Goal: Task Accomplishment & Management: Complete application form

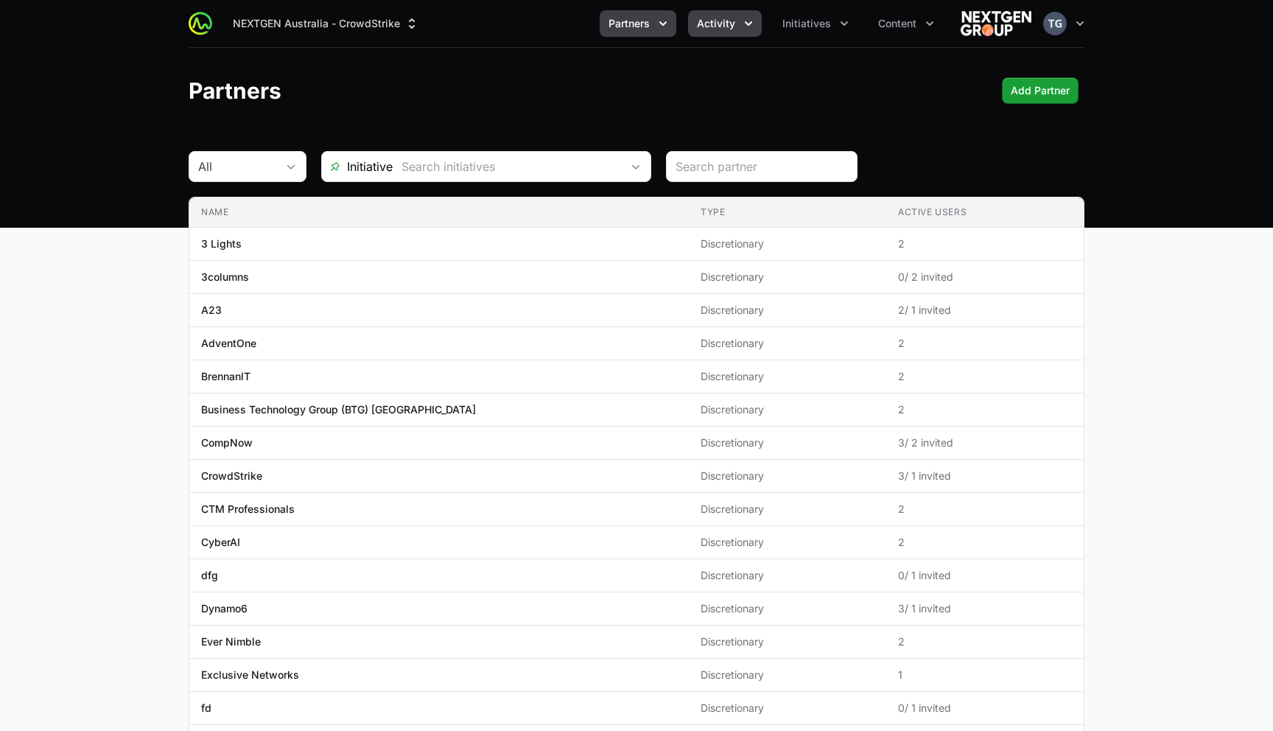
click at [721, 34] on button "Activity" at bounding box center [725, 23] width 74 height 27
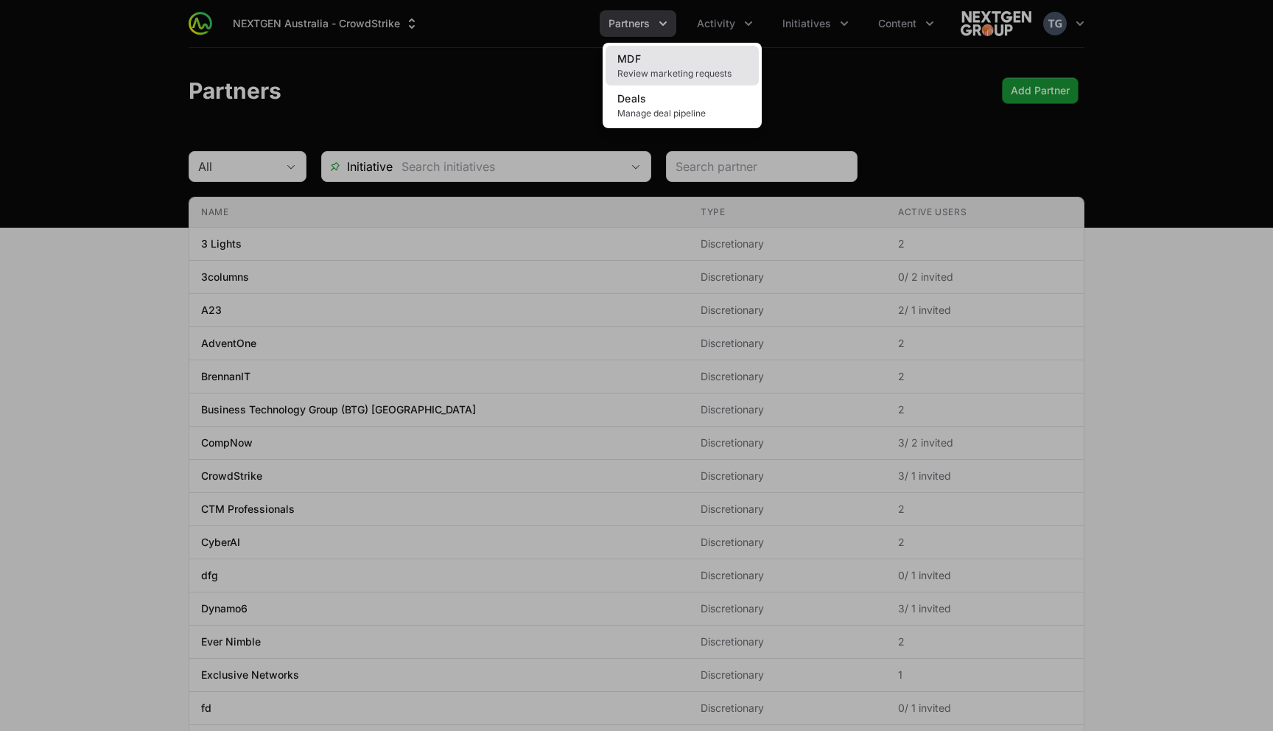
click at [693, 59] on link "MDF Review marketing requests" at bounding box center [682, 66] width 153 height 40
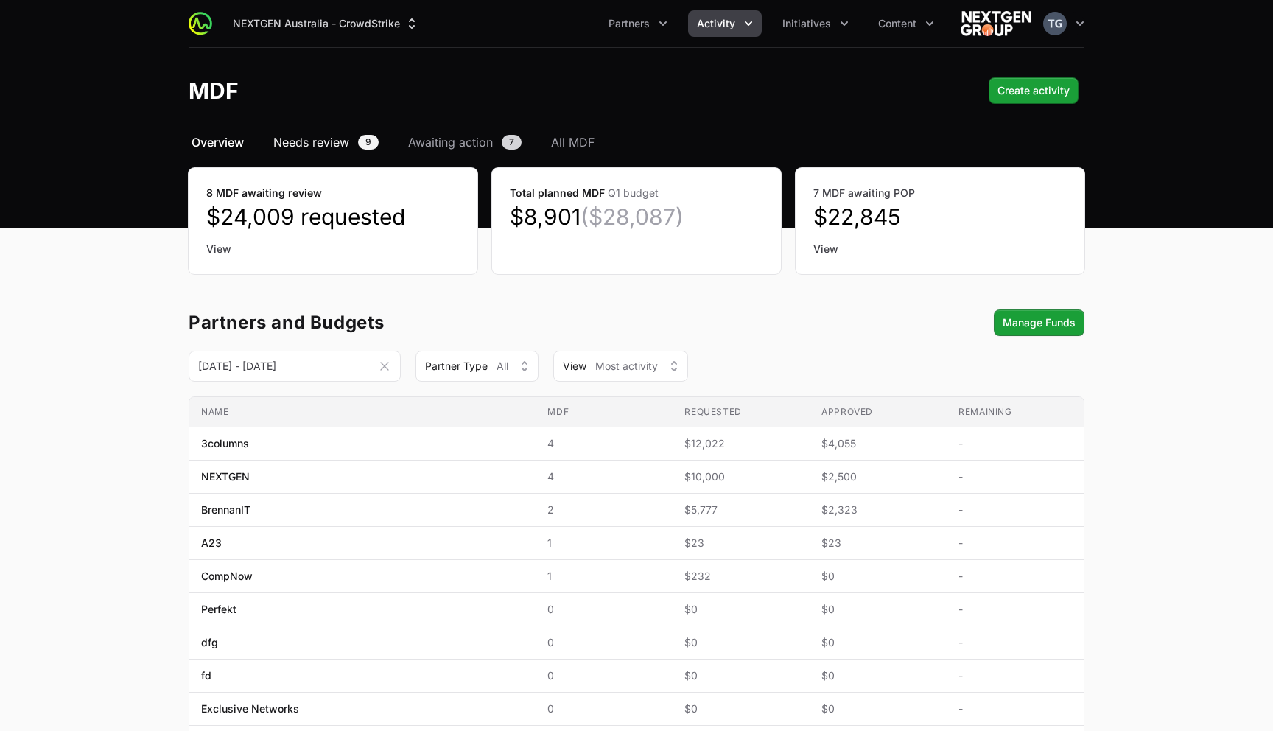
click at [290, 139] on span "Needs review" at bounding box center [311, 142] width 76 height 18
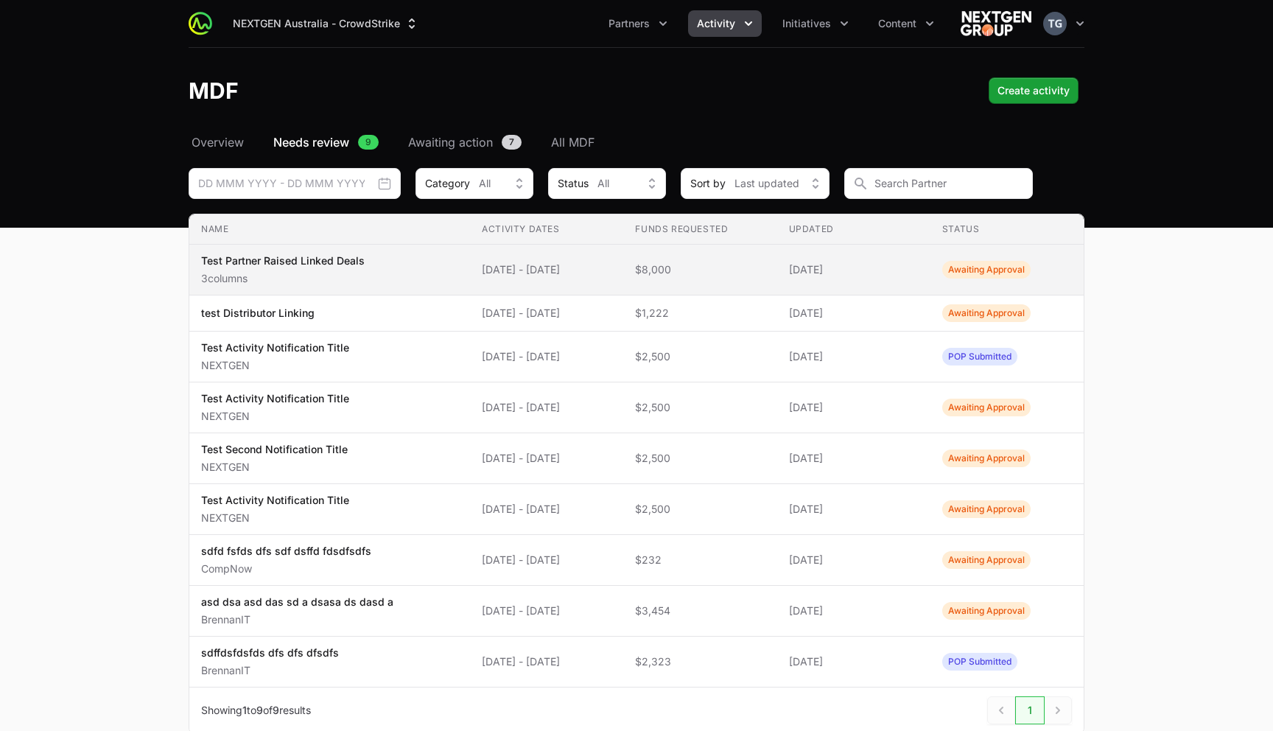
click at [438, 273] on td "Name Test Partner Raised Linked Deals 3columns" at bounding box center [329, 270] width 281 height 51
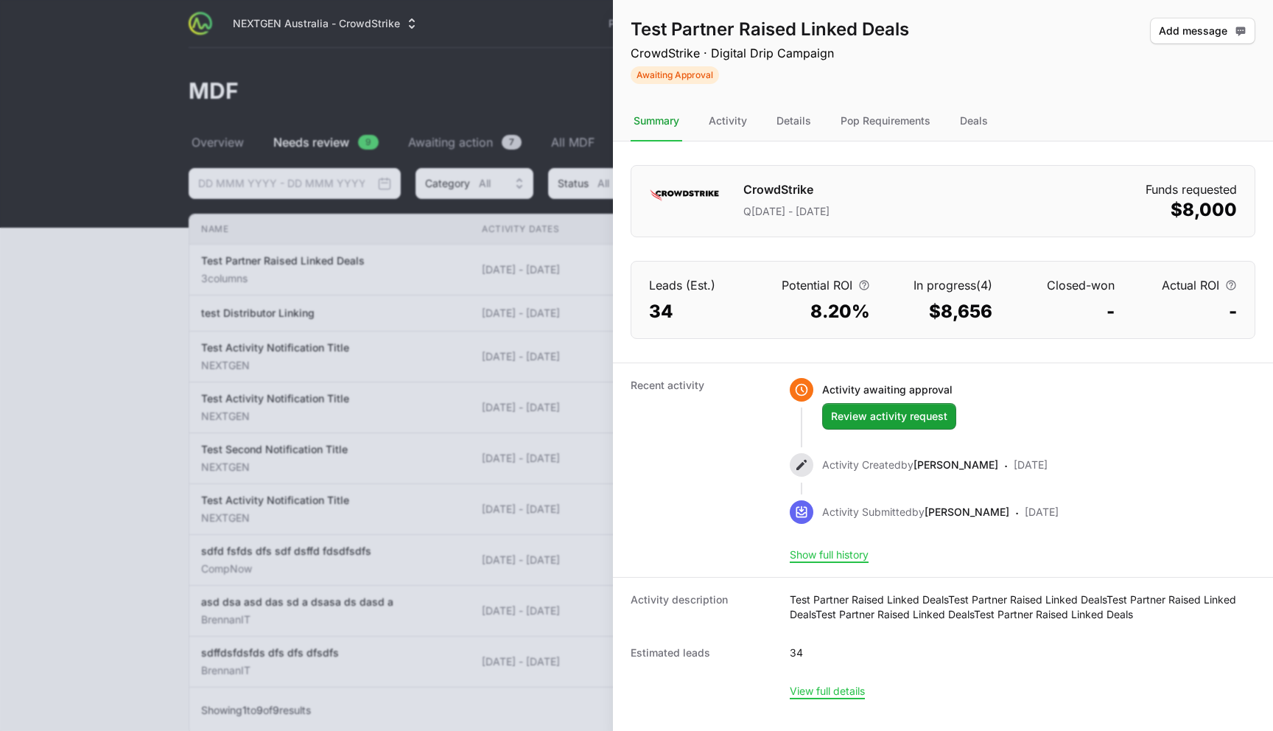
click at [1001, 146] on dl "CrowdStrike Q[DATE] - [DATE] Funds requested $8,000 Leads (Est.) 34 Potential R…" at bounding box center [943, 427] width 660 height 572
click at [970, 123] on div "Deals" at bounding box center [974, 122] width 34 height 40
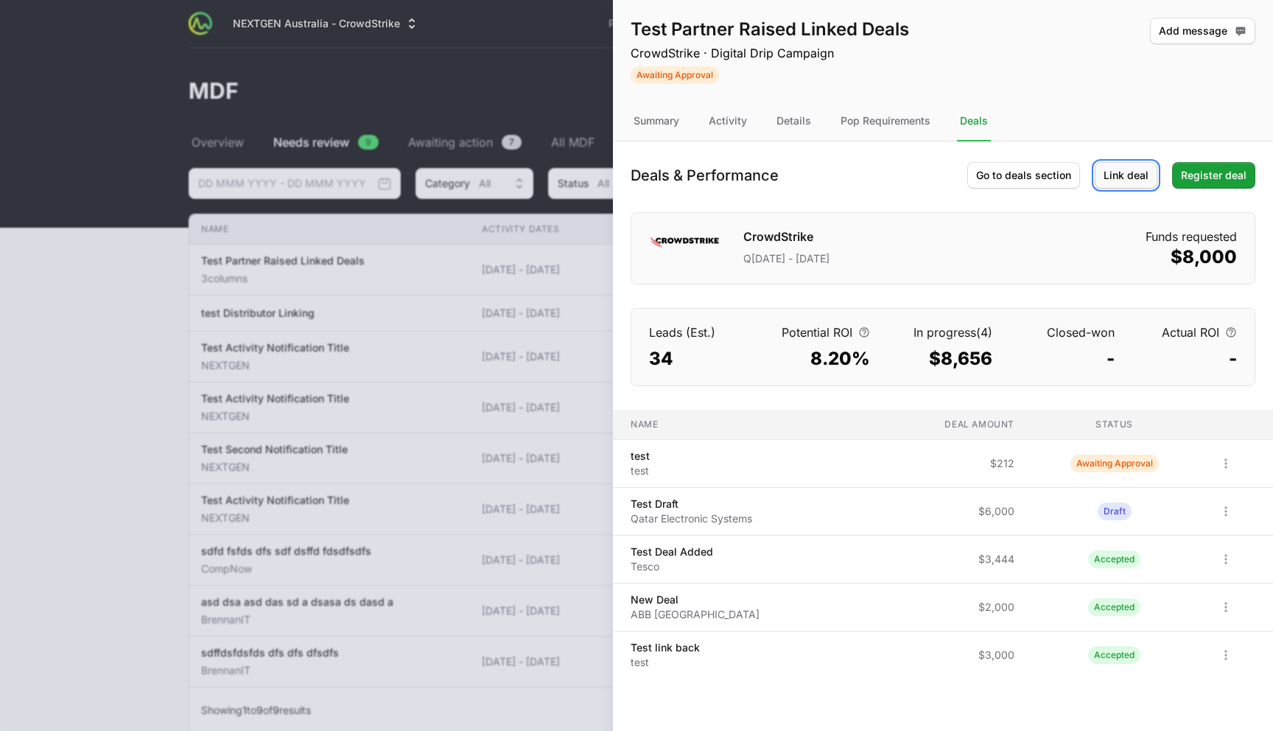
click at [1139, 170] on span "Link deal" at bounding box center [1126, 176] width 45 height 18
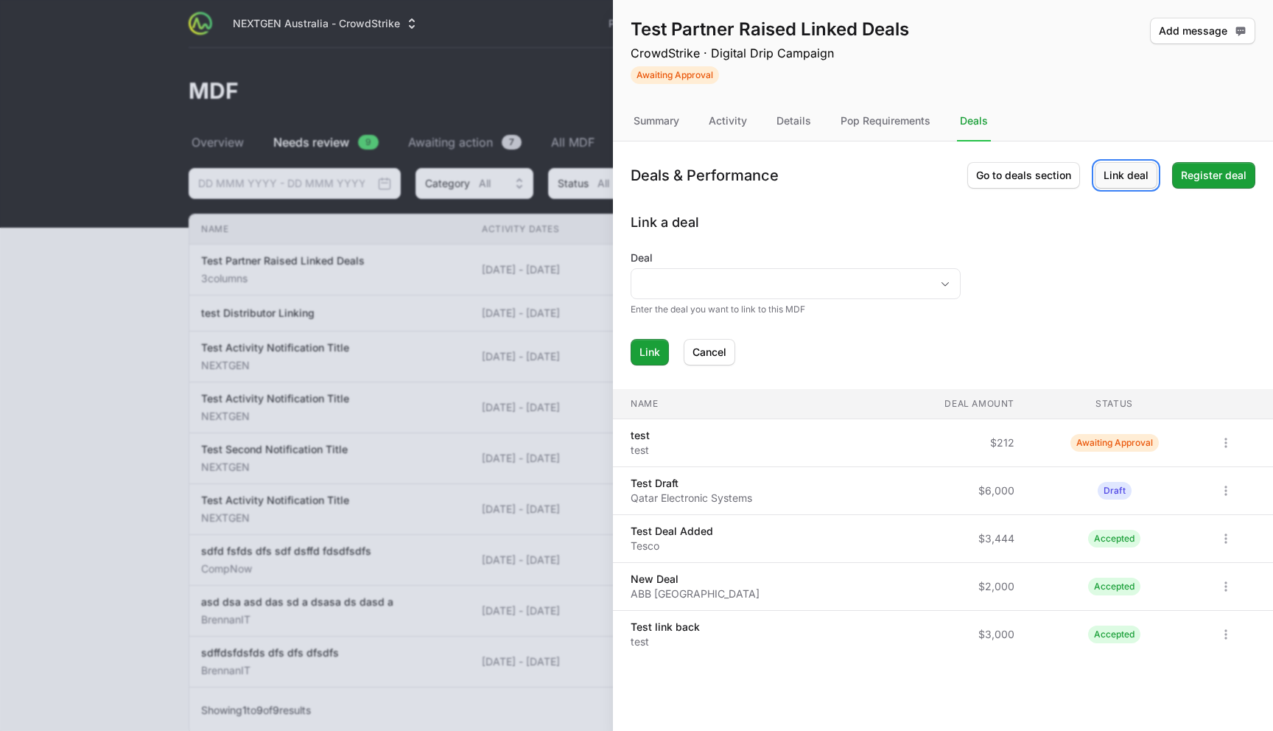
click at [1122, 181] on span "Link deal" at bounding box center [1126, 176] width 45 height 18
click at [1126, 178] on span "Link deal" at bounding box center [1126, 176] width 45 height 18
click at [1058, 298] on form "Deal Enter the deal you want to link to this MDF Link Cancel" at bounding box center [943, 308] width 625 height 115
click at [704, 363] on button "Cancel" at bounding box center [710, 352] width 52 height 27
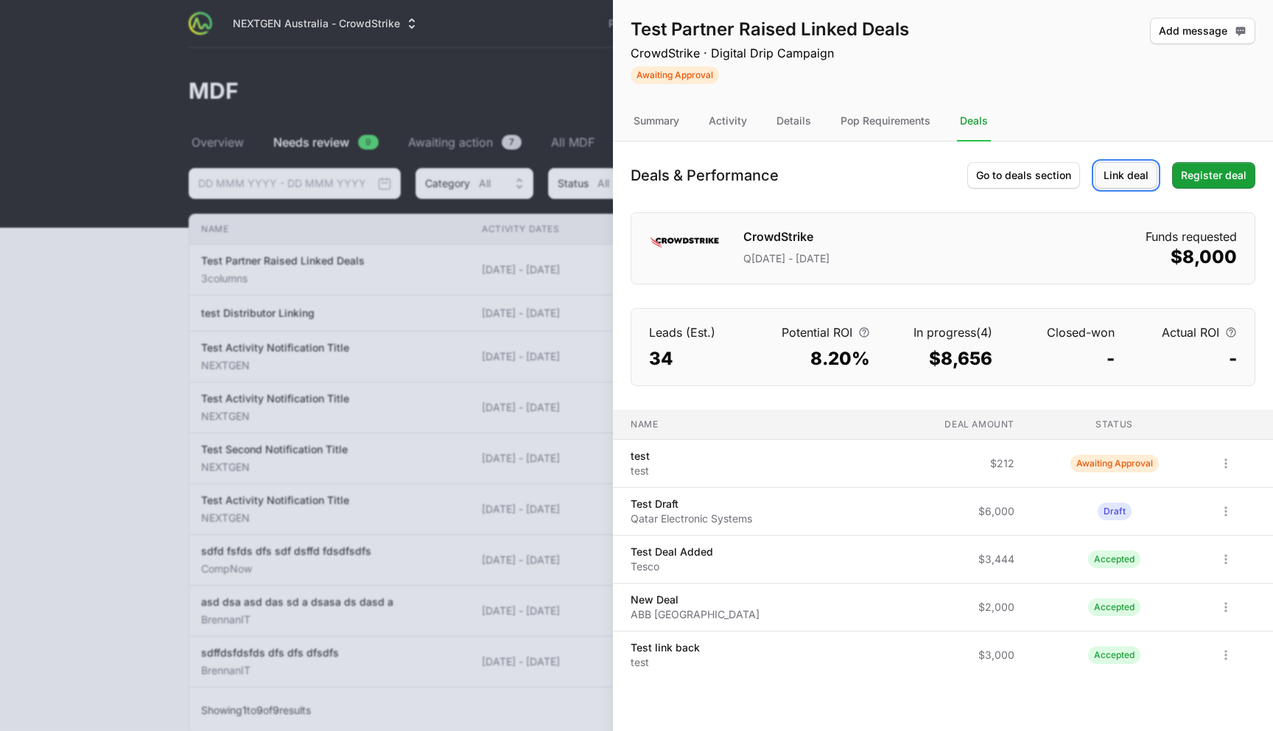
click at [1136, 182] on span "Link deal" at bounding box center [1126, 176] width 45 height 18
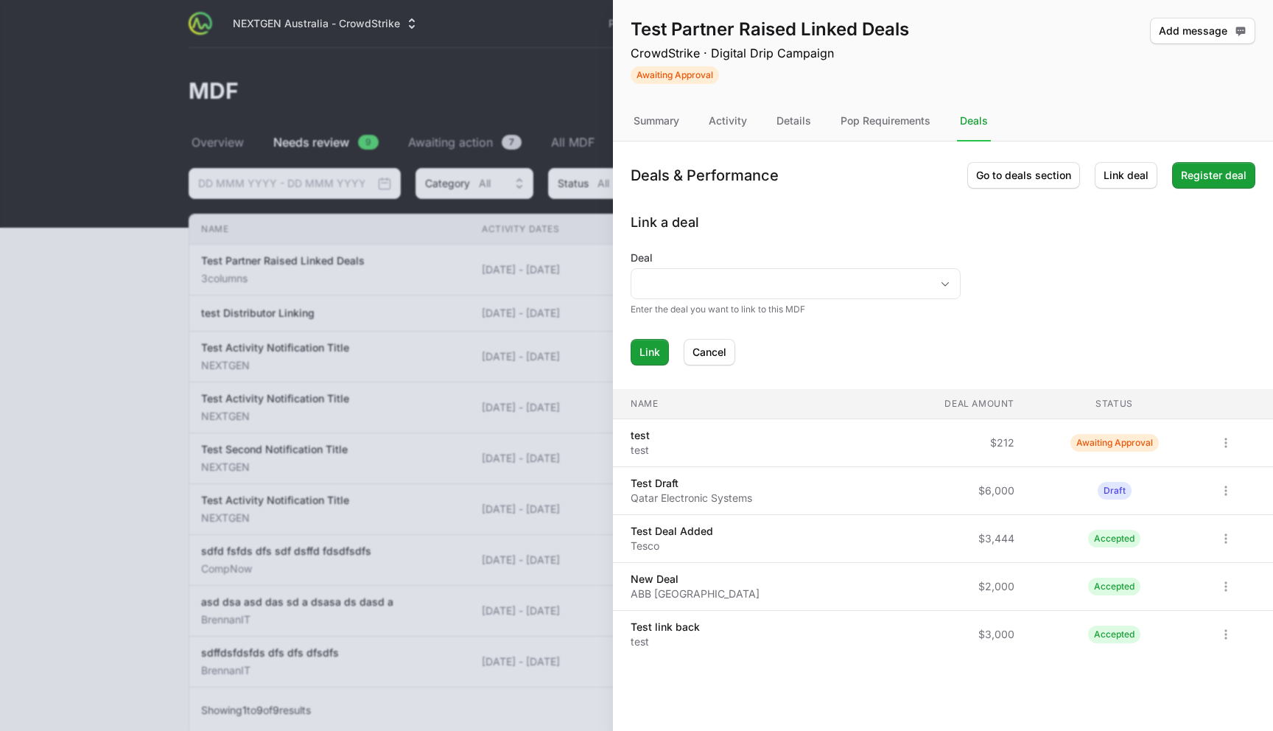
click at [780, 416] on th "Name" at bounding box center [731, 404] width 237 height 30
click at [716, 353] on span "Cancel" at bounding box center [710, 352] width 34 height 18
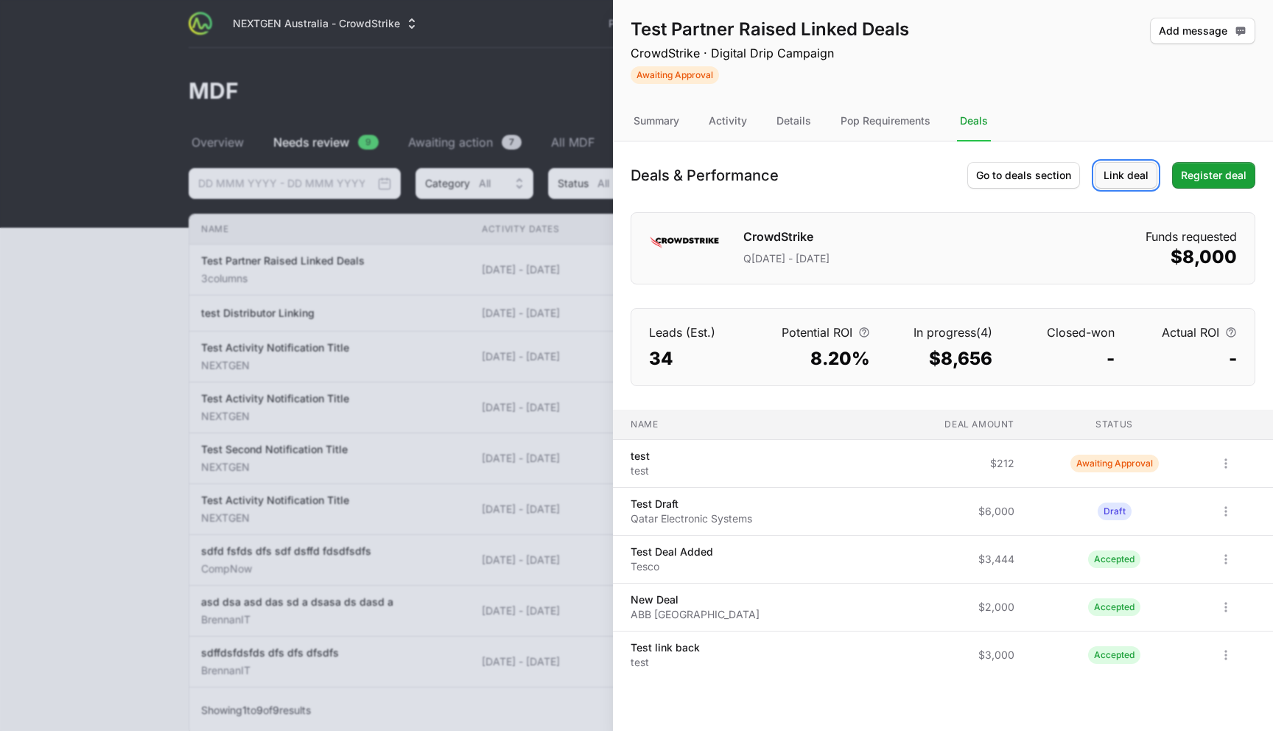
click at [1113, 176] on span "Link deal" at bounding box center [1126, 176] width 45 height 18
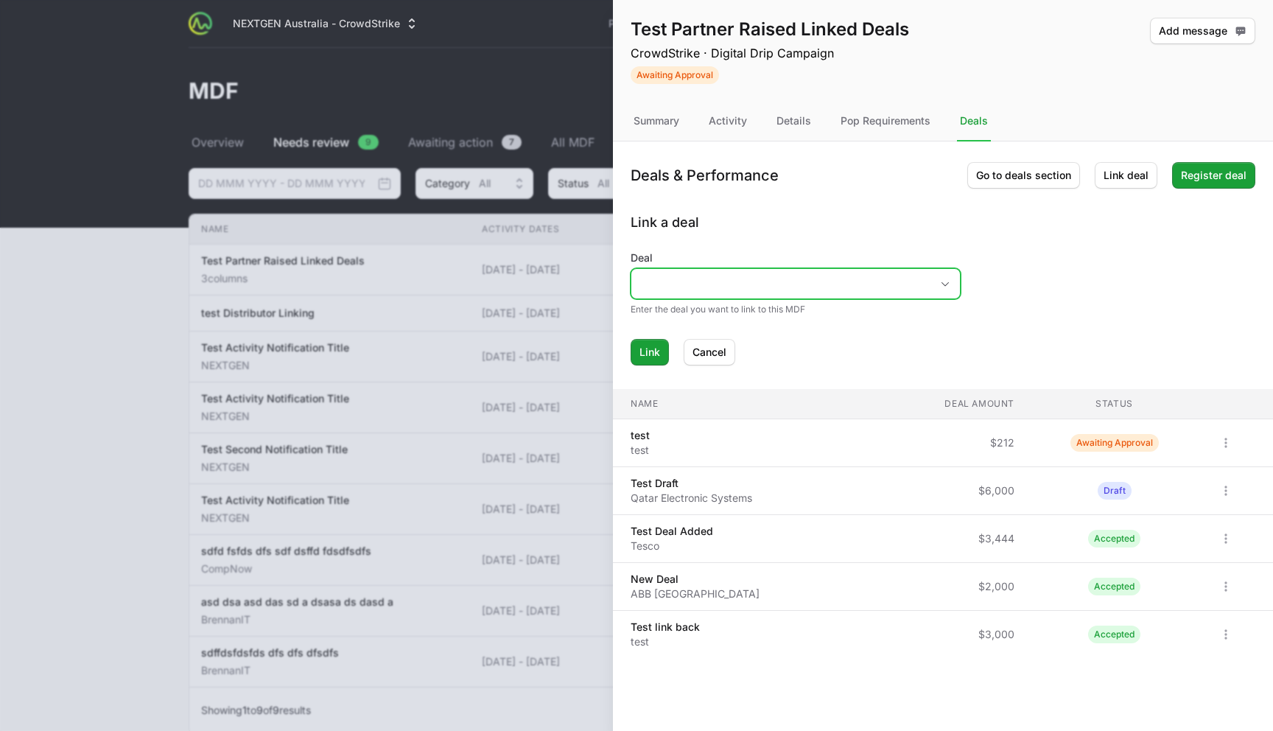
click at [947, 284] on icon "Open" at bounding box center [946, 283] width 12 height 5
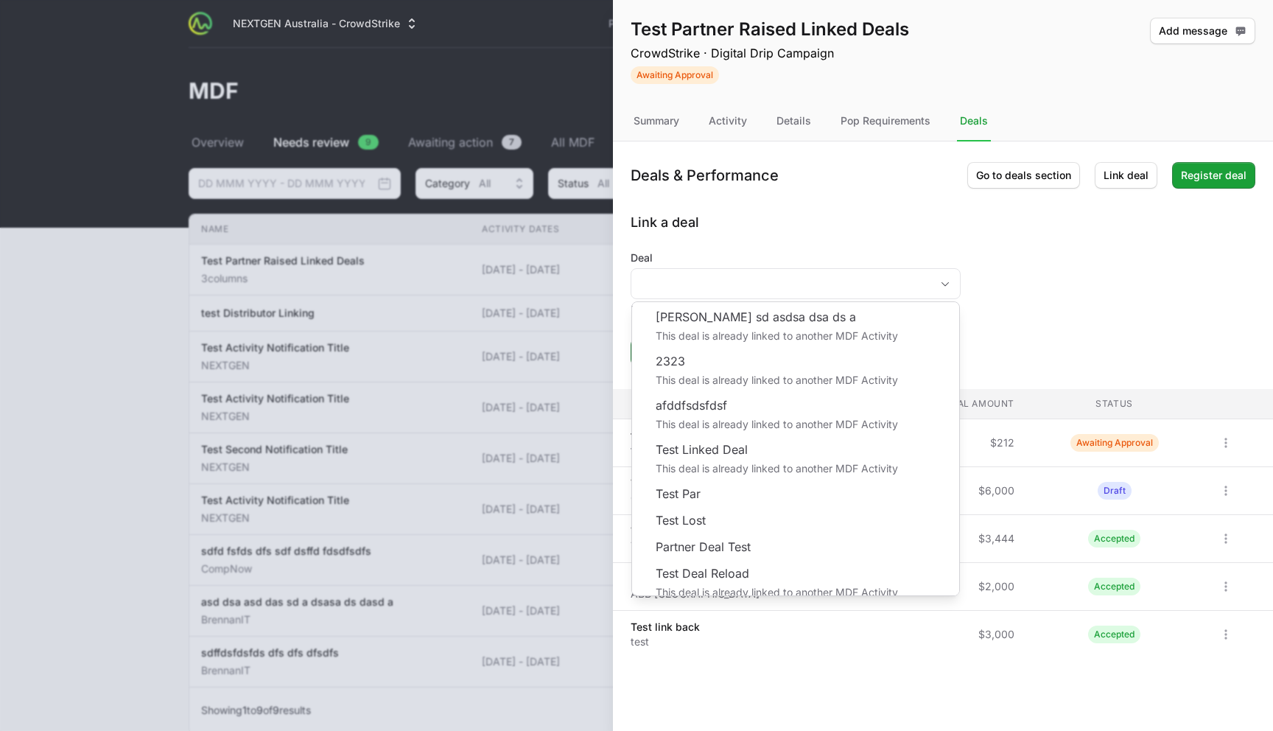
click at [1044, 284] on form "Deal [PERSON_NAME] sd asdsa dsa ds a This deal is already linked to another MDF…" at bounding box center [943, 308] width 625 height 115
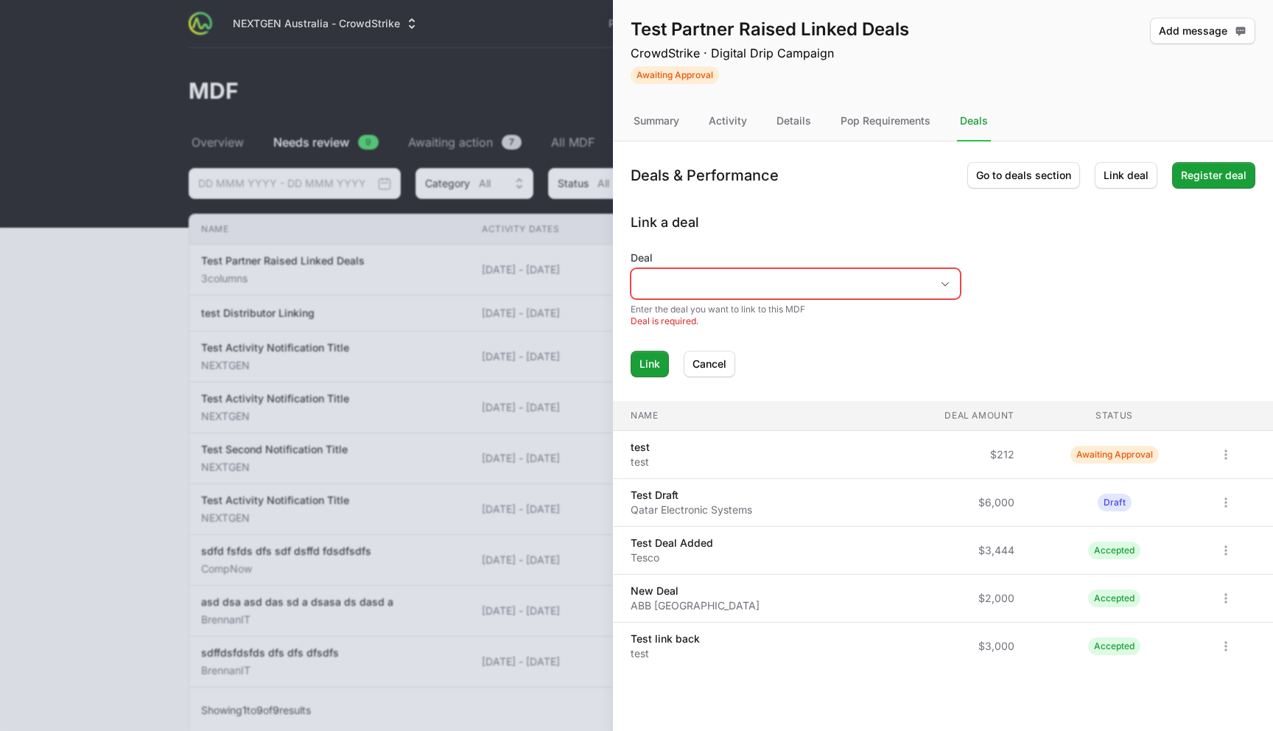
click at [1044, 284] on form "Deal Enter the deal you want to link to this MDF Deal is required. Link Cancel" at bounding box center [943, 314] width 625 height 127
click at [872, 286] on input "Deal" at bounding box center [781, 283] width 299 height 29
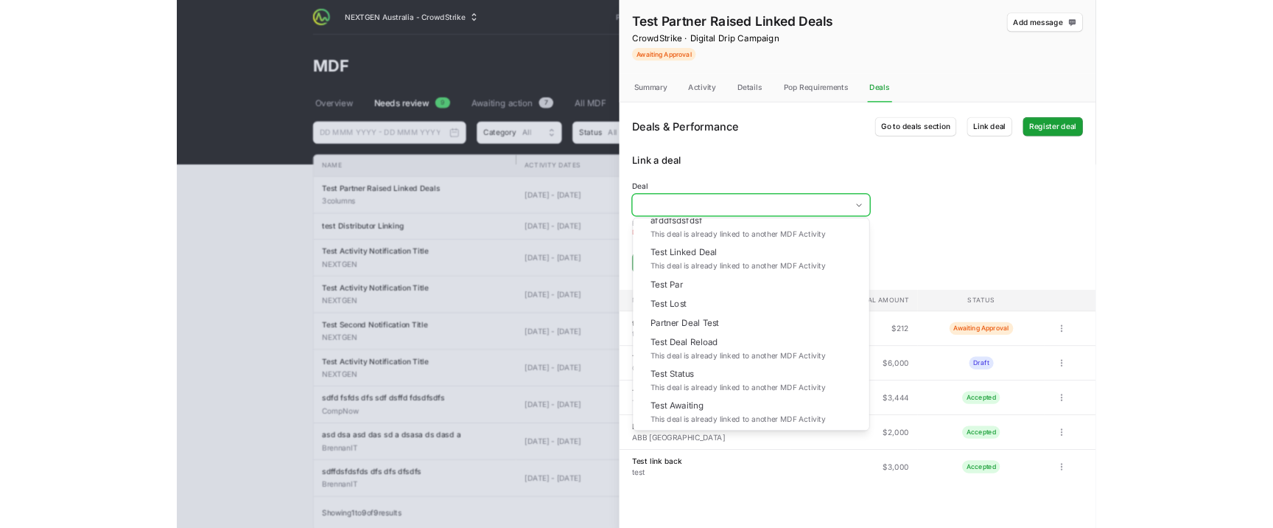
scroll to position [120, 0]
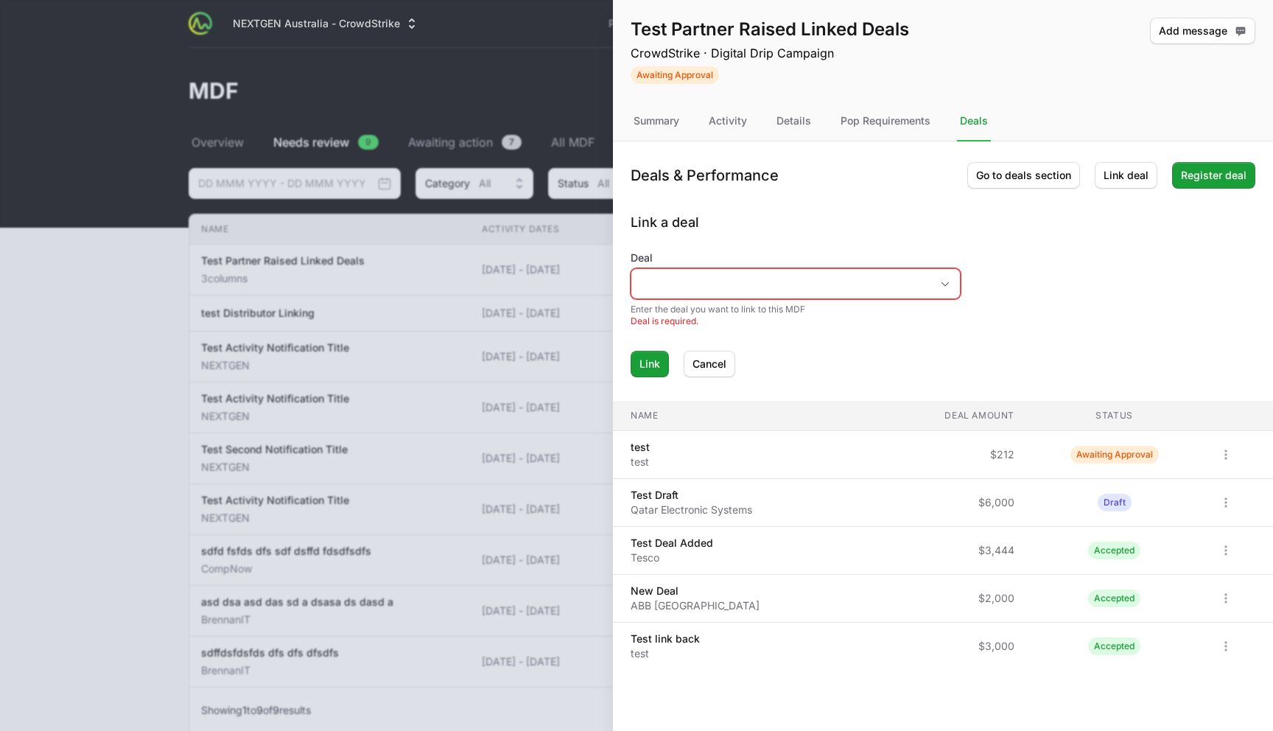
click at [990, 317] on form "Deal Enter the deal you want to link to this MDF Deal is required. Link Cancel" at bounding box center [943, 314] width 625 height 127
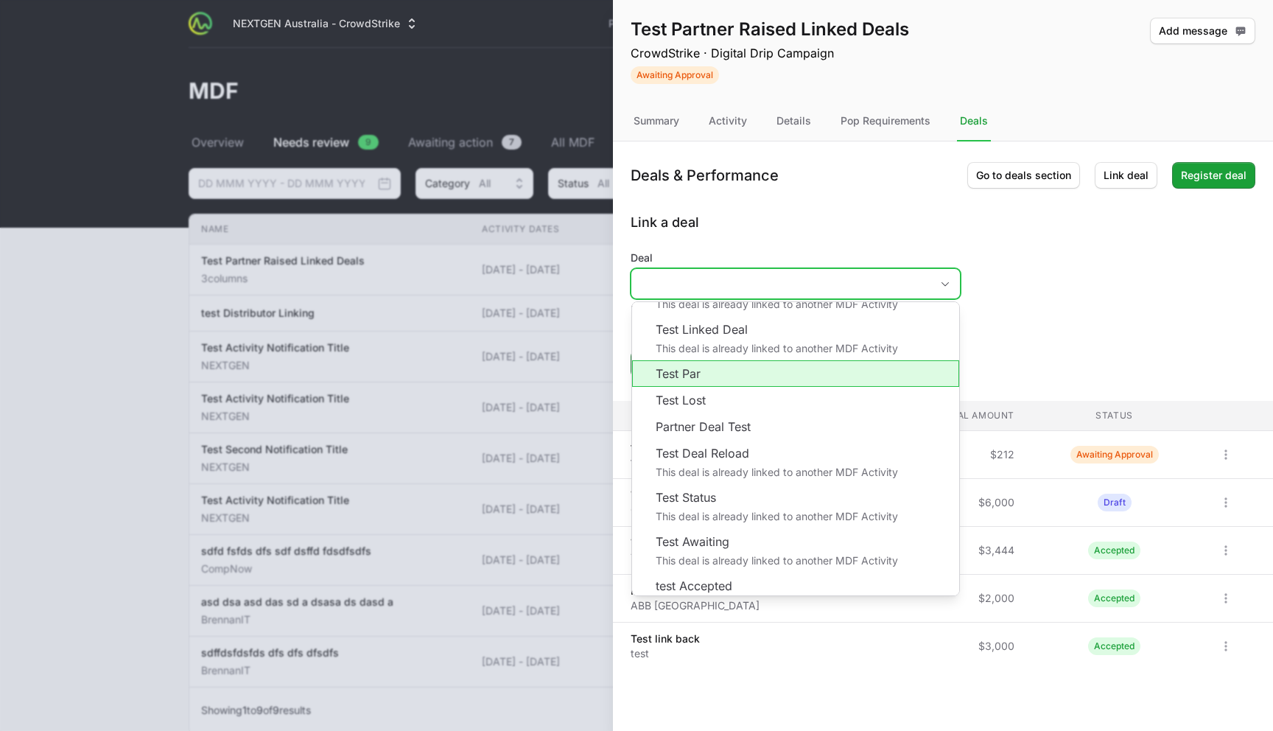
click at [912, 290] on input "Deal" at bounding box center [781, 283] width 299 height 29
click at [886, 472] on li "Test Deal Reload This deal is already linked to another MDF Activity" at bounding box center [795, 462] width 327 height 44
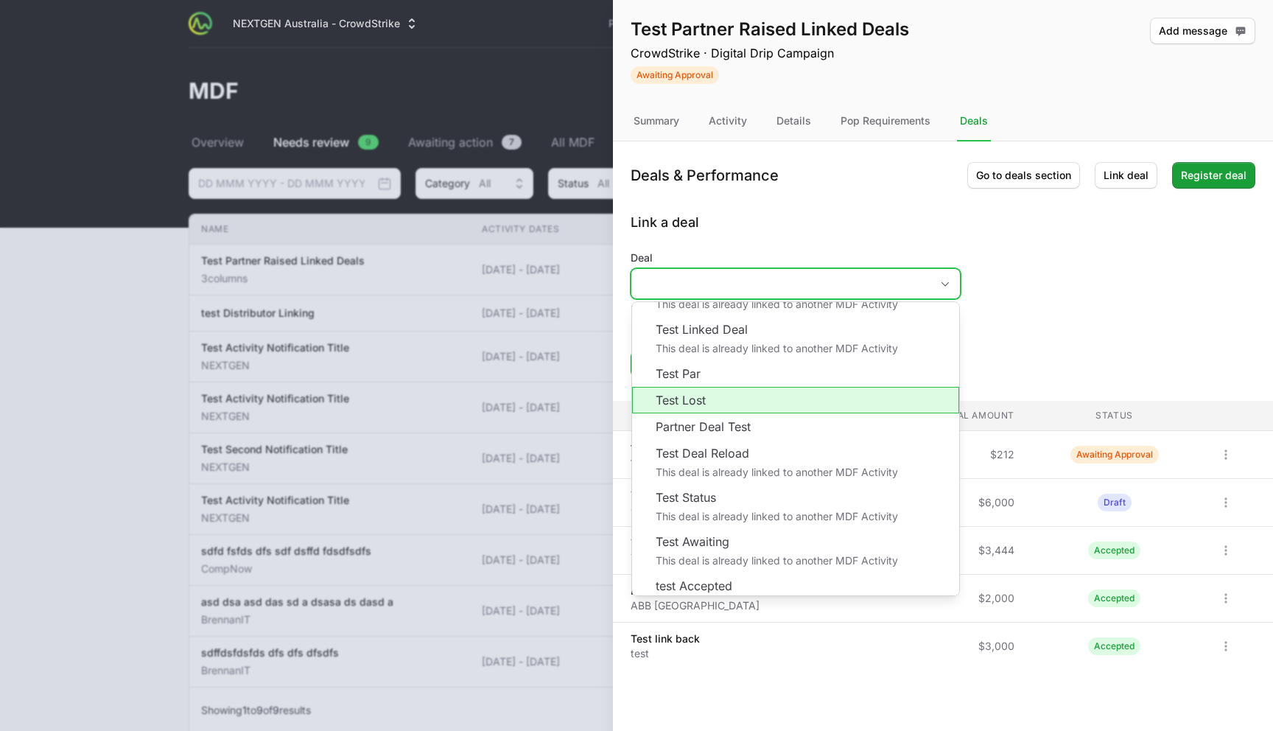
click at [802, 407] on li "Test Lost" at bounding box center [795, 400] width 327 height 27
type input "Test Lost"
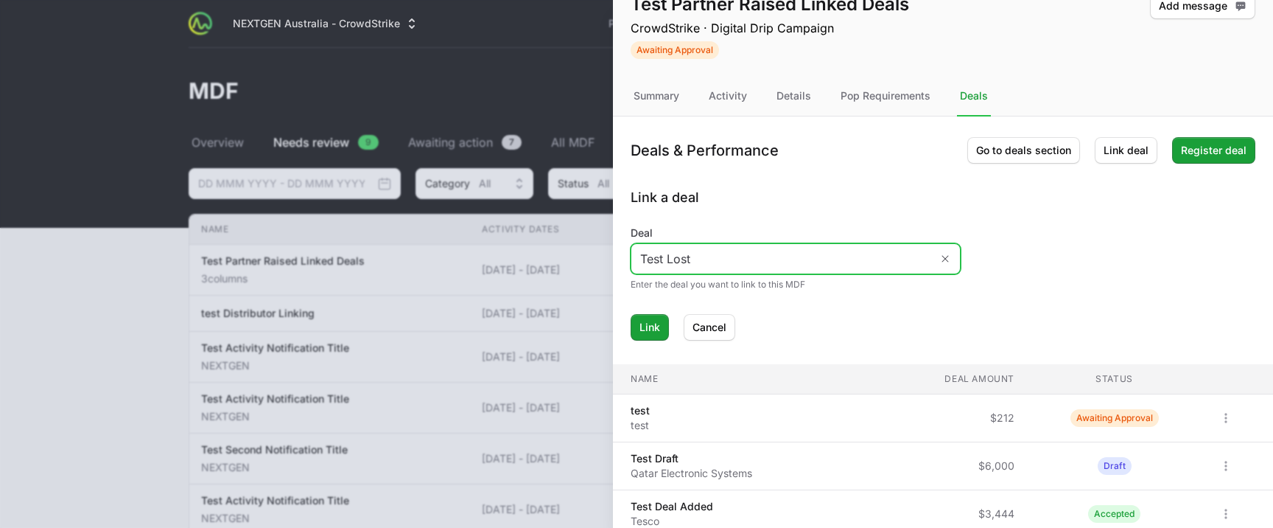
scroll to position [0, 0]
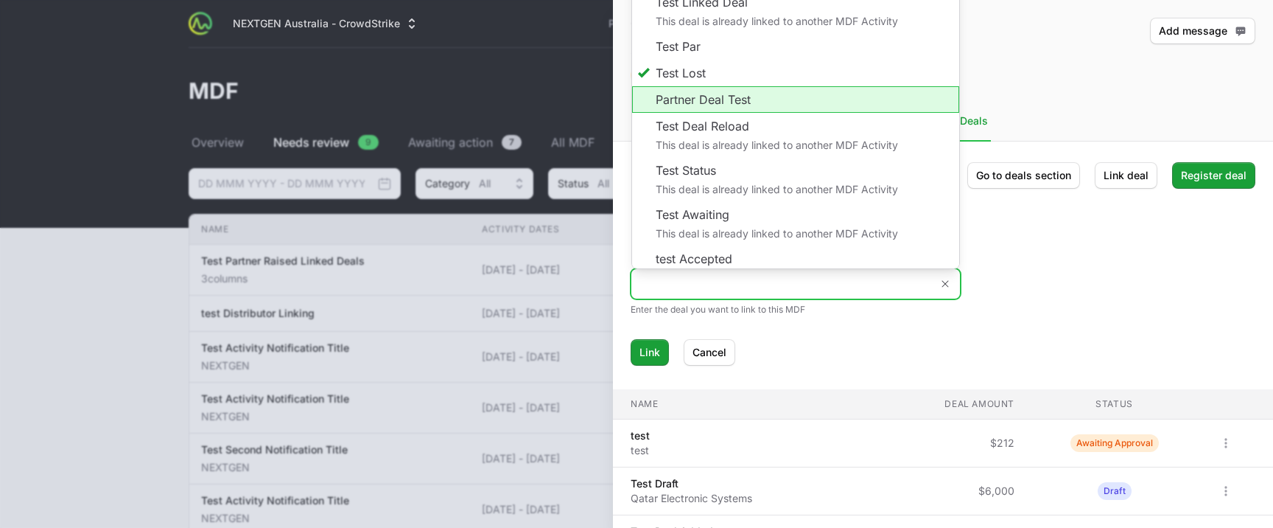
click at [757, 101] on li "Partner Deal Test" at bounding box center [795, 99] width 327 height 27
type input "Partner Deal Test"
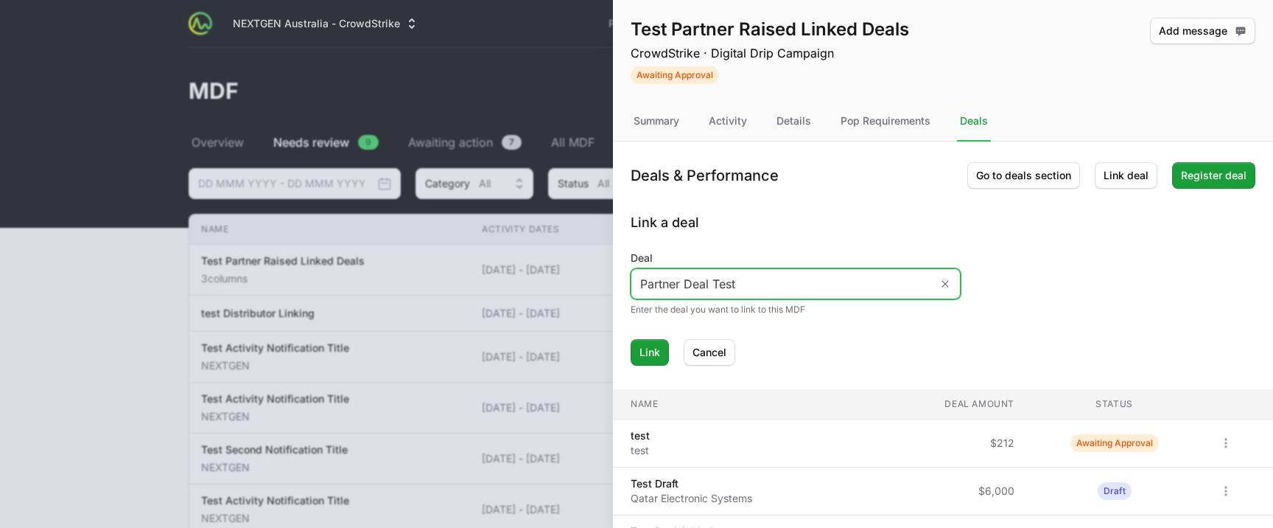
click at [769, 272] on input "Partner Deal Test" at bounding box center [781, 283] width 299 height 29
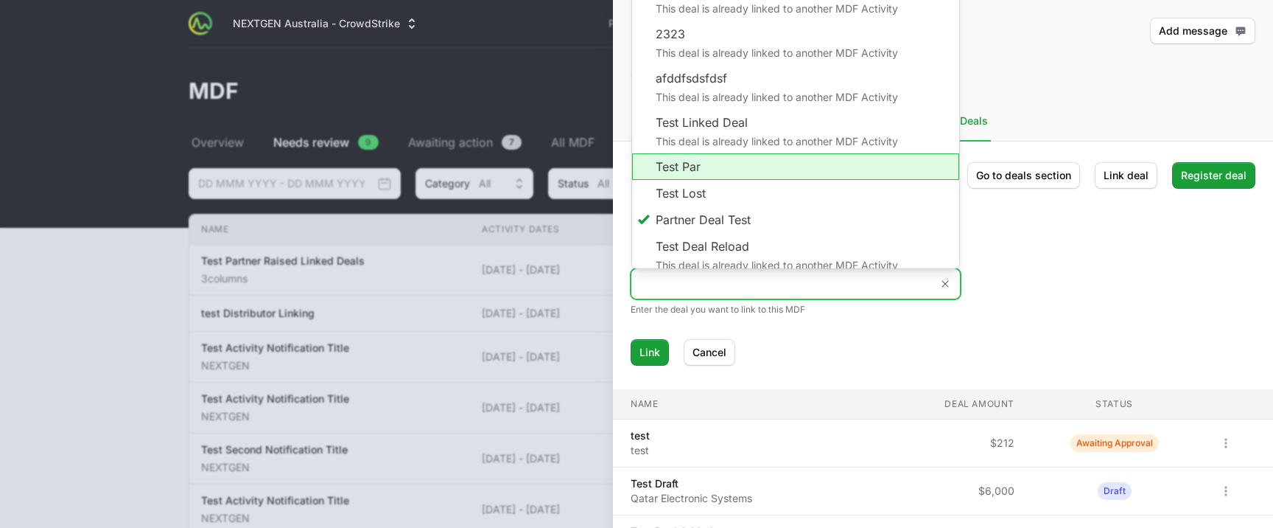
click at [704, 171] on li "Test Par" at bounding box center [795, 166] width 327 height 27
type input "Test Par"
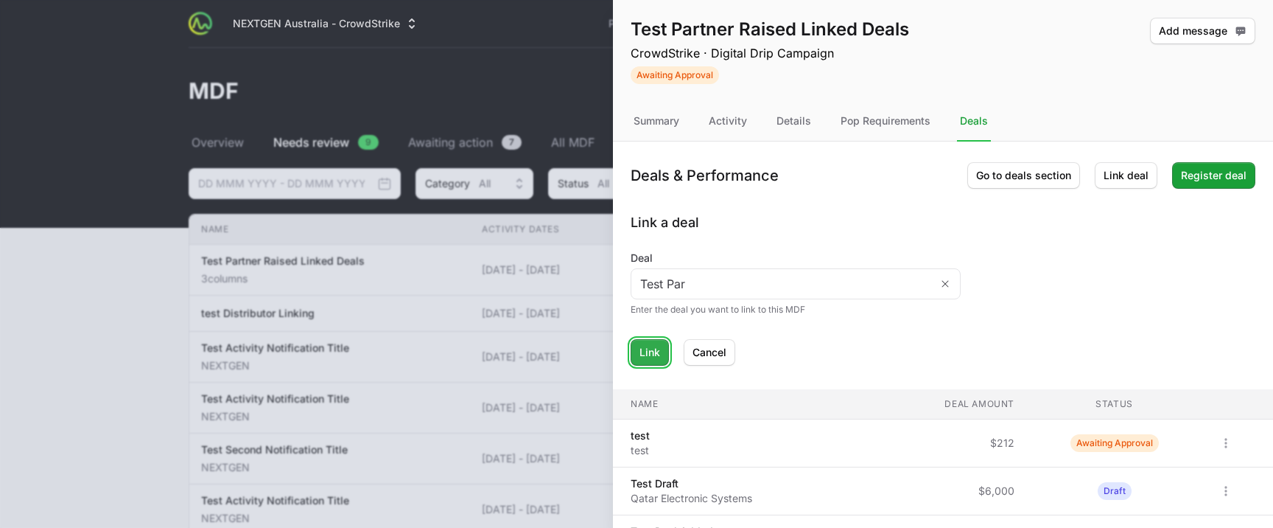
click at [656, 356] on span "Link" at bounding box center [650, 352] width 21 height 18
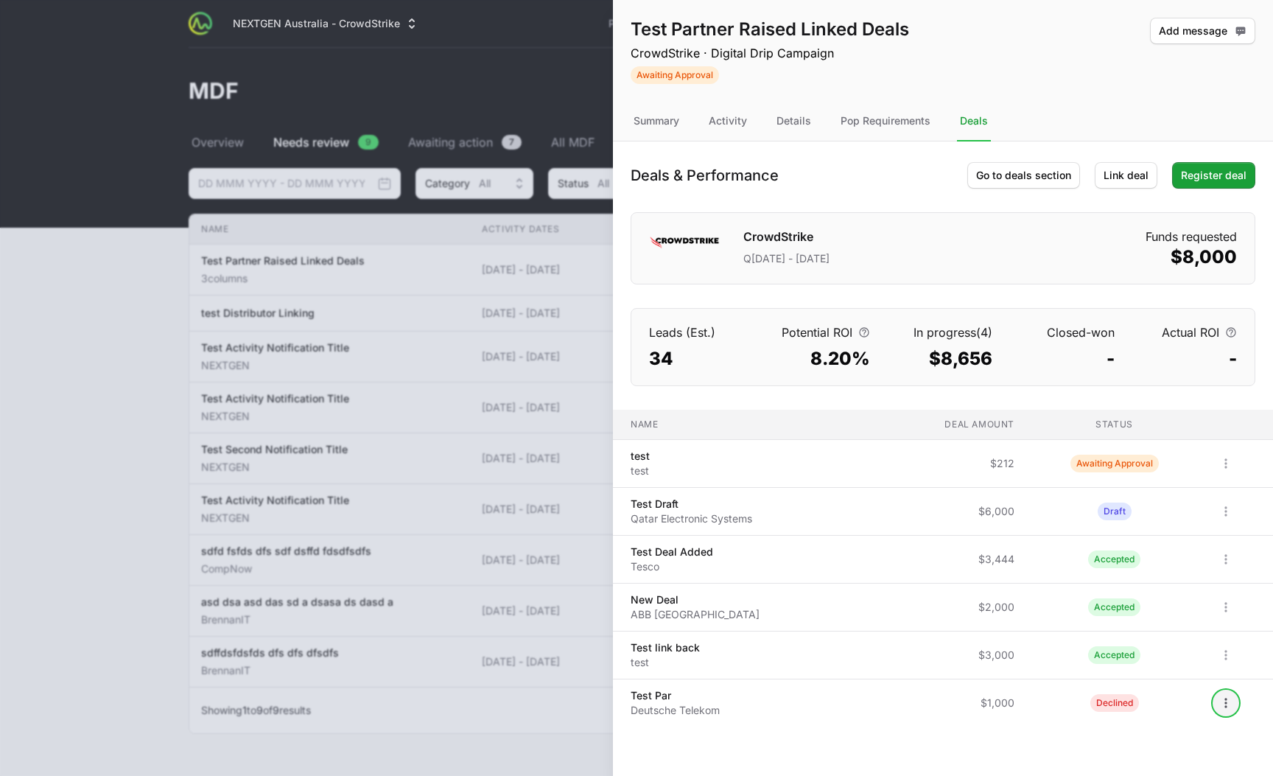
click at [1223, 699] on icon "Open options" at bounding box center [1226, 703] width 15 height 15
click at [1162, 671] on div "Unlink deal" at bounding box center [1192, 670] width 155 height 27
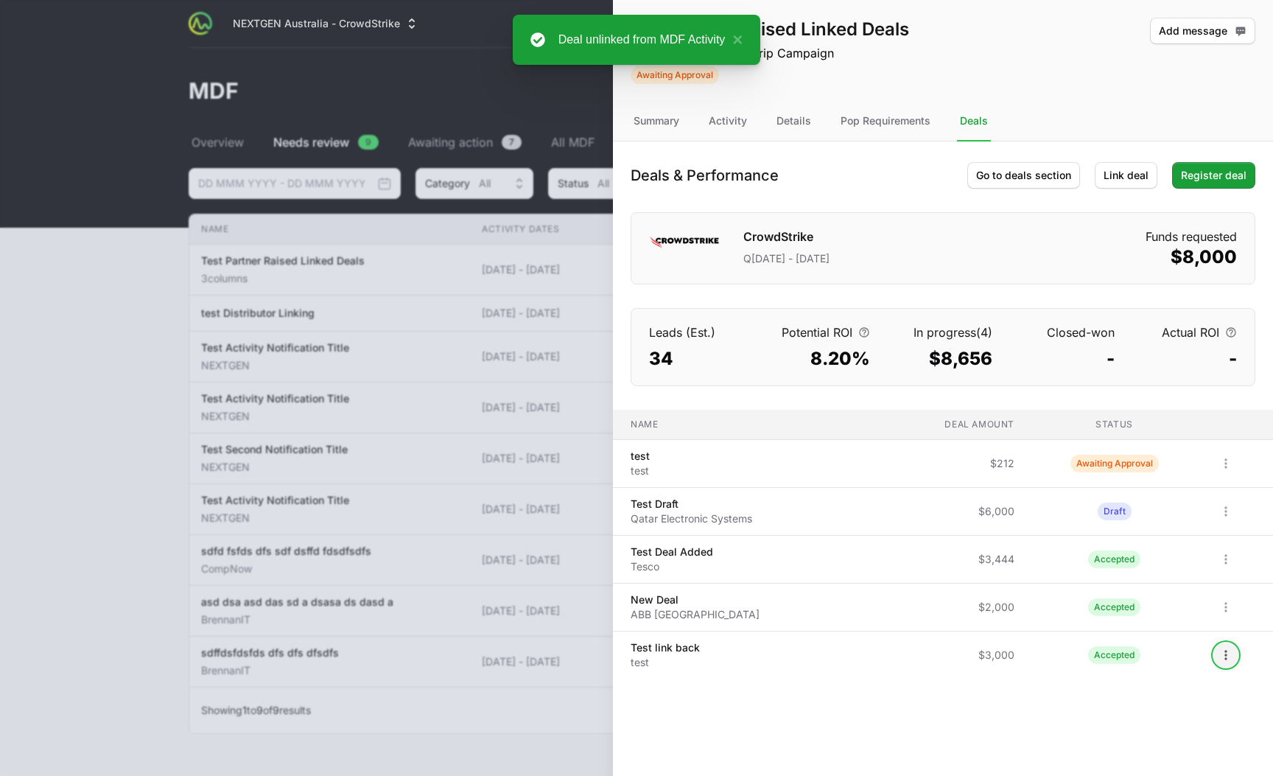
click at [1225, 662] on button "Open options" at bounding box center [1226, 655] width 24 height 24
click at [1162, 707] on div "Unlink deal" at bounding box center [1192, 714] width 155 height 27
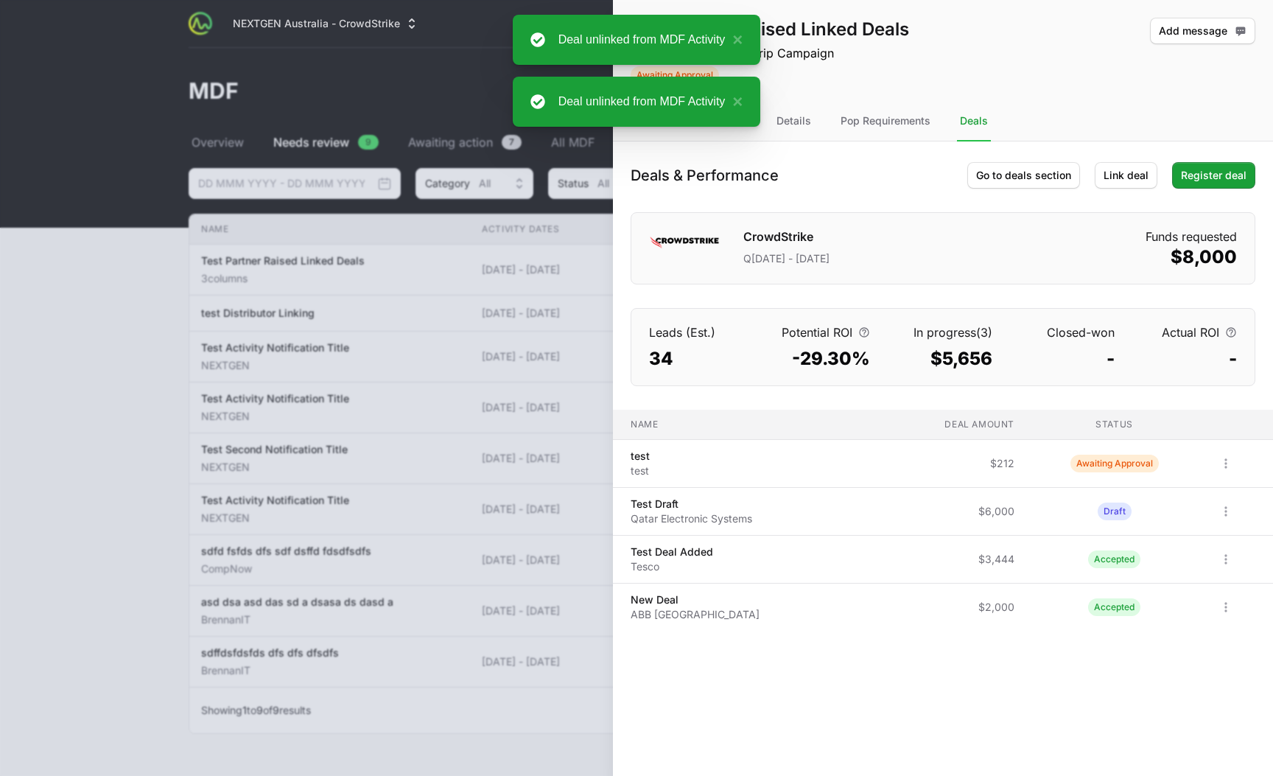
click at [1228, 602] on icon "Open options" at bounding box center [1226, 607] width 15 height 15
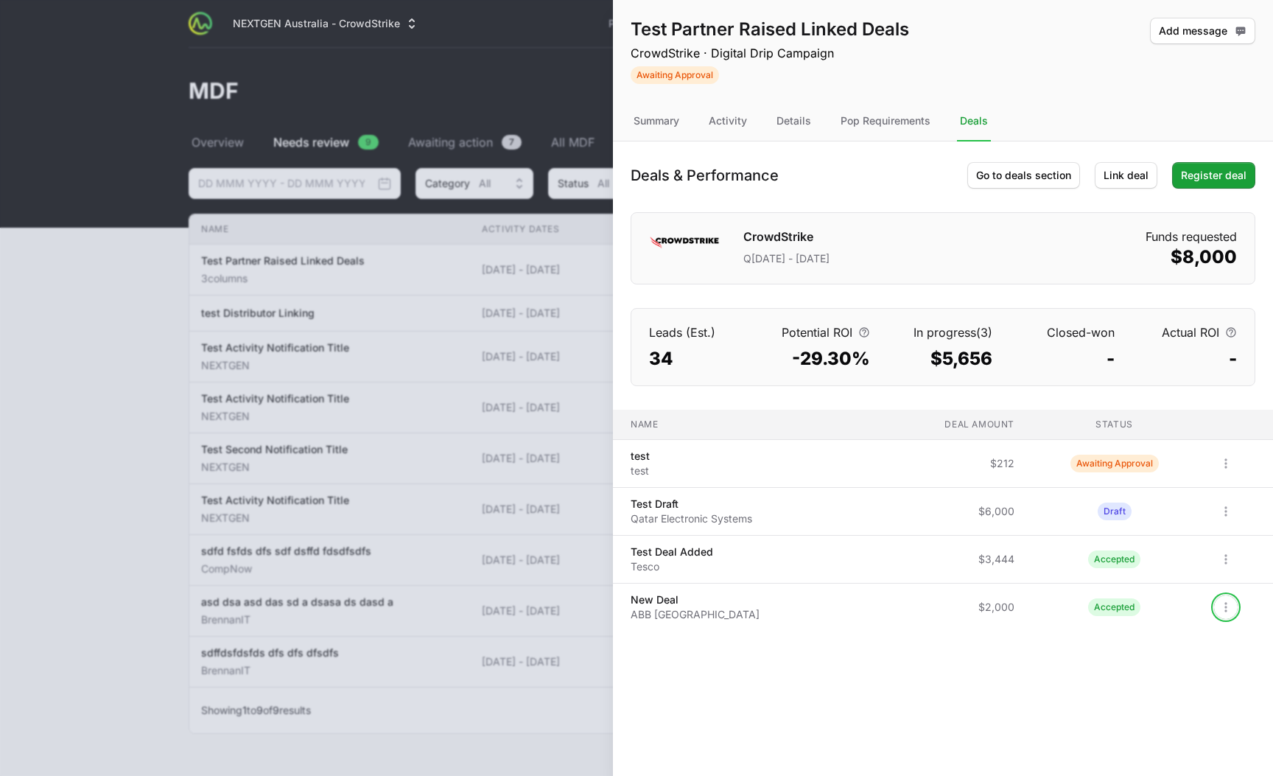
click at [914, 674] on body "NEXTGEN Australia - CrowdStrike Partners Activity Initiatives Content Open user…" at bounding box center [636, 409] width 1273 height 819
click at [1226, 604] on icon "Open options" at bounding box center [1226, 607] width 15 height 15
click at [1194, 646] on div "View" at bounding box center [1192, 639] width 155 height 27
click at [654, 116] on div "Summary" at bounding box center [657, 122] width 52 height 40
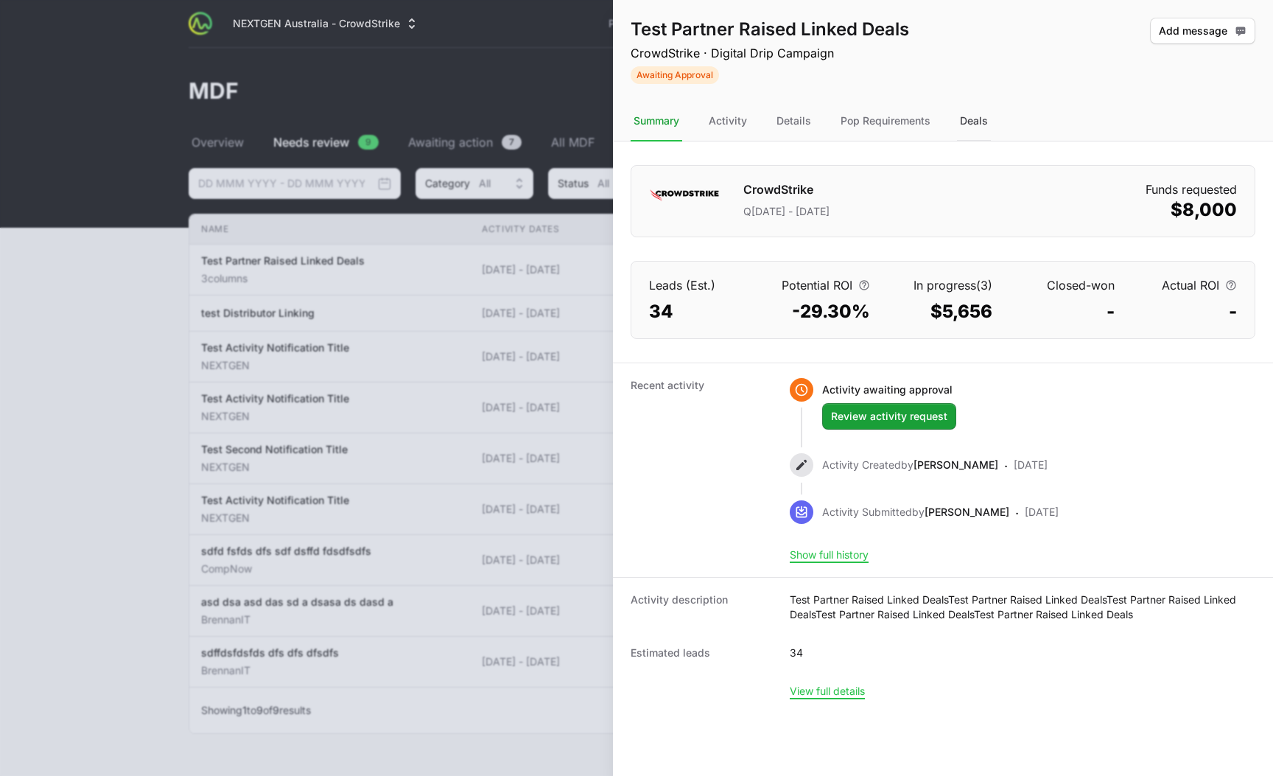
click at [975, 122] on div "Deals" at bounding box center [974, 122] width 34 height 40
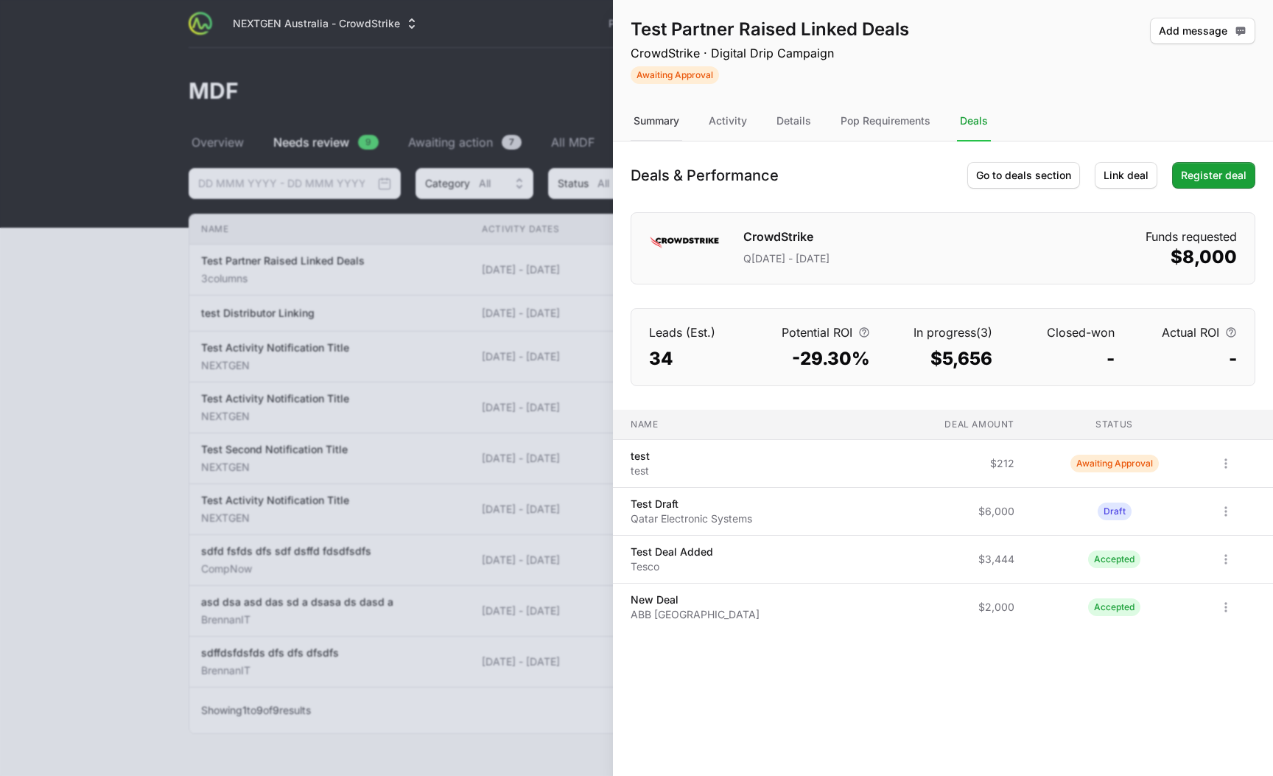
click at [673, 133] on div "Summary" at bounding box center [657, 122] width 52 height 40
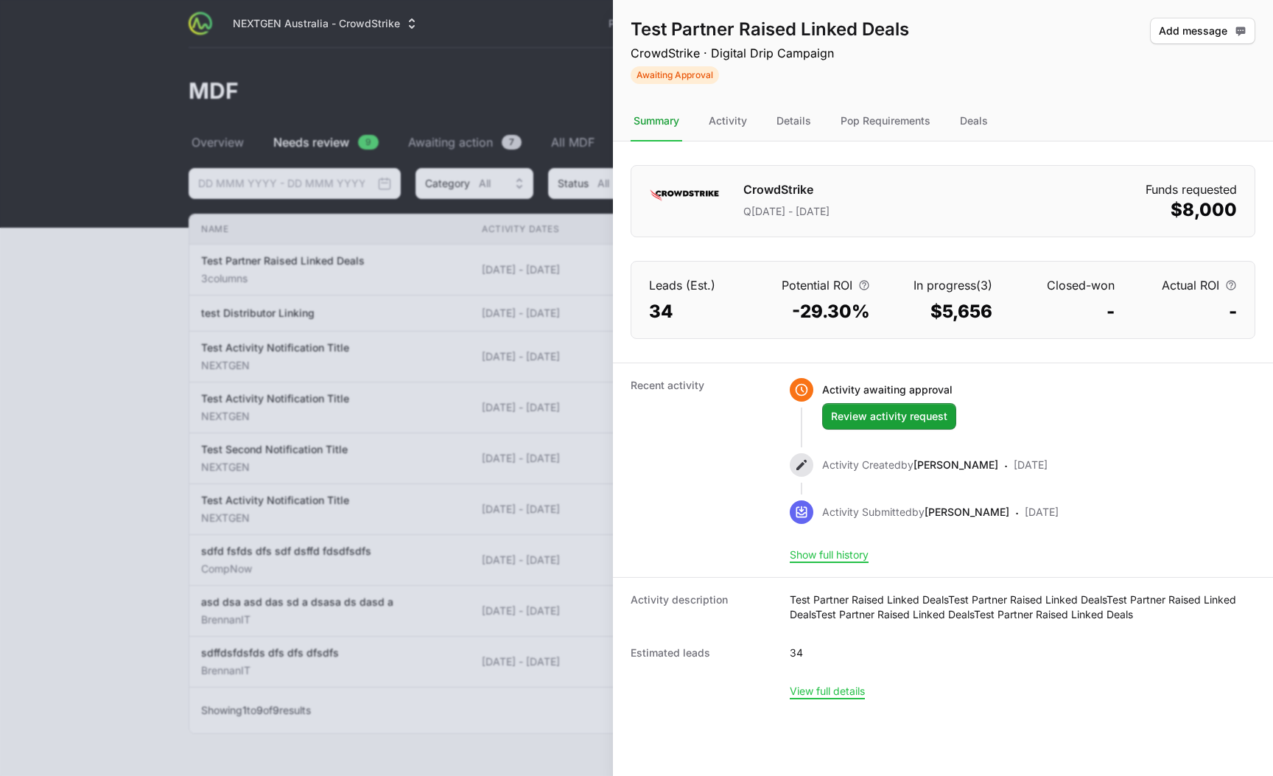
click at [660, 127] on div "Summary" at bounding box center [657, 122] width 52 height 40
click at [973, 117] on div "Deals" at bounding box center [974, 122] width 34 height 40
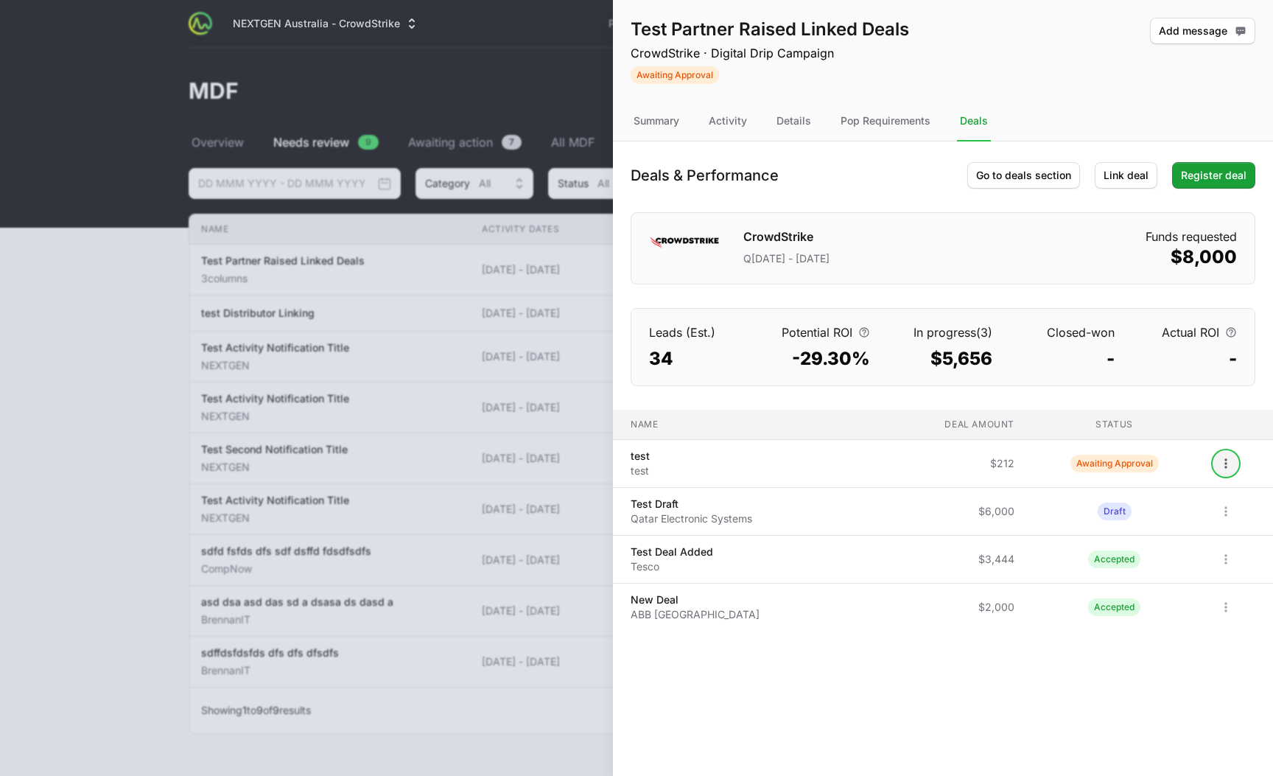
click at [1231, 464] on icon "Open options" at bounding box center [1226, 463] width 15 height 15
click at [1199, 502] on div "View" at bounding box center [1192, 496] width 155 height 27
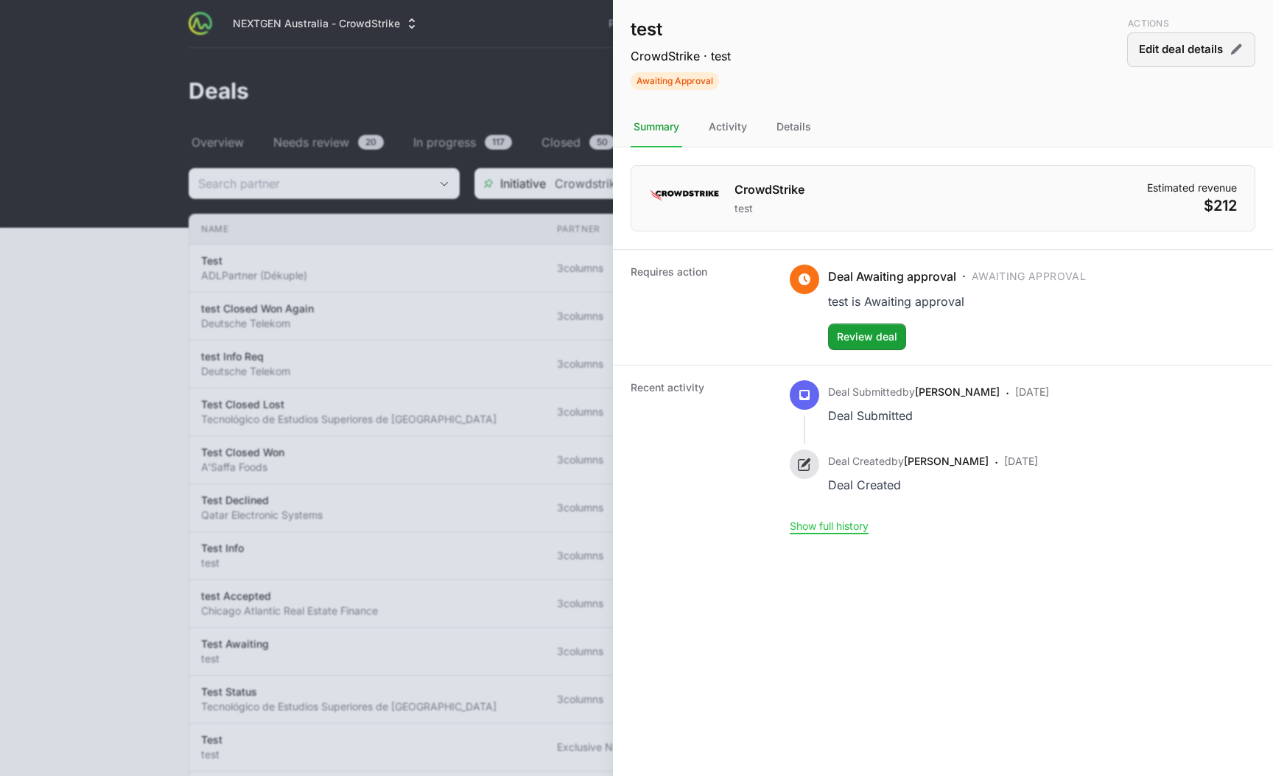
click at [1153, 40] on button "Edit deal details" at bounding box center [1191, 49] width 128 height 35
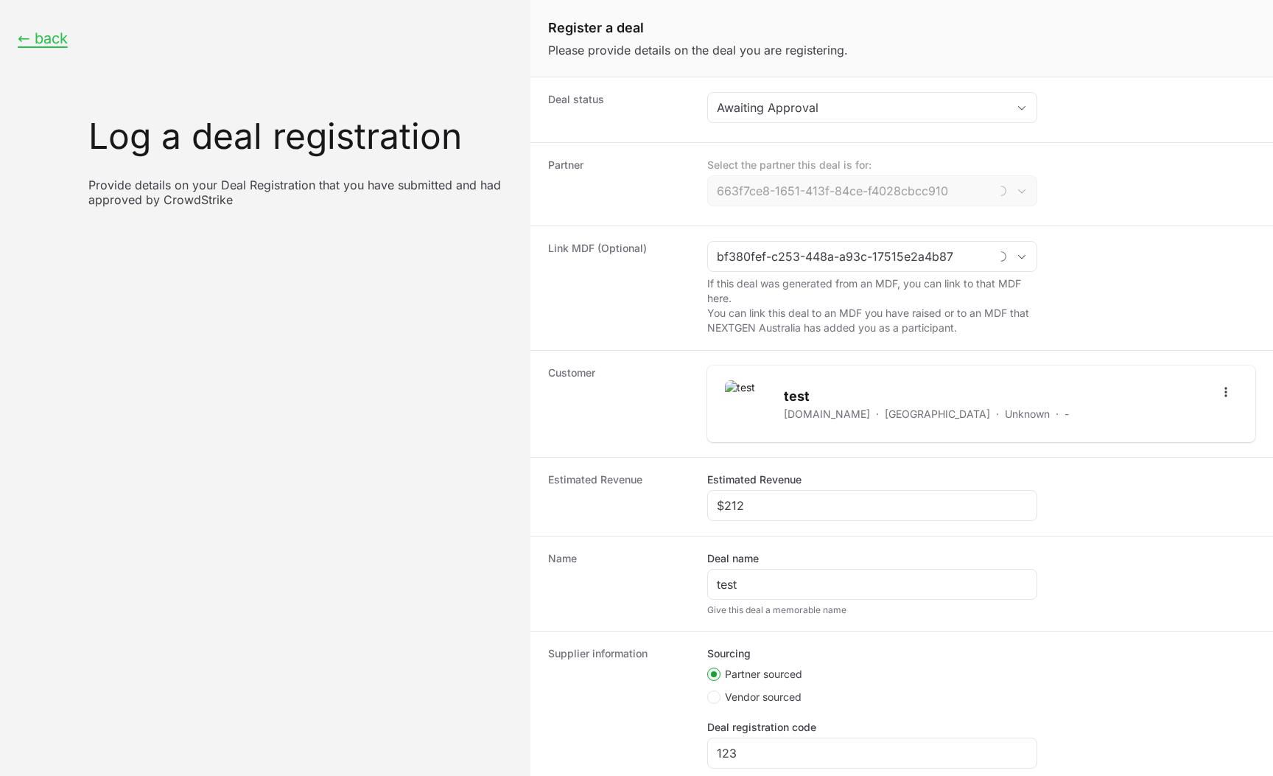
type input "3columns"
type input "Test Partner Raised Linked Deals"
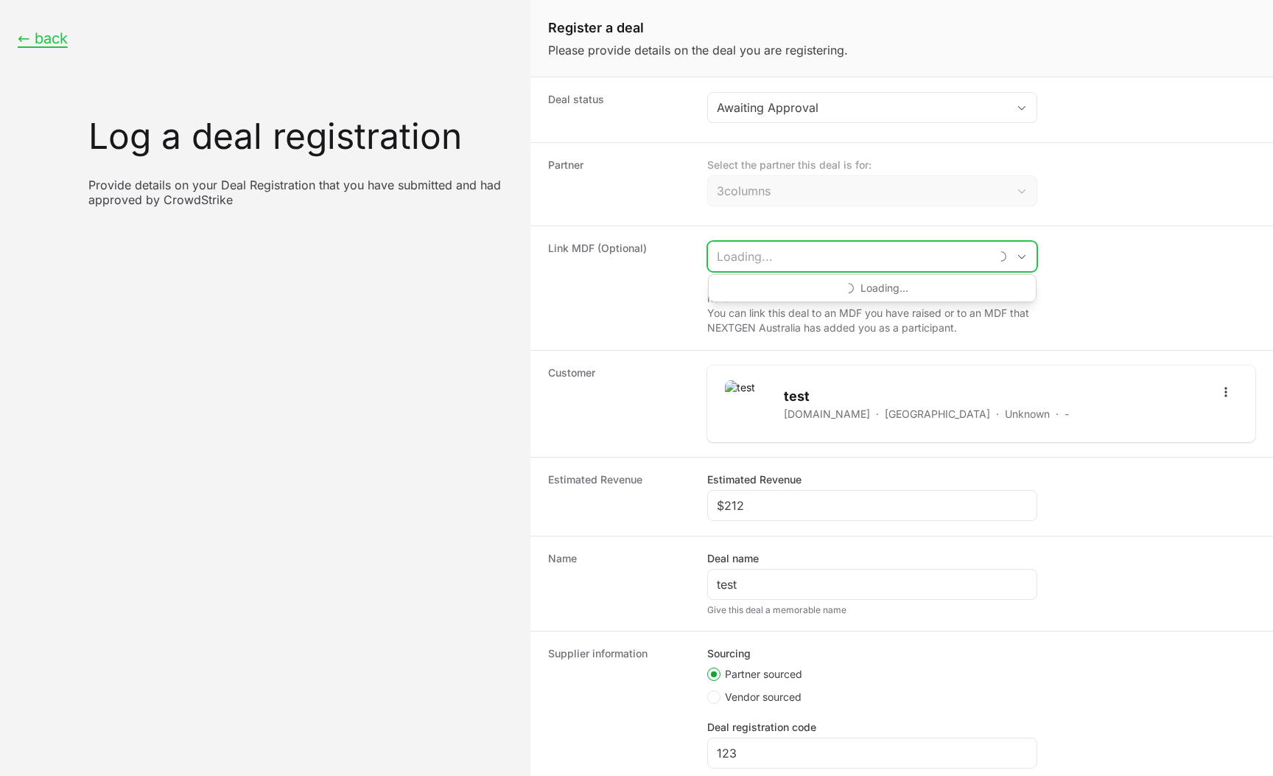
click at [758, 256] on input "Create activity form" at bounding box center [848, 256] width 281 height 29
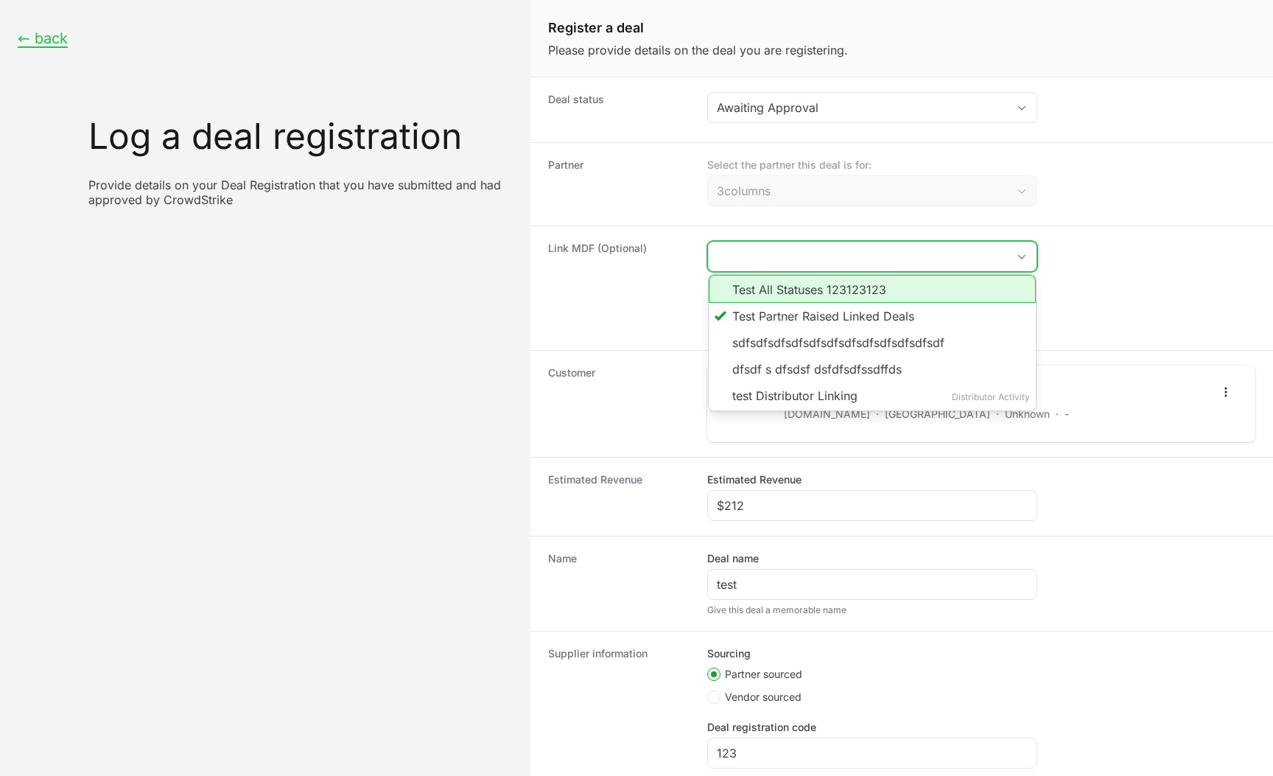
click at [795, 293] on li "Test All Statuses 123123123" at bounding box center [872, 289] width 327 height 28
type input "Test All Statuses 123123123"
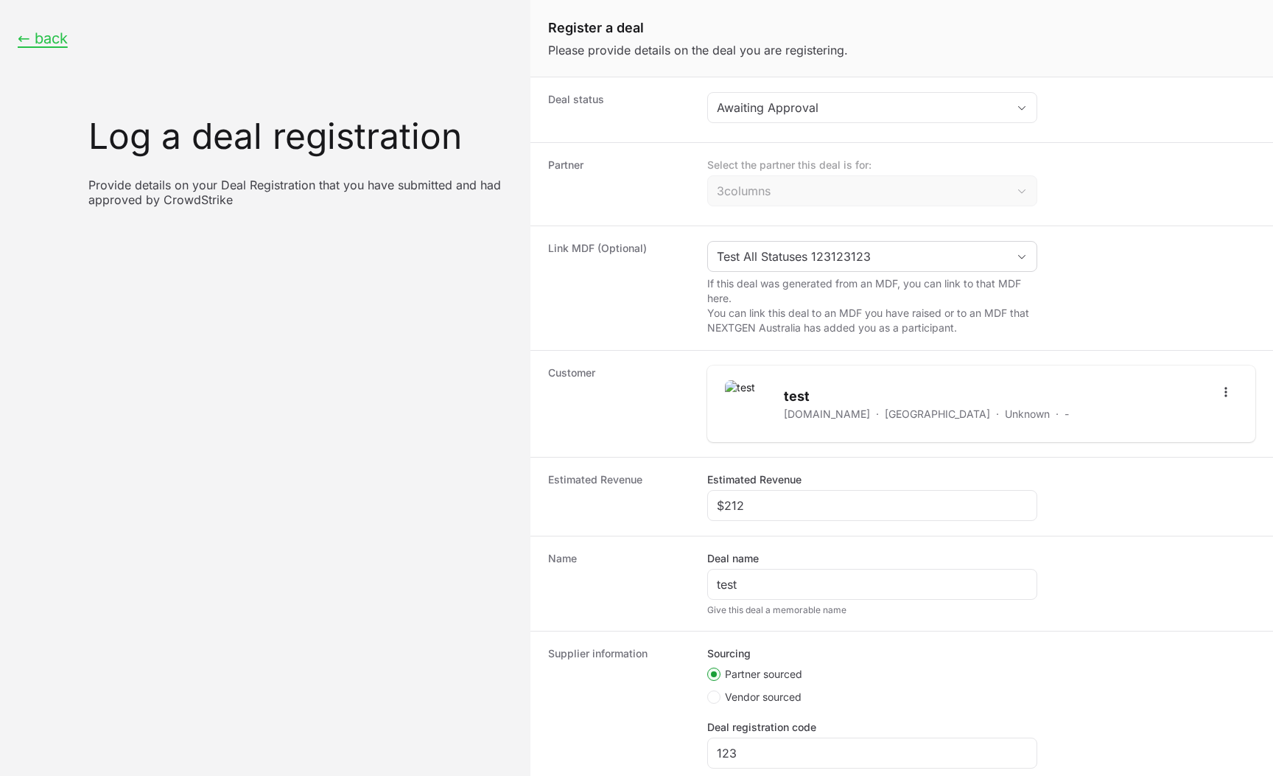
click at [1067, 320] on dd "Test All Statuses 123123123 If this deal was generated from an MDF, you can lin…" at bounding box center [981, 288] width 548 height 94
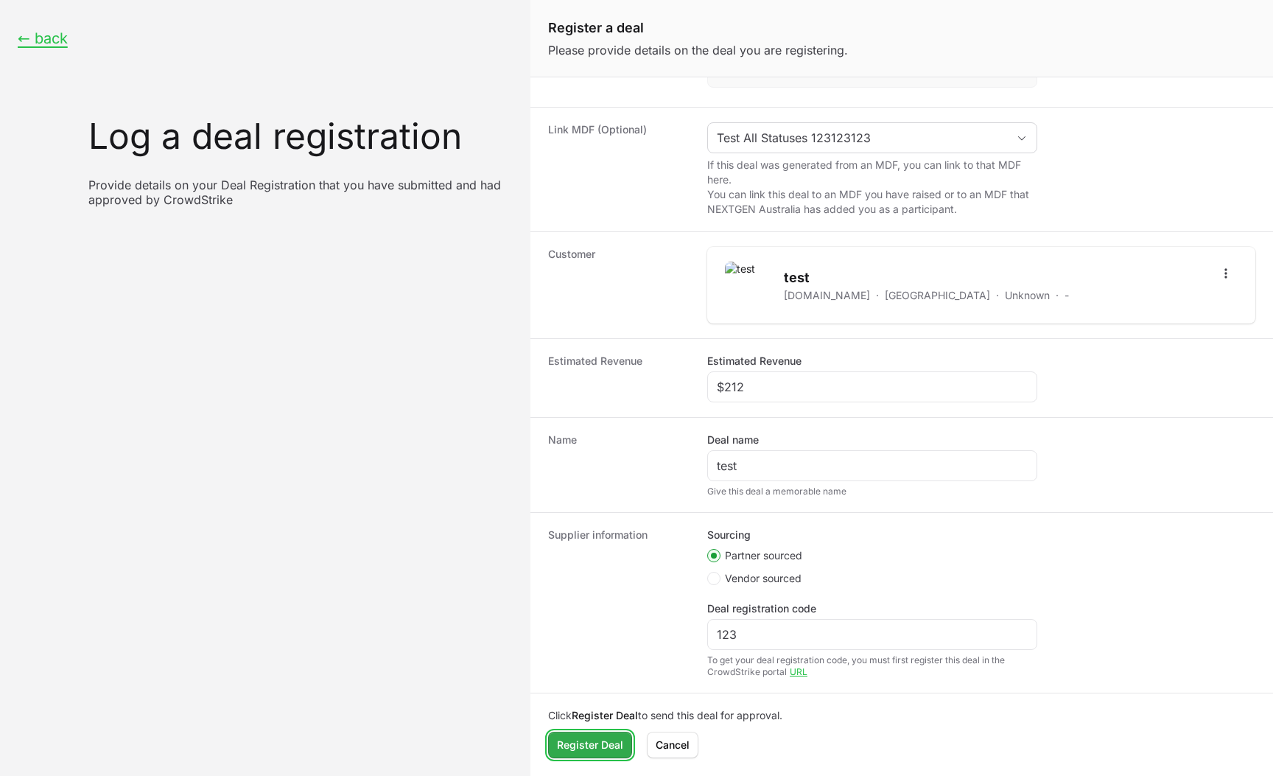
click at [569, 730] on button "Register Deal" at bounding box center [590, 745] width 84 height 27
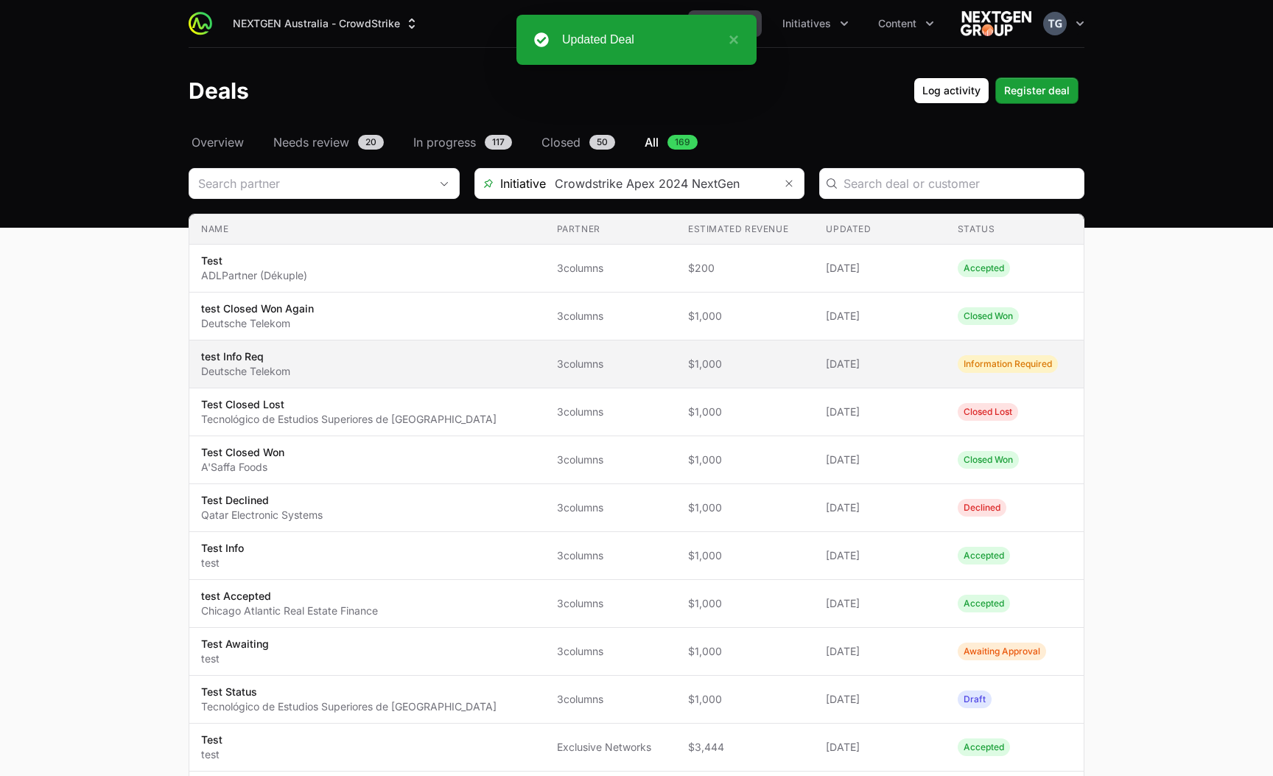
click at [752, 368] on span "$1,000" at bounding box center [745, 364] width 114 height 15
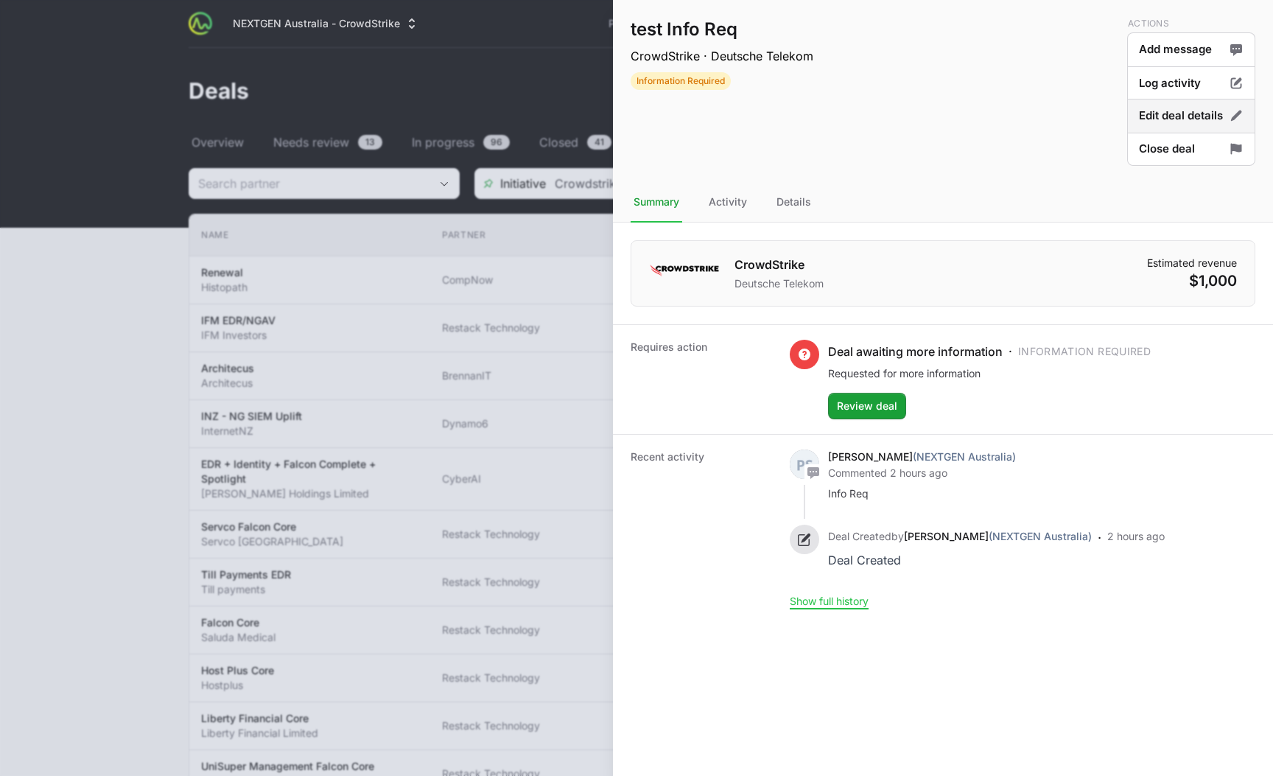
click at [1155, 114] on button "Edit deal details" at bounding box center [1191, 116] width 128 height 35
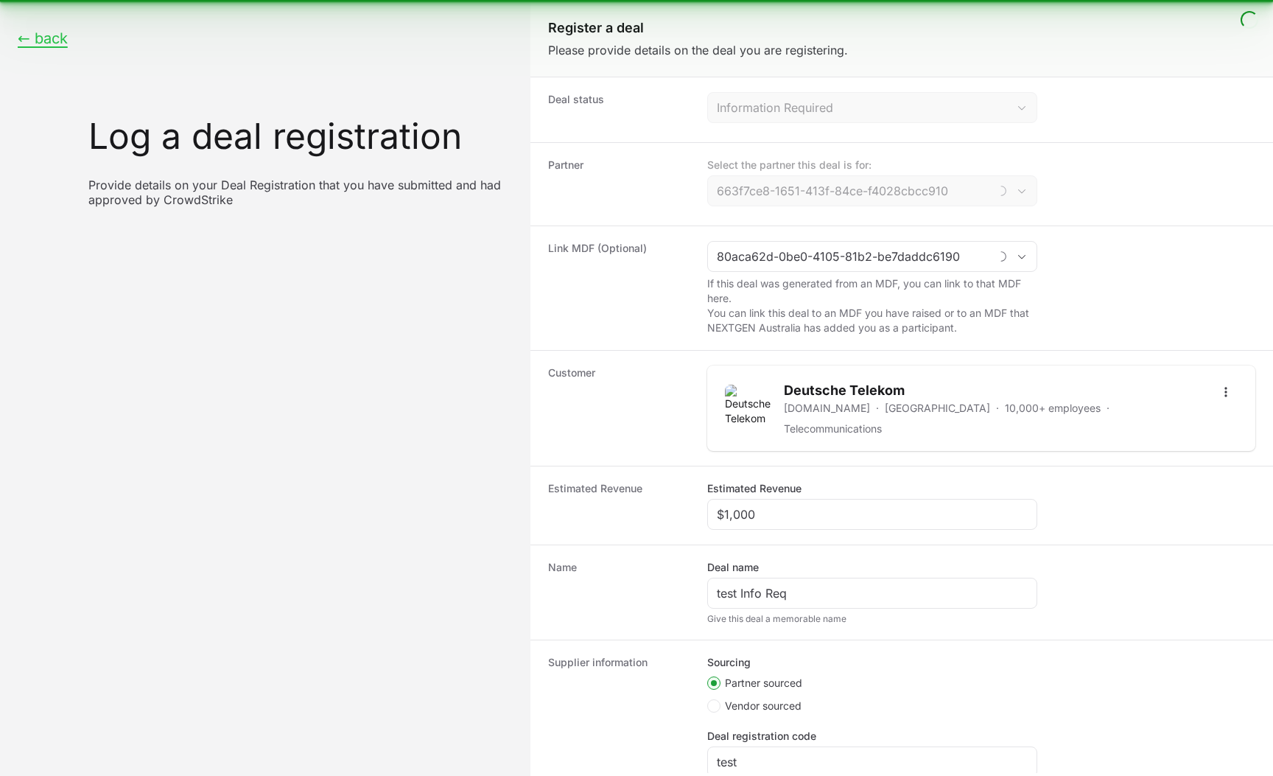
type input "3columns"
type input "Test All Statuses 123123123"
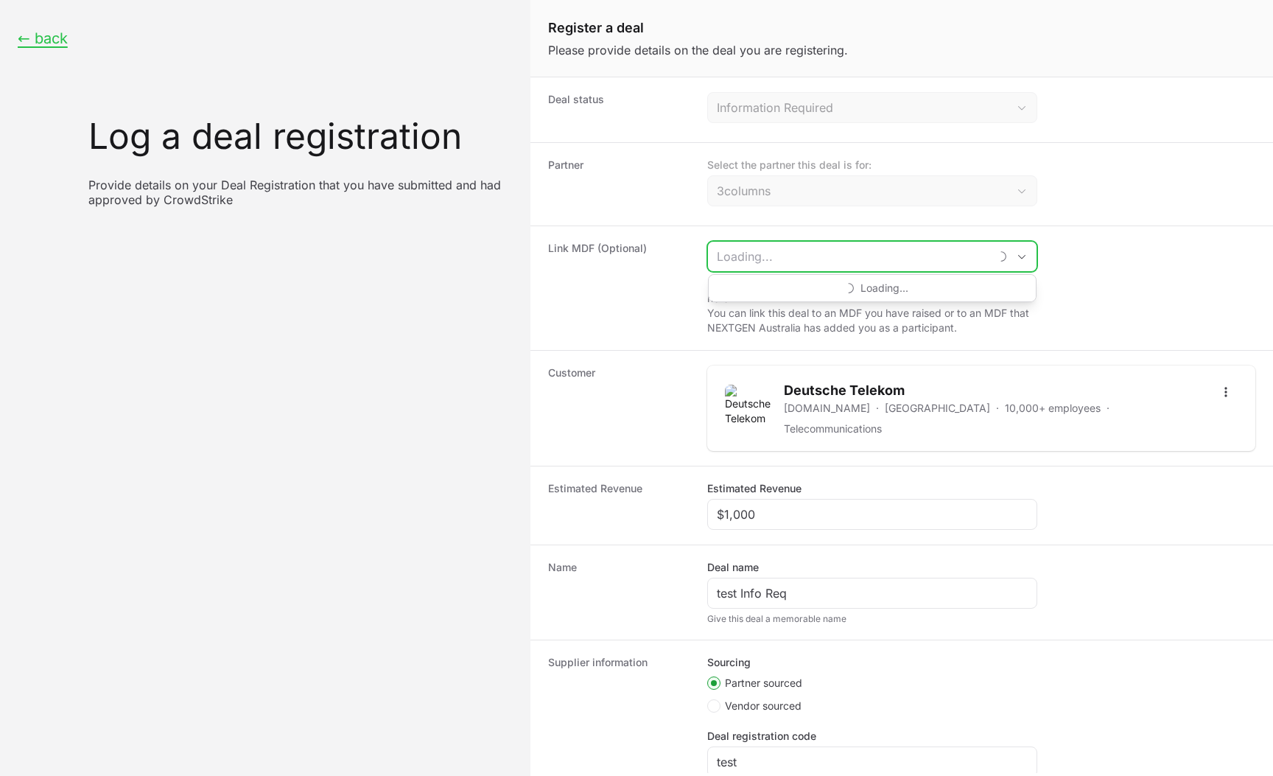
click at [896, 268] on input "Create activity form" at bounding box center [848, 256] width 281 height 29
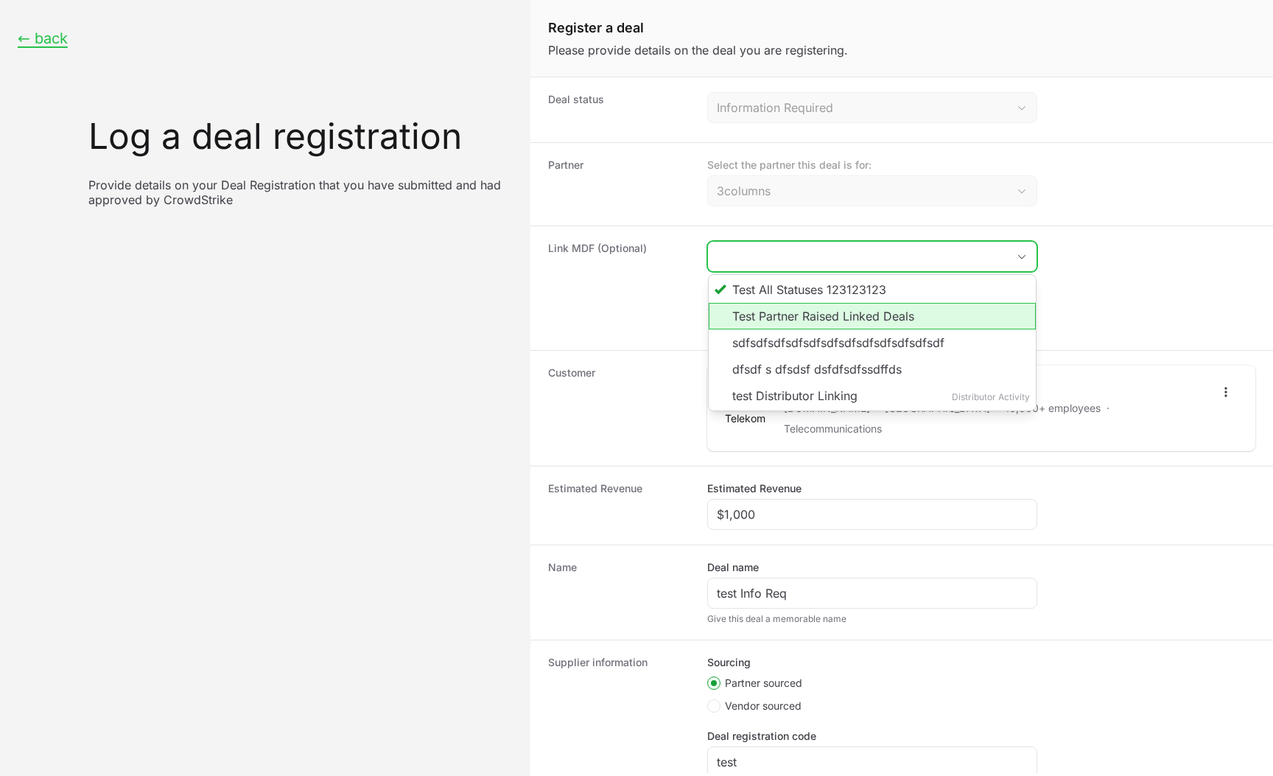
click at [898, 318] on li "Test Partner Raised Linked Deals" at bounding box center [872, 316] width 327 height 27
type input "Test Partner Raised Linked Deals"
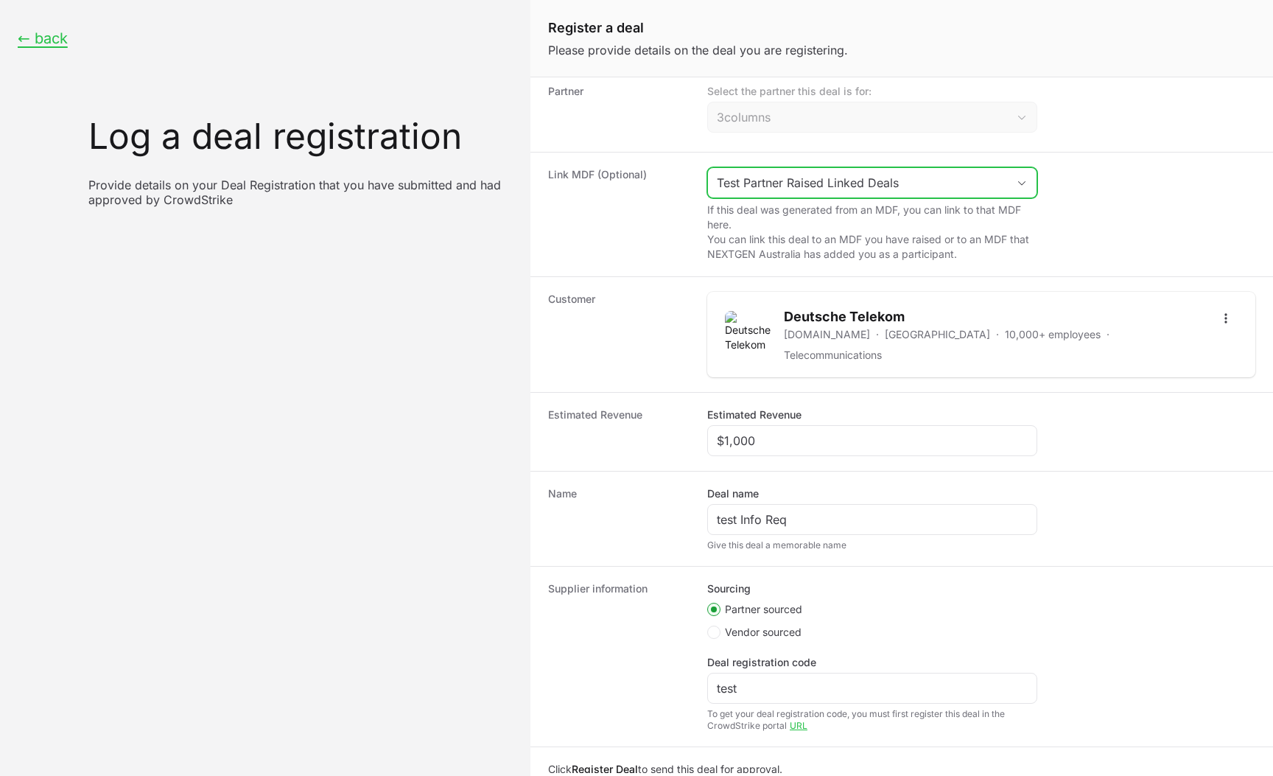
scroll to position [119, 0]
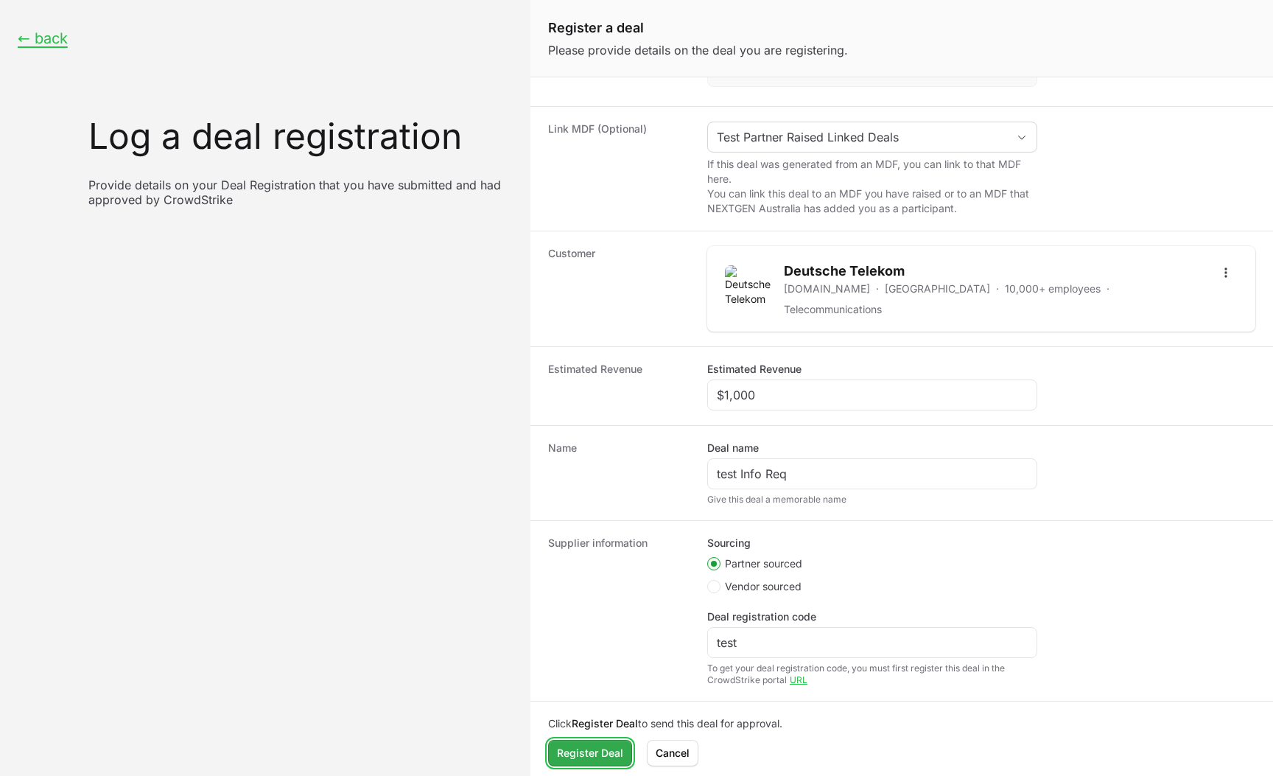
click at [577, 730] on span "Register Deal" at bounding box center [590, 753] width 66 height 18
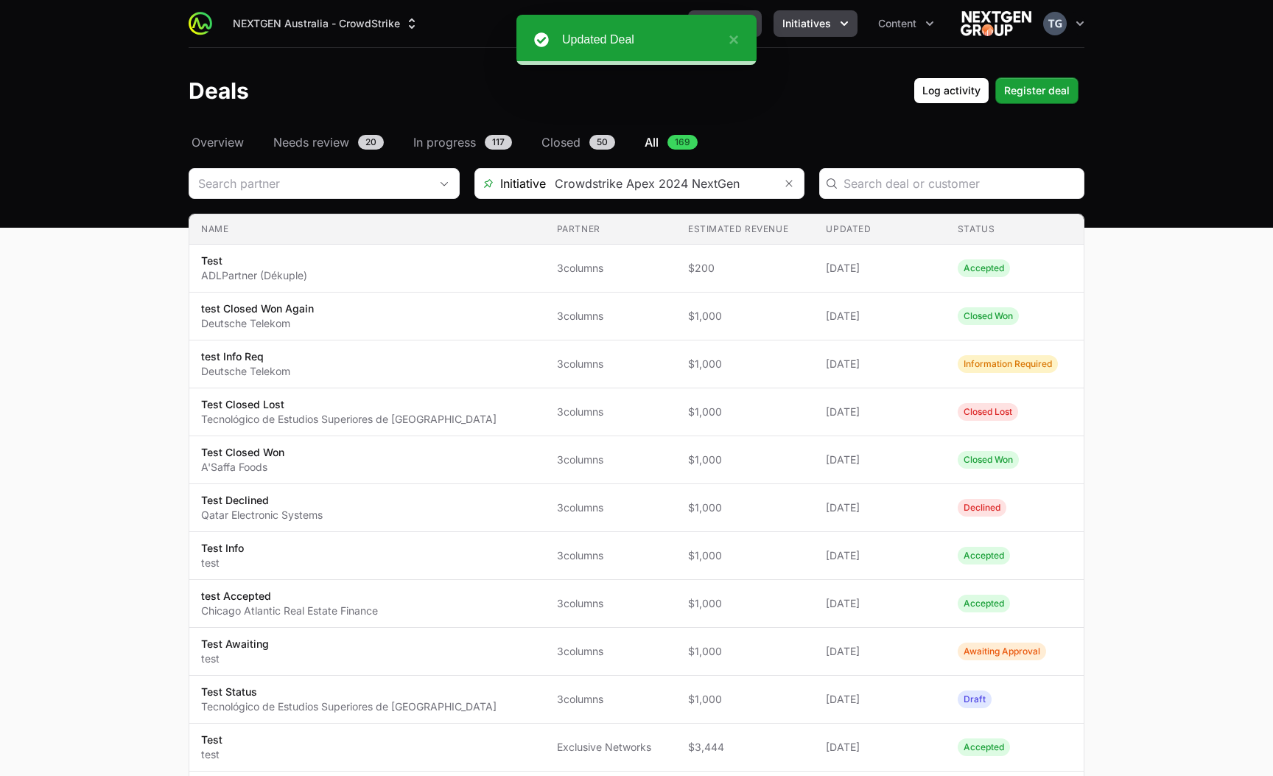
click at [792, 24] on span "Initiatives" at bounding box center [807, 23] width 49 height 15
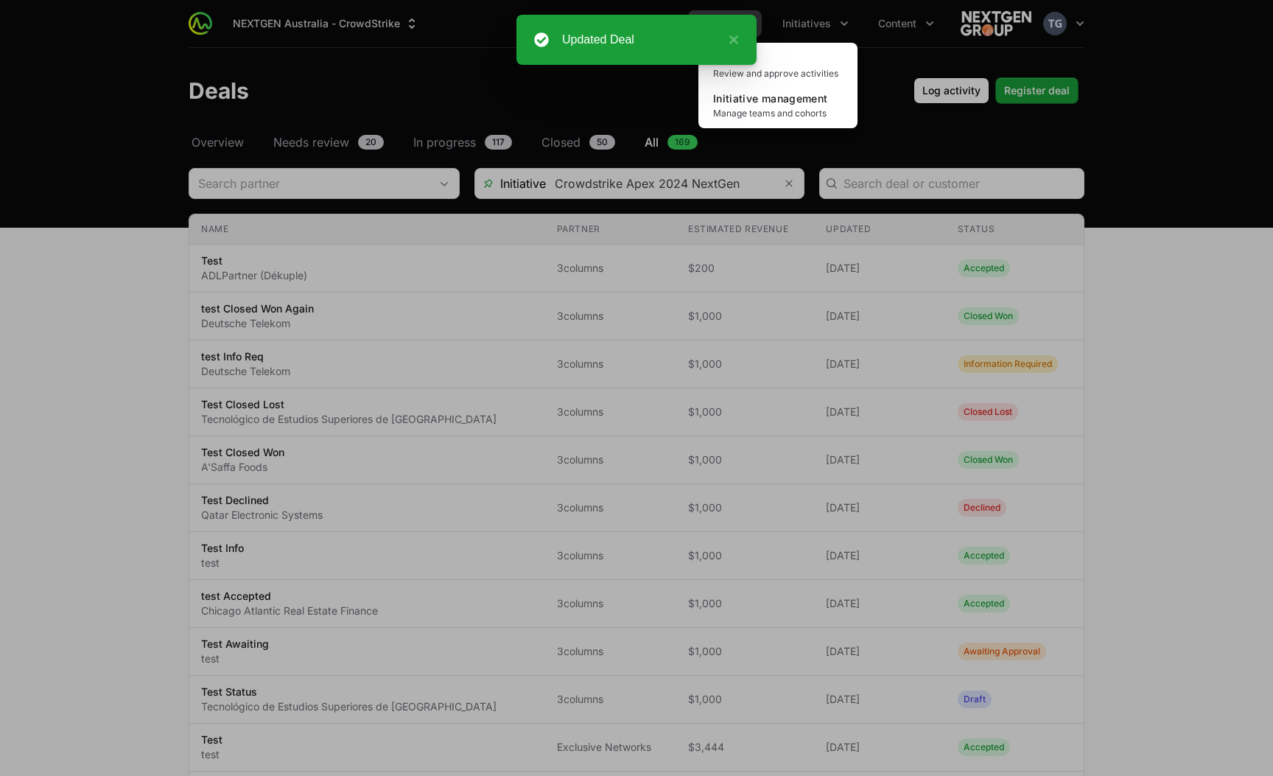
click at [878, 70] on div "Initiatives menu" at bounding box center [636, 388] width 1273 height 776
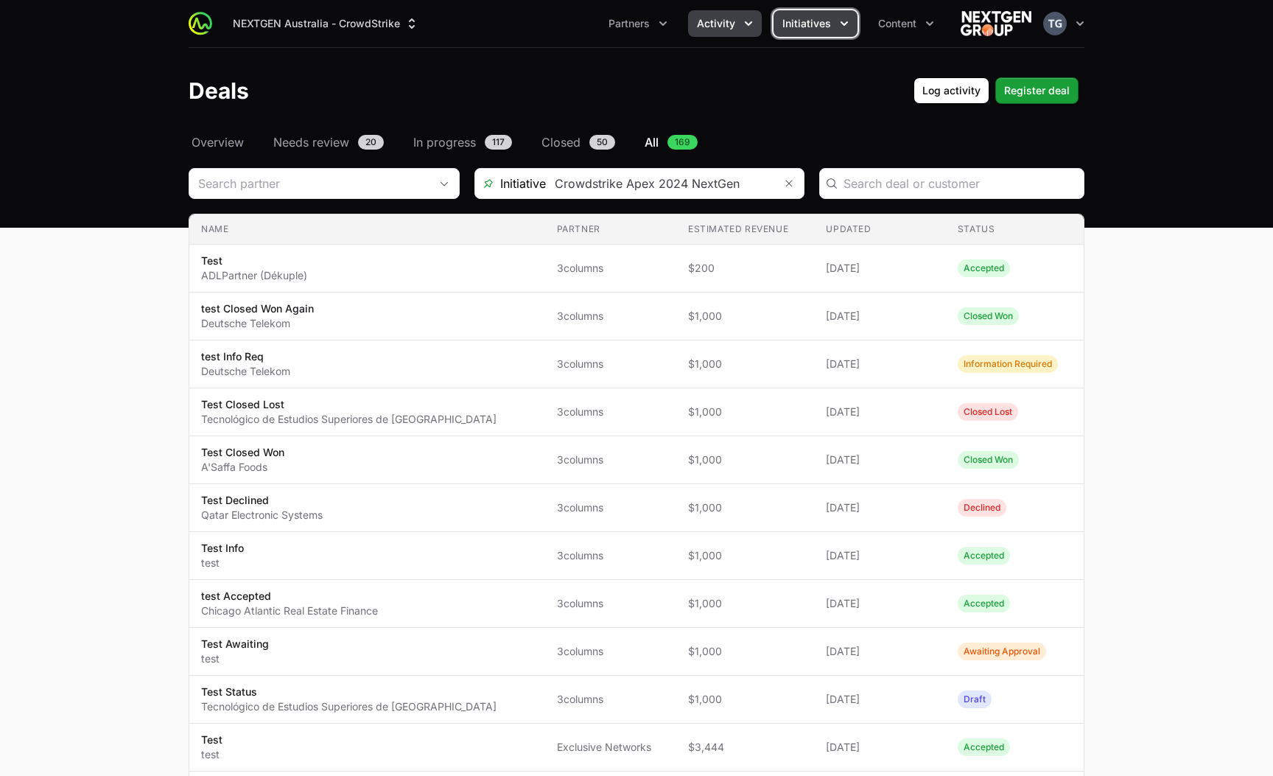
click at [828, 25] on span "Initiatives" at bounding box center [807, 23] width 49 height 15
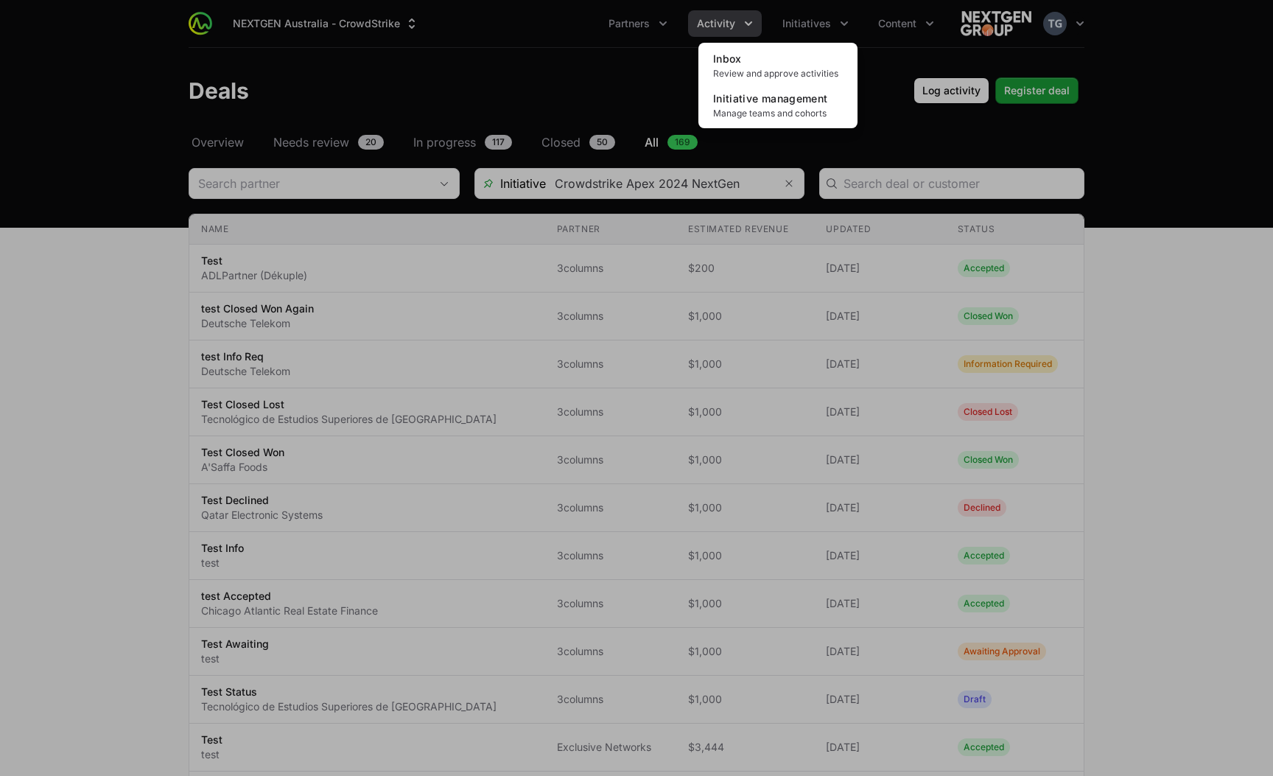
click at [747, 40] on div "Initiatives menu" at bounding box center [636, 388] width 1273 height 776
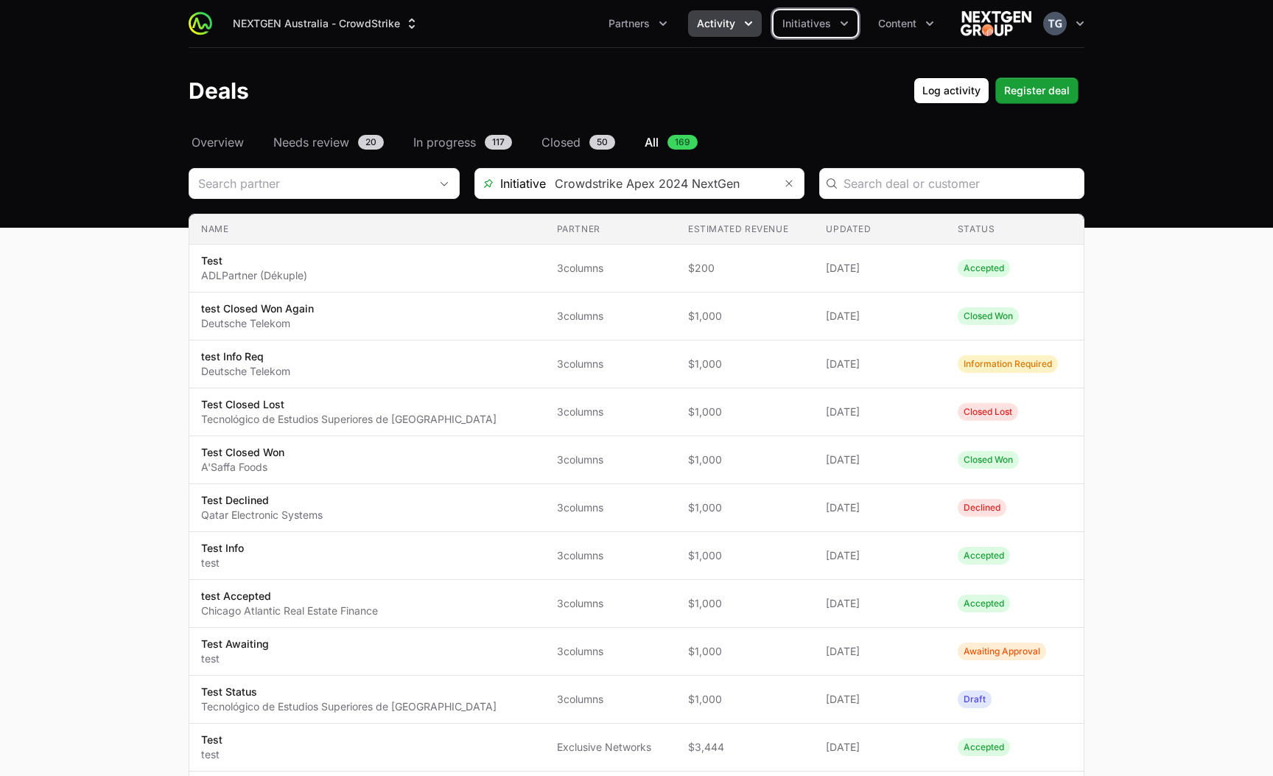
click at [746, 27] on icon "Activity menu" at bounding box center [748, 23] width 15 height 15
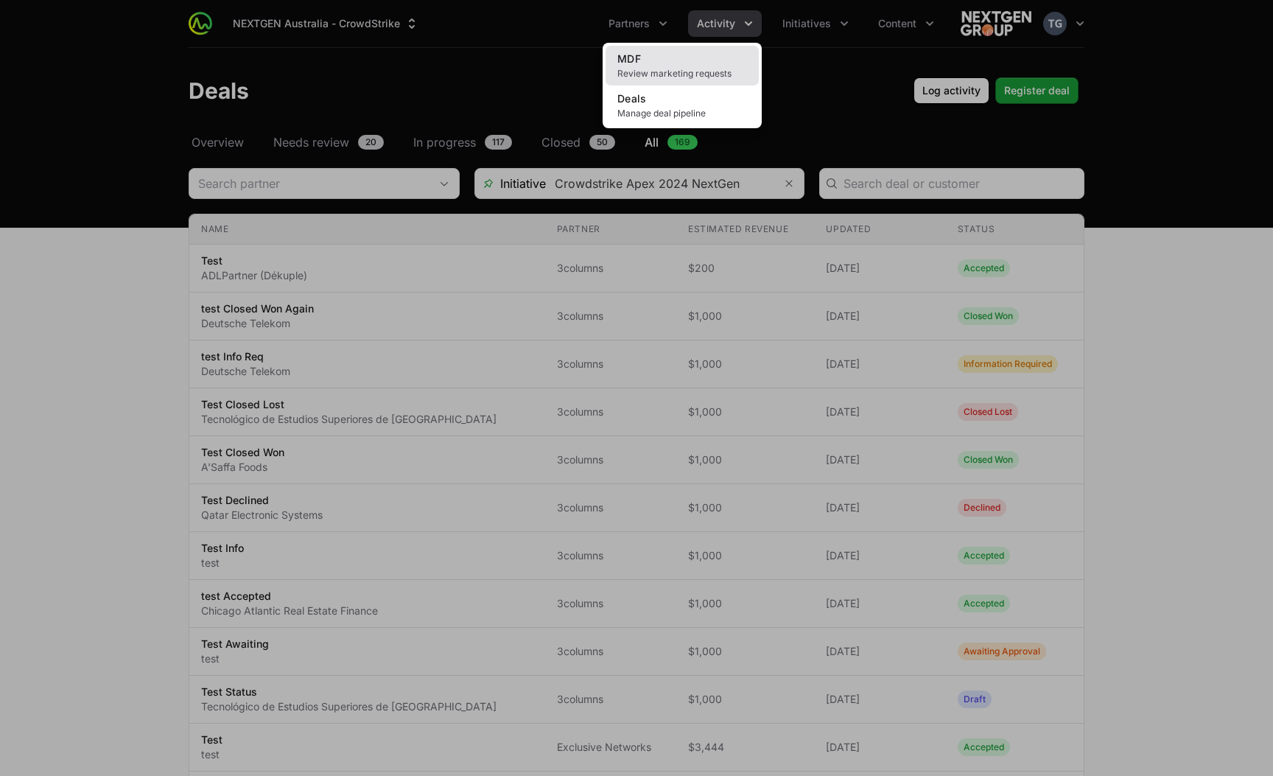
click at [720, 71] on span "Review marketing requests" at bounding box center [683, 74] width 130 height 12
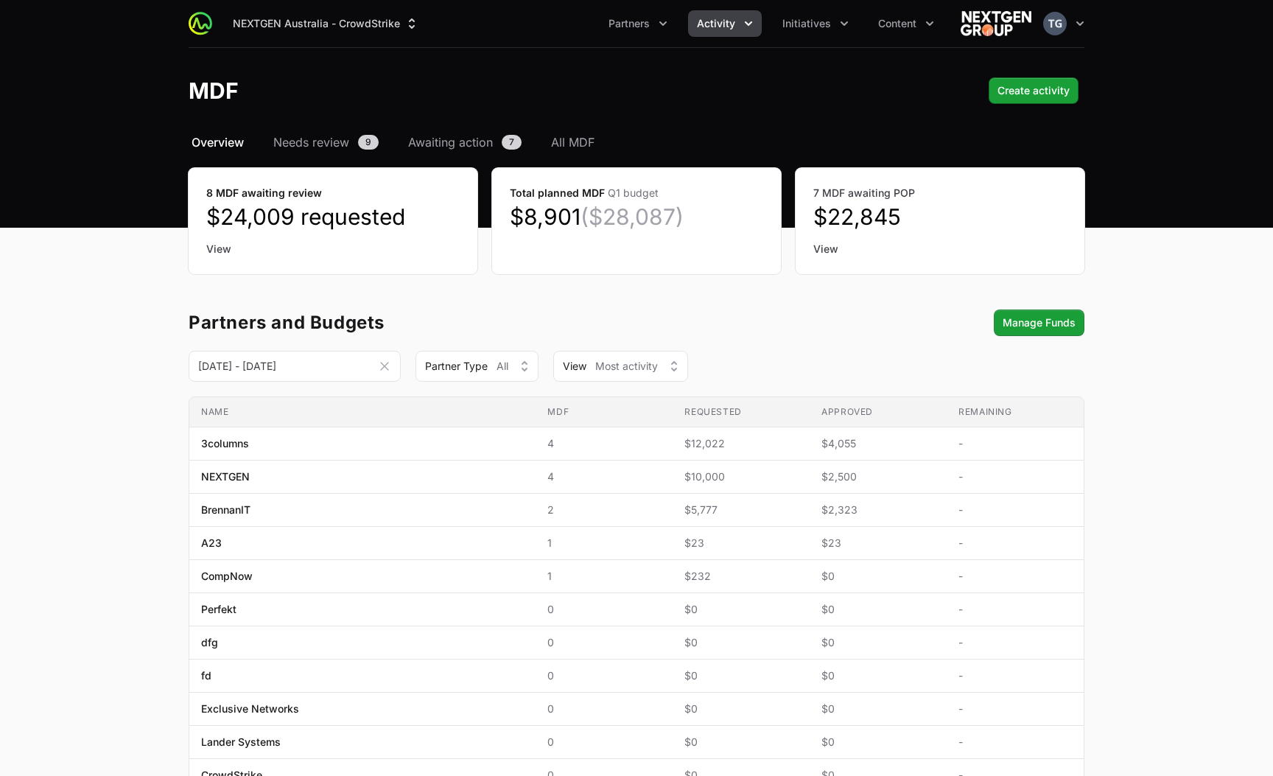
click at [740, 29] on button "Activity" at bounding box center [725, 23] width 74 height 27
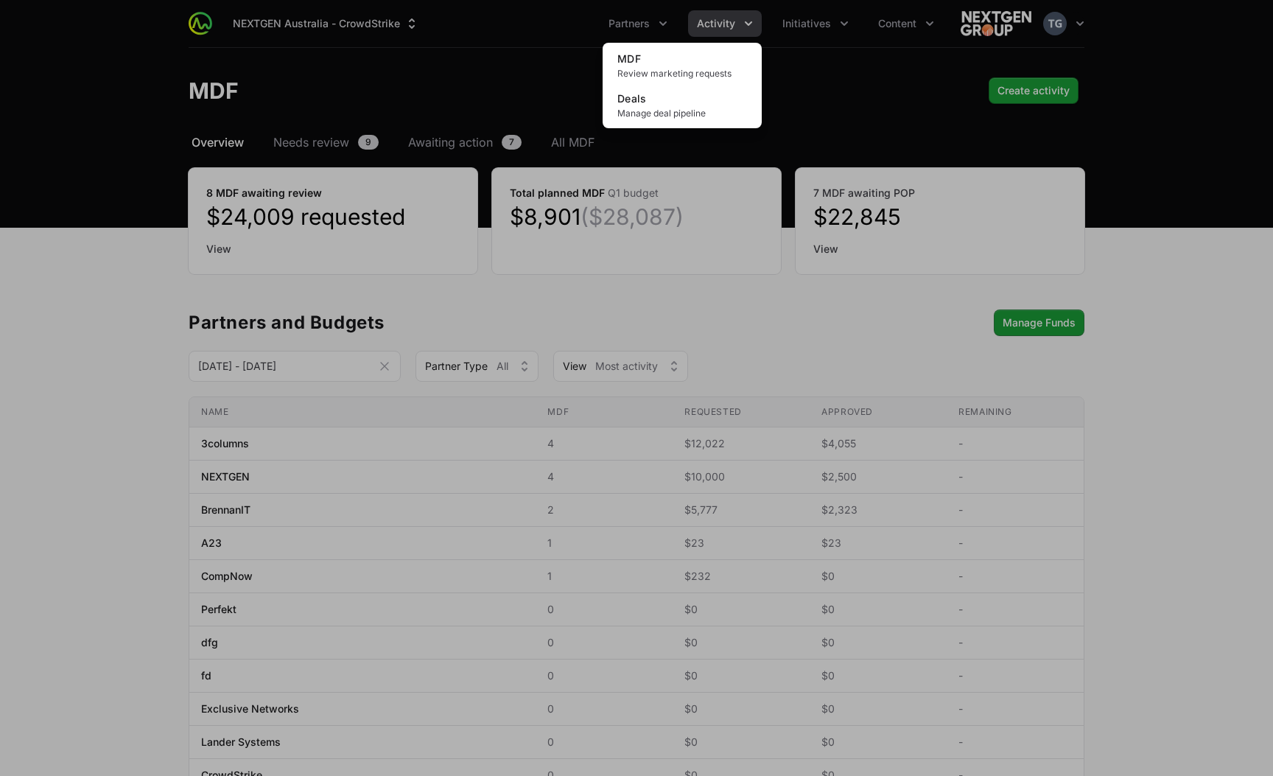
click at [567, 301] on div "Activity menu" at bounding box center [636, 388] width 1273 height 776
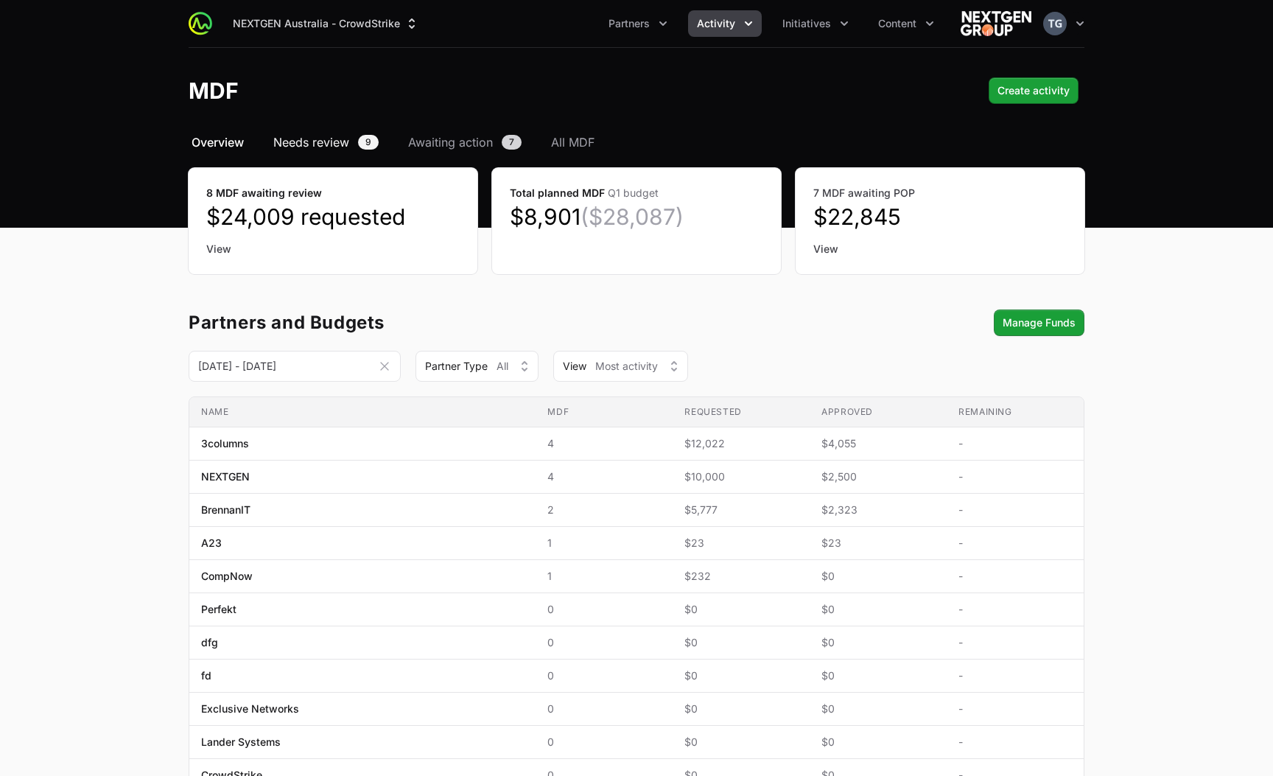
click at [299, 138] on span "Needs review" at bounding box center [311, 142] width 76 height 18
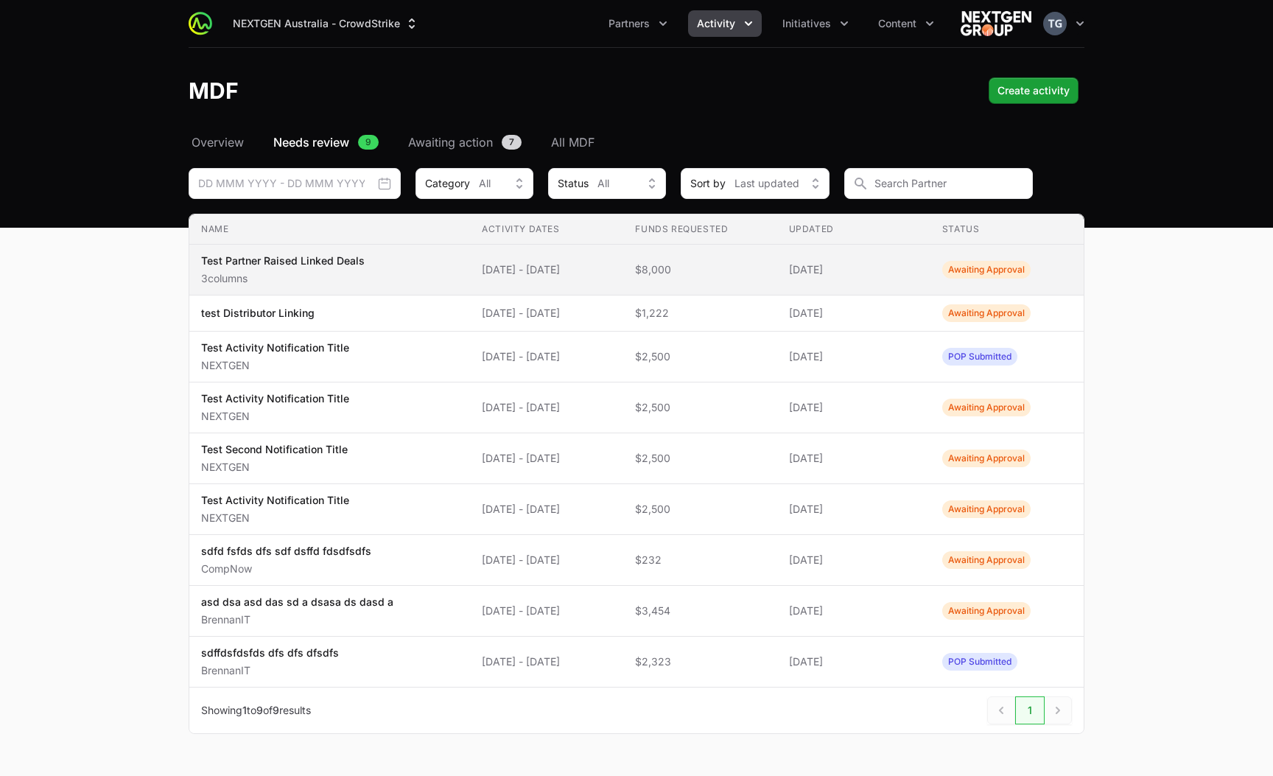
click at [802, 256] on td "Updated [DATE]" at bounding box center [853, 270] width 153 height 51
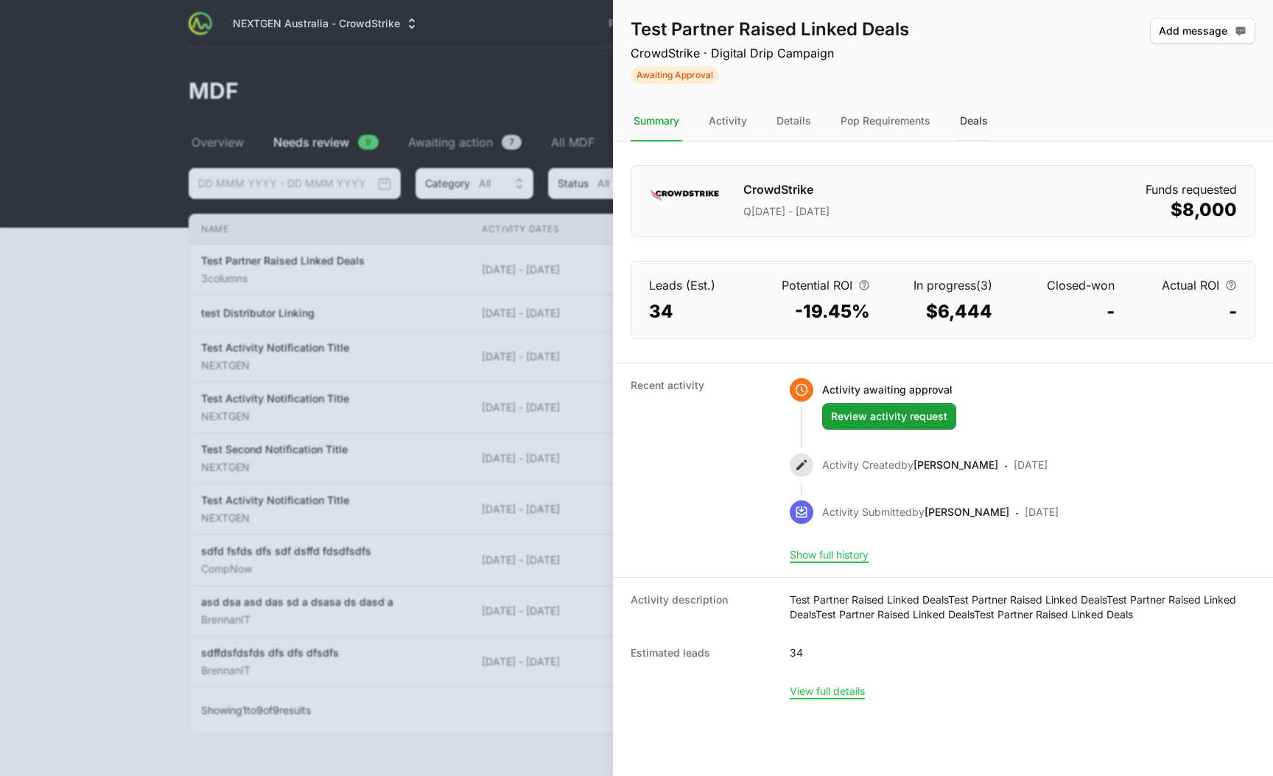
click at [963, 127] on div "Deals" at bounding box center [974, 122] width 34 height 40
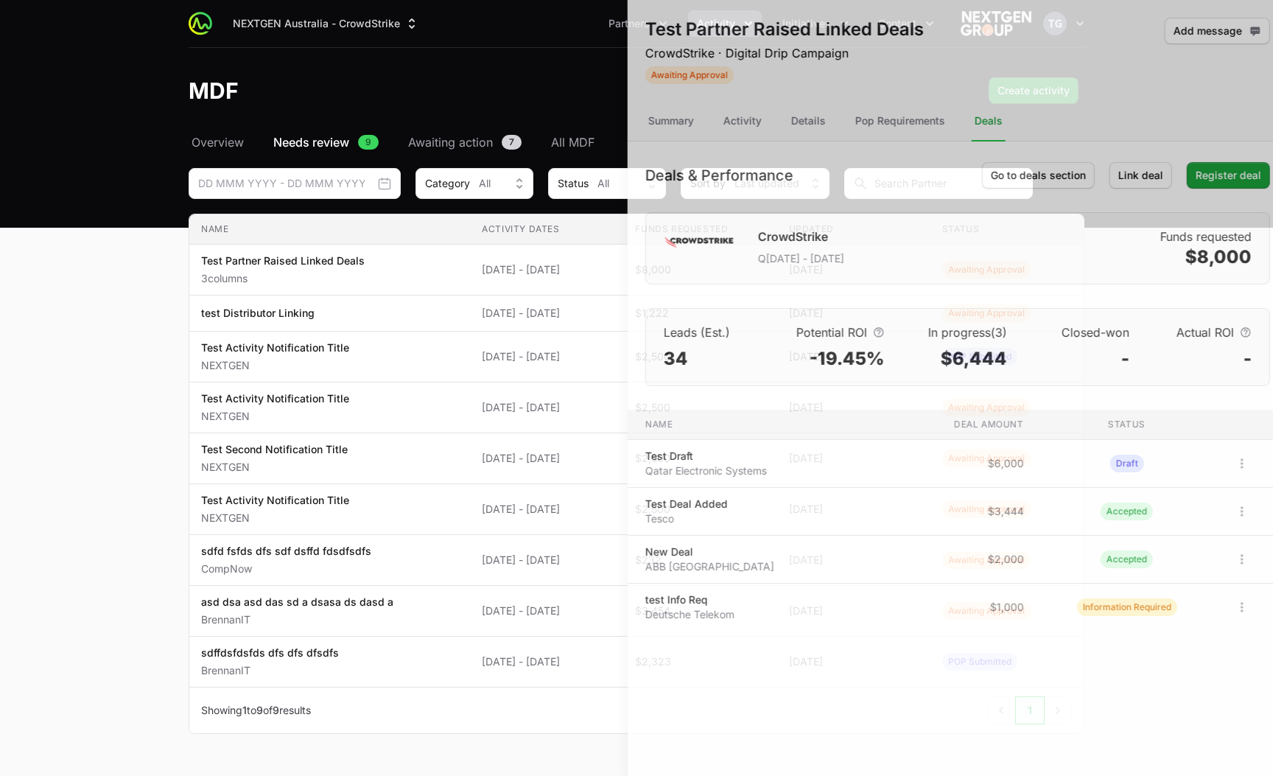
click at [503, 295] on div at bounding box center [636, 388] width 1273 height 776
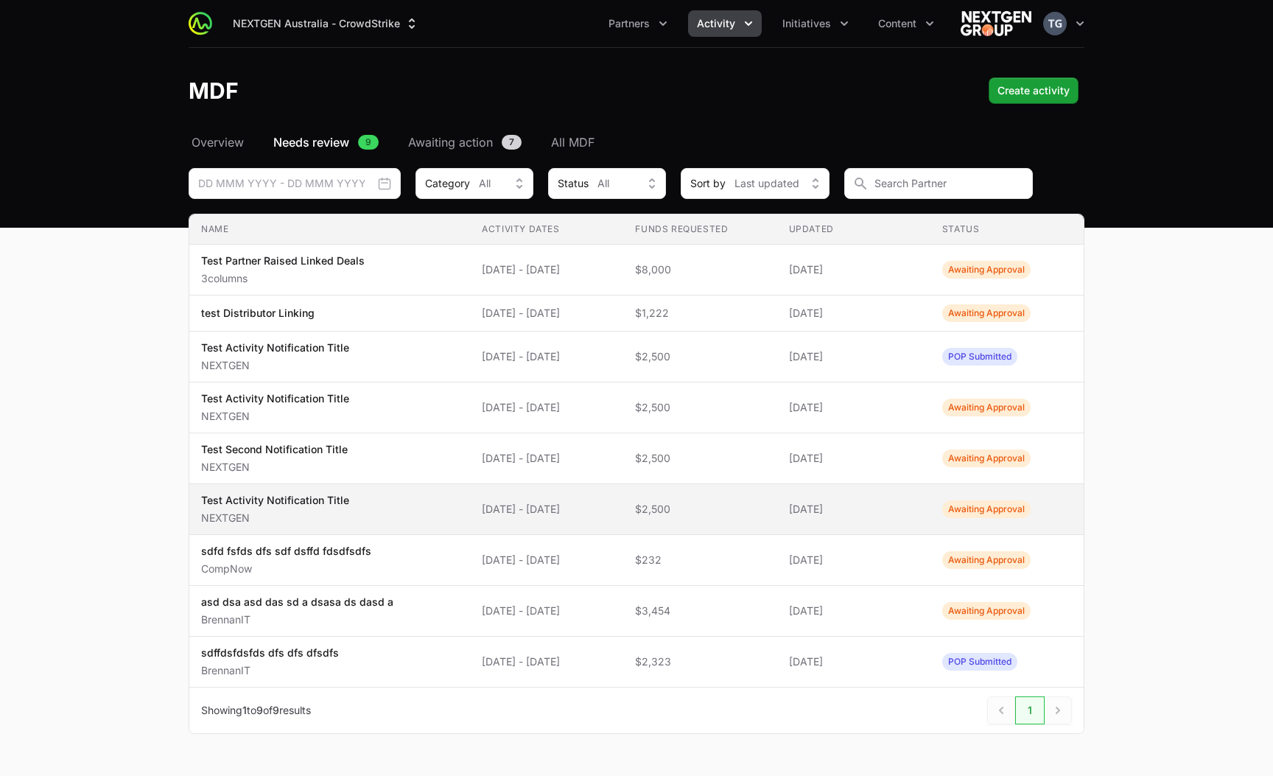
click at [575, 508] on span "[DATE] - [DATE]" at bounding box center [547, 509] width 130 height 15
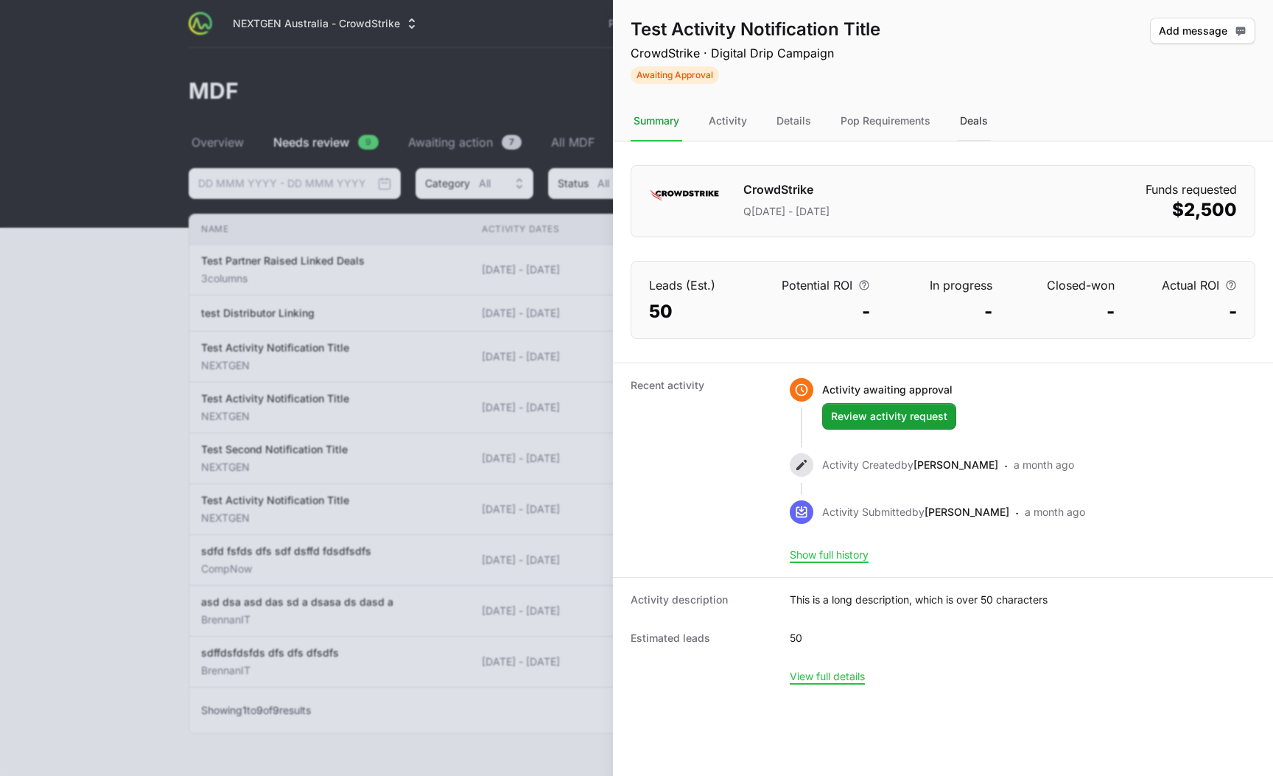
click at [970, 119] on div "Deals" at bounding box center [974, 122] width 34 height 40
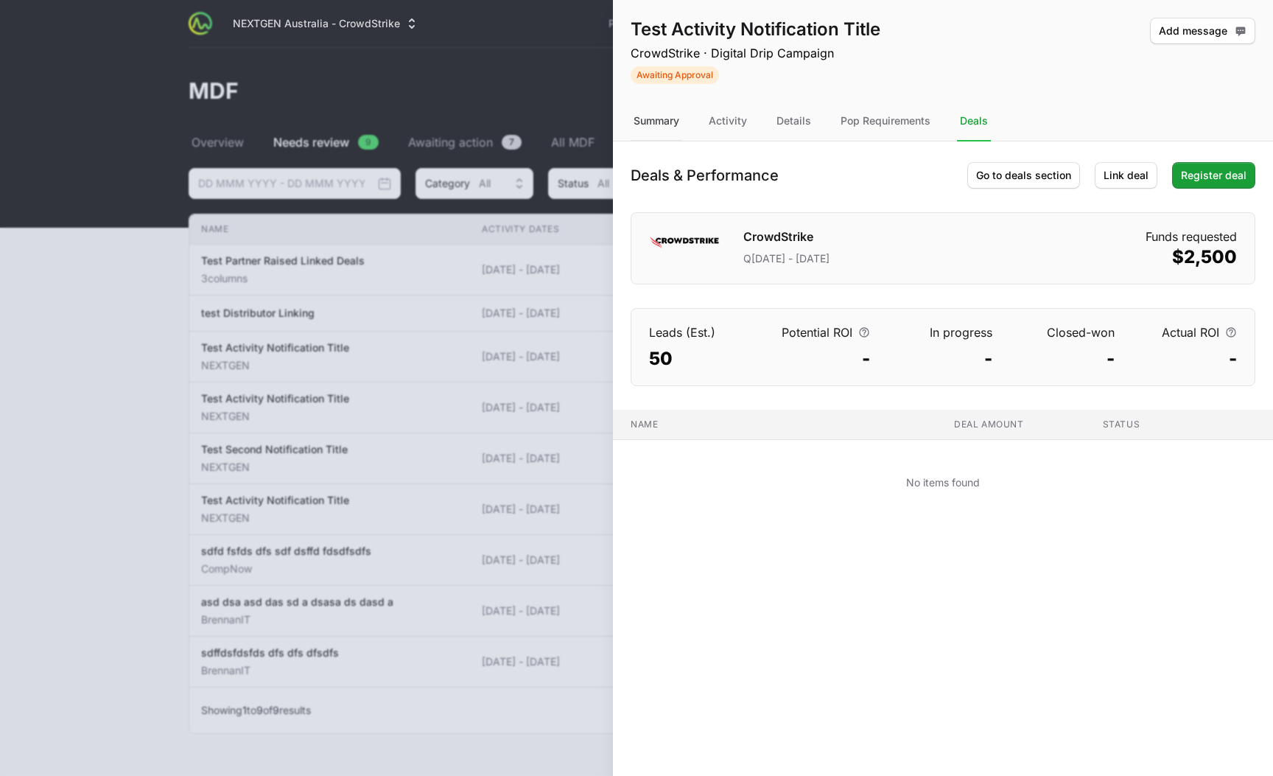
click at [646, 118] on div "Summary" at bounding box center [657, 122] width 52 height 40
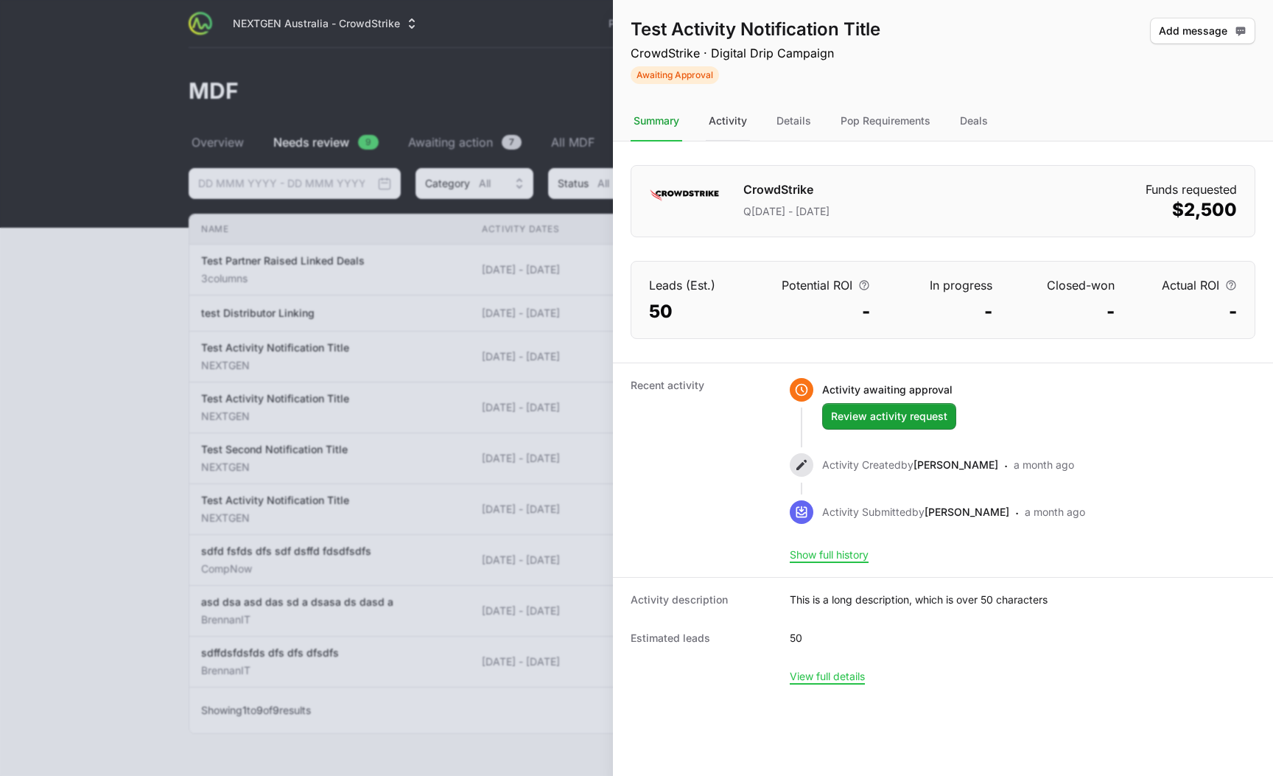
click at [726, 125] on div "Activity" at bounding box center [728, 122] width 44 height 40
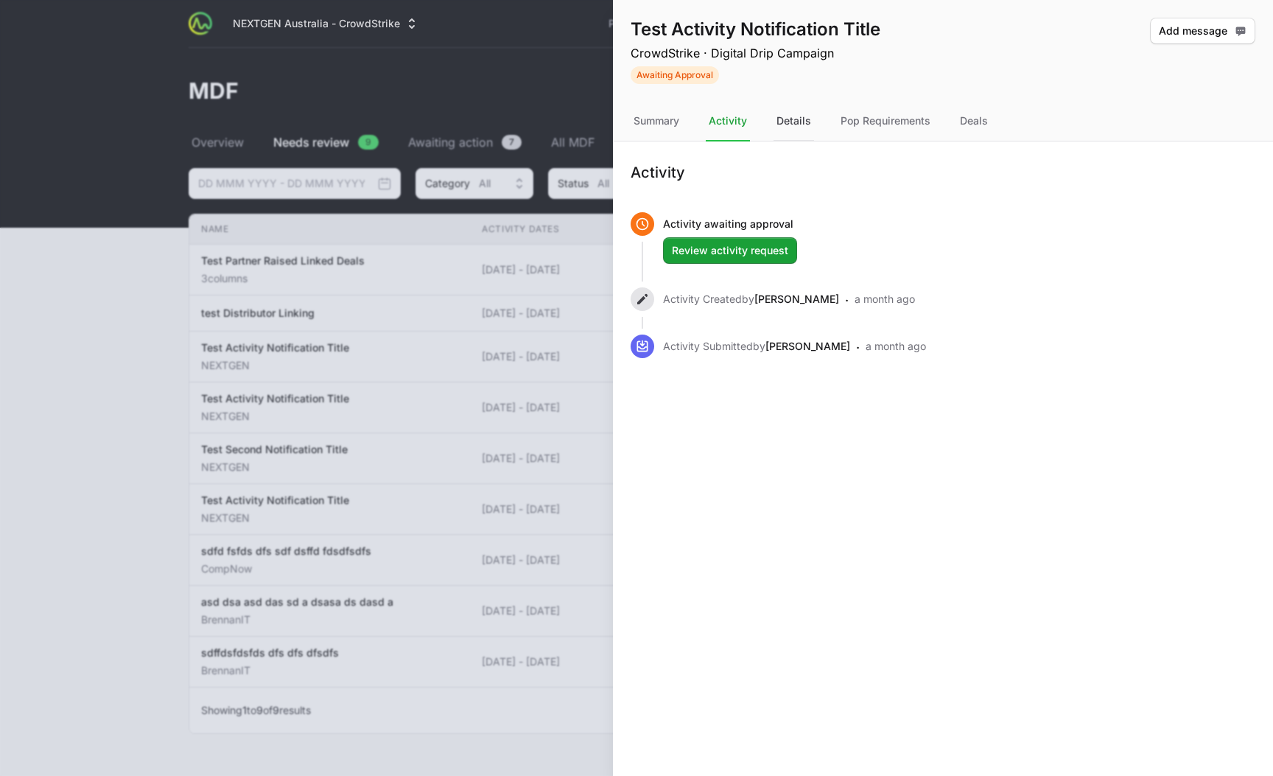
click at [790, 116] on div "Details" at bounding box center [794, 122] width 41 height 40
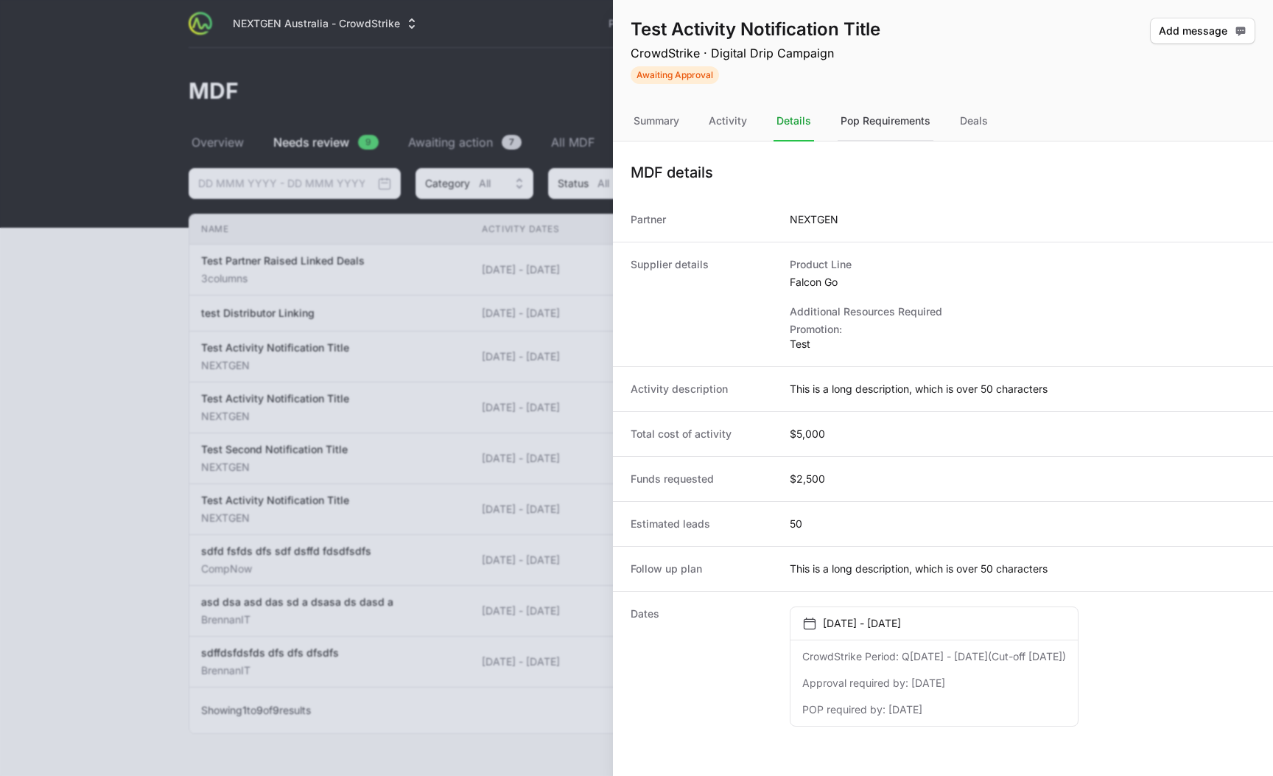
click at [867, 114] on div "Pop Requirements" at bounding box center [886, 122] width 96 height 40
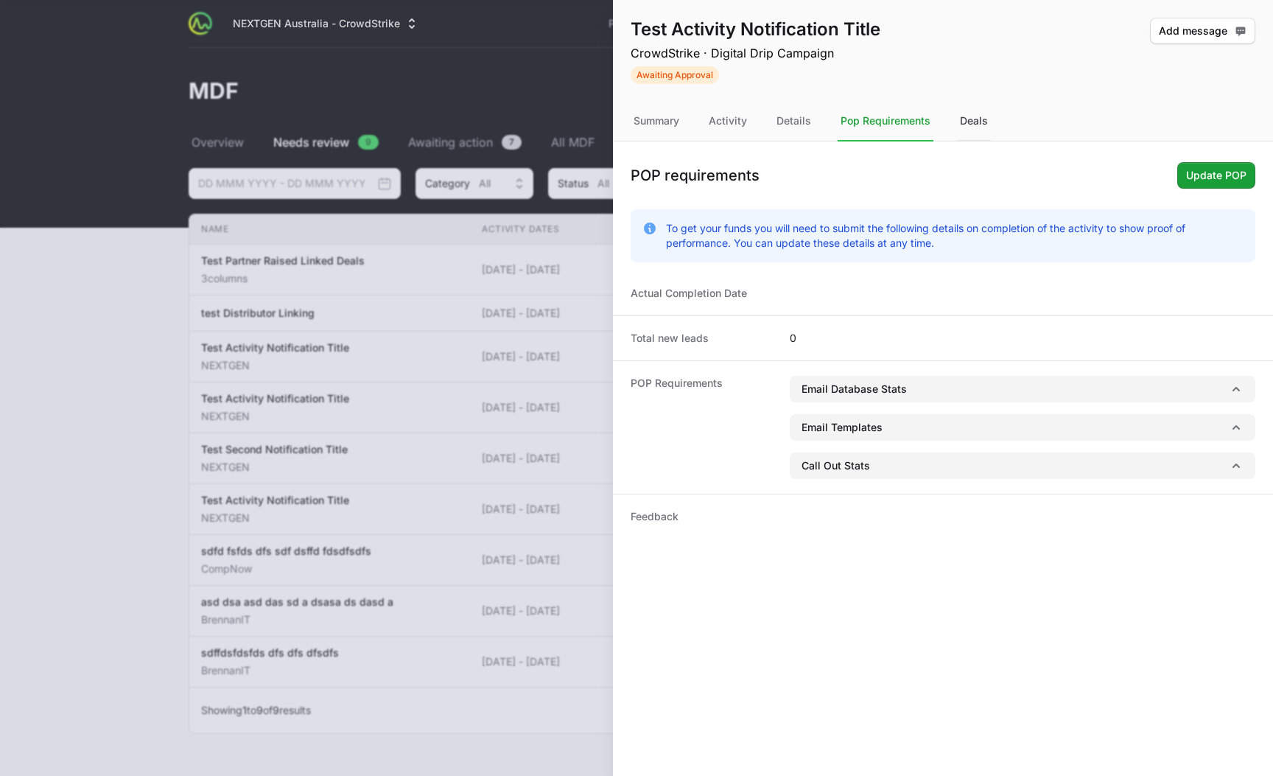
click at [967, 122] on div "Deals" at bounding box center [974, 122] width 34 height 40
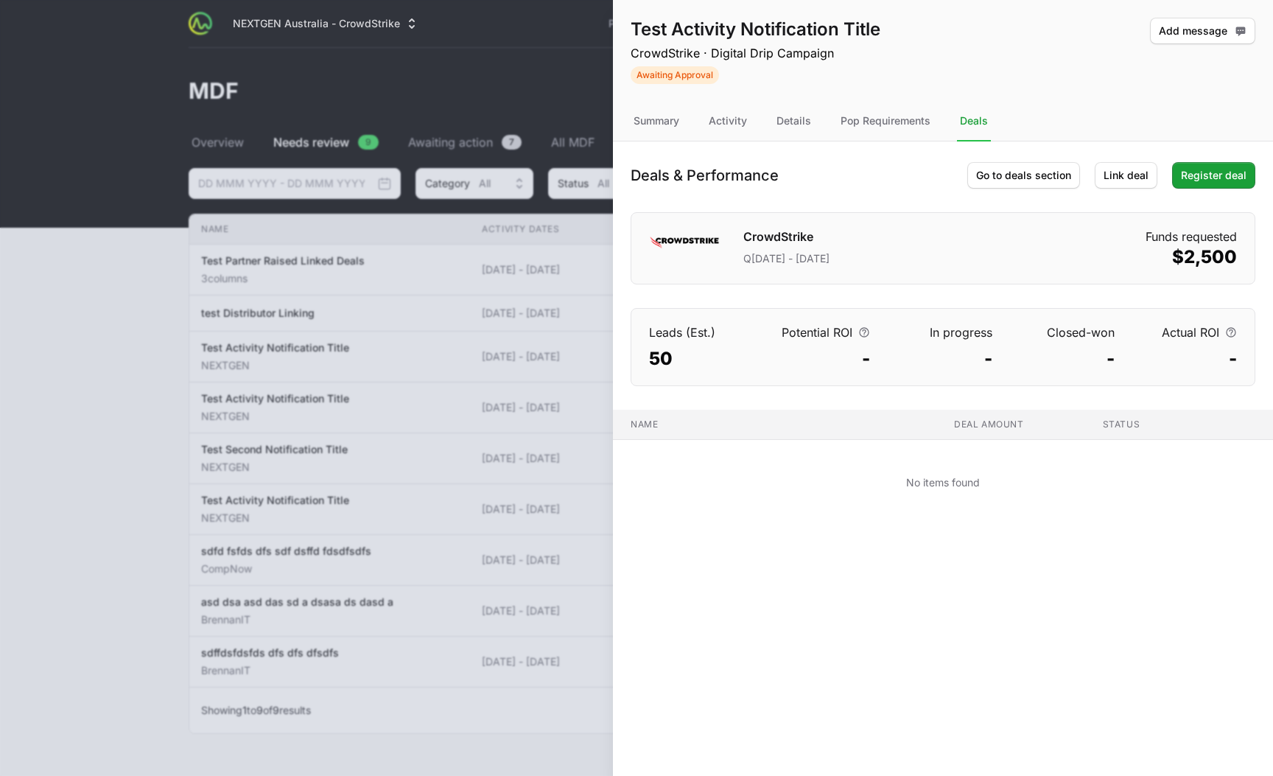
click at [820, 180] on div "Deals & Performance Go to deals section Link deal Register deal" at bounding box center [943, 175] width 625 height 27
click at [875, 197] on div "Deals & Performance Go to deals section Link deal Register deal CrowdStrike Q[D…" at bounding box center [943, 263] width 660 height 245
click at [652, 133] on div "Summary" at bounding box center [657, 122] width 52 height 40
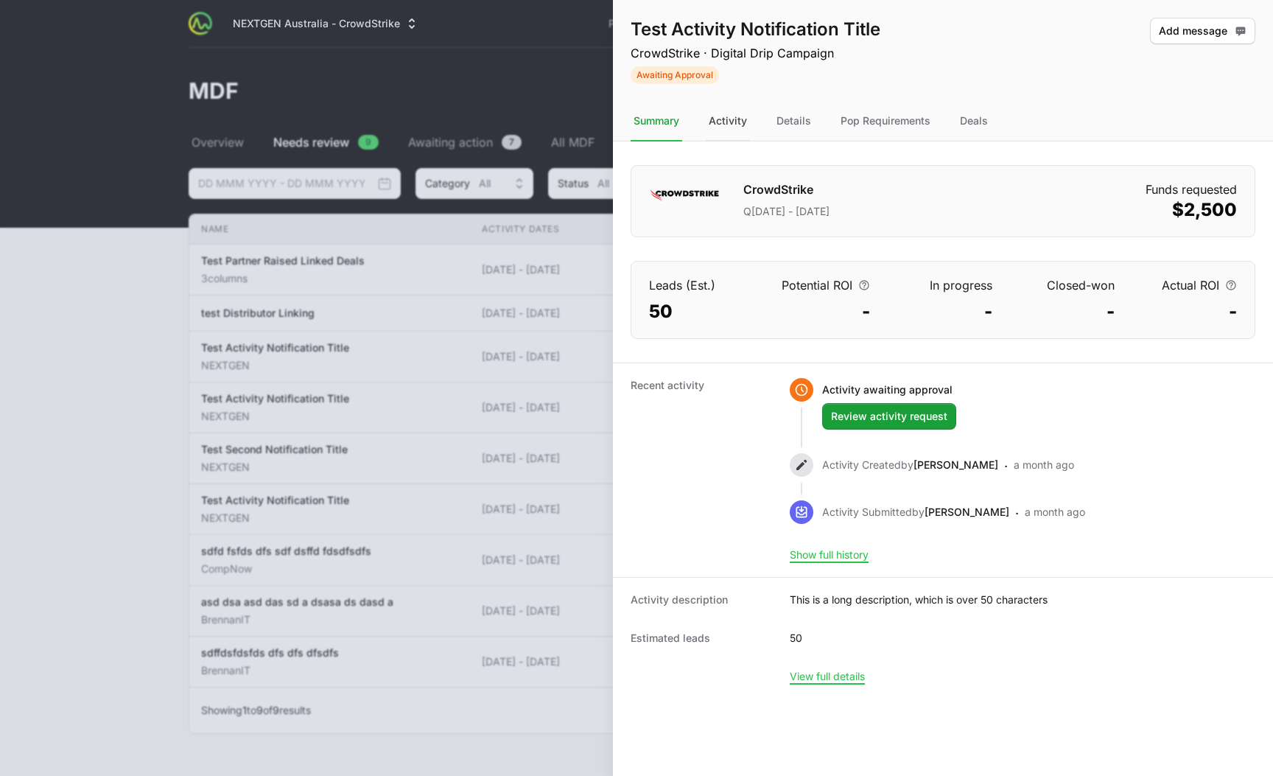
click at [737, 116] on div "Activity" at bounding box center [728, 122] width 44 height 40
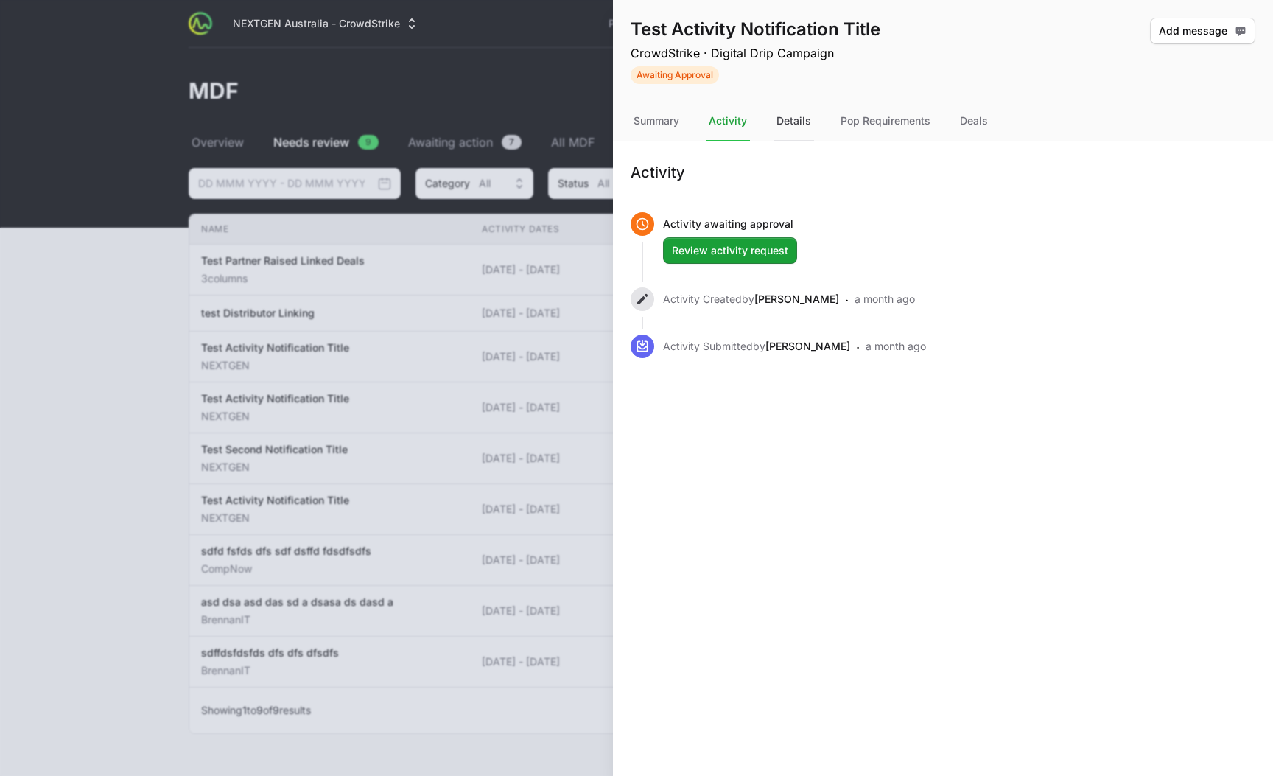
click at [783, 125] on div "Details" at bounding box center [794, 122] width 41 height 40
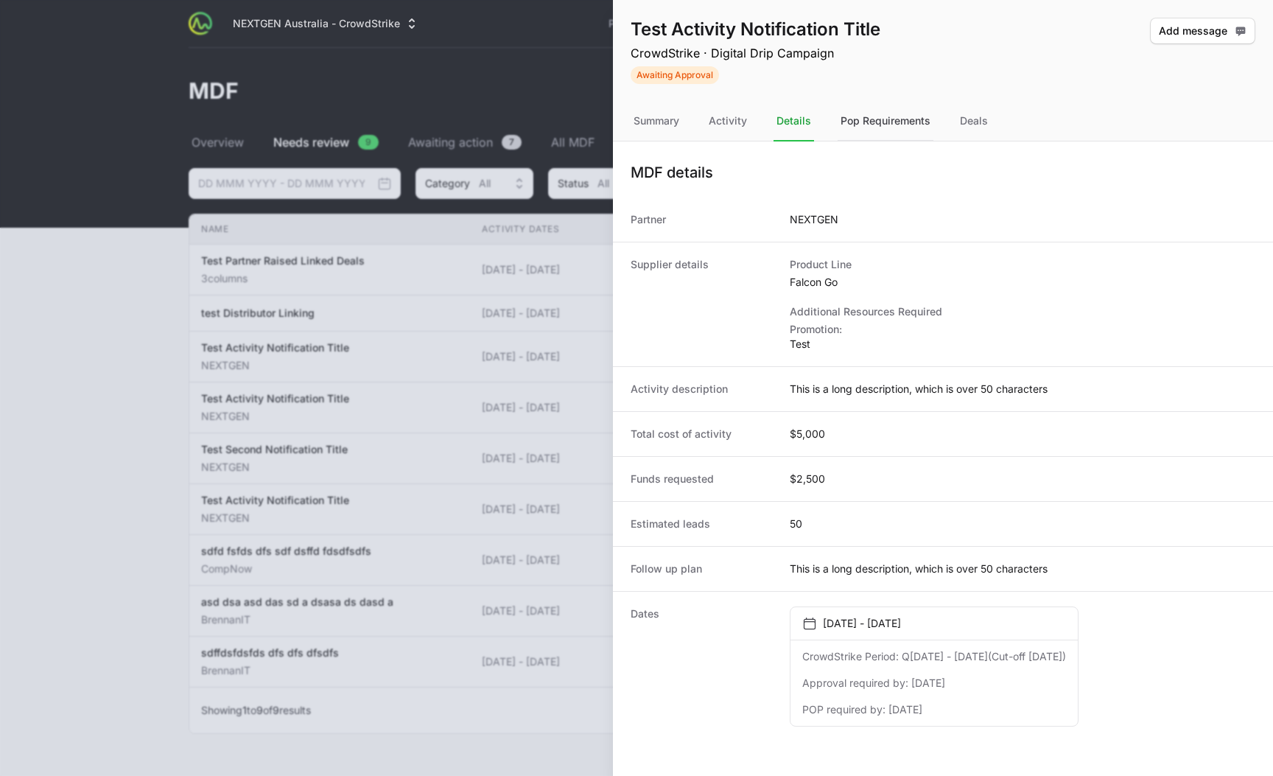
click at [875, 122] on div "Pop Requirements" at bounding box center [886, 122] width 96 height 40
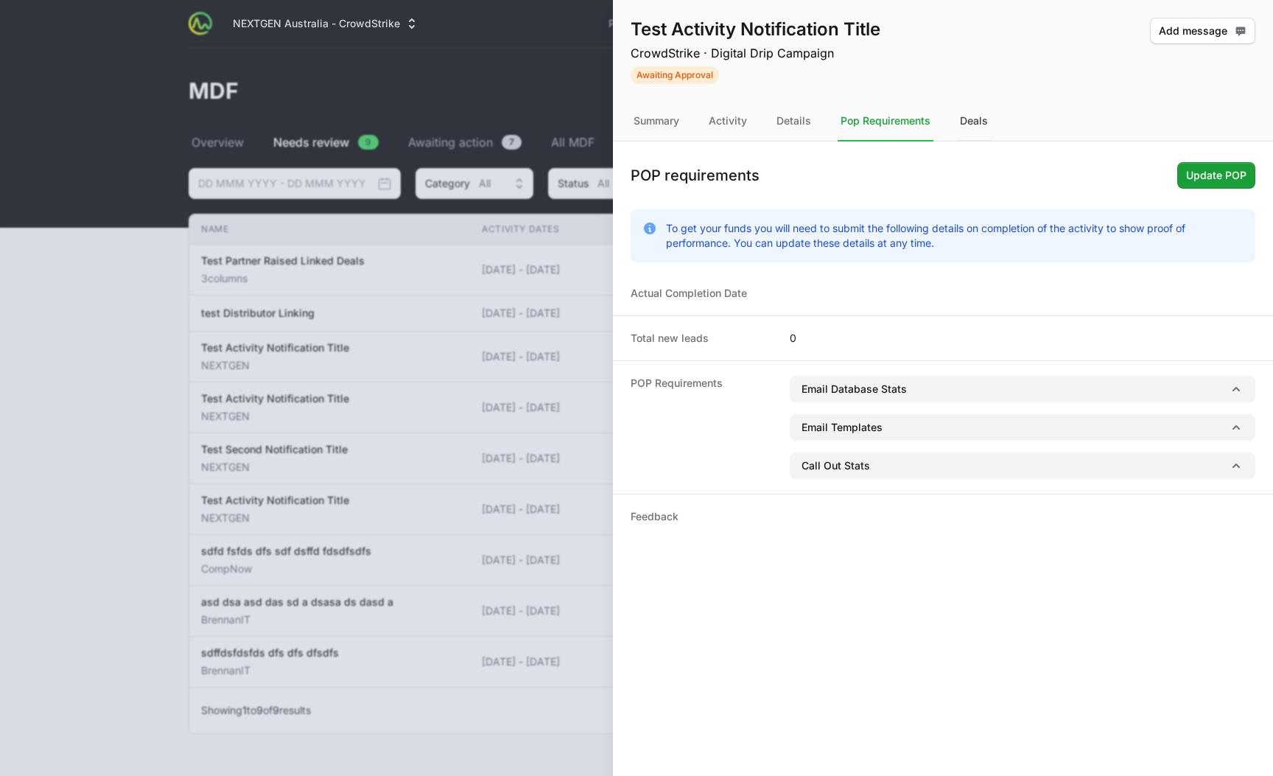
click at [971, 124] on div "Deals" at bounding box center [974, 122] width 34 height 40
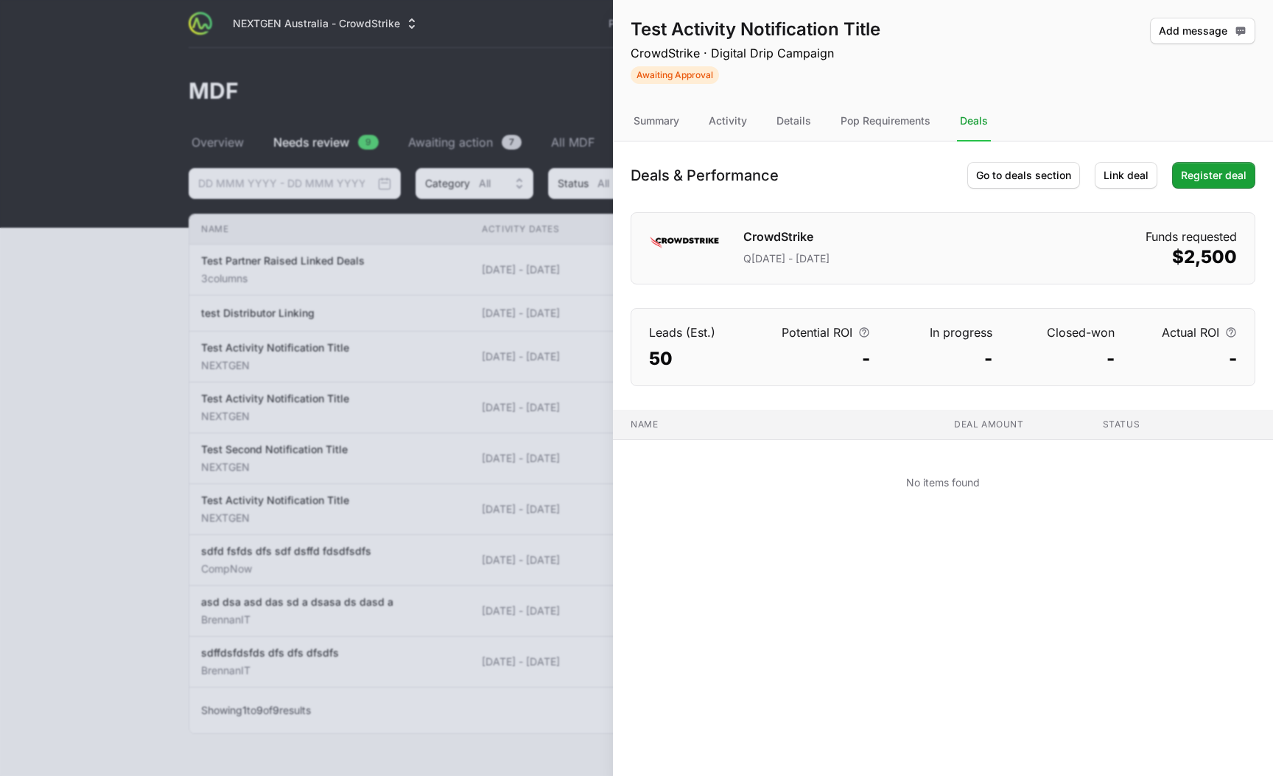
click at [900, 166] on div "Deals & Performance Go to deals section Link deal Register deal" at bounding box center [943, 175] width 625 height 27
click at [640, 112] on div "Summary" at bounding box center [657, 122] width 52 height 40
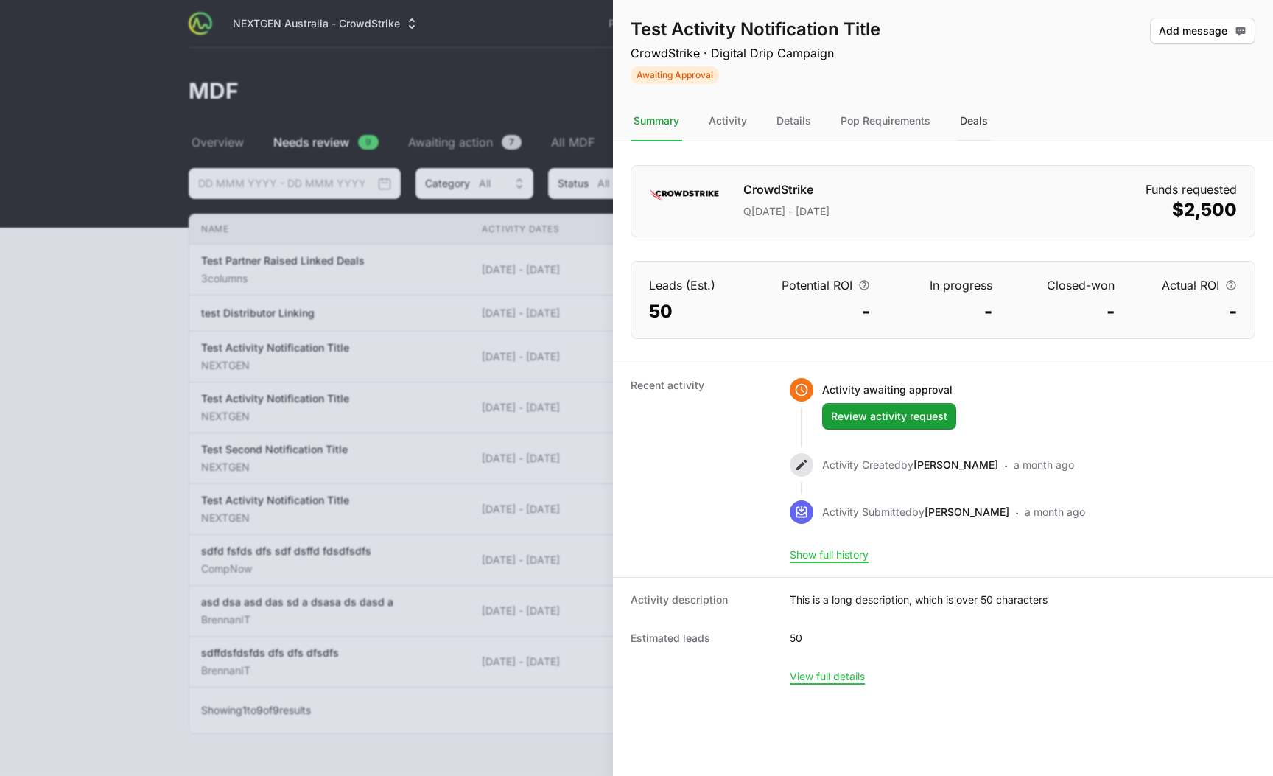
click at [960, 117] on div "Deals" at bounding box center [974, 122] width 34 height 40
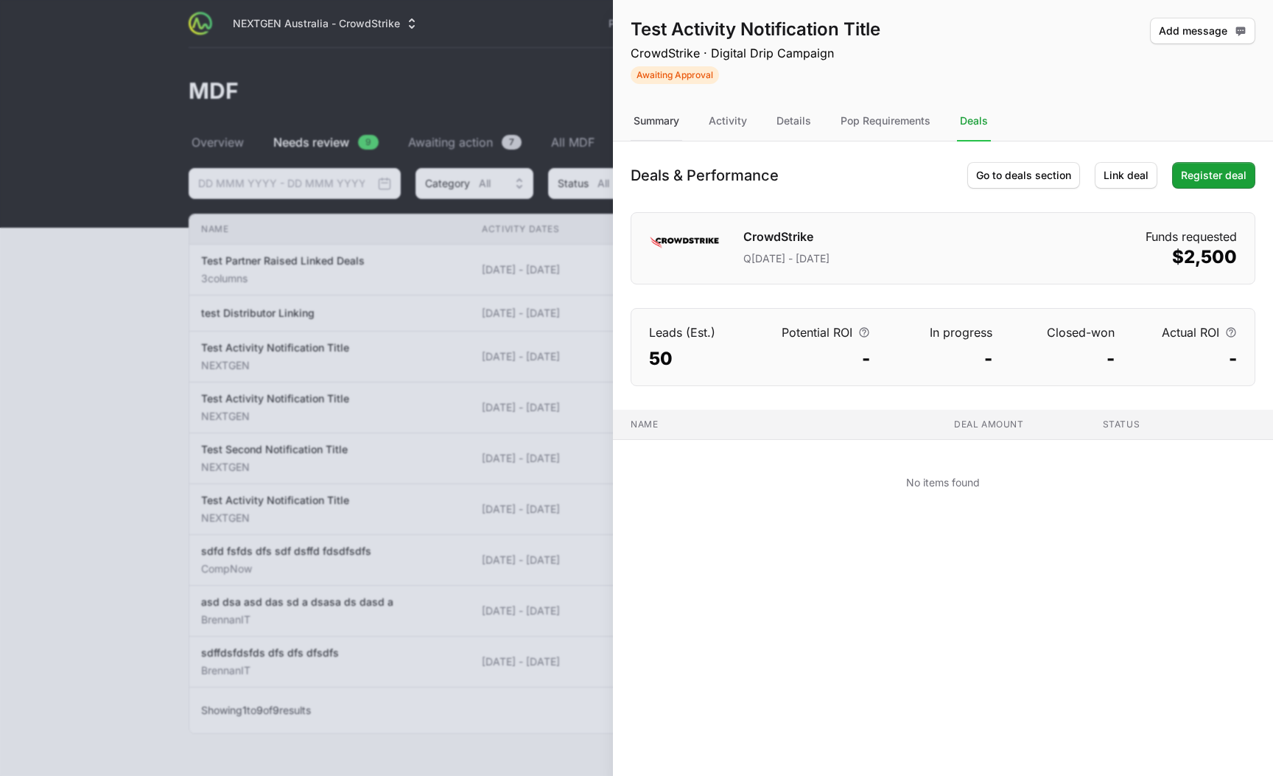
click at [654, 118] on div "Summary" at bounding box center [657, 122] width 52 height 40
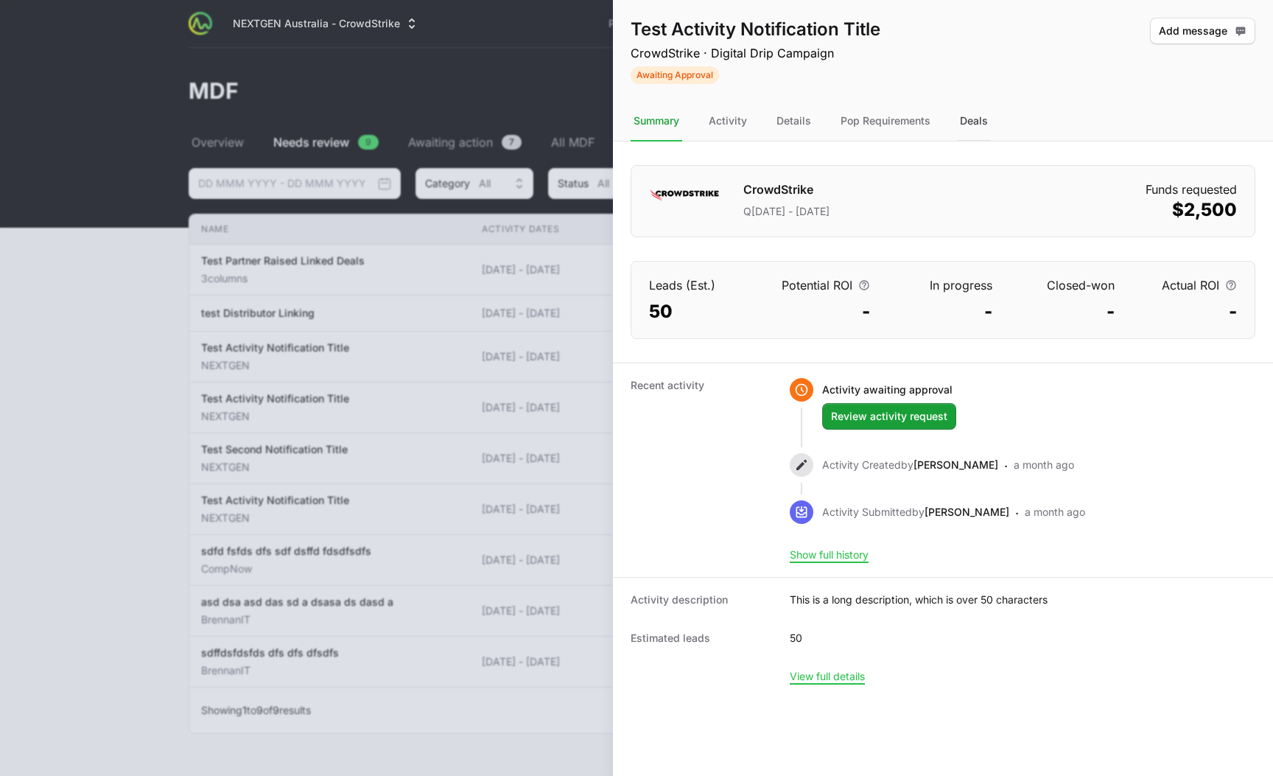
click at [966, 126] on div "Deals" at bounding box center [974, 122] width 34 height 40
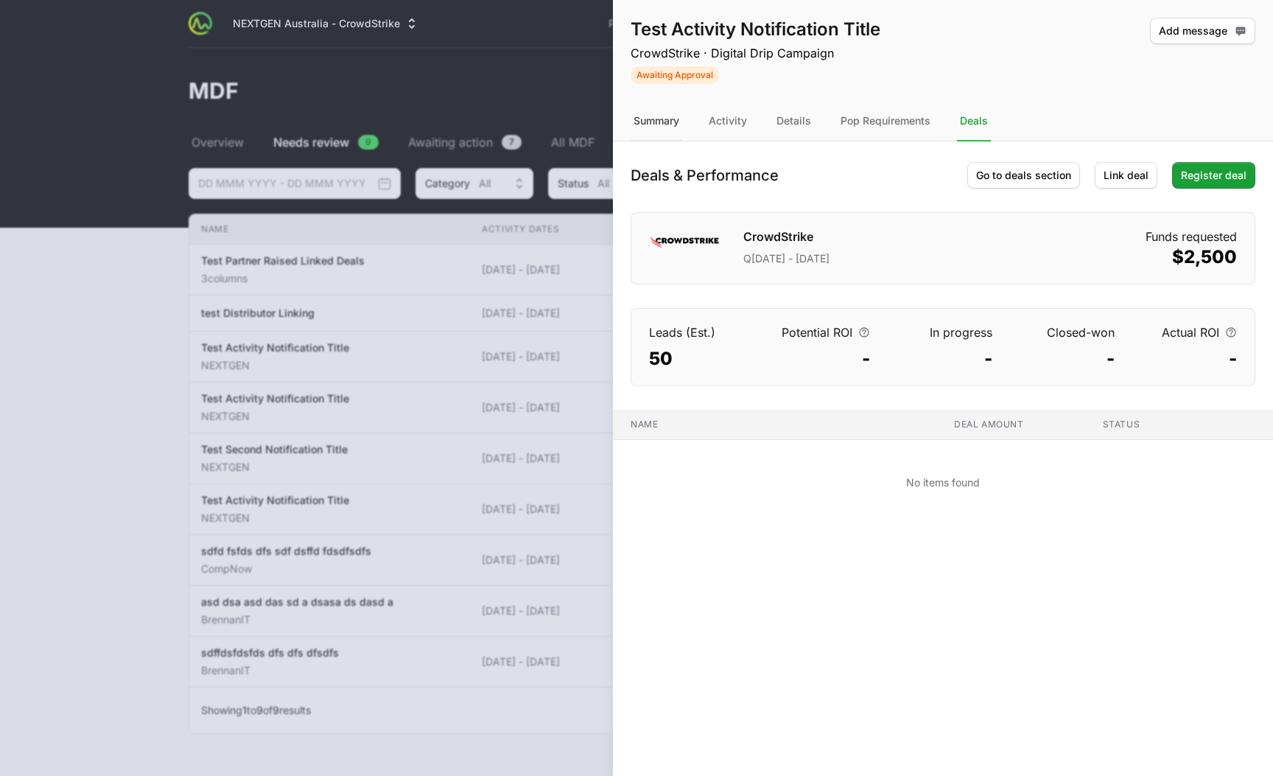
click at [663, 117] on div "Summary" at bounding box center [657, 122] width 52 height 40
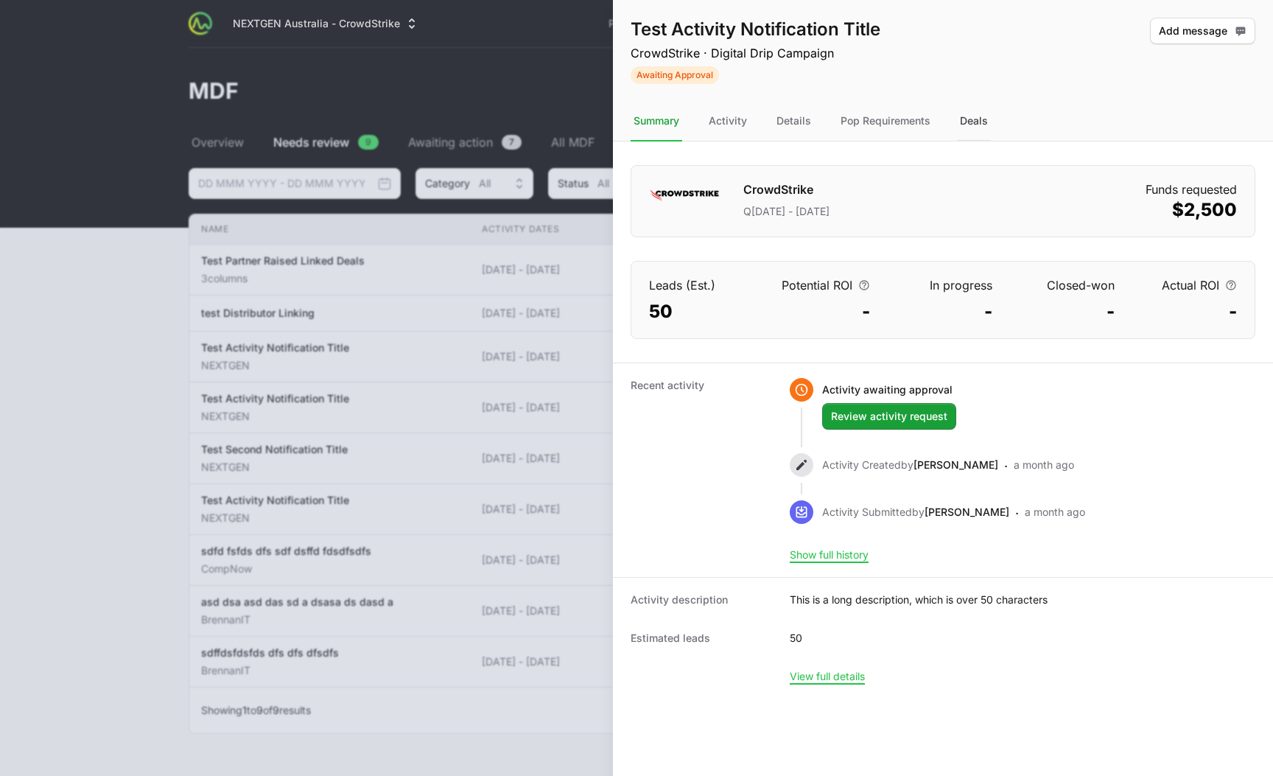
click at [970, 121] on div "Deals" at bounding box center [974, 122] width 34 height 40
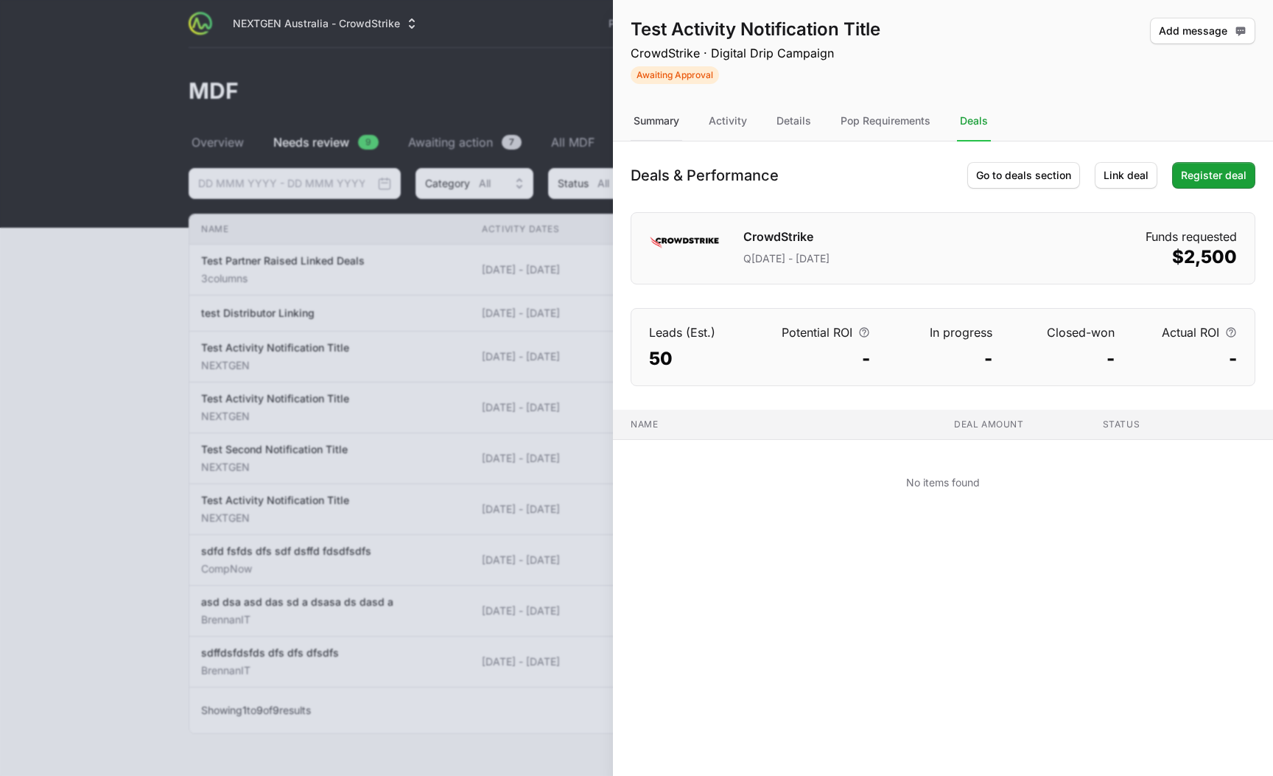
click at [654, 119] on div "Summary" at bounding box center [657, 122] width 52 height 40
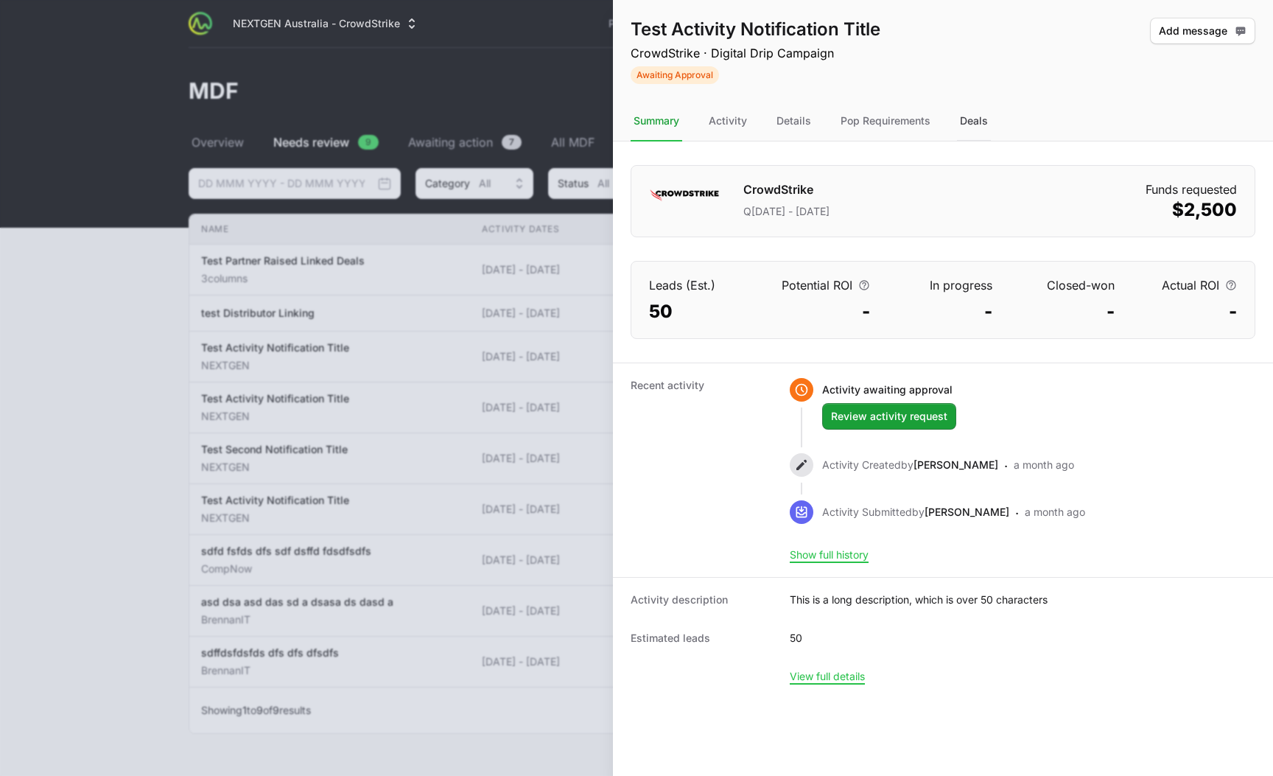
click at [974, 122] on div "Deals" at bounding box center [974, 122] width 34 height 40
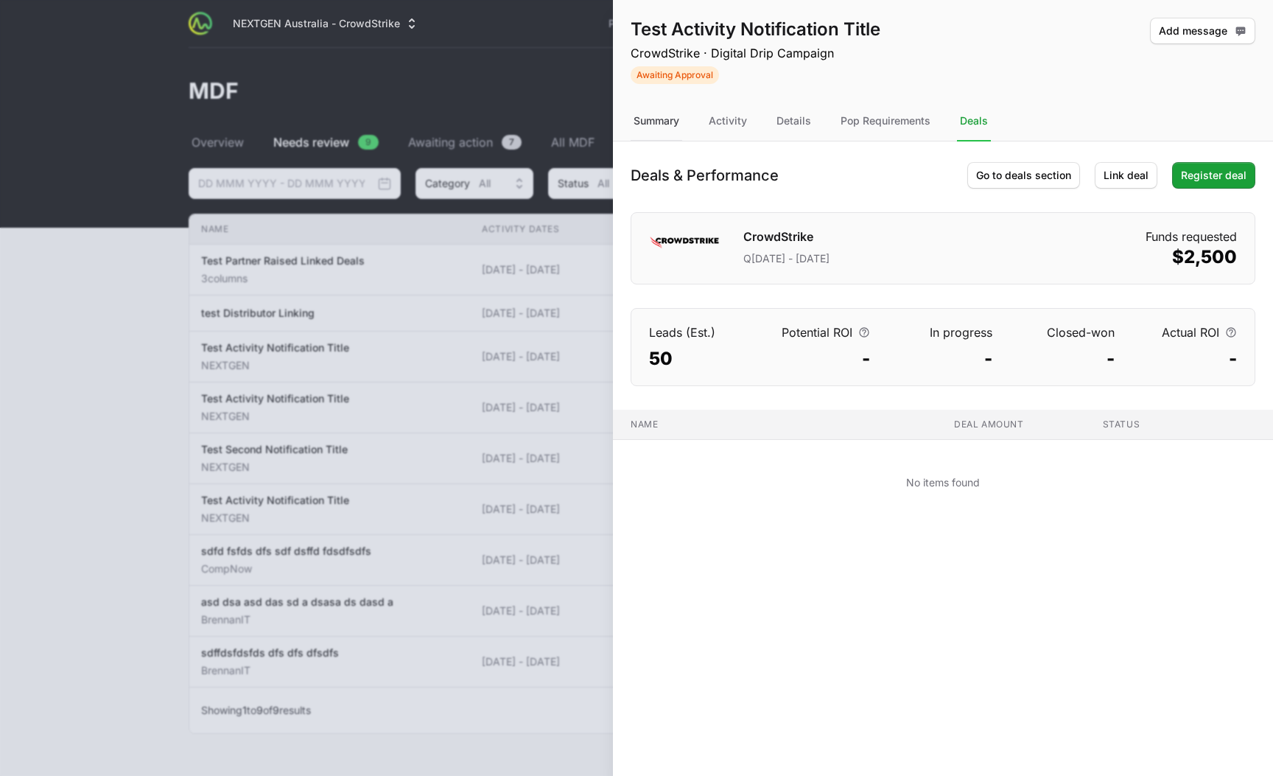
click at [648, 115] on div "Summary" at bounding box center [657, 122] width 52 height 40
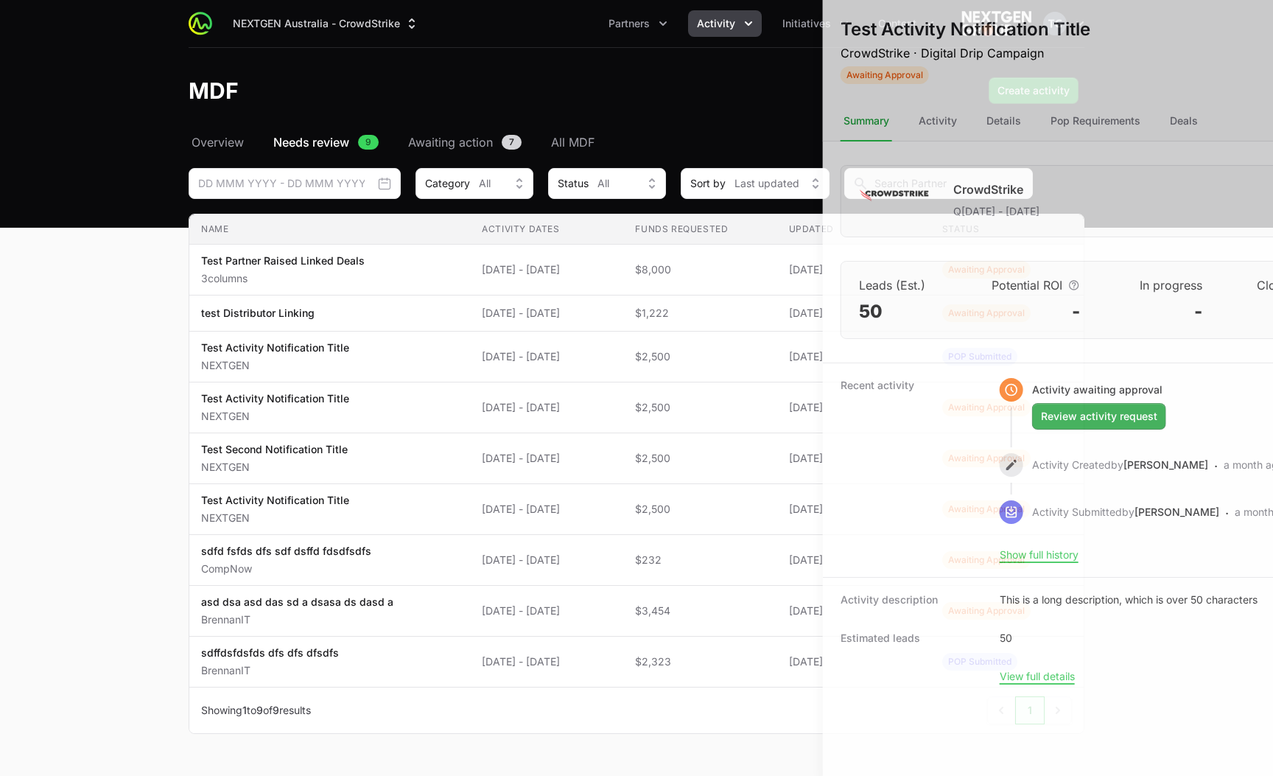
click at [495, 315] on div at bounding box center [636, 388] width 1273 height 776
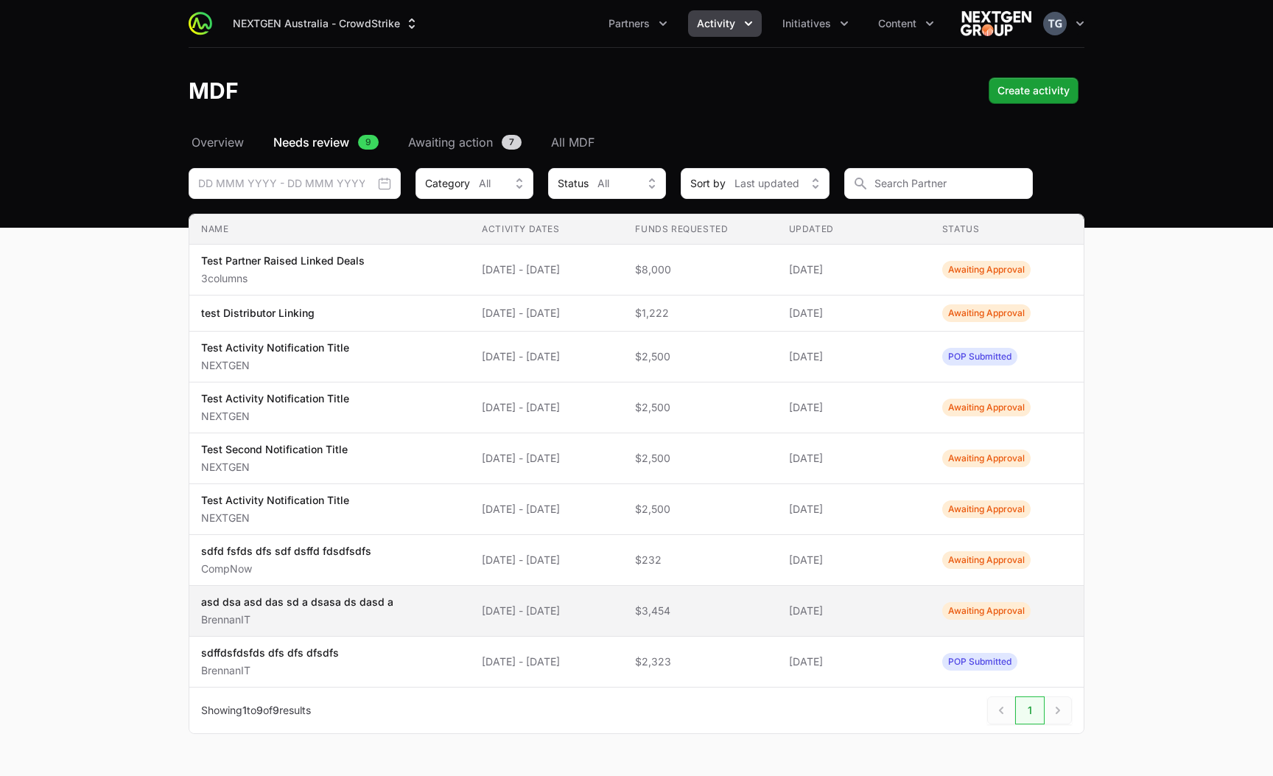
click at [421, 608] on span "asd dsa asd das sd a dsasa ds dasd a BrennanIT" at bounding box center [329, 611] width 257 height 32
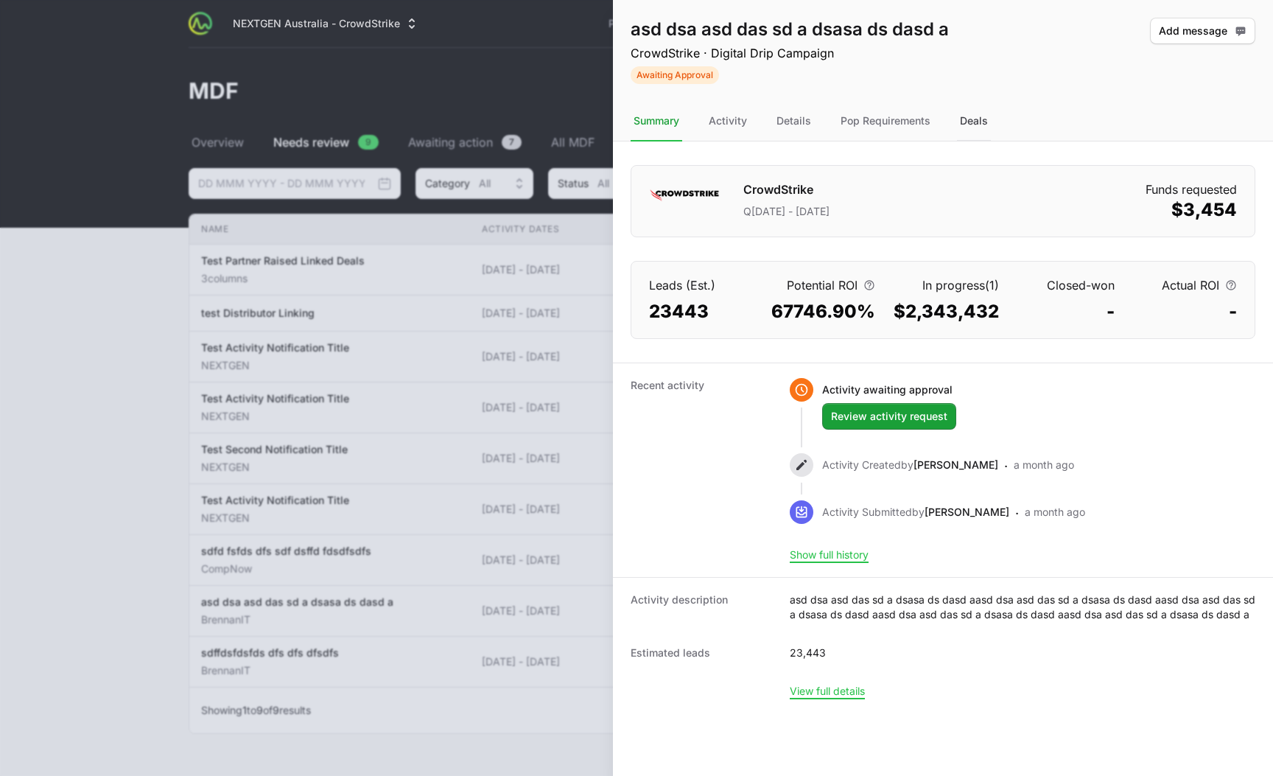
click at [957, 123] on div "Deals" at bounding box center [974, 122] width 34 height 40
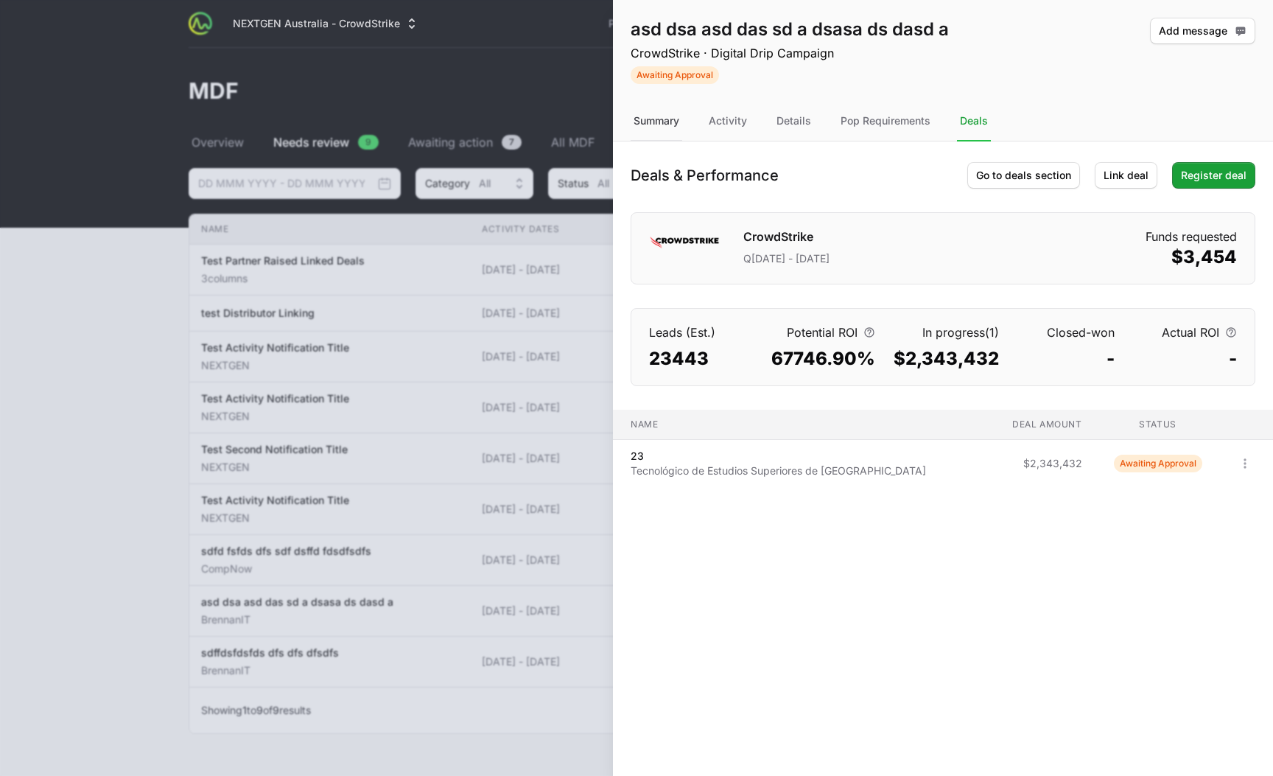
click at [665, 122] on div "Summary" at bounding box center [657, 122] width 52 height 40
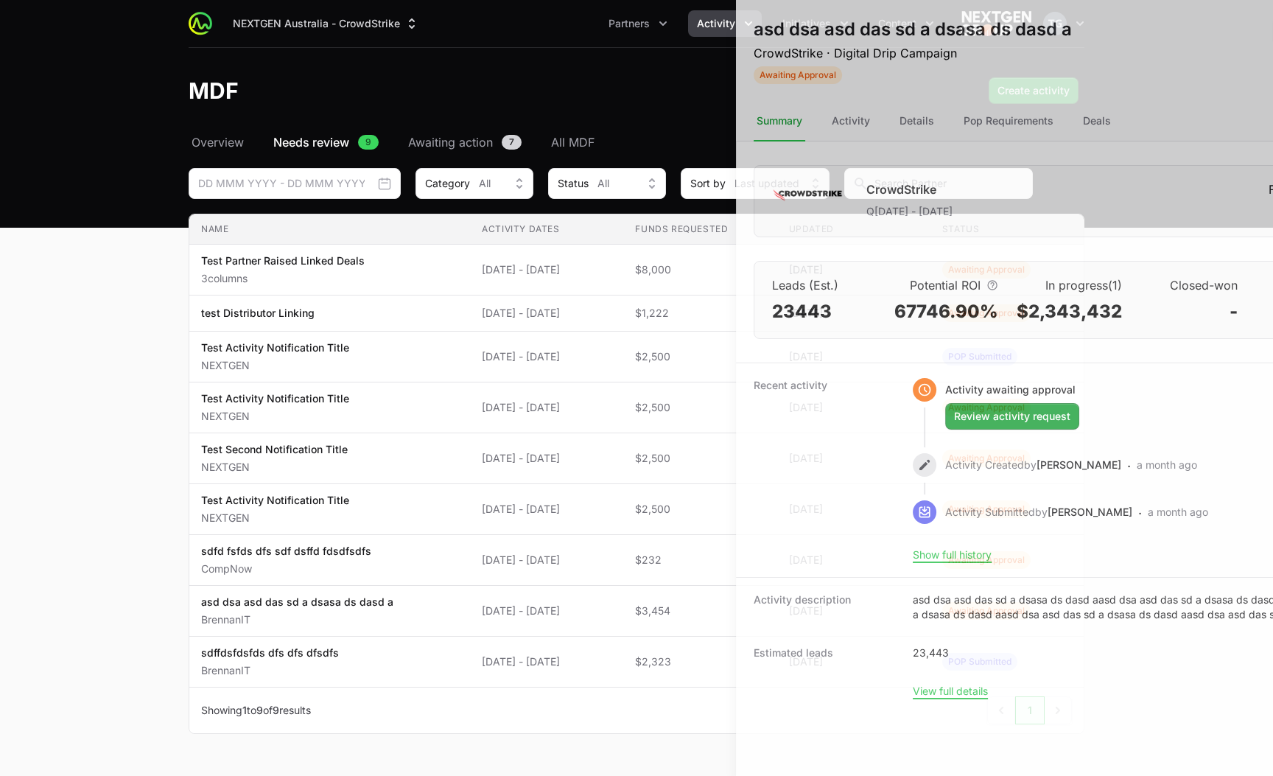
click at [408, 345] on div at bounding box center [636, 388] width 1273 height 776
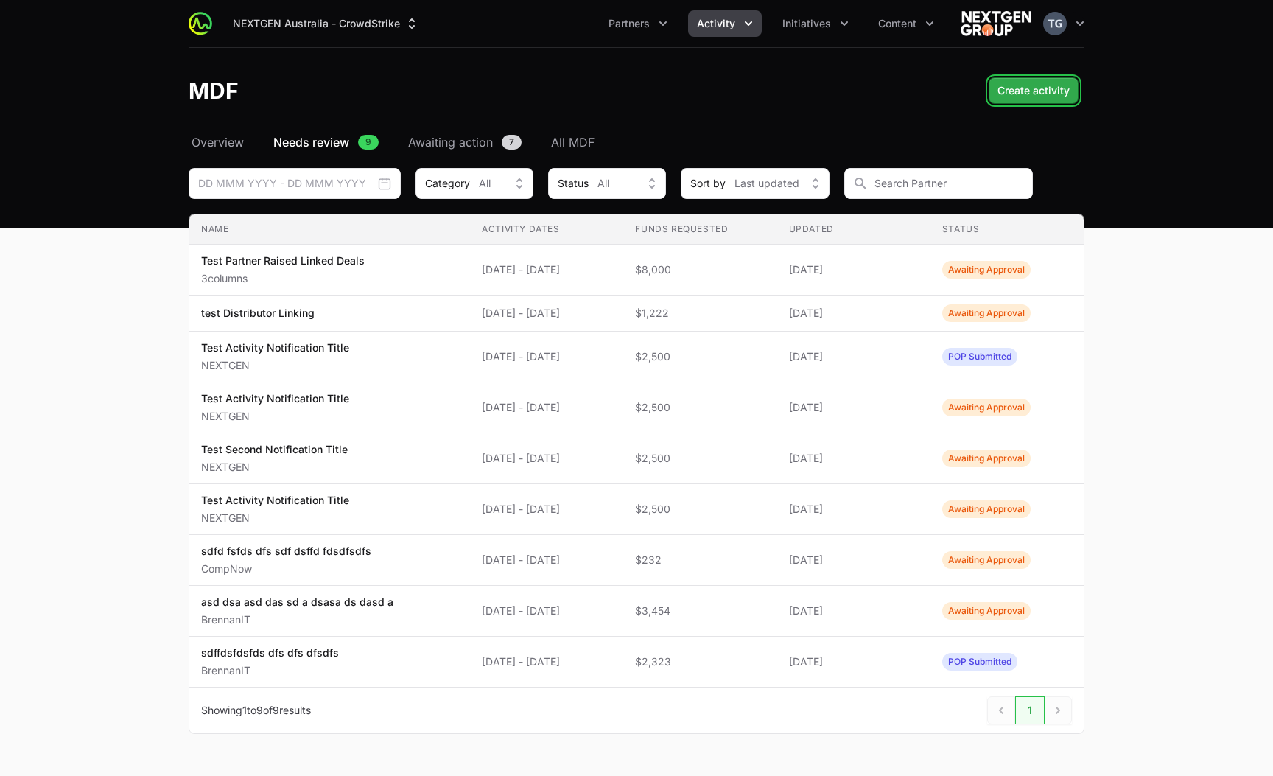
click at [1018, 85] on span "Create activity" at bounding box center [1034, 91] width 72 height 18
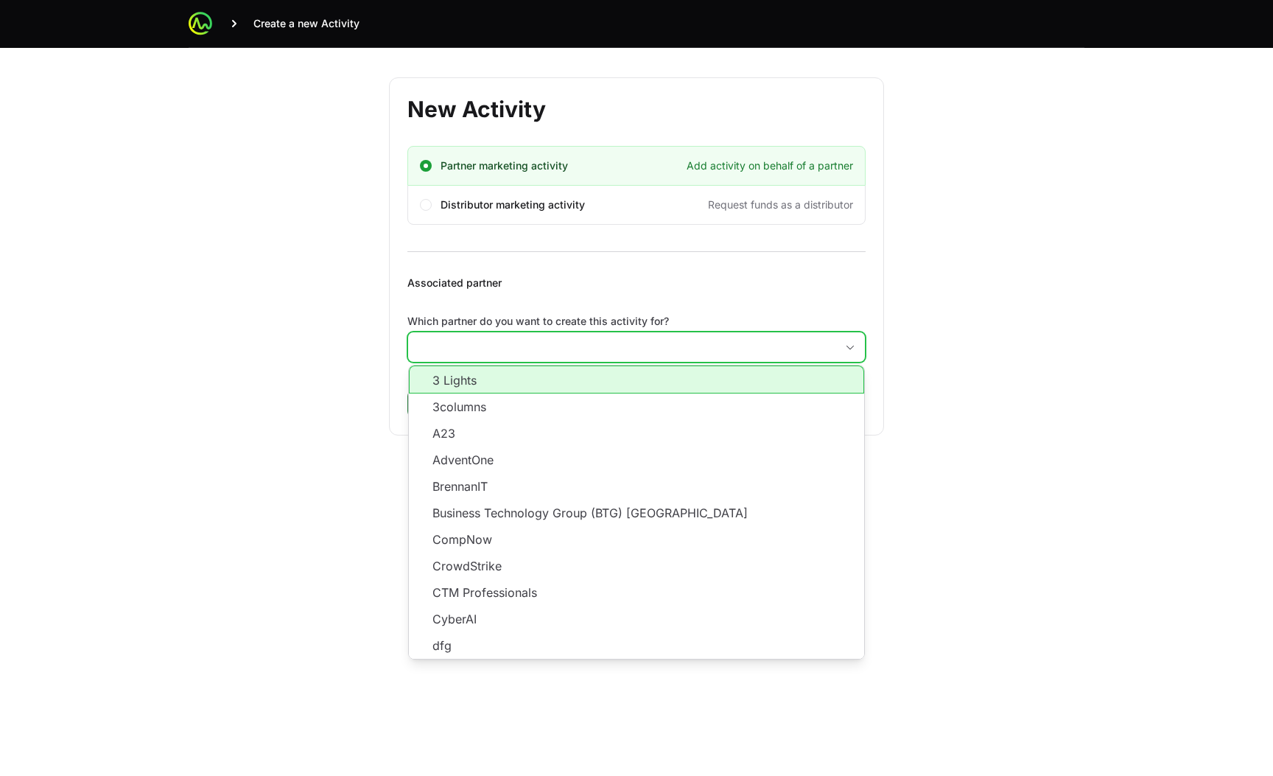
click at [435, 343] on input "Which partner do you want to create this activity for?" at bounding box center [621, 346] width 427 height 29
click at [444, 382] on li "3 Lights" at bounding box center [636, 380] width 455 height 28
type input "3 Lights"
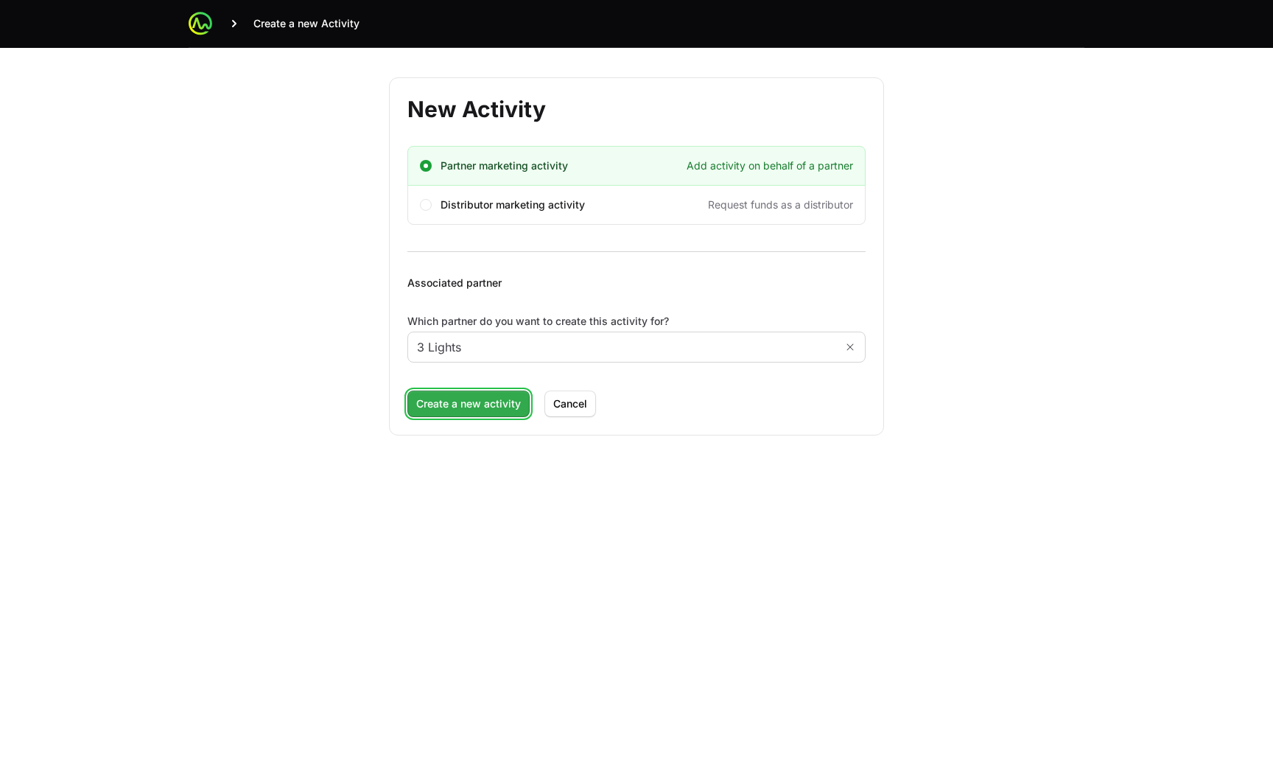
click at [444, 405] on span "Create a new activity" at bounding box center [468, 404] width 105 height 18
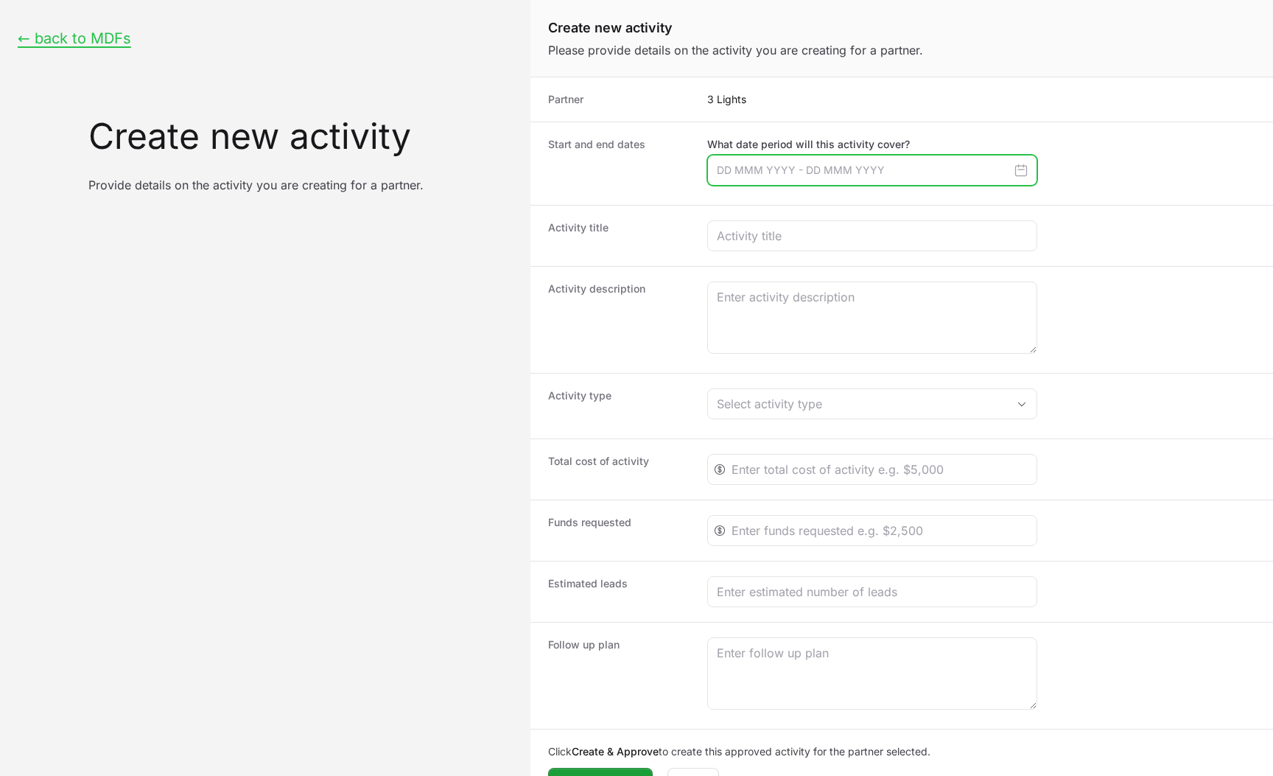
click at [810, 159] on input "Create activity form" at bounding box center [872, 170] width 330 height 31
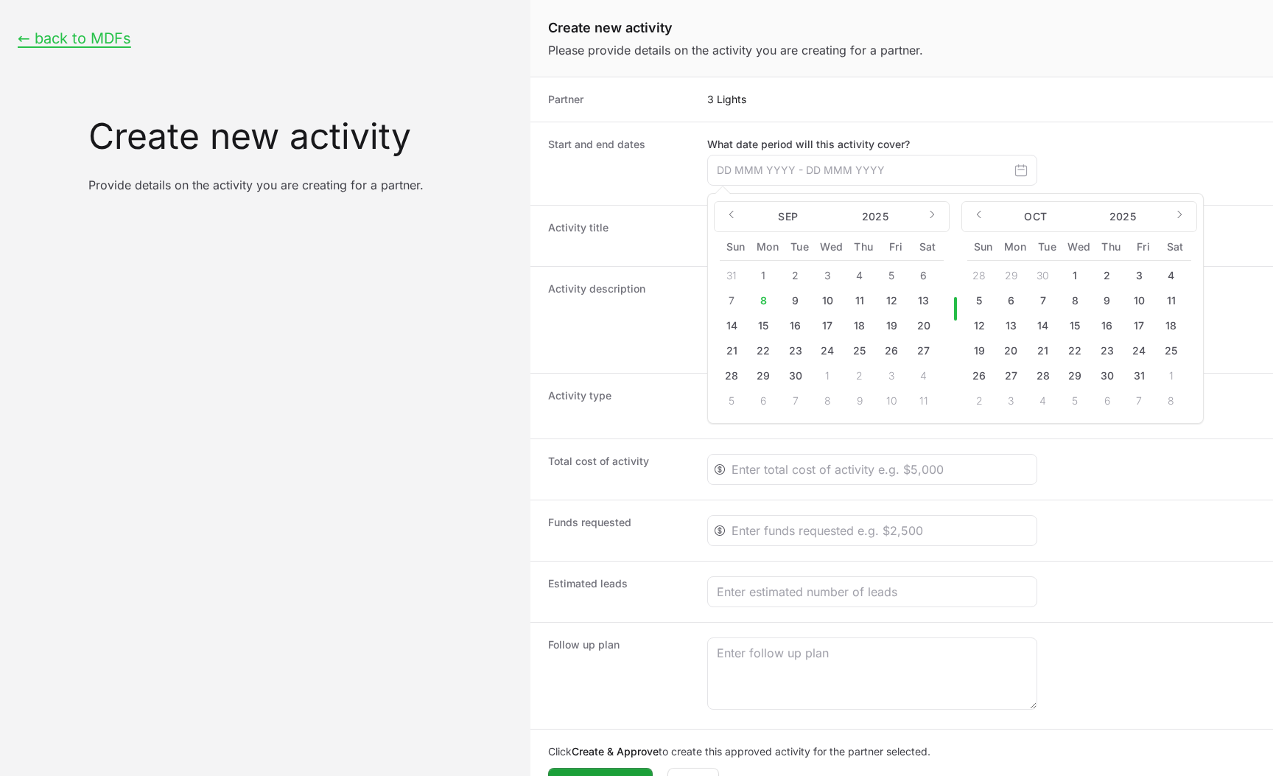
click at [1109, 371] on button "30" at bounding box center [1108, 376] width 24 height 24
click at [1135, 372] on button "31" at bounding box center [1139, 376] width 24 height 24
type input "[DATE] - [DATE]"
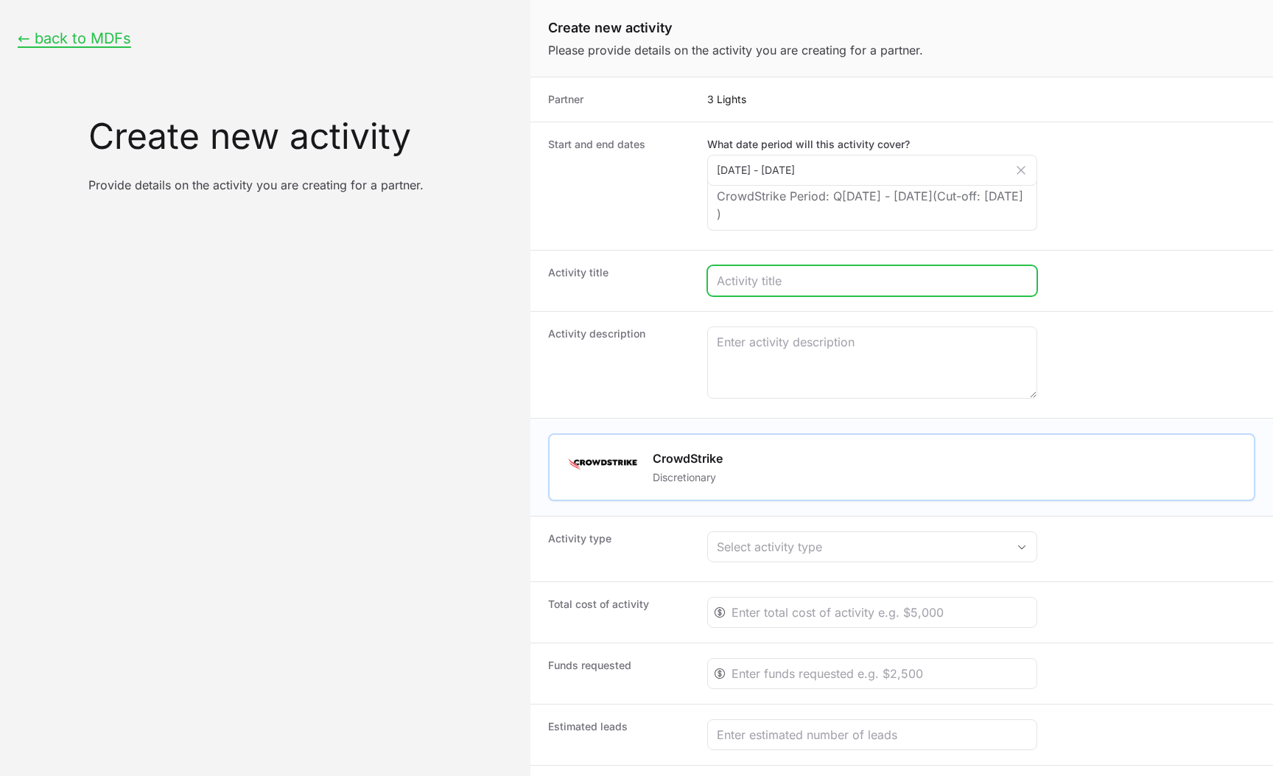
click at [760, 284] on input "Create activity form" at bounding box center [872, 281] width 311 height 18
type input "Test MDF that didn't start"
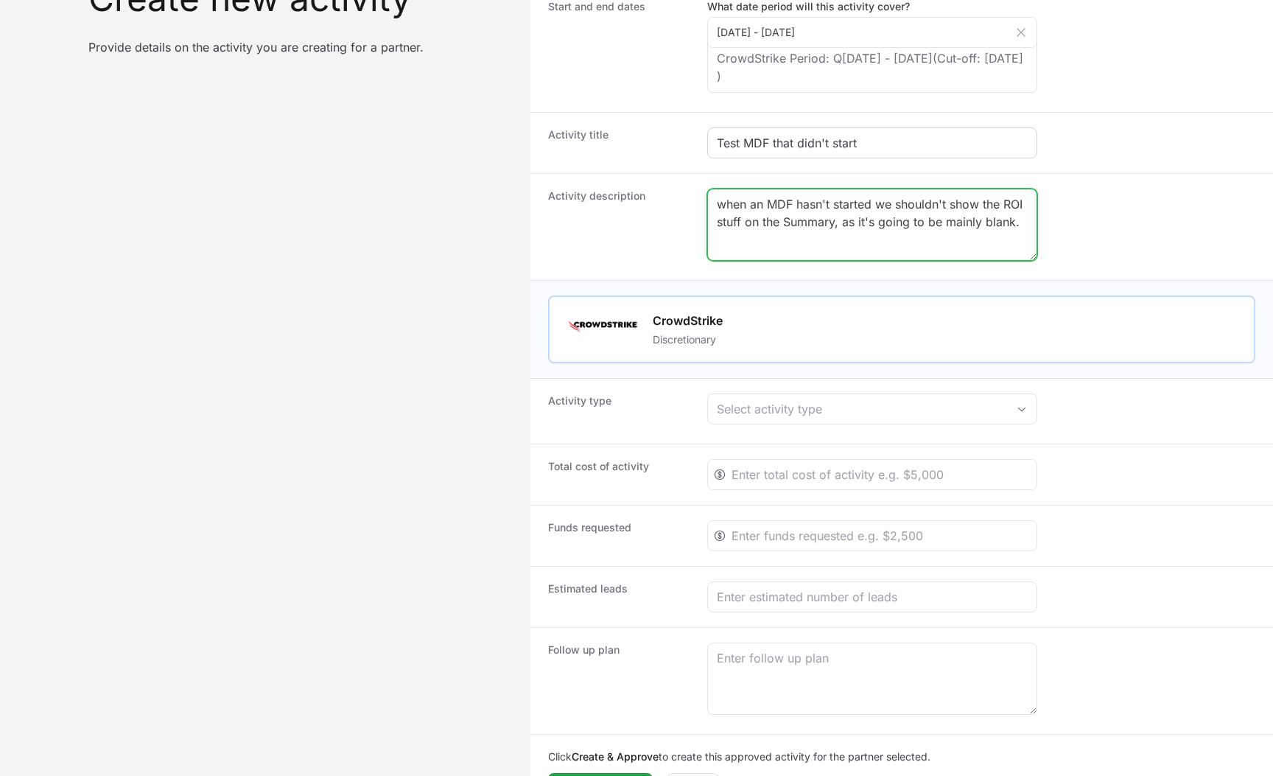
scroll to position [176, 0]
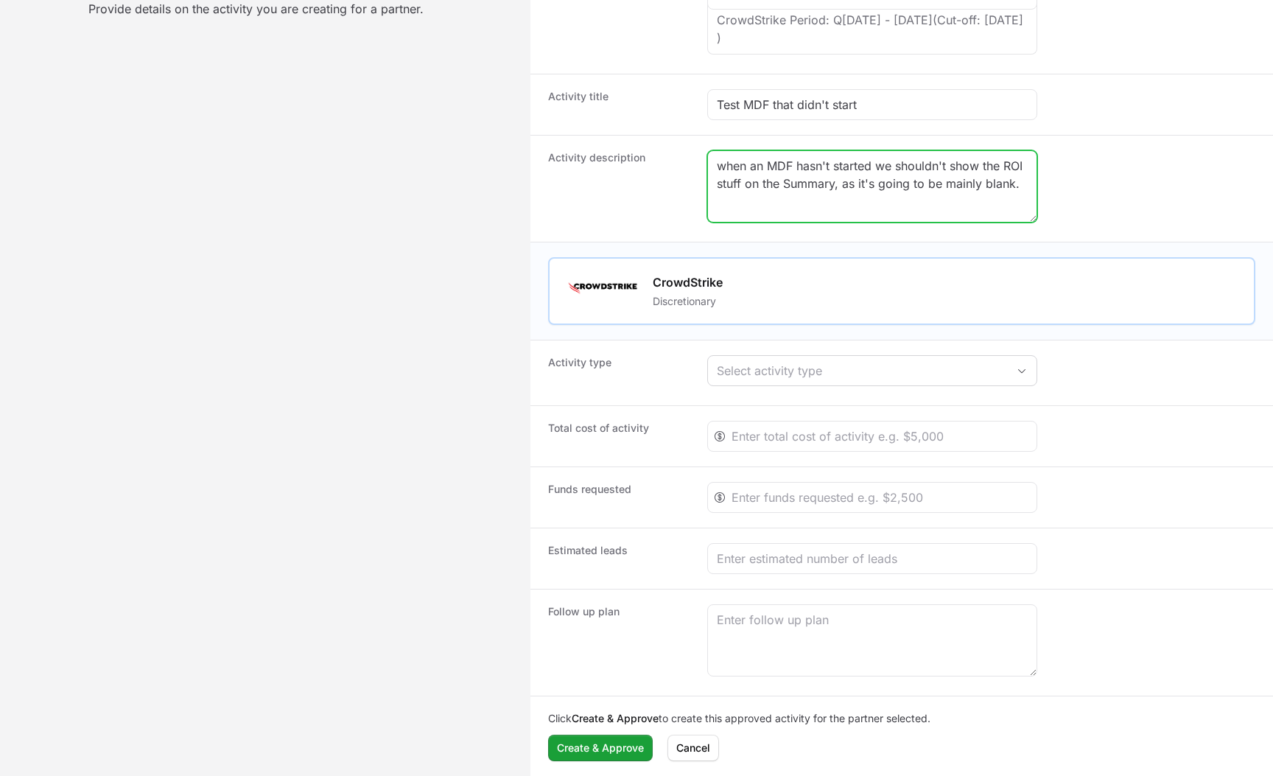
type textarea "when an MDF hasn't started we shouldn't show the ROI stuff on the Summary, as i…"
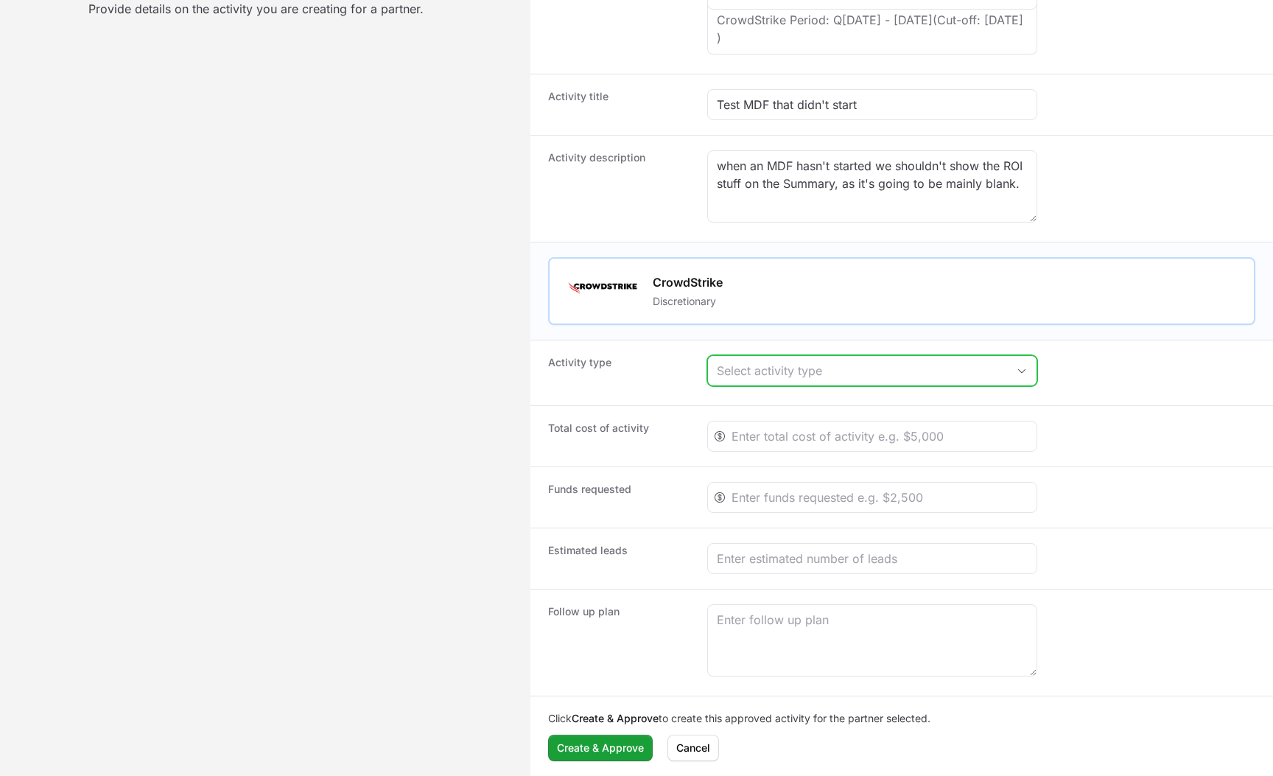
click at [802, 372] on div "Select activity type" at bounding box center [862, 371] width 290 height 18
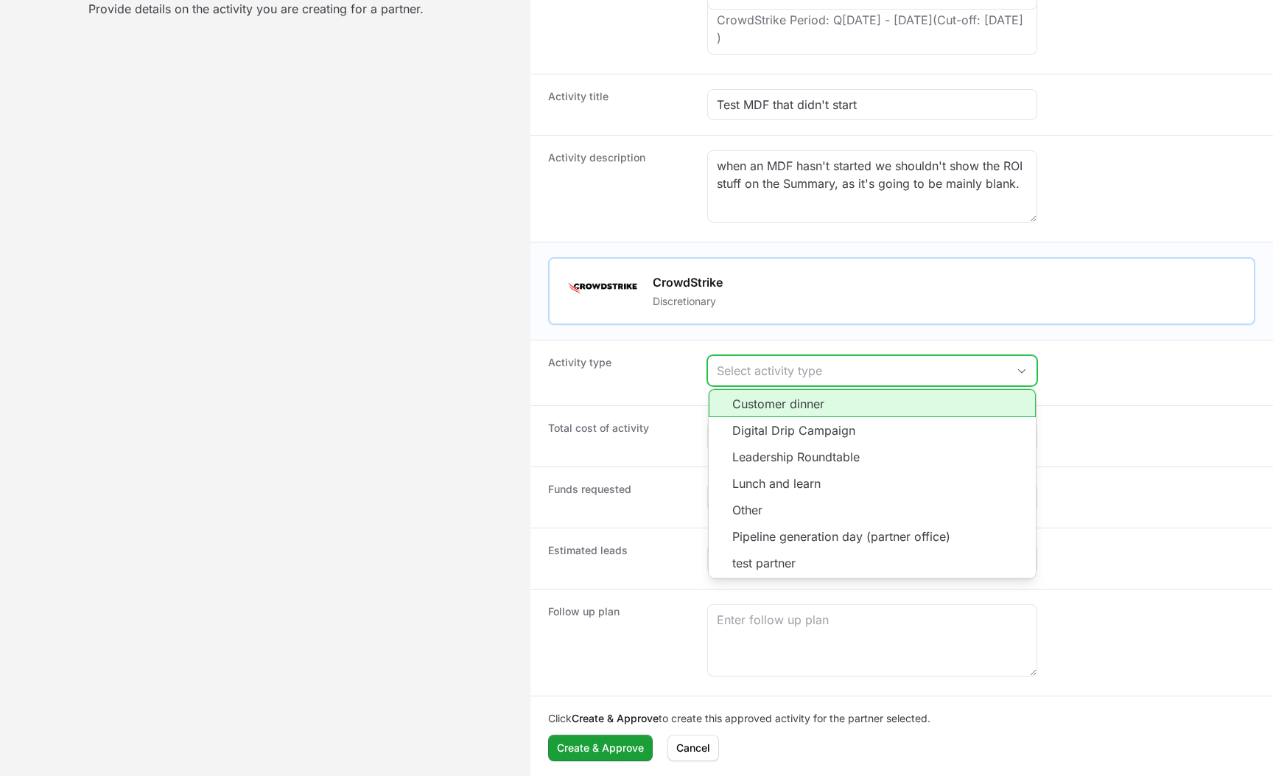
click at [789, 405] on li "Customer dinner" at bounding box center [872, 403] width 327 height 28
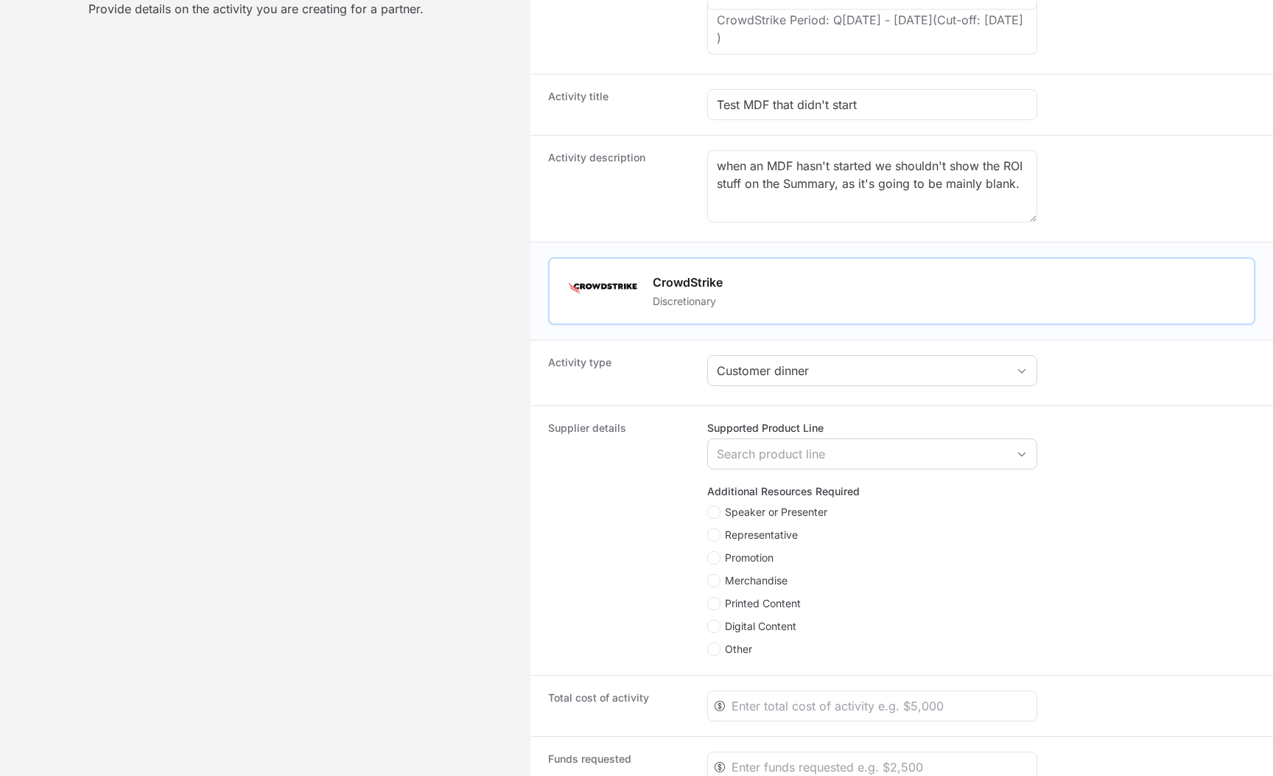
click at [751, 469] on div "Search product line" at bounding box center [872, 453] width 330 height 31
click at [749, 432] on label "Supported Product Line" at bounding box center [872, 428] width 330 height 15
click at [749, 439] on button "Search product line" at bounding box center [872, 453] width 329 height 29
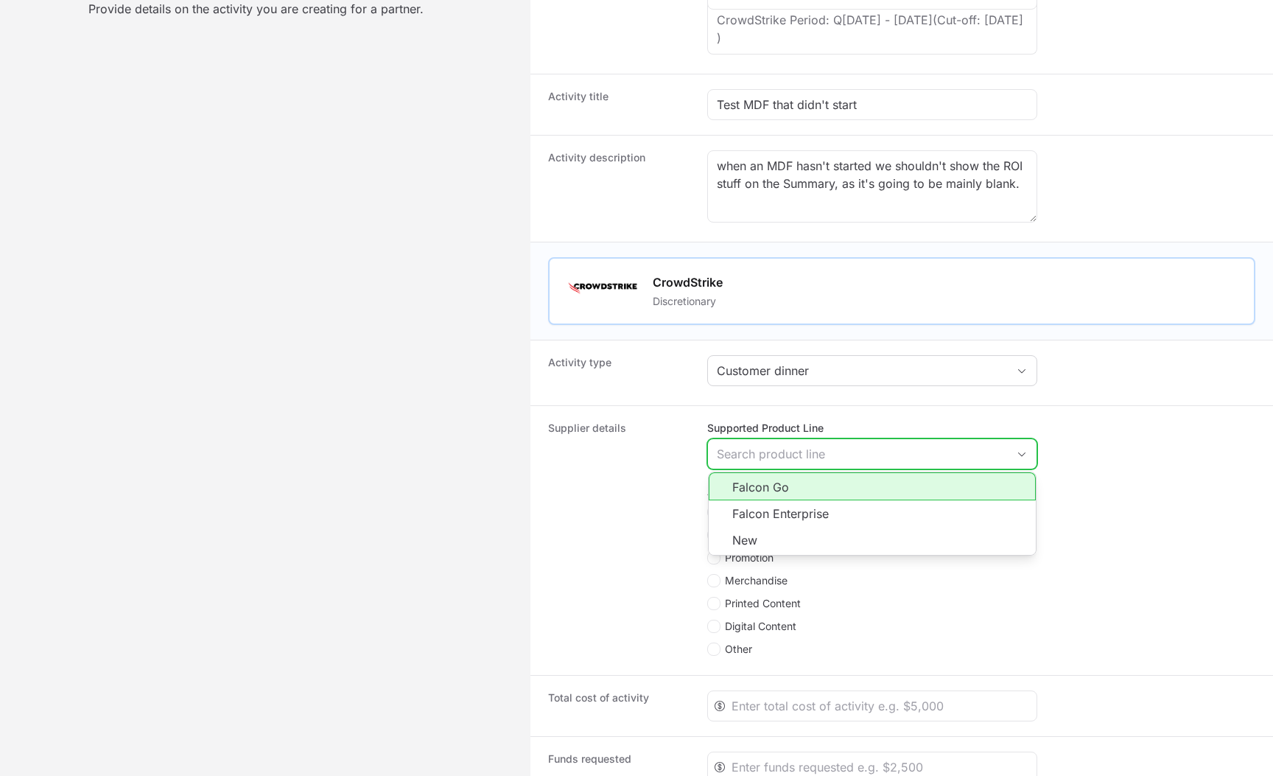
click at [755, 484] on li "Falcon Go" at bounding box center [872, 486] width 327 height 28
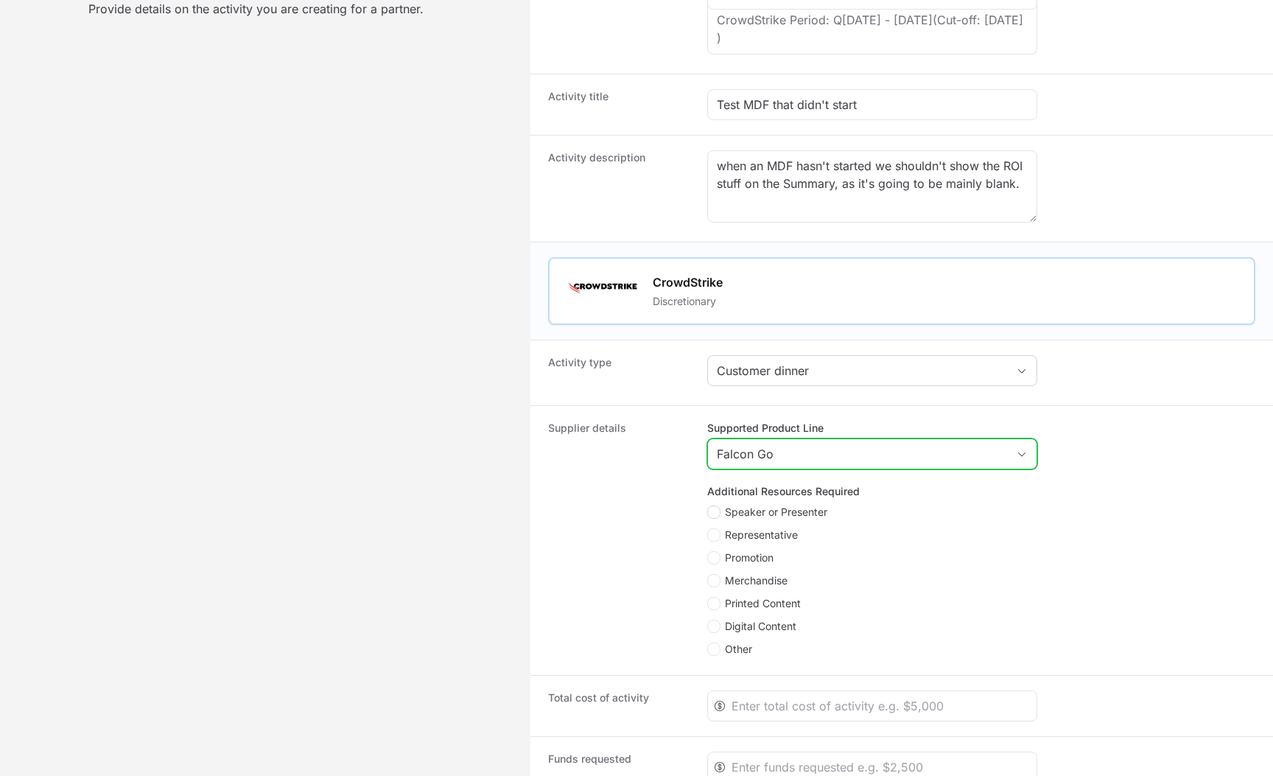
click at [716, 508] on icon "Create activity form" at bounding box center [714, 512] width 8 height 12
click at [709, 507] on input "Speaker or Presenter" at bounding box center [707, 506] width 1 height 1
checkbox input "true"
click at [716, 536] on icon "Create activity form" at bounding box center [714, 535] width 8 height 12
click at [709, 530] on input "Representative" at bounding box center [707, 528] width 1 height 1
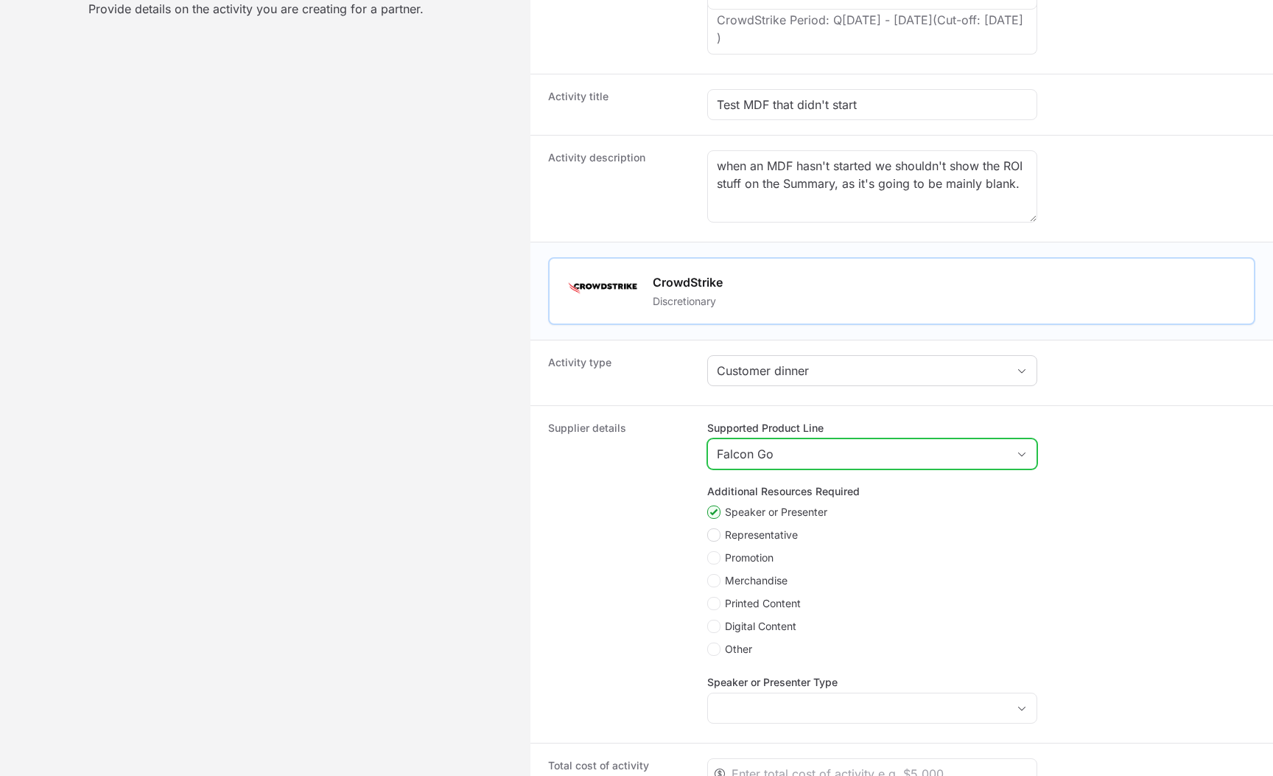
checkbox input "true"
click at [716, 563] on icon "Create activity form" at bounding box center [714, 558] width 8 height 12
click at [709, 553] on input "Promotion" at bounding box center [707, 551] width 1 height 1
checkbox input "true"
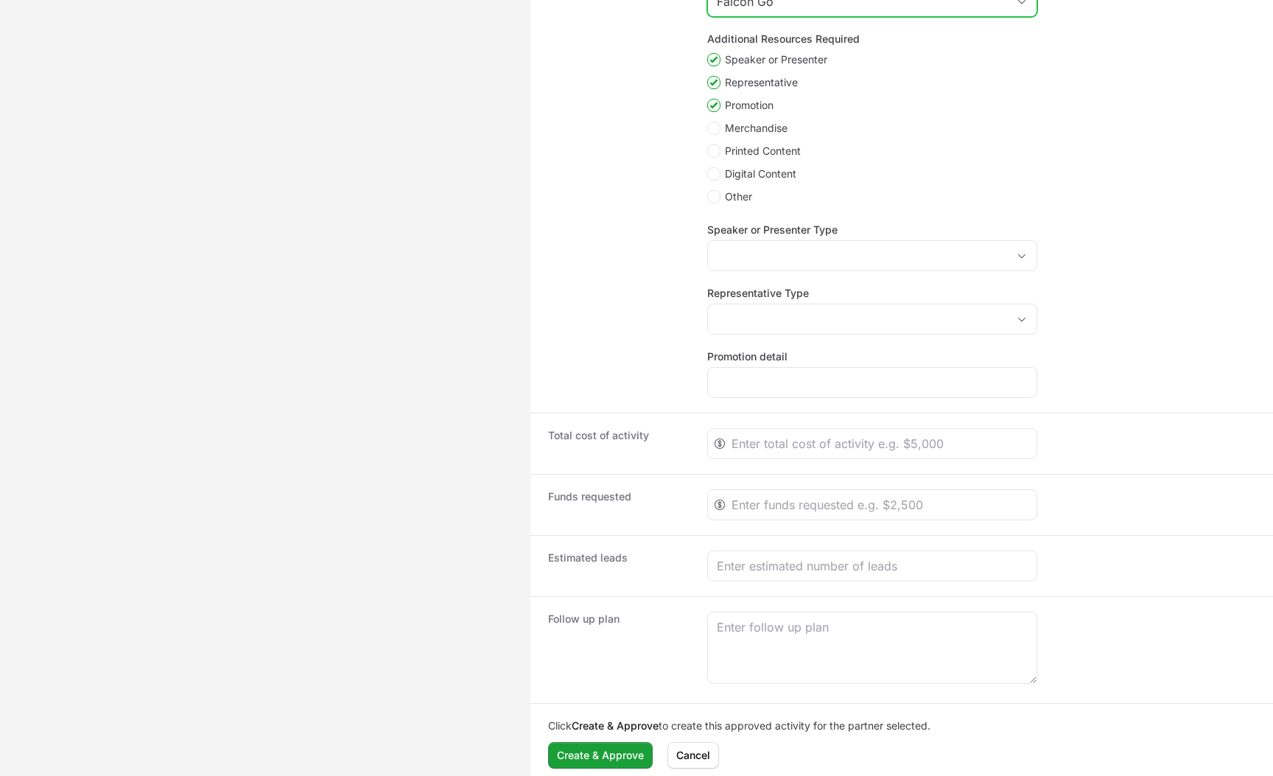
scroll to position [638, 0]
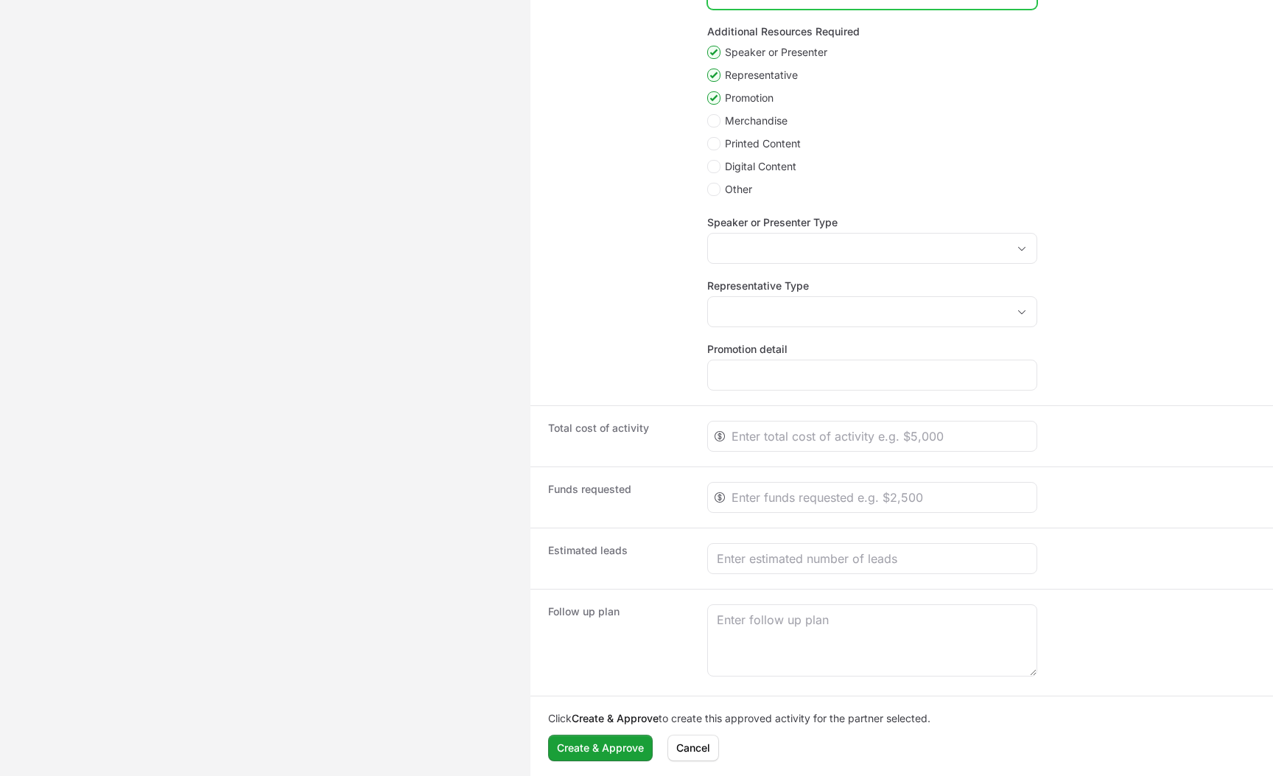
click at [732, 270] on dd "Supported Product Line Falcon Go Additional Resources Required Speaker or Prese…" at bounding box center [981, 176] width 548 height 430
click at [732, 265] on dd "Supported Product Line Falcon Go Additional Resources Required Speaker or Prese…" at bounding box center [981, 176] width 548 height 430
click at [732, 258] on input "Speaker or Presenter Type" at bounding box center [857, 248] width 299 height 29
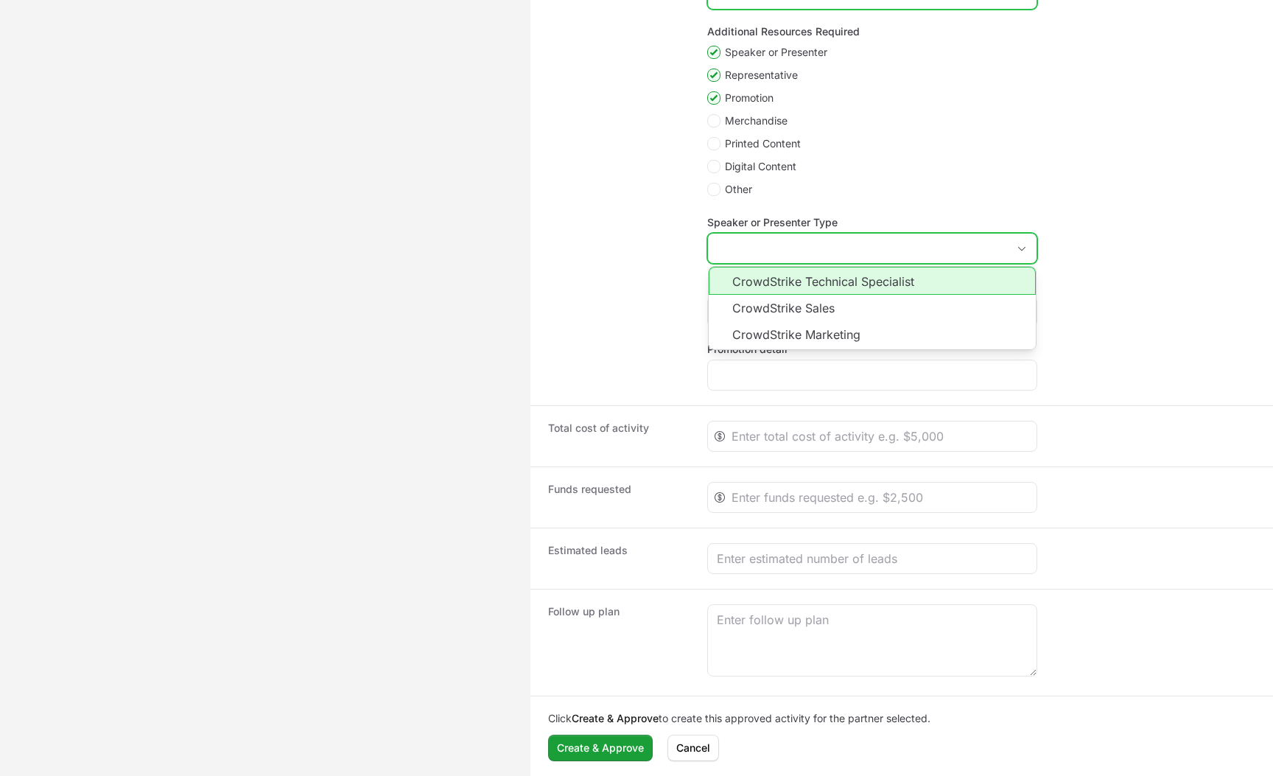
click at [734, 283] on li "CrowdStrike Technical Specialist" at bounding box center [872, 281] width 327 height 28
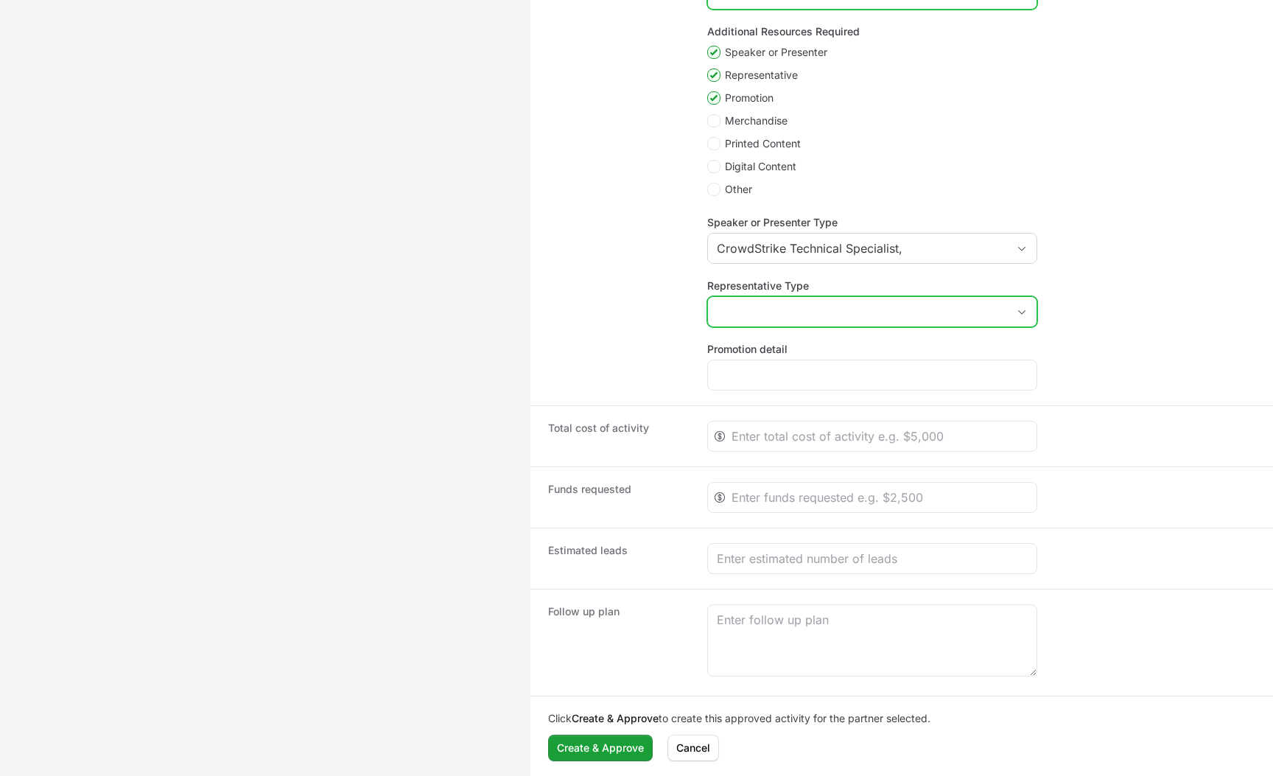
type input "CrowdStrike Technical Specialist"
click at [734, 305] on input "Representative Type" at bounding box center [857, 311] width 299 height 29
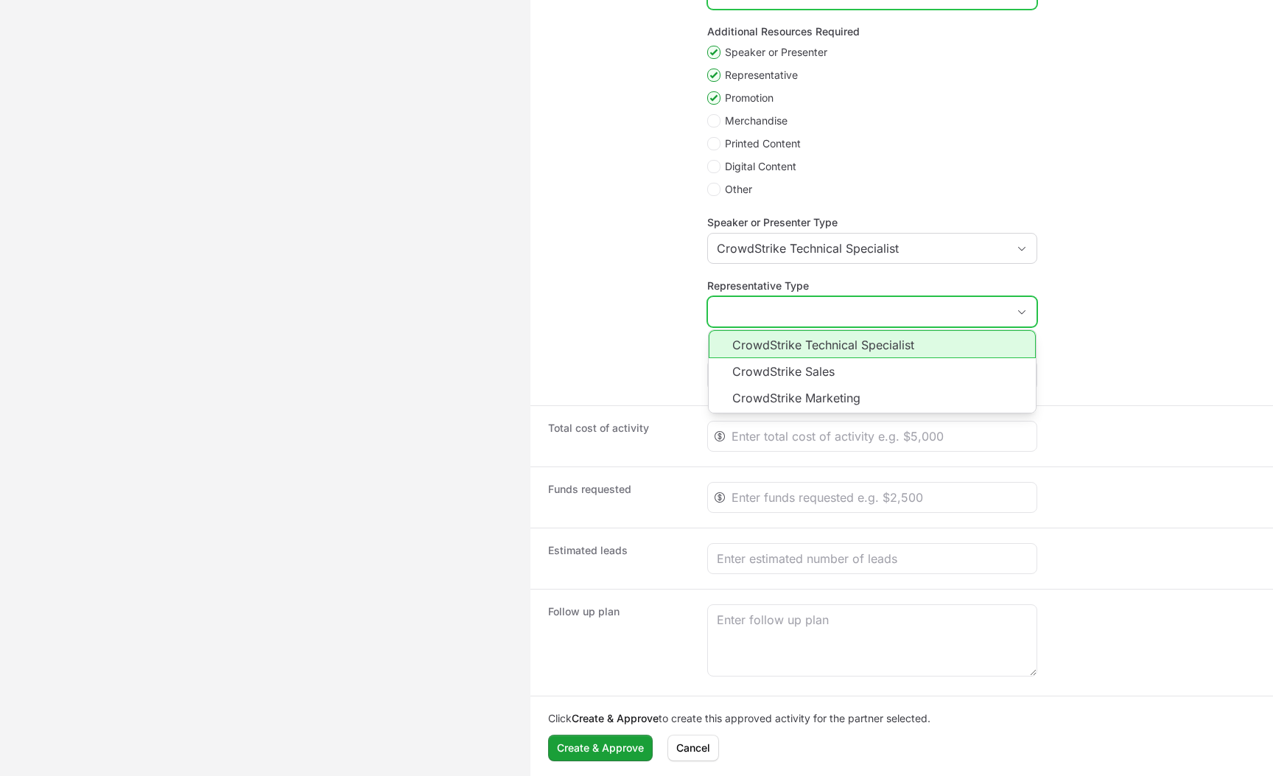
click at [734, 352] on li "CrowdStrike Technical Specialist" at bounding box center [872, 344] width 327 height 28
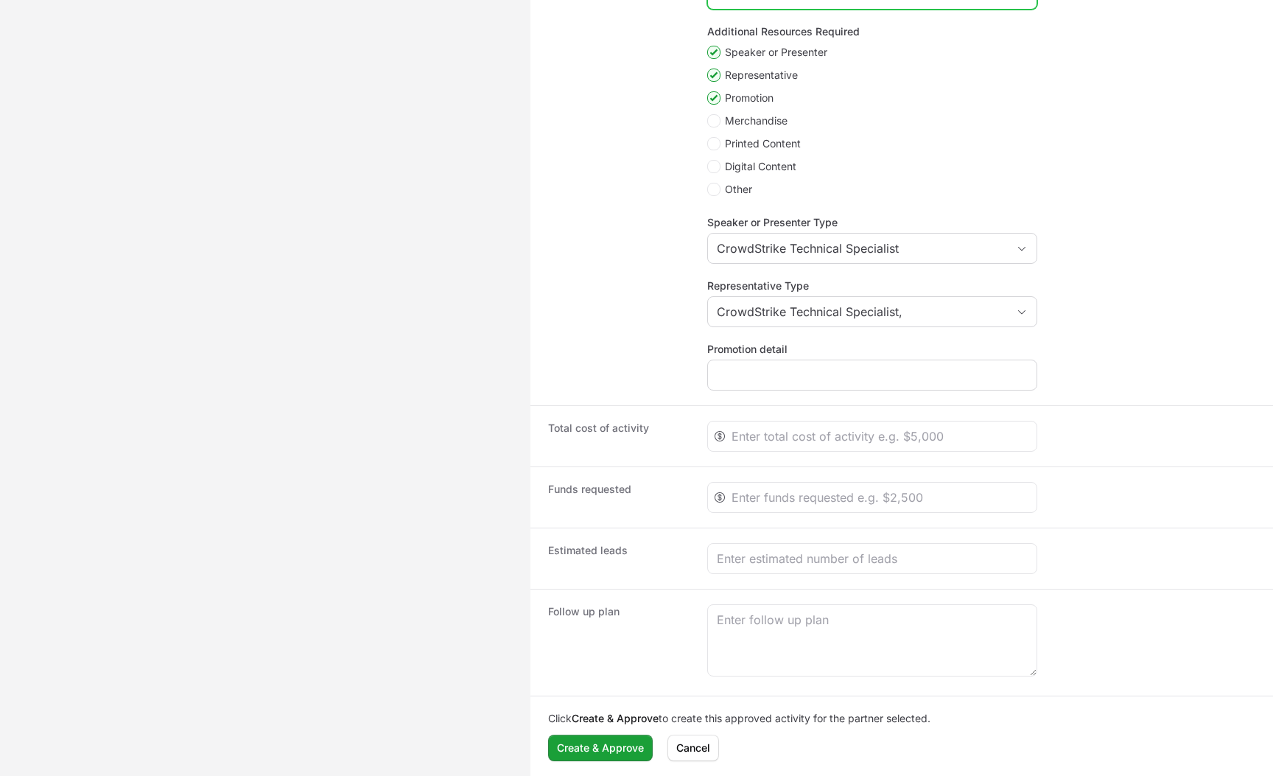
type input "CrowdStrike Technical Specialist"
click at [734, 363] on div "Create activity form" at bounding box center [872, 375] width 330 height 31
click at [733, 380] on input "Promotion detail" at bounding box center [872, 375] width 311 height 18
type input "Nothing"
click at [789, 433] on input "Create activity form" at bounding box center [880, 436] width 296 height 18
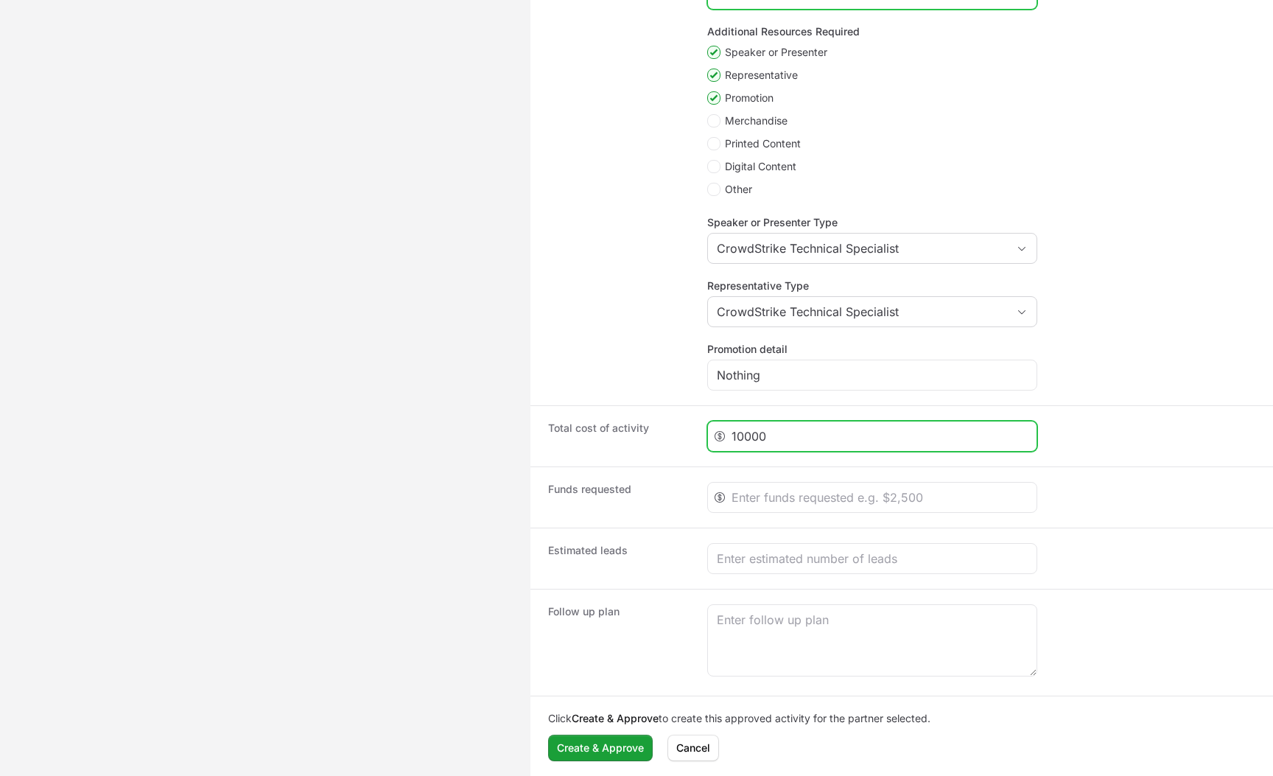
type input "10000"
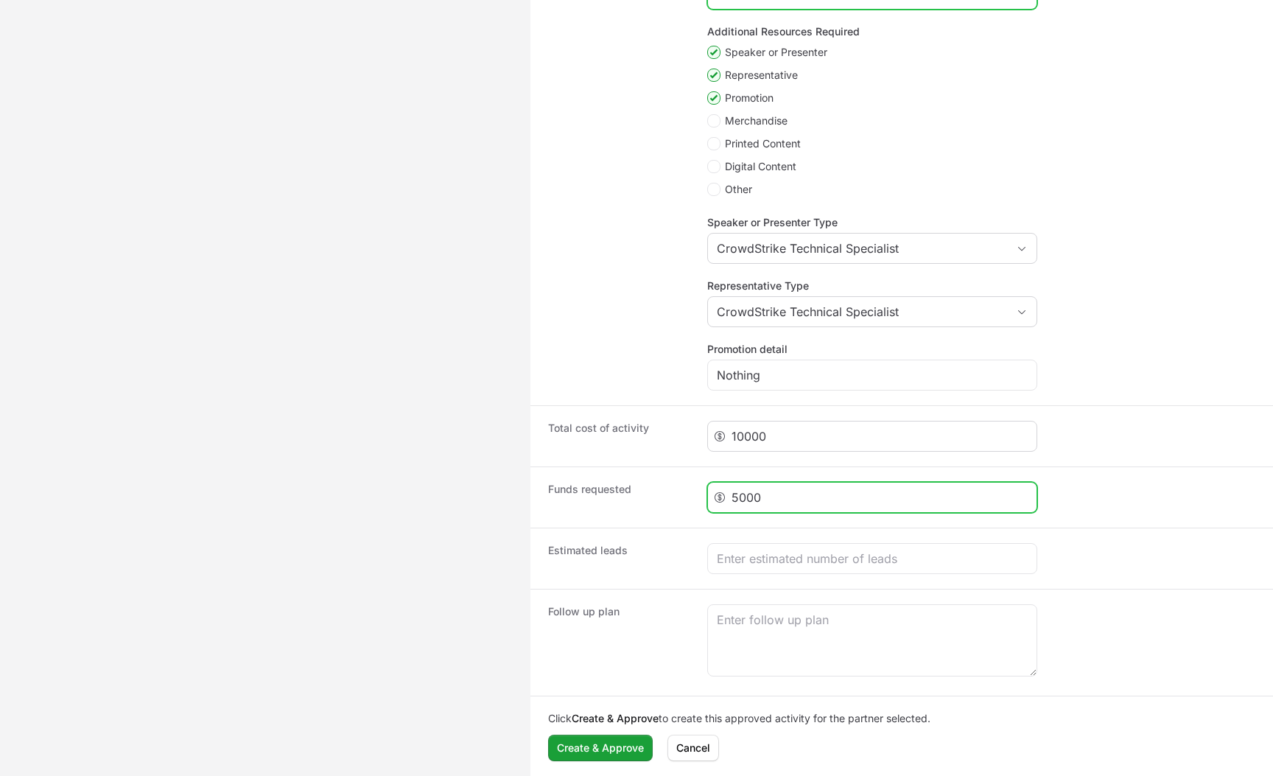
type input "5000"
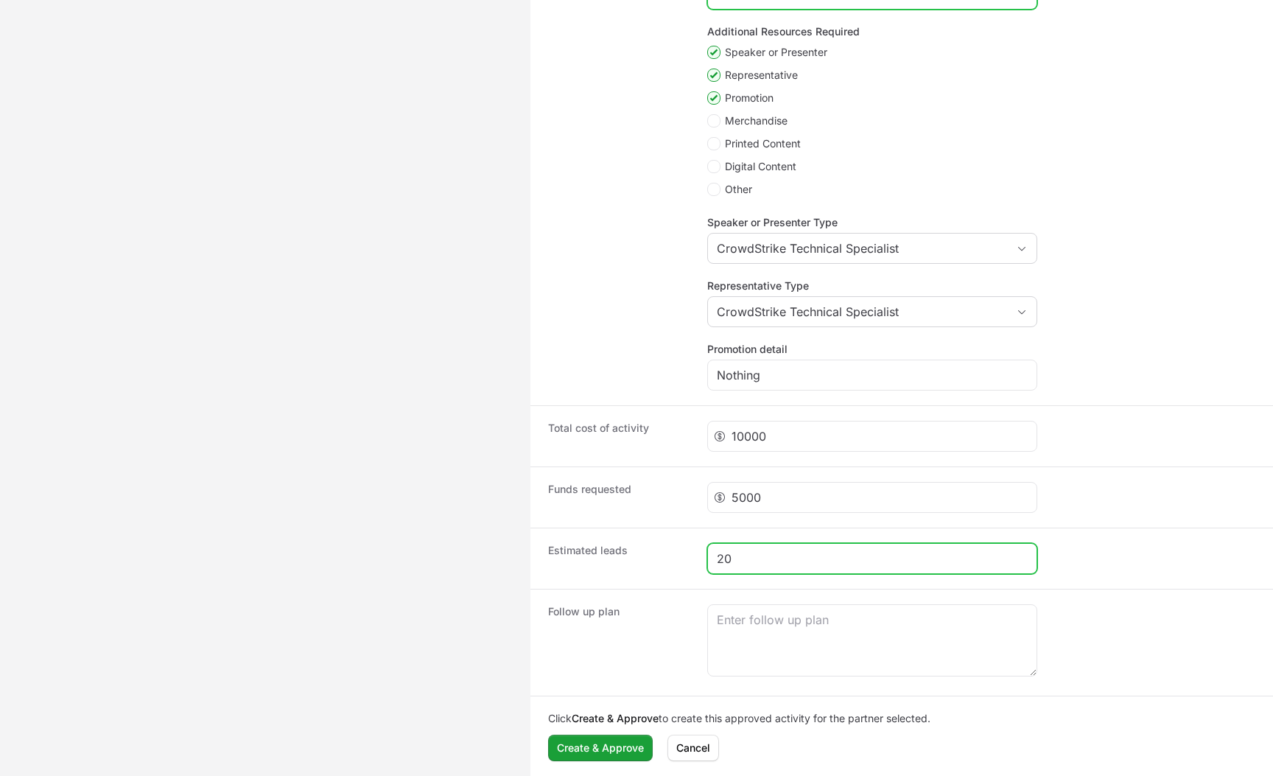
type input "20"
click at [789, 601] on div "Follow up plan" at bounding box center [902, 642] width 743 height 107
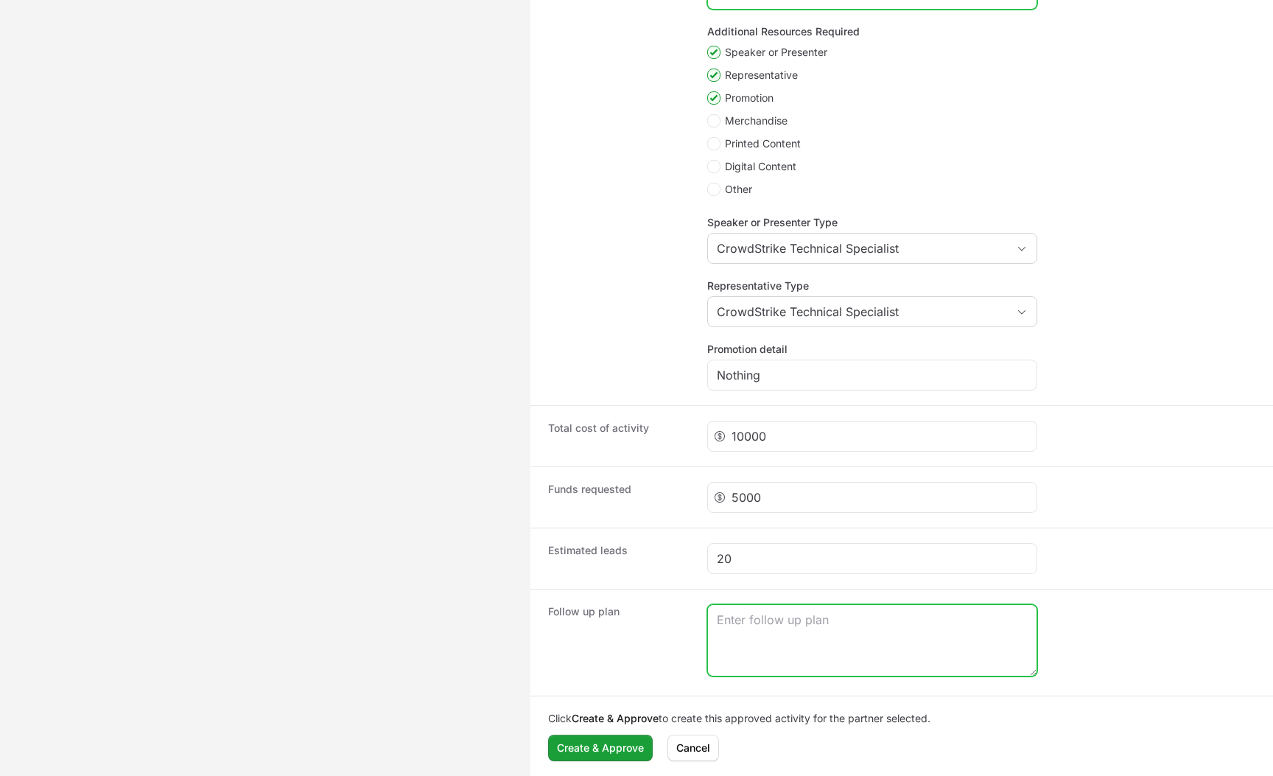
click at [784, 628] on textarea "Create activity form" at bounding box center [872, 640] width 329 height 71
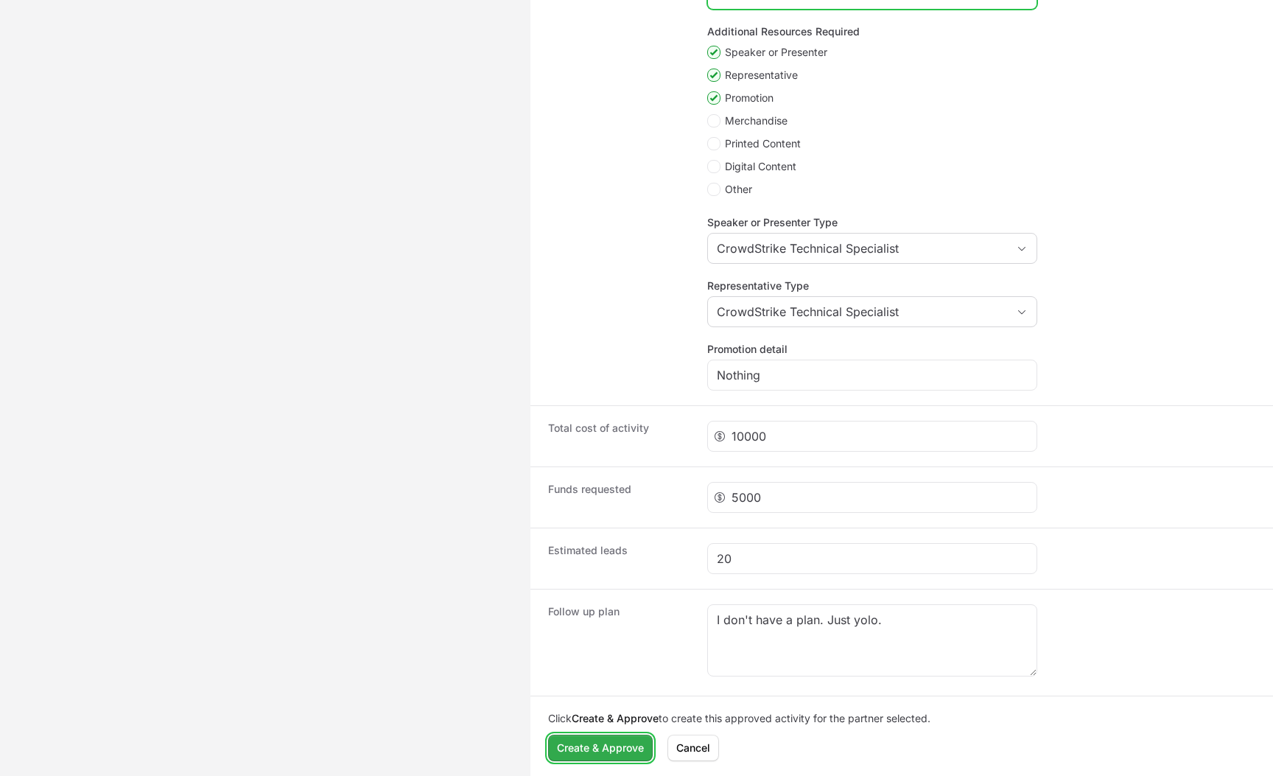
click at [606, 730] on button "Create & Approve" at bounding box center [600, 748] width 105 height 27
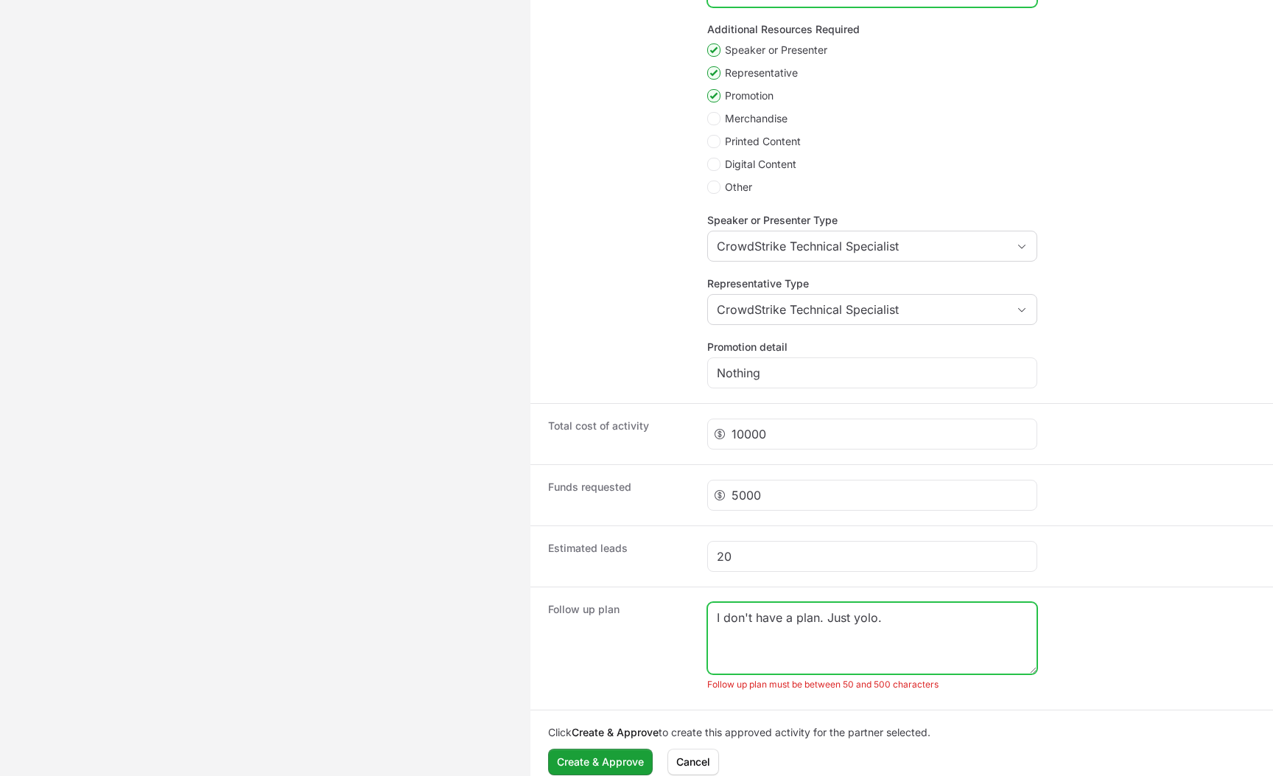
click at [884, 621] on textarea "I don't have a plan. Just yolo." at bounding box center [872, 638] width 329 height 71
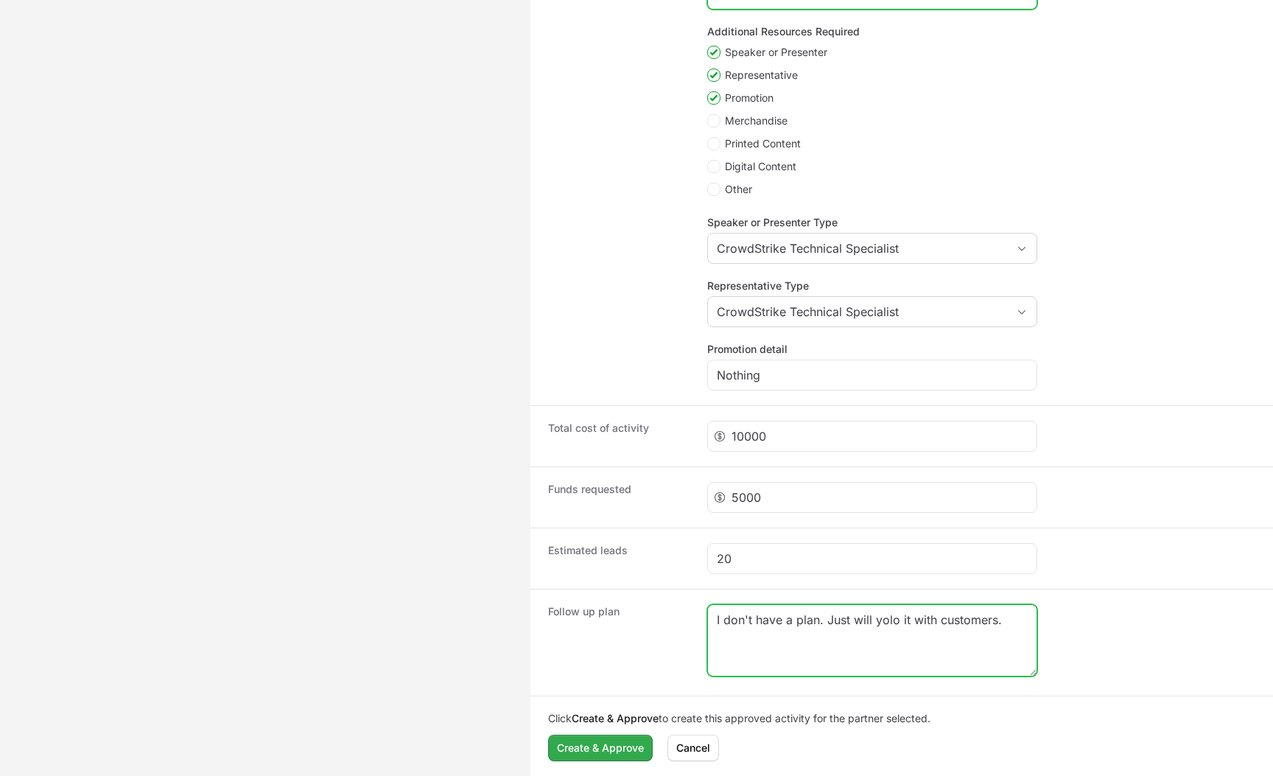
type textarea "I don't have a plan. Just will yolo it with customers."
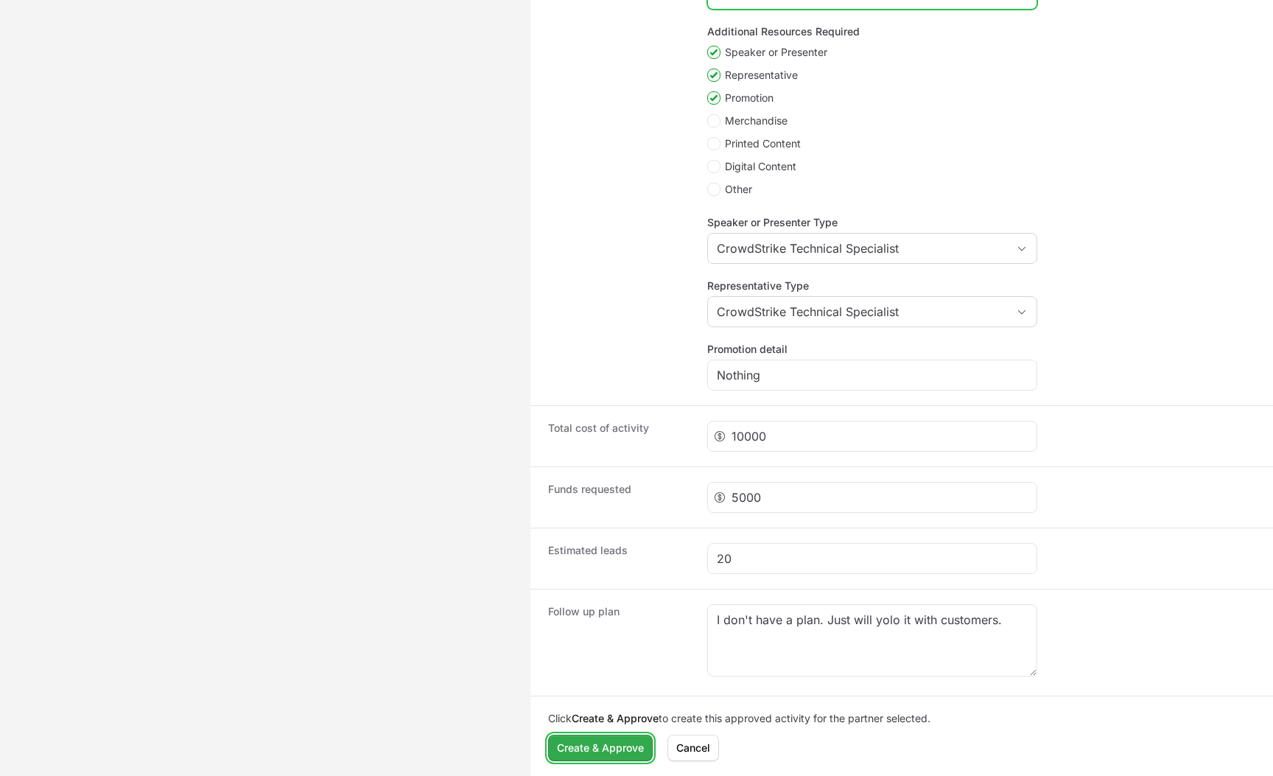
click at [608, 730] on span "Create & Approve" at bounding box center [600, 748] width 87 height 18
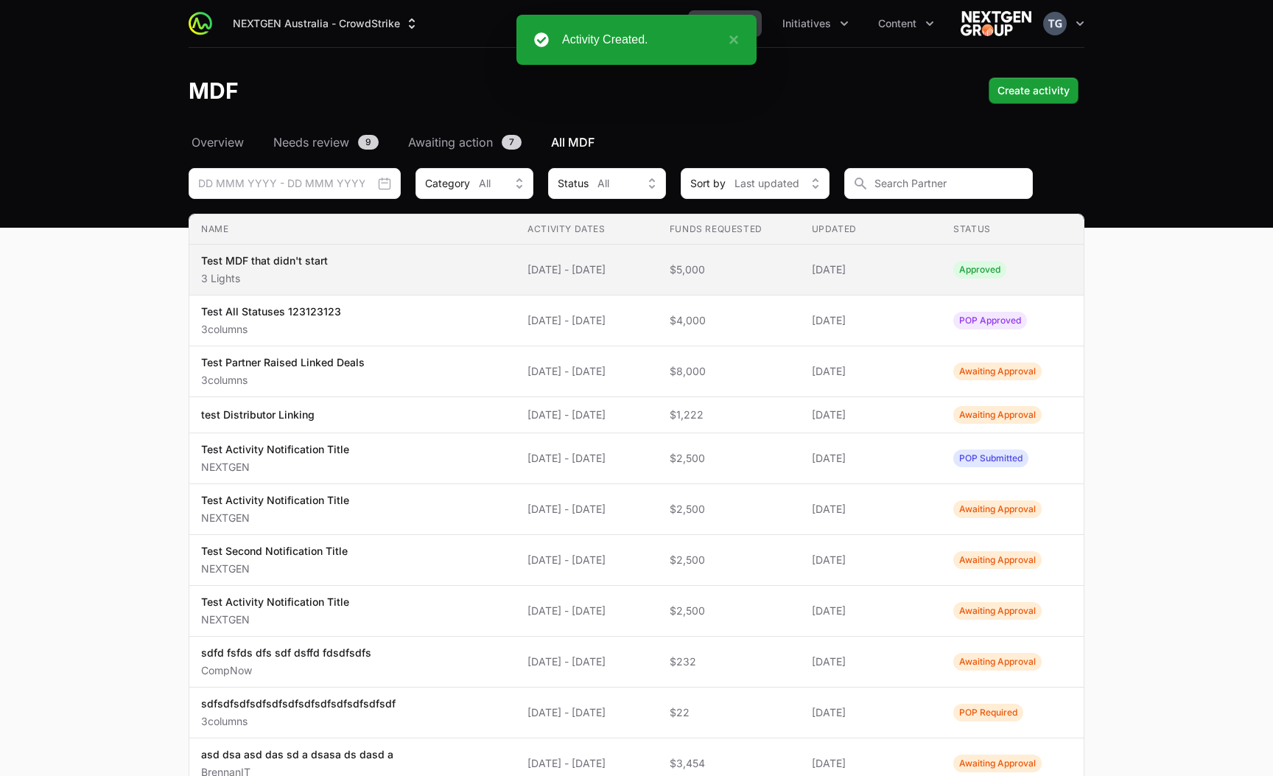
click at [441, 276] on span "Test MDF that didn't start 3 Lights" at bounding box center [352, 269] width 303 height 32
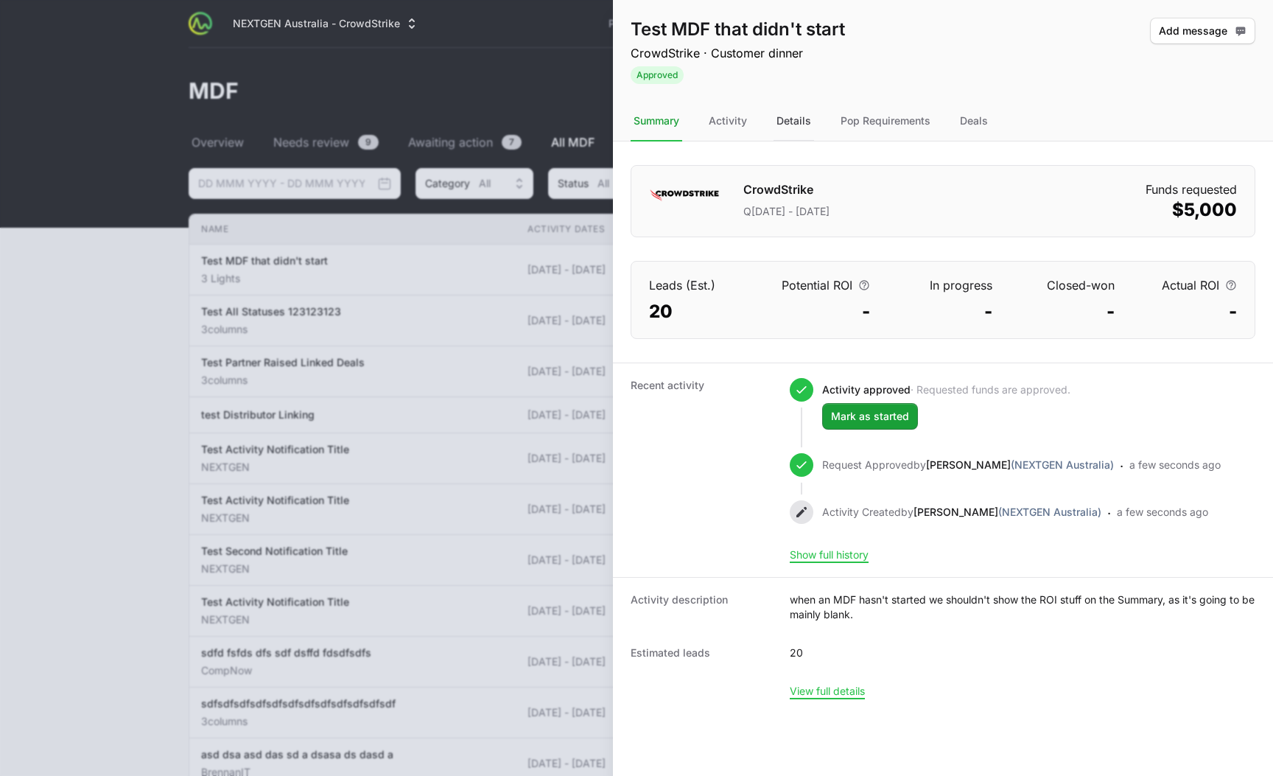
click at [786, 130] on div "Details" at bounding box center [794, 122] width 41 height 40
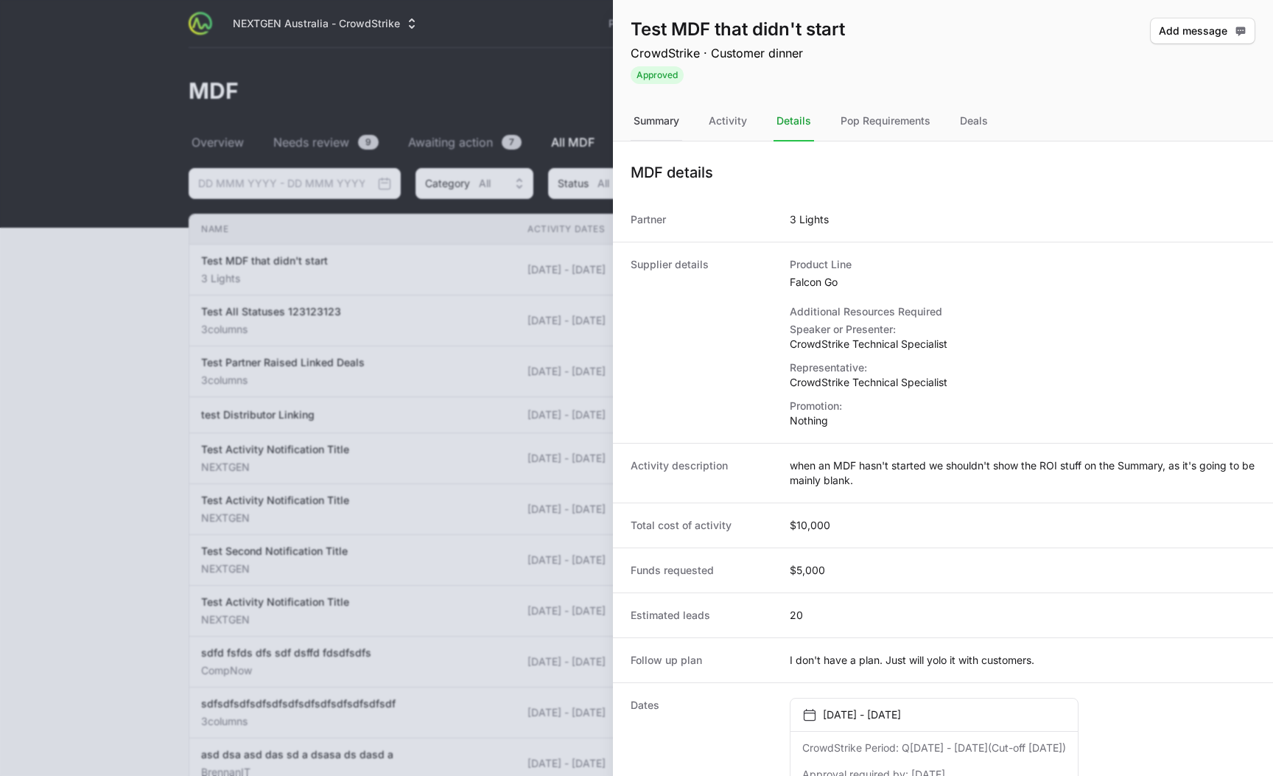
click at [673, 126] on div "Summary" at bounding box center [657, 122] width 52 height 40
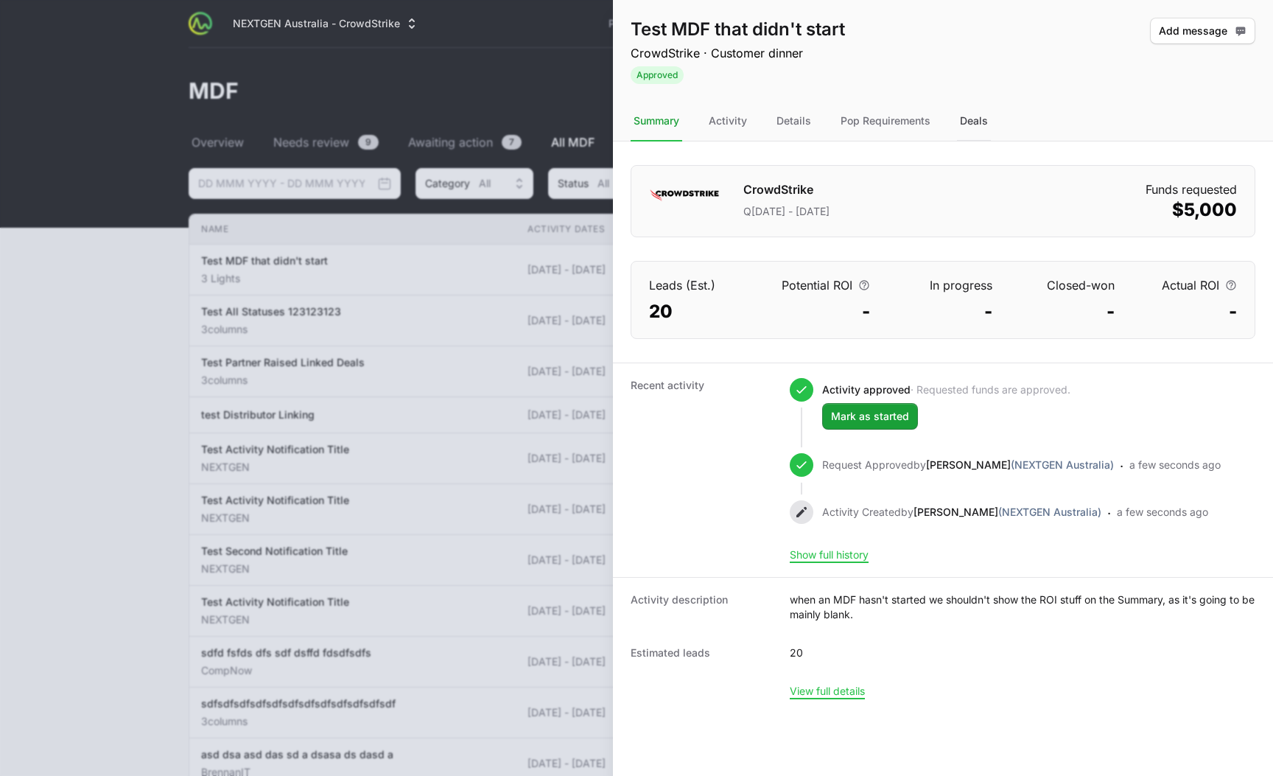
click at [969, 113] on div "Deals" at bounding box center [974, 122] width 34 height 40
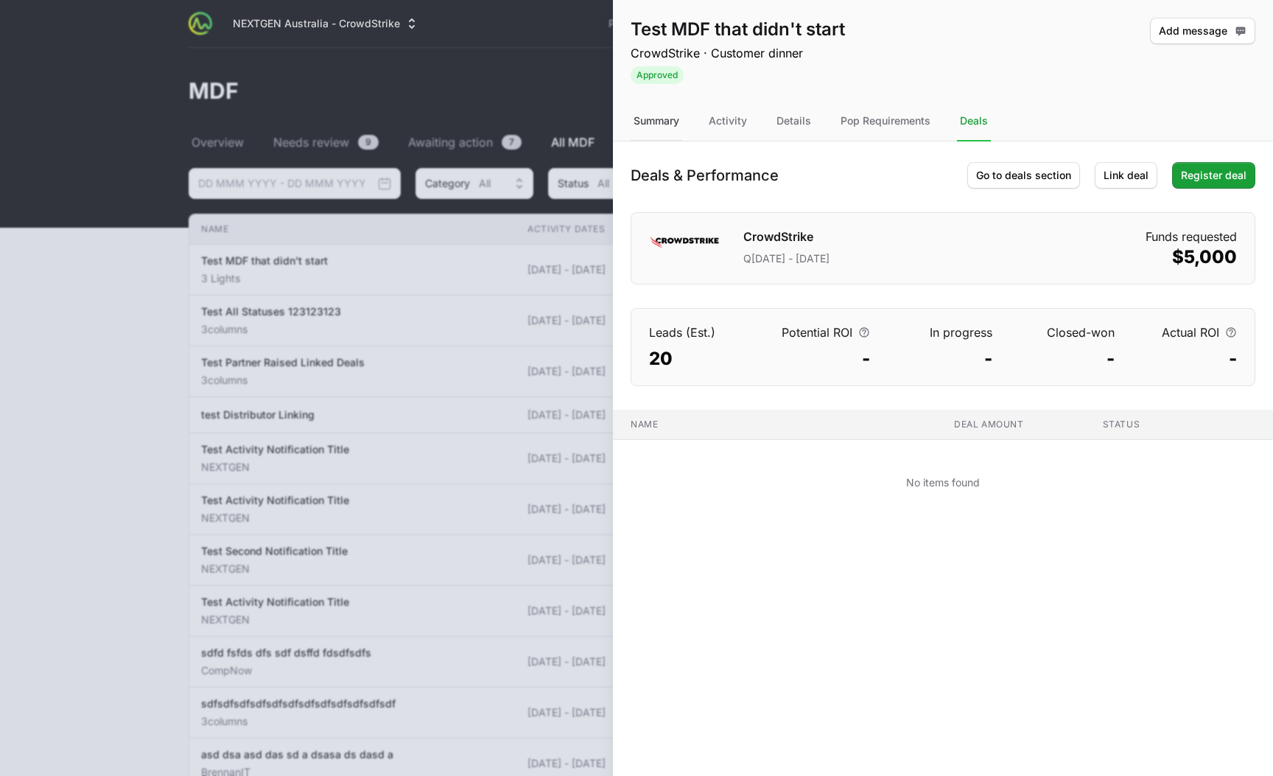
click at [649, 126] on div "Summary" at bounding box center [657, 122] width 52 height 40
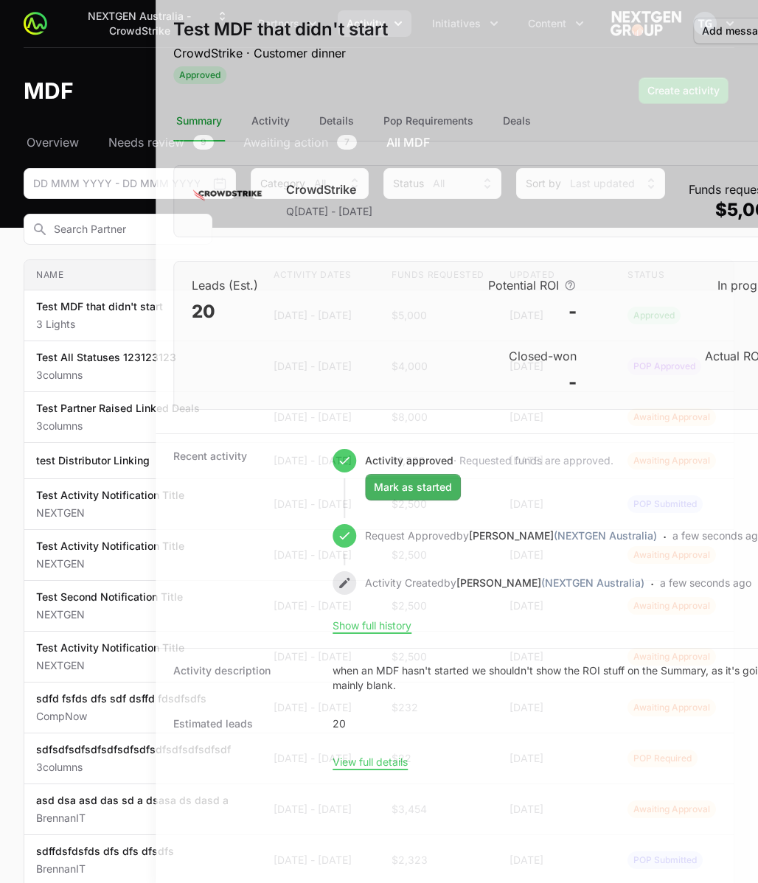
click at [74, 408] on div at bounding box center [379, 441] width 758 height 883
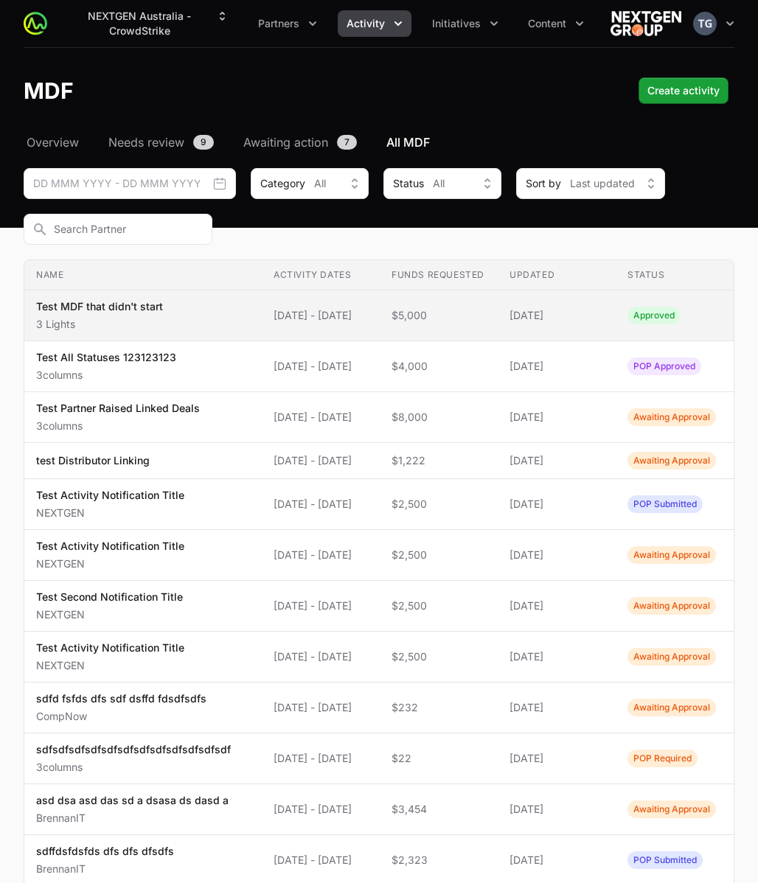
click at [435, 302] on td "Funds Requested $5,000" at bounding box center [439, 315] width 118 height 51
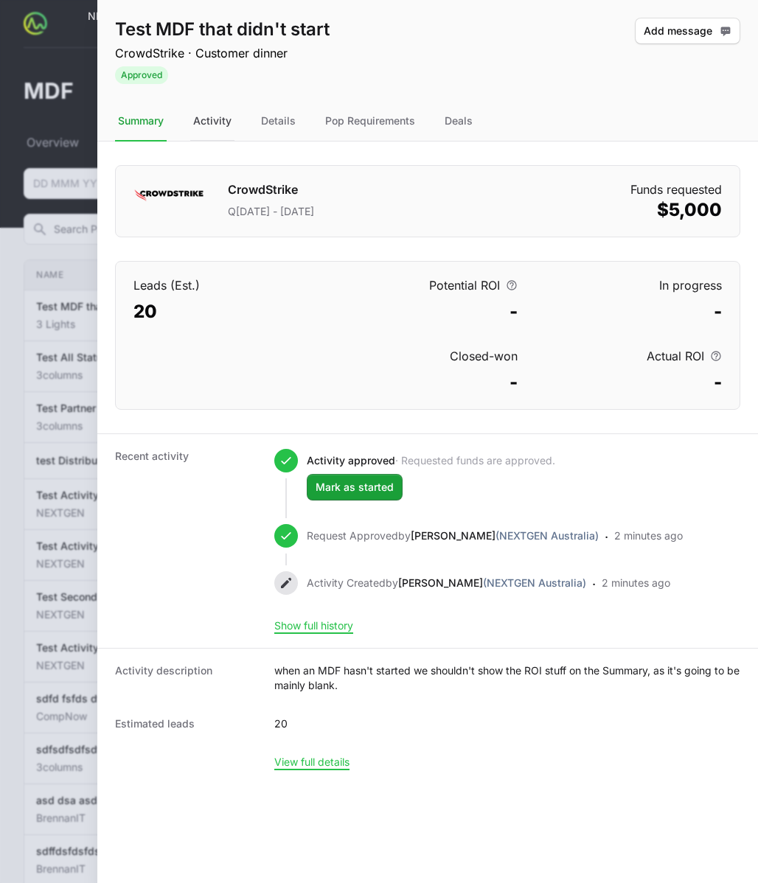
click at [209, 127] on div "Activity" at bounding box center [212, 122] width 44 height 40
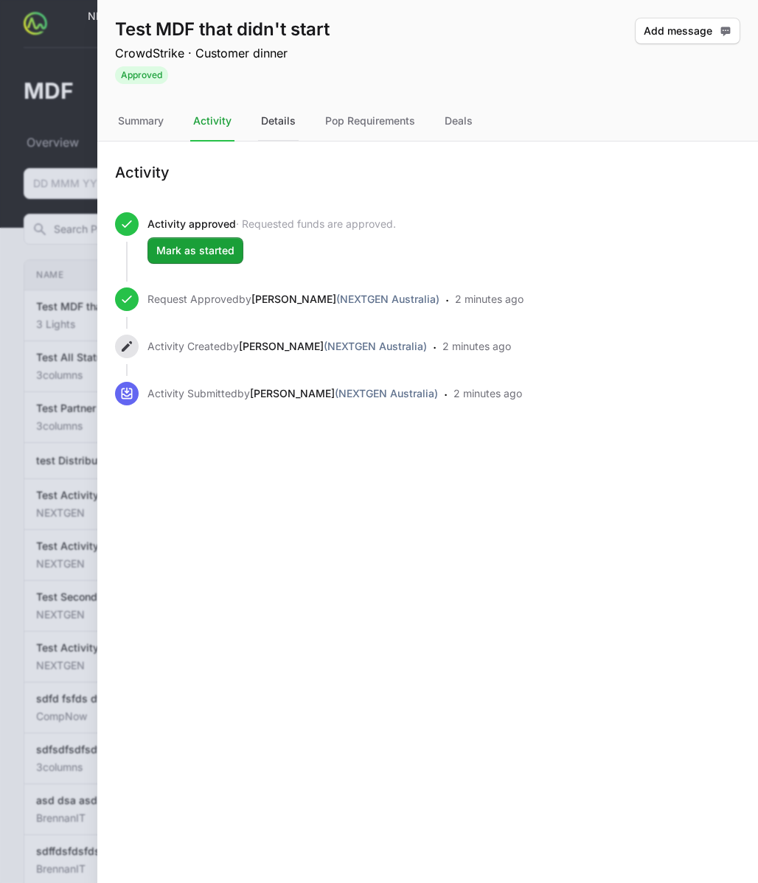
click at [273, 122] on div "Details" at bounding box center [278, 122] width 41 height 40
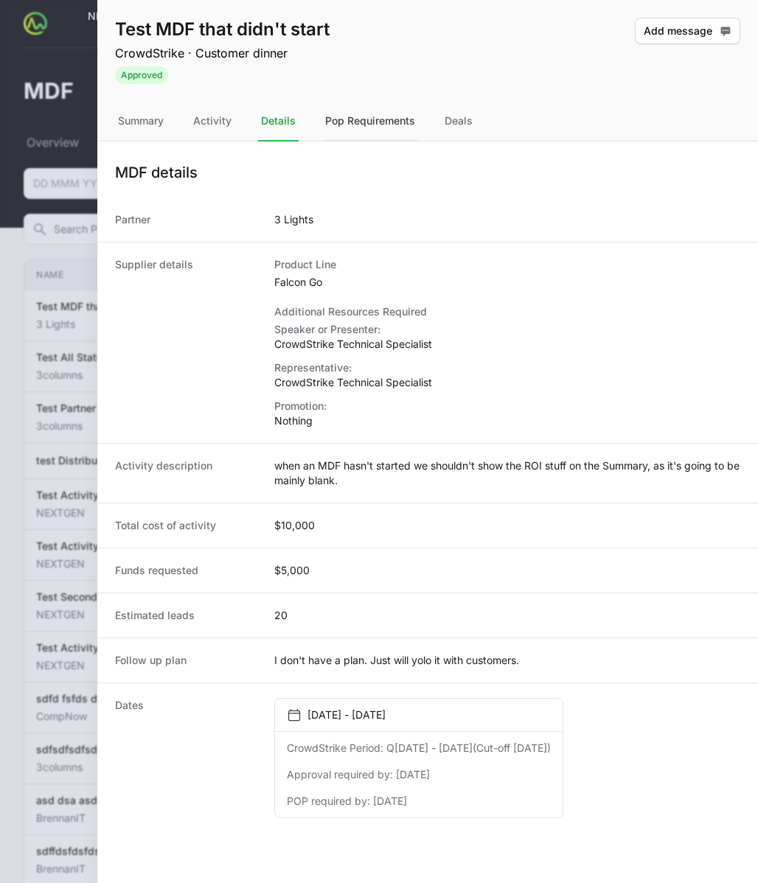
click at [369, 126] on div "Pop Requirements" at bounding box center [370, 122] width 96 height 40
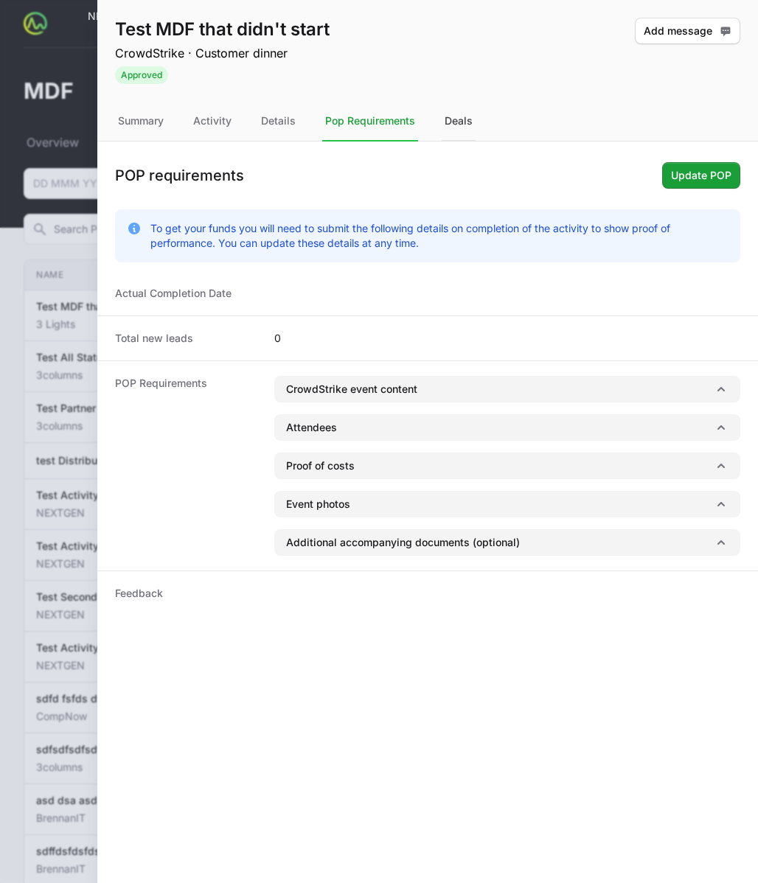
click at [469, 127] on div "Deals" at bounding box center [458, 122] width 34 height 40
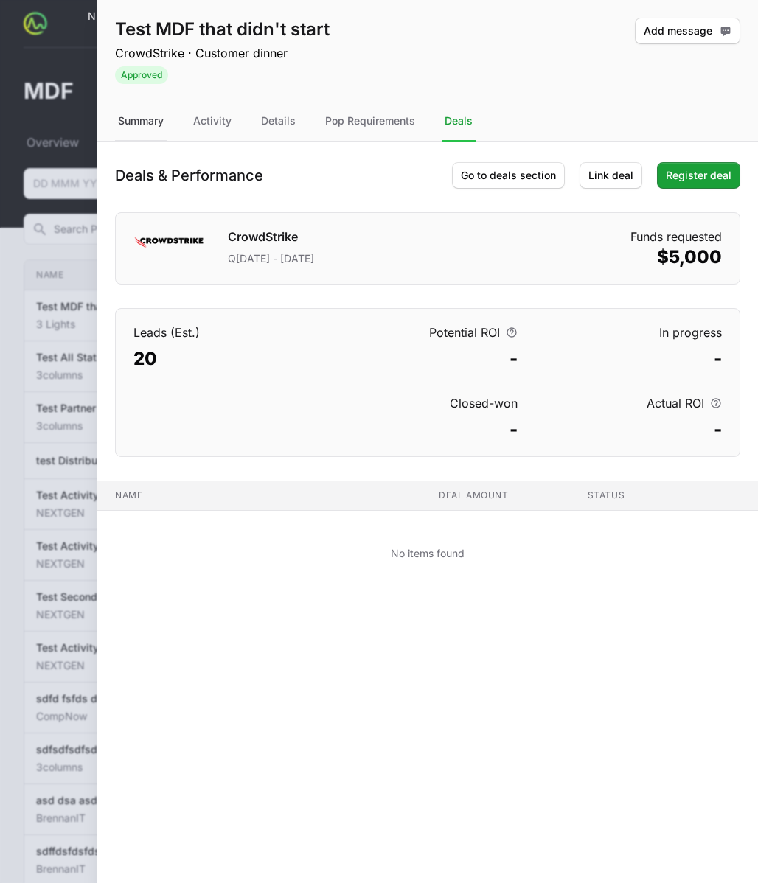
click at [141, 131] on div "Summary" at bounding box center [141, 122] width 52 height 40
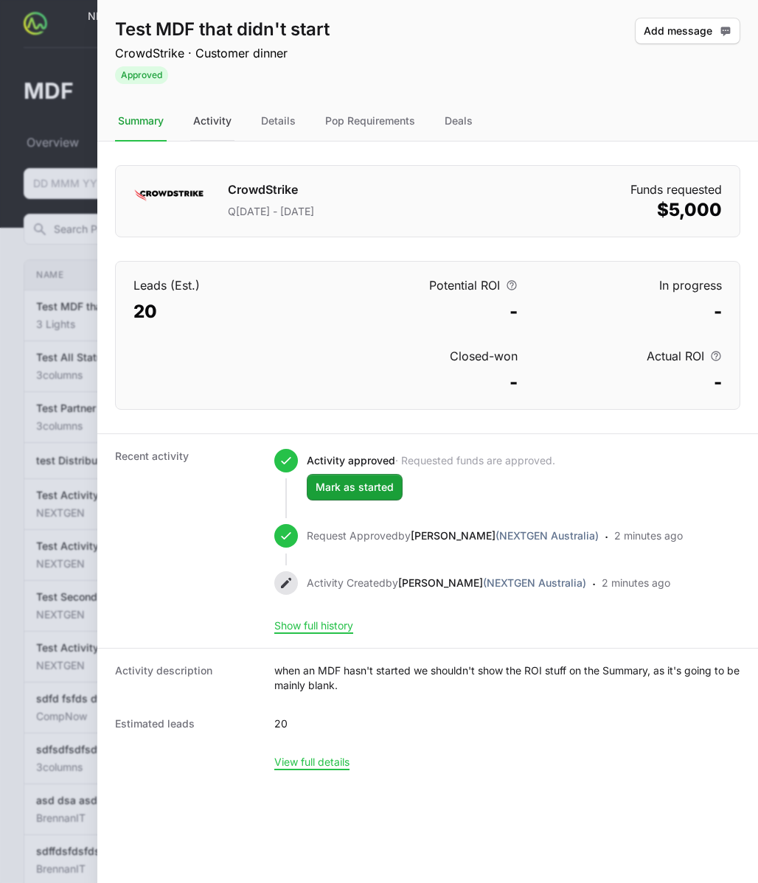
click at [206, 125] on div "Activity" at bounding box center [212, 122] width 44 height 40
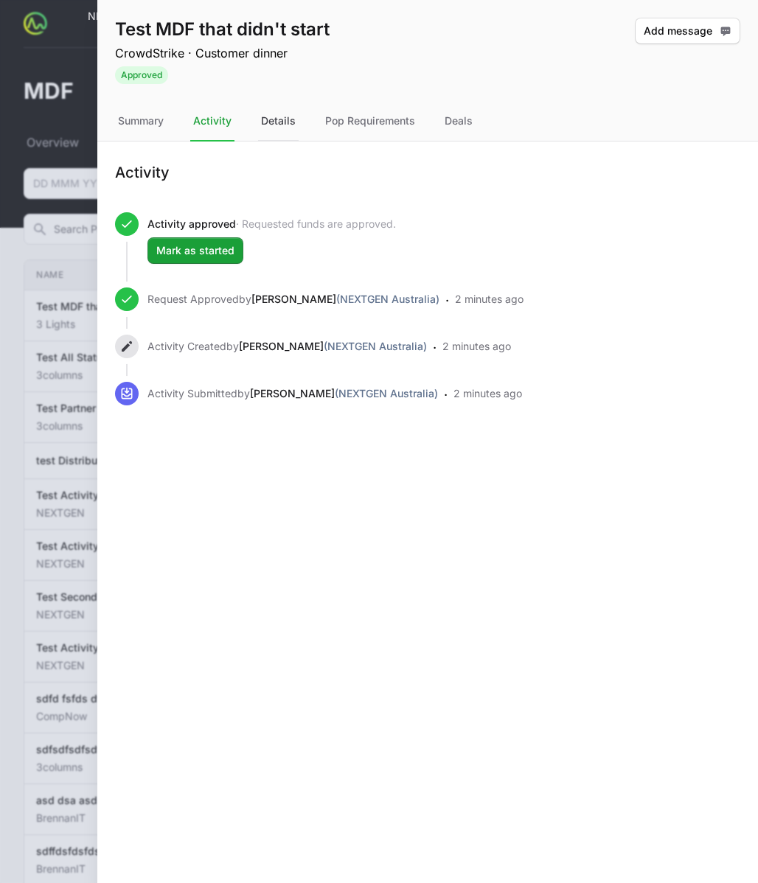
click at [283, 122] on div "Details" at bounding box center [278, 122] width 41 height 40
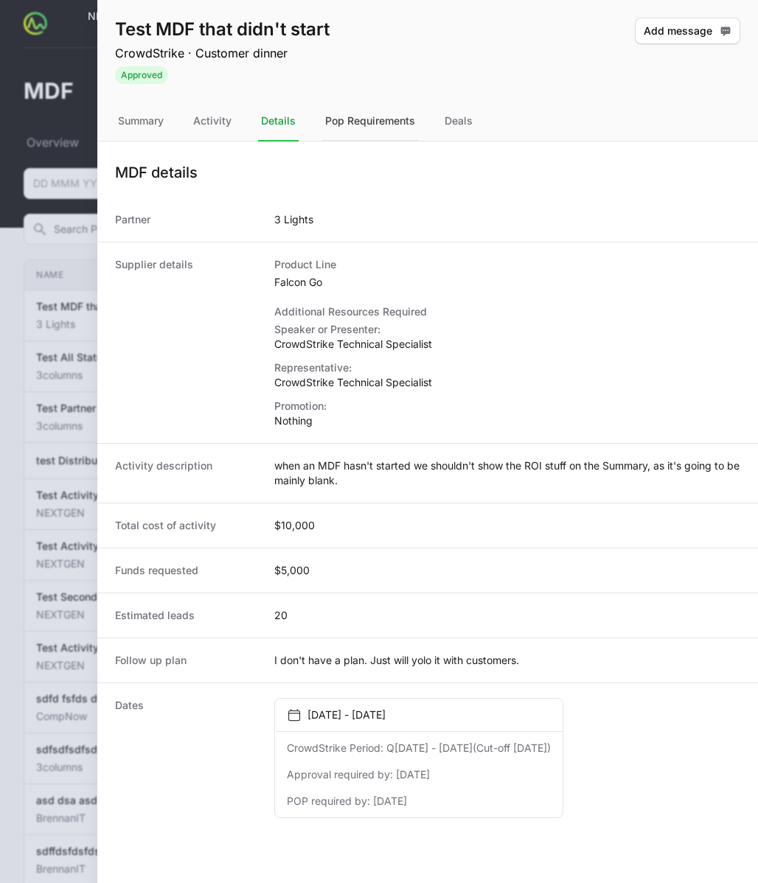
click at [417, 105] on div "Pop Requirements" at bounding box center [370, 122] width 96 height 40
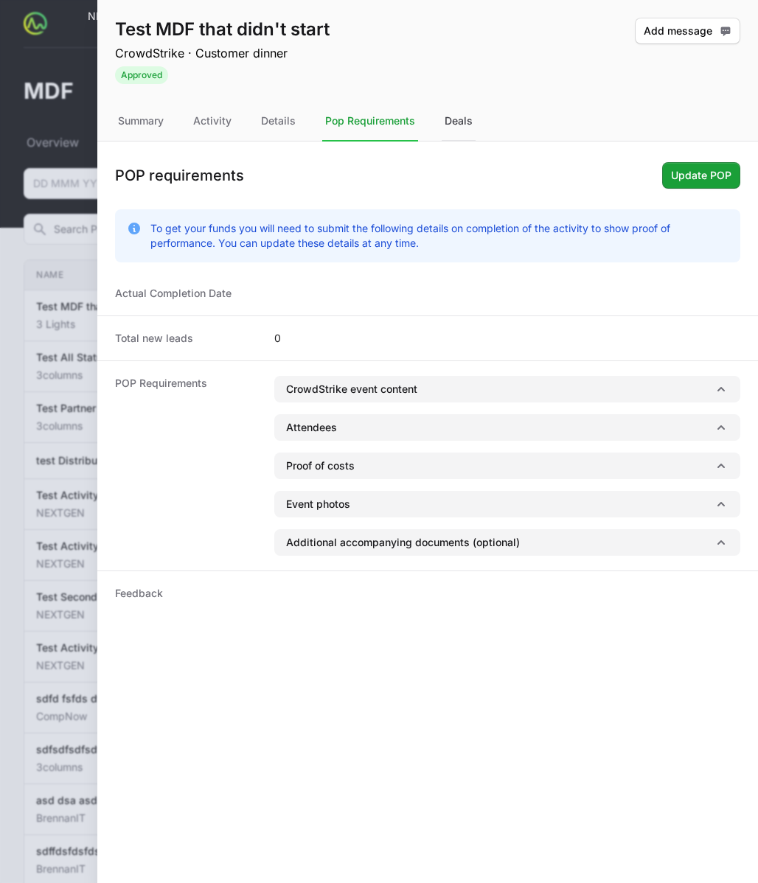
click at [452, 121] on div "Deals" at bounding box center [458, 122] width 34 height 40
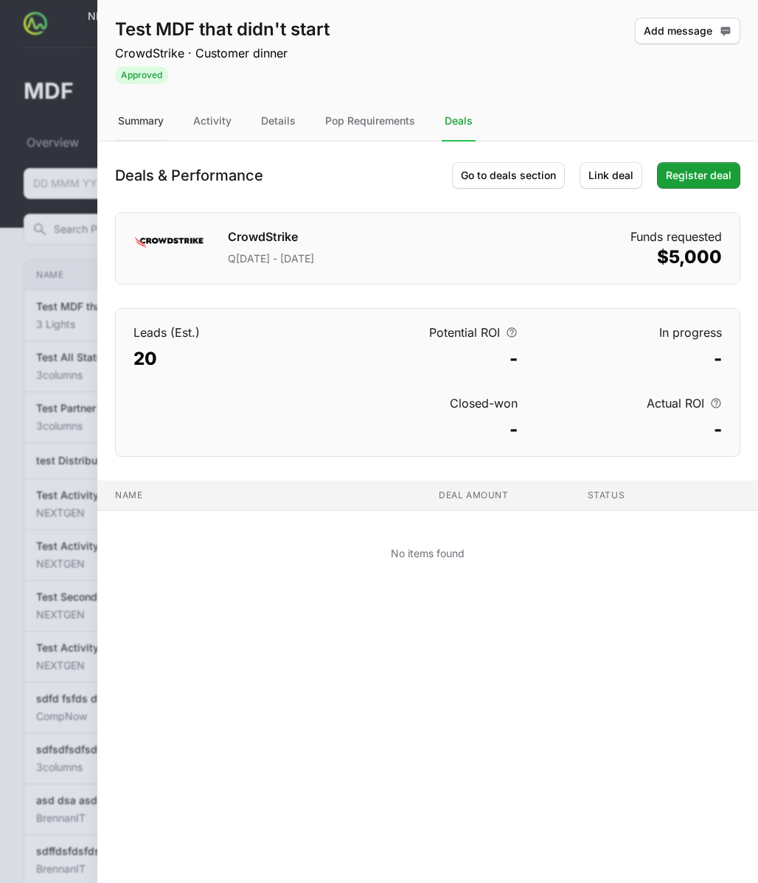
click at [120, 118] on div "Summary" at bounding box center [141, 122] width 52 height 40
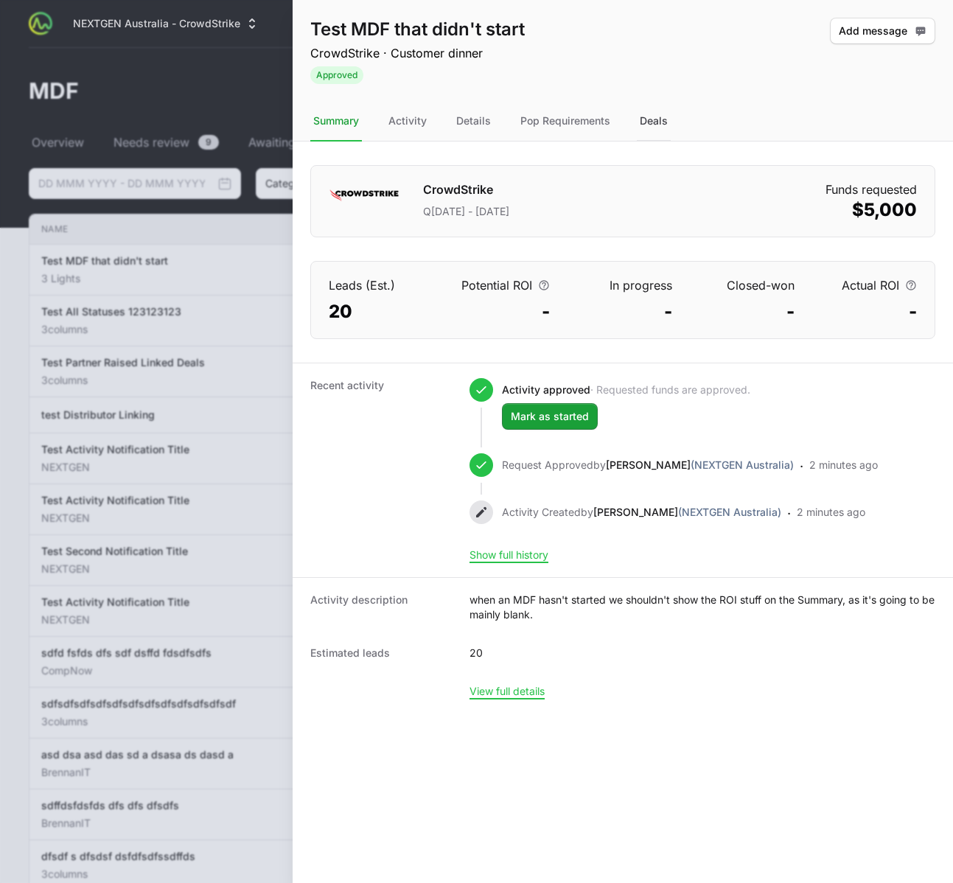
click at [651, 119] on div "Deals" at bounding box center [654, 122] width 34 height 40
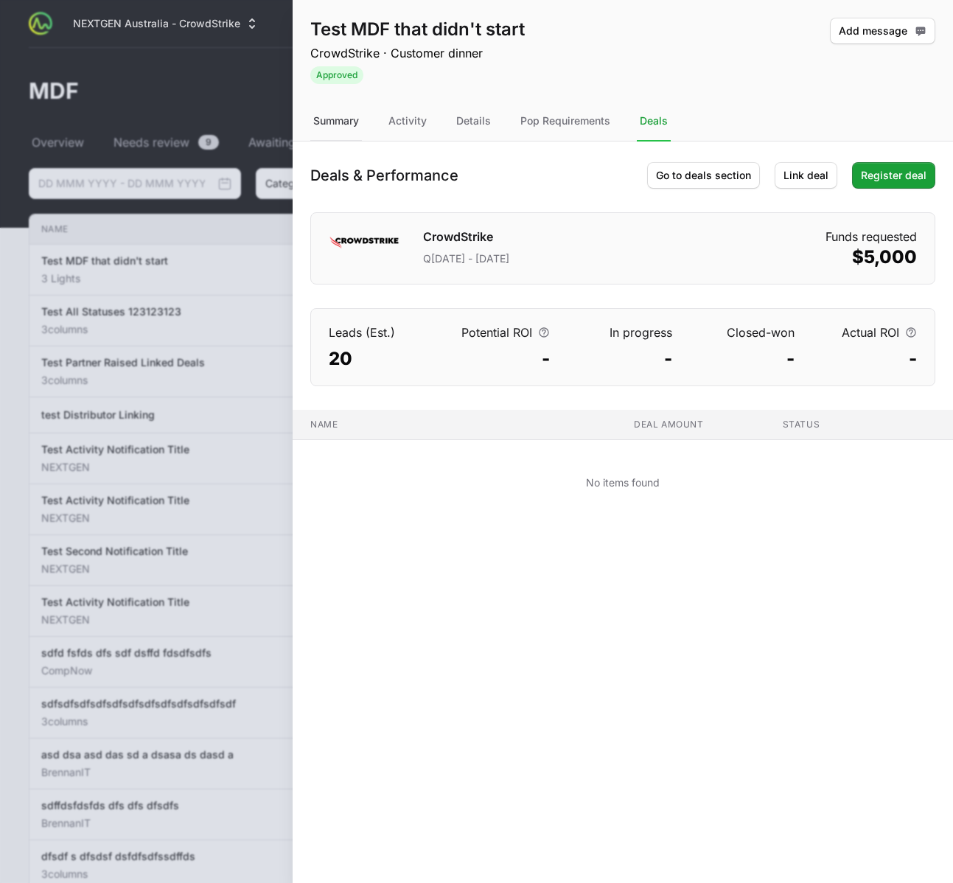
click at [352, 125] on div "Summary" at bounding box center [336, 122] width 52 height 40
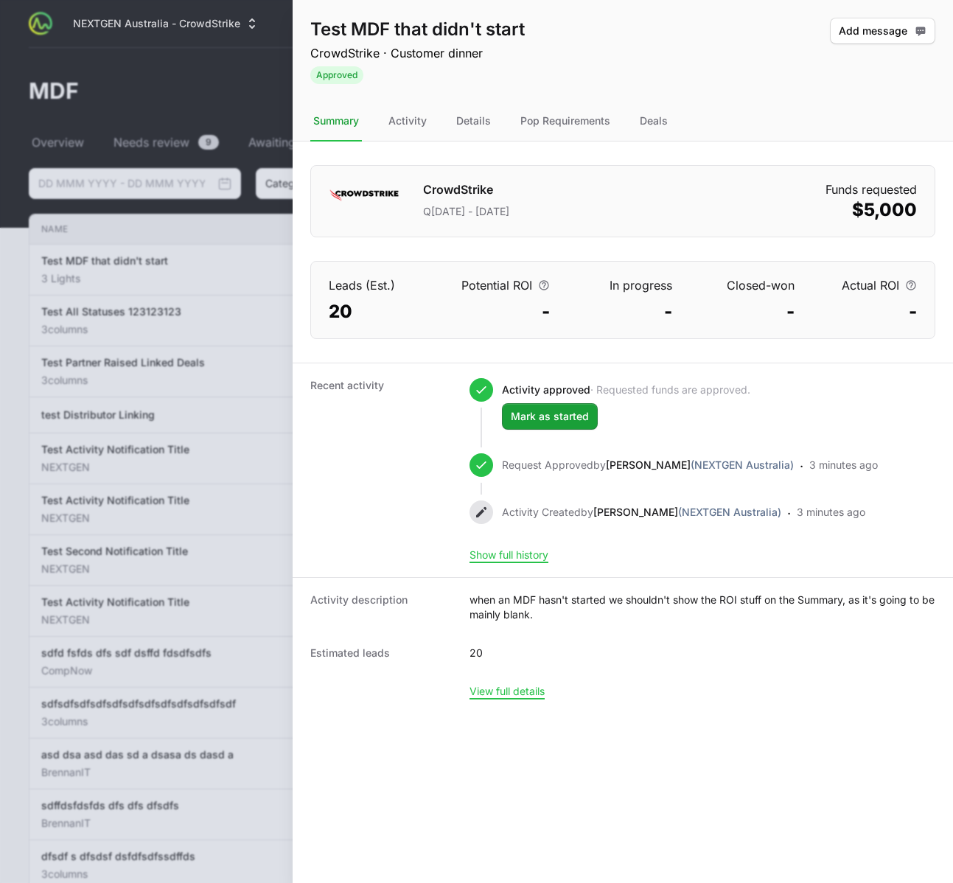
click at [505, 279] on dt "Potential ROI" at bounding box center [500, 285] width 99 height 18
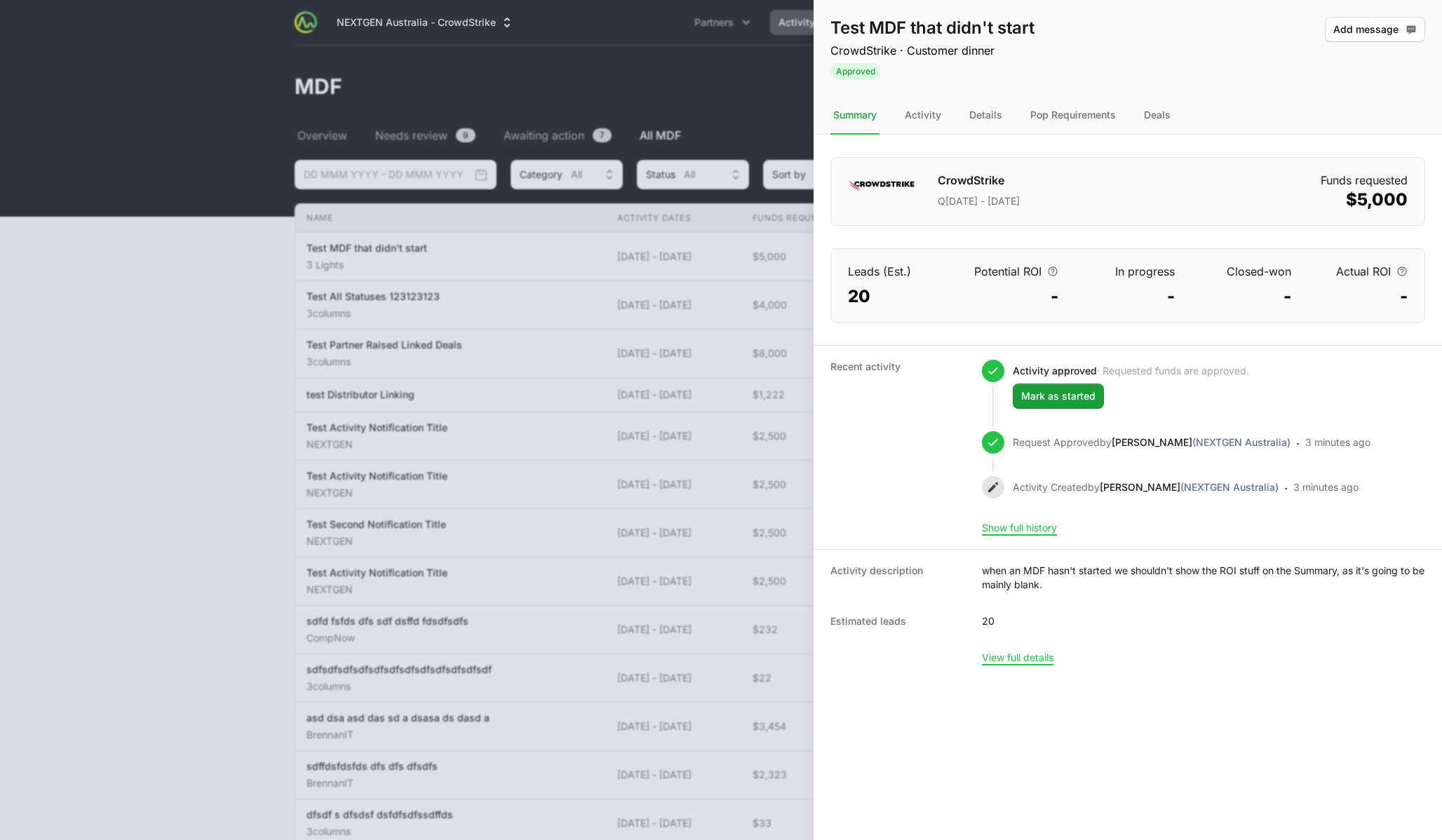
click at [1112, 68] on div "Test MDF that didn't start CrowdStrike · Customer dinner Approved Add message" at bounding box center [1128, 49] width 628 height 97
click at [1136, 66] on div "Test MDF that didn't start CrowdStrike · Customer dinner Approved Add message" at bounding box center [1128, 49] width 628 height 97
click at [1159, 111] on div "Deals" at bounding box center [1157, 116] width 32 height 38
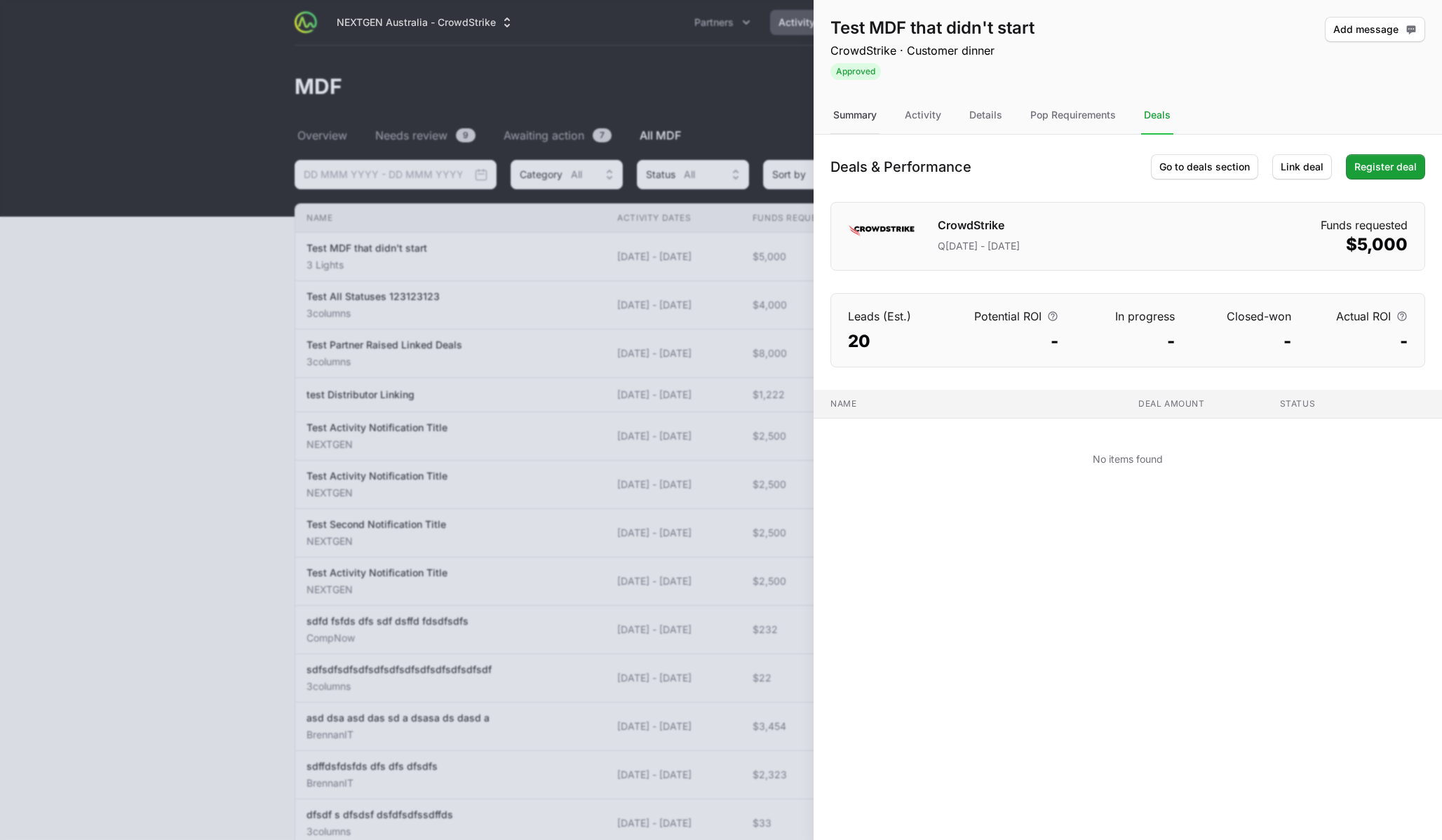
click at [857, 117] on div "Summary" at bounding box center [855, 116] width 49 height 38
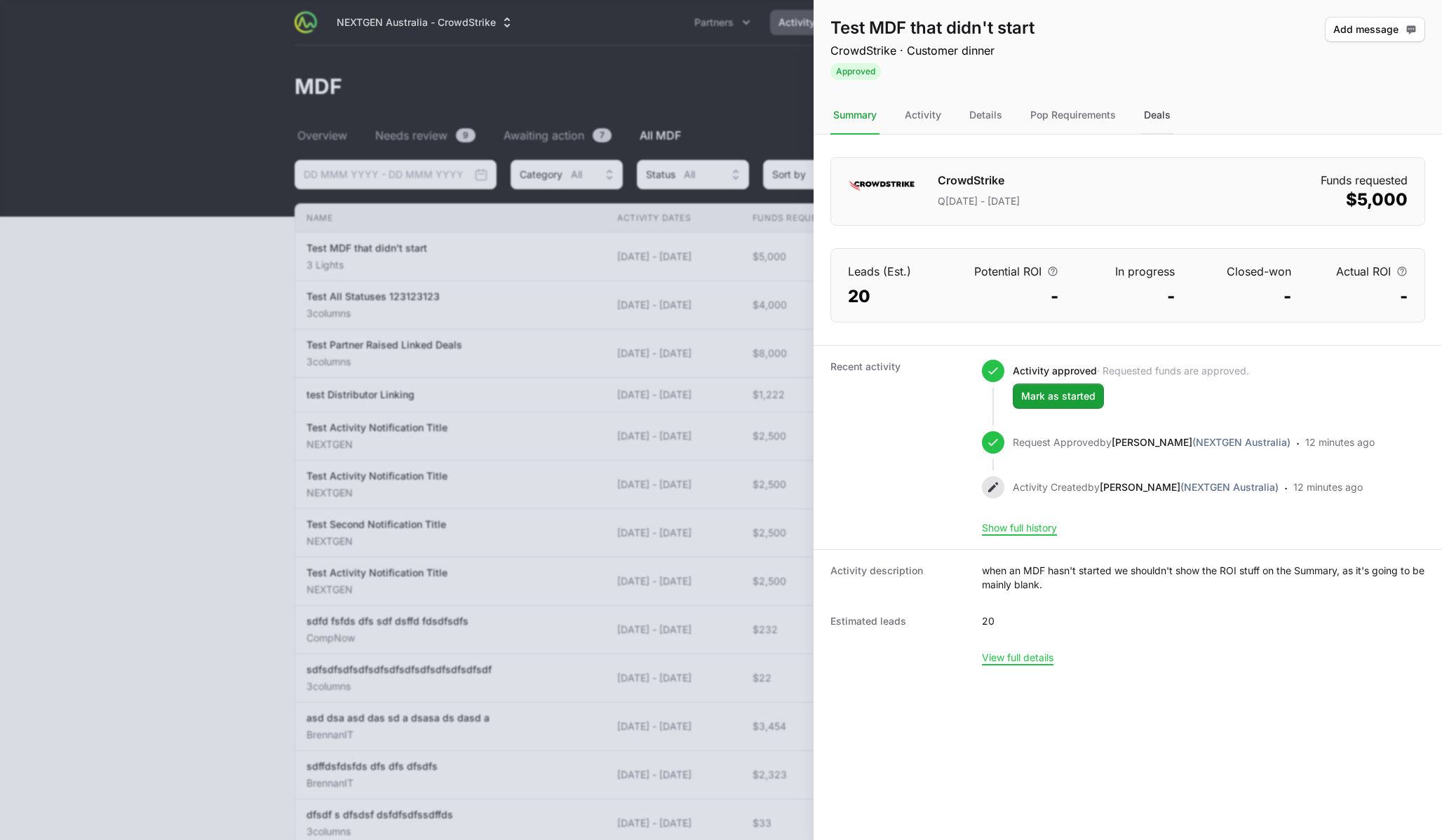
click at [1155, 113] on div "Deals" at bounding box center [1157, 116] width 32 height 38
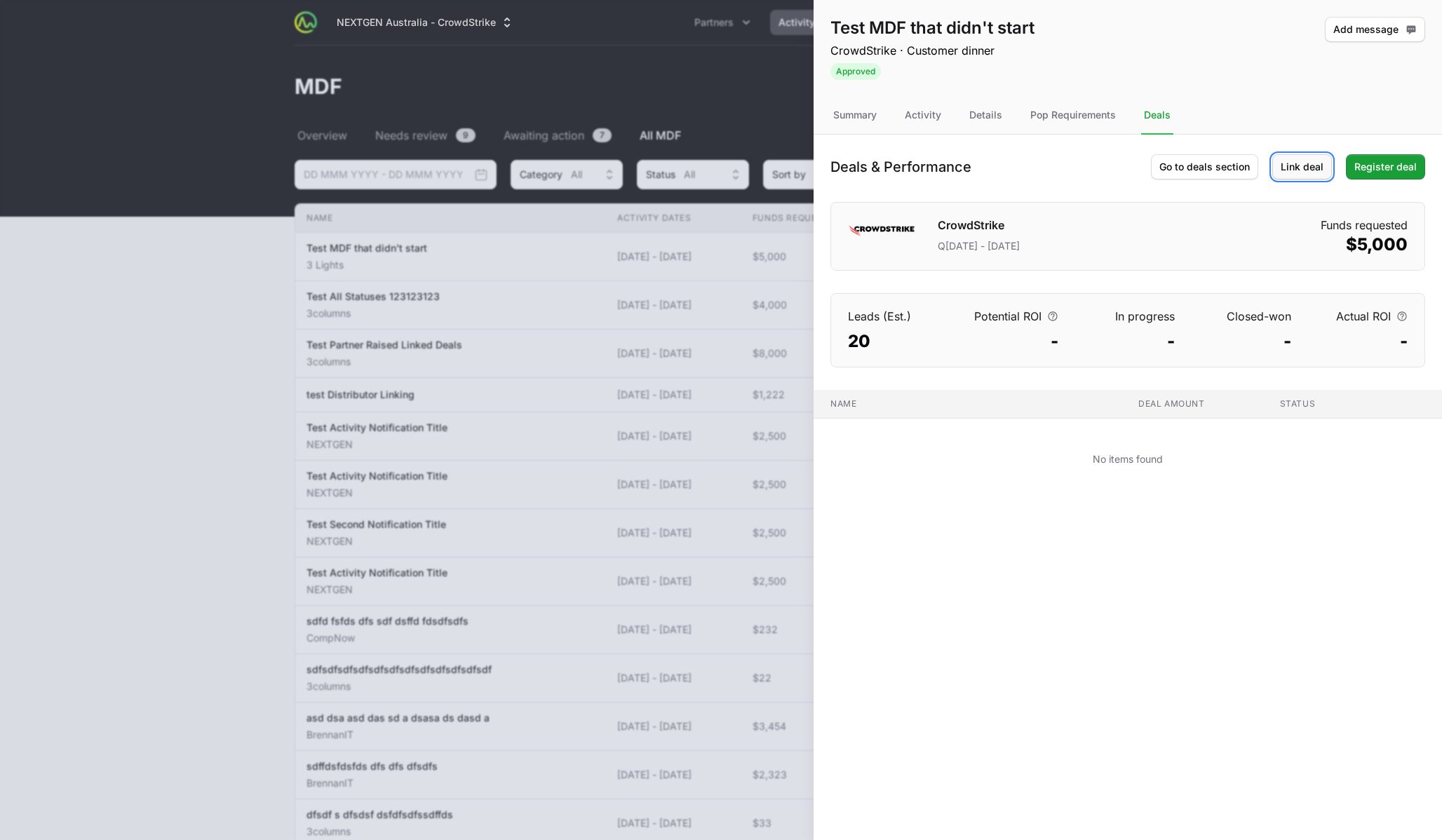
click at [1212, 168] on span "Link deal" at bounding box center [1302, 167] width 43 height 17
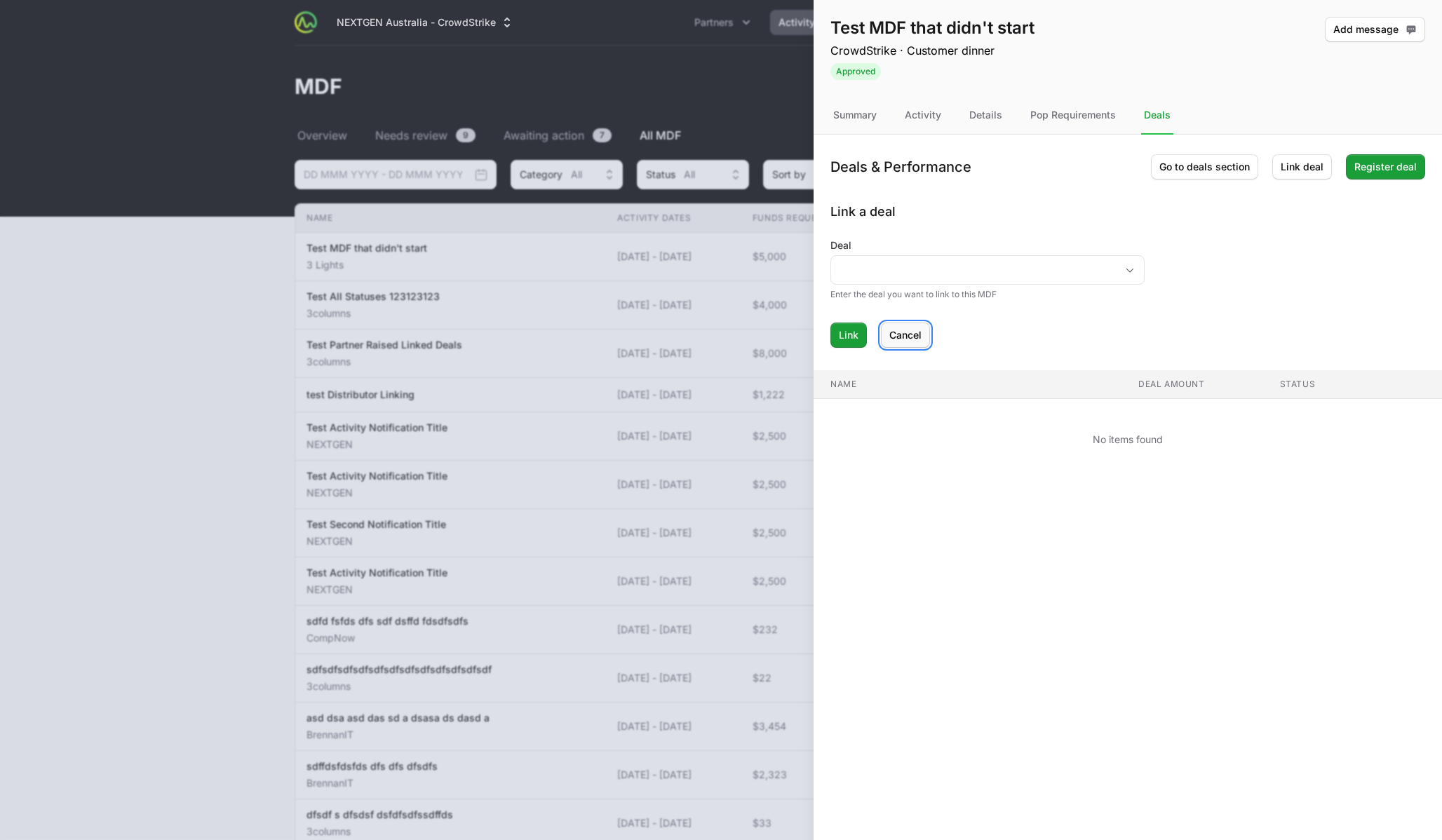
click at [906, 340] on span "Cancel" at bounding box center [905, 335] width 32 height 17
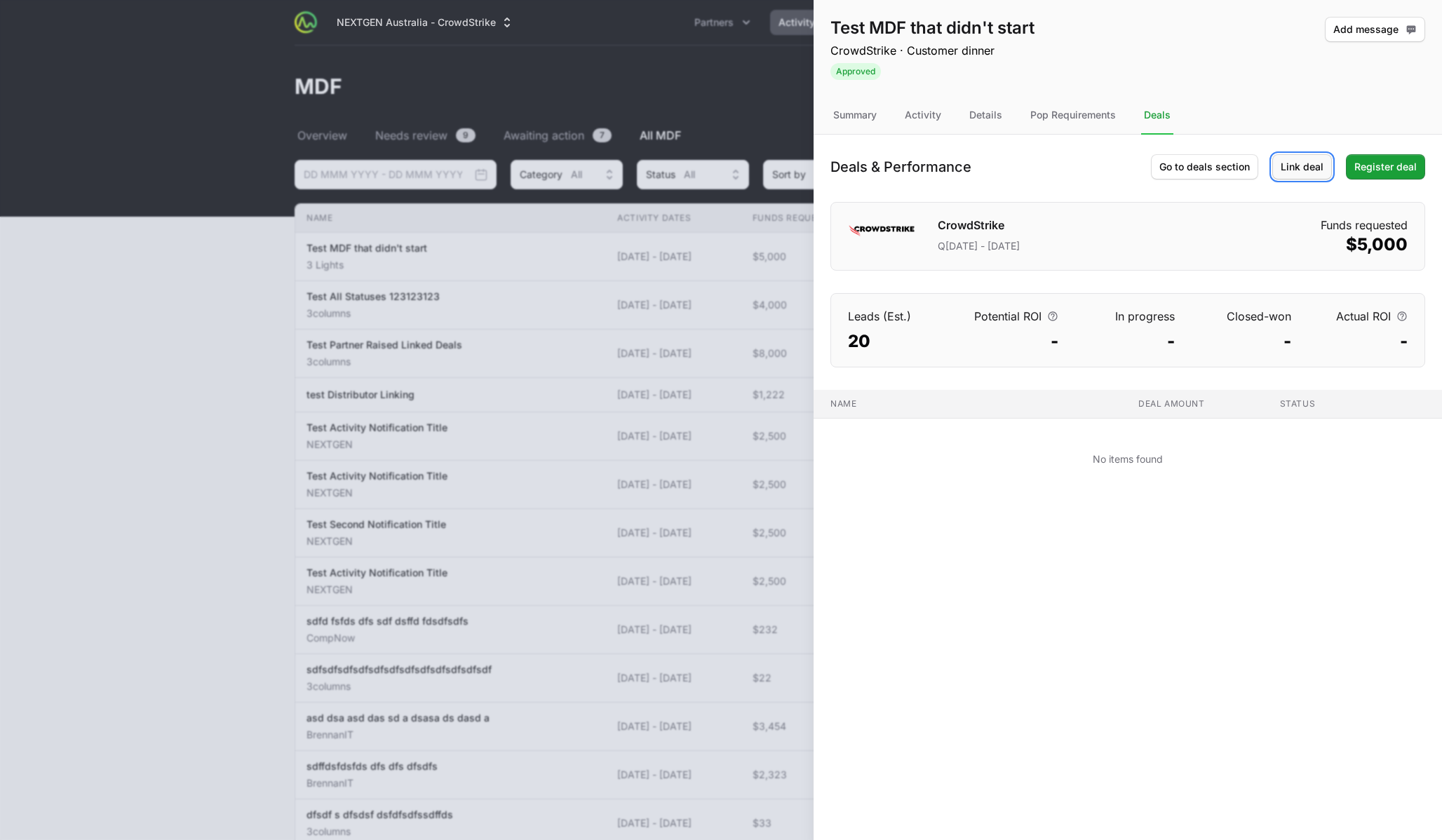
click at [1212, 156] on button "Link deal" at bounding box center [1302, 166] width 60 height 26
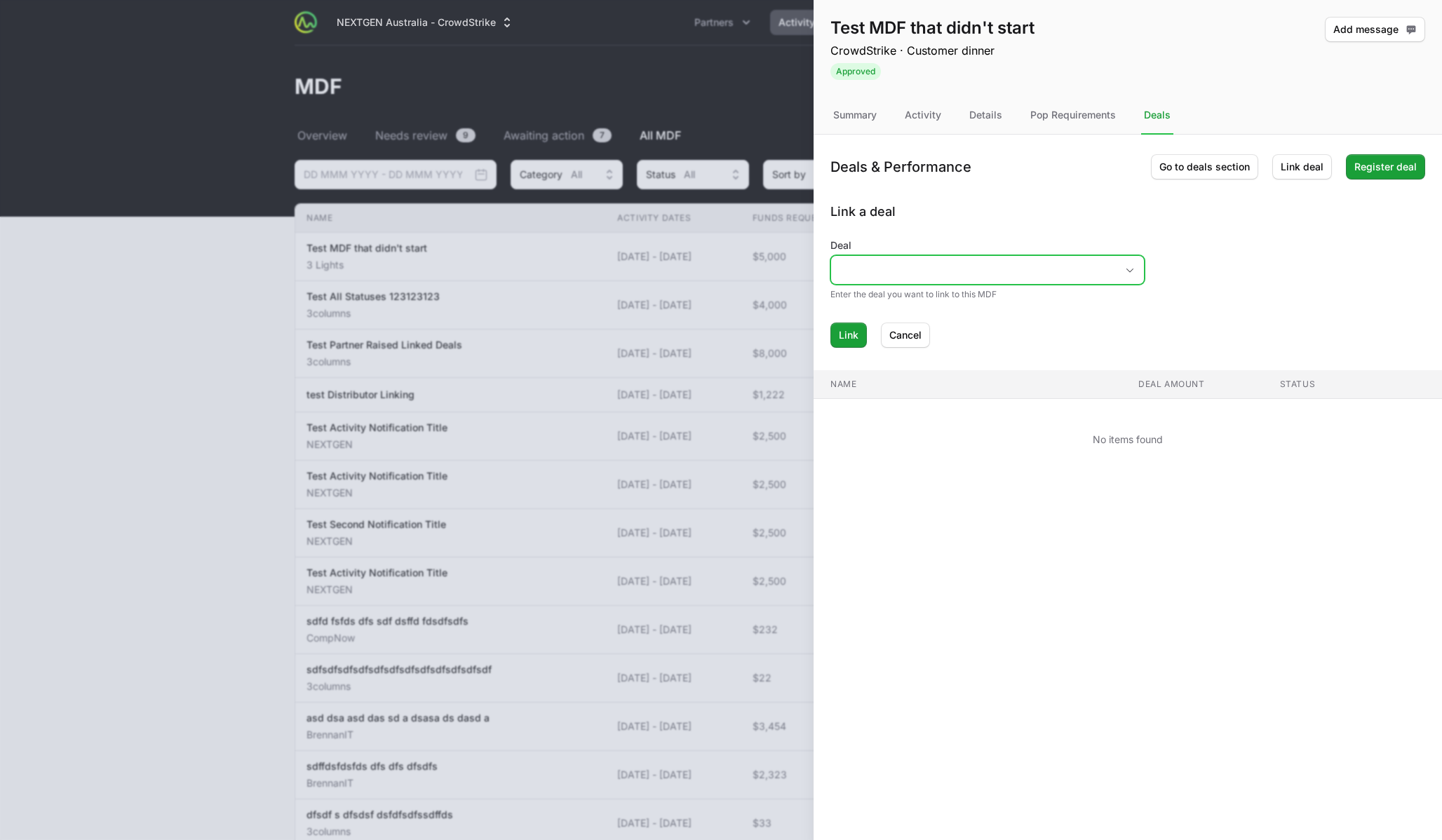
click at [1015, 282] on input "Deal" at bounding box center [973, 269] width 285 height 28
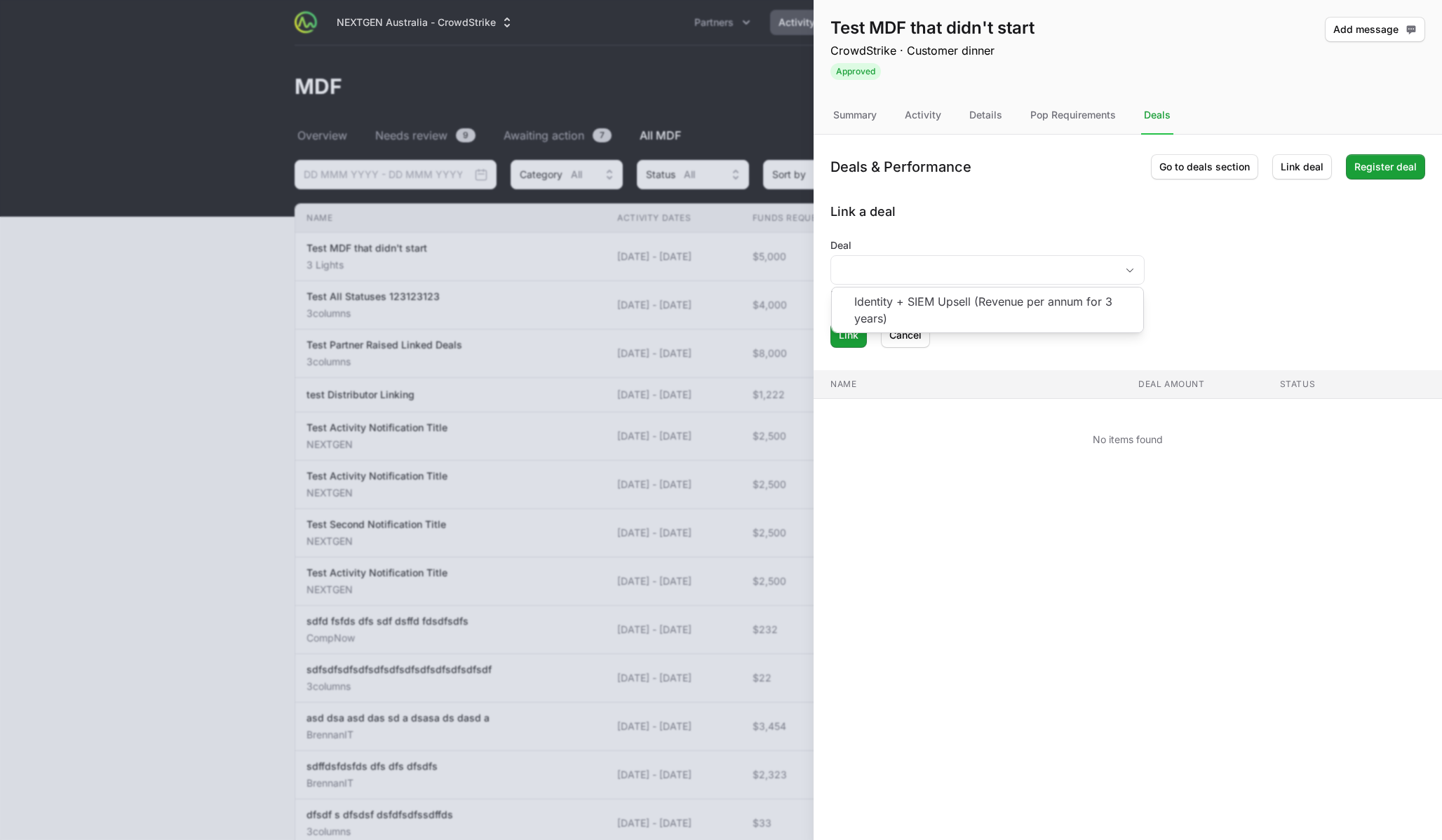
click at [1003, 225] on div "Link a deal Deal Identity + SIEM Upsell (Revenue per annum for 3 years) Enter t…" at bounding box center [1127, 274] width 595 height 146
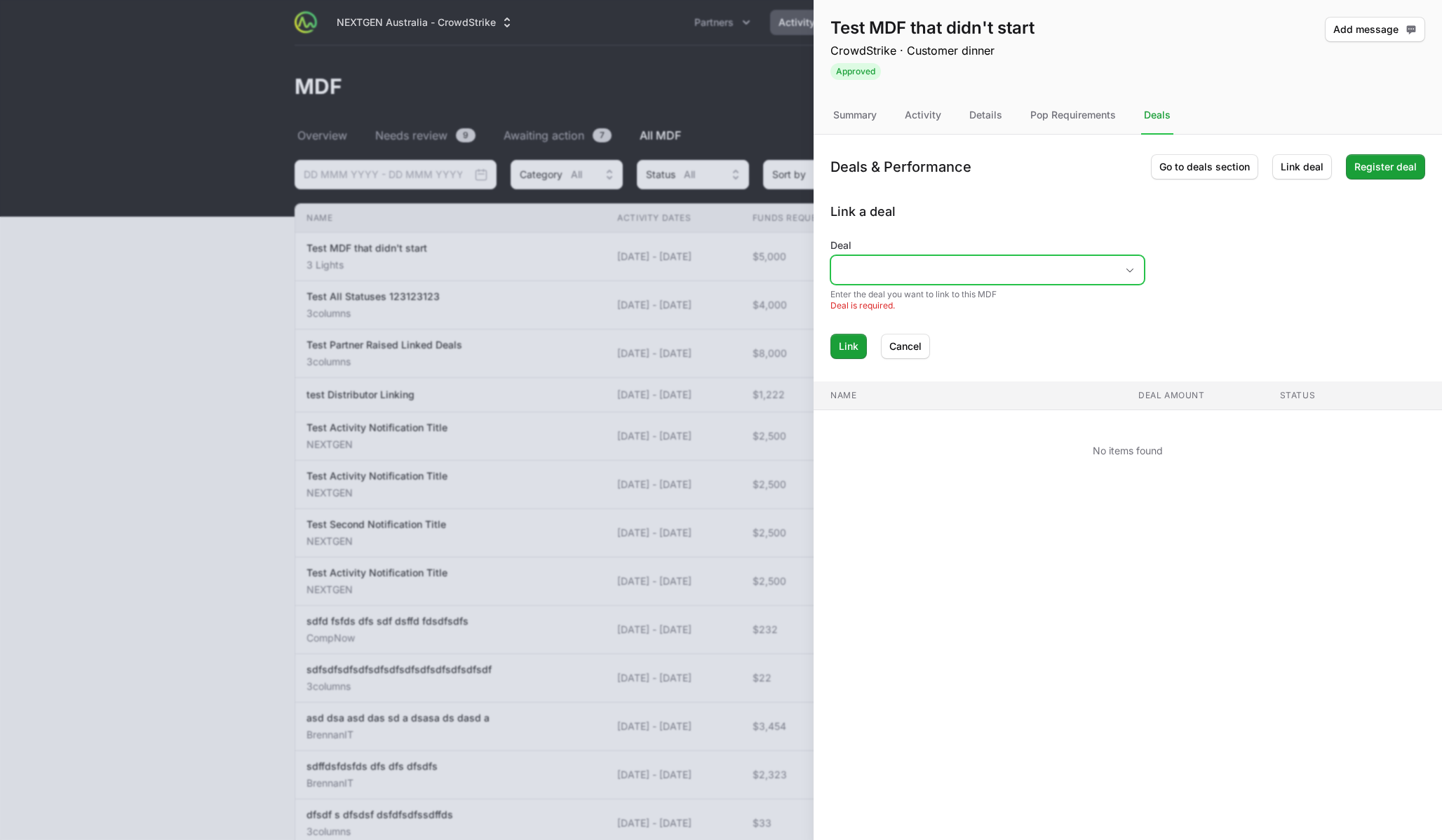
click at [1003, 263] on input "Deal" at bounding box center [973, 269] width 285 height 28
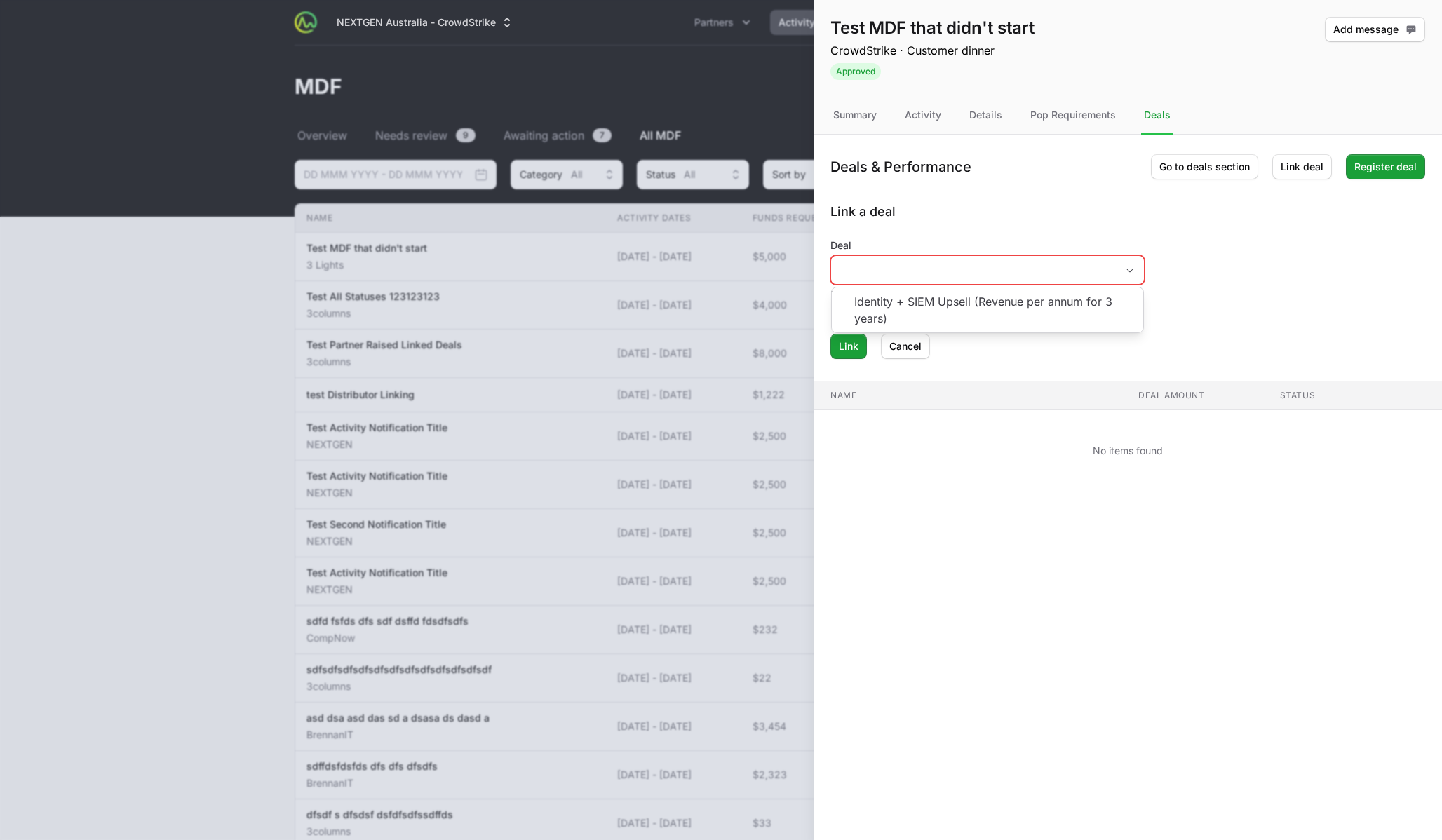
click at [982, 236] on div "Link a deal Deal Identity + SIEM Upsell (Revenue per annum for 3 years) Enter t…" at bounding box center [1127, 280] width 595 height 157
click at [900, 359] on div "Deals & Performance Go to deals section Link deal Register deal Link a deal Dea…" at bounding box center [1128, 329] width 628 height 390
click at [902, 350] on span "Cancel" at bounding box center [905, 346] width 32 height 17
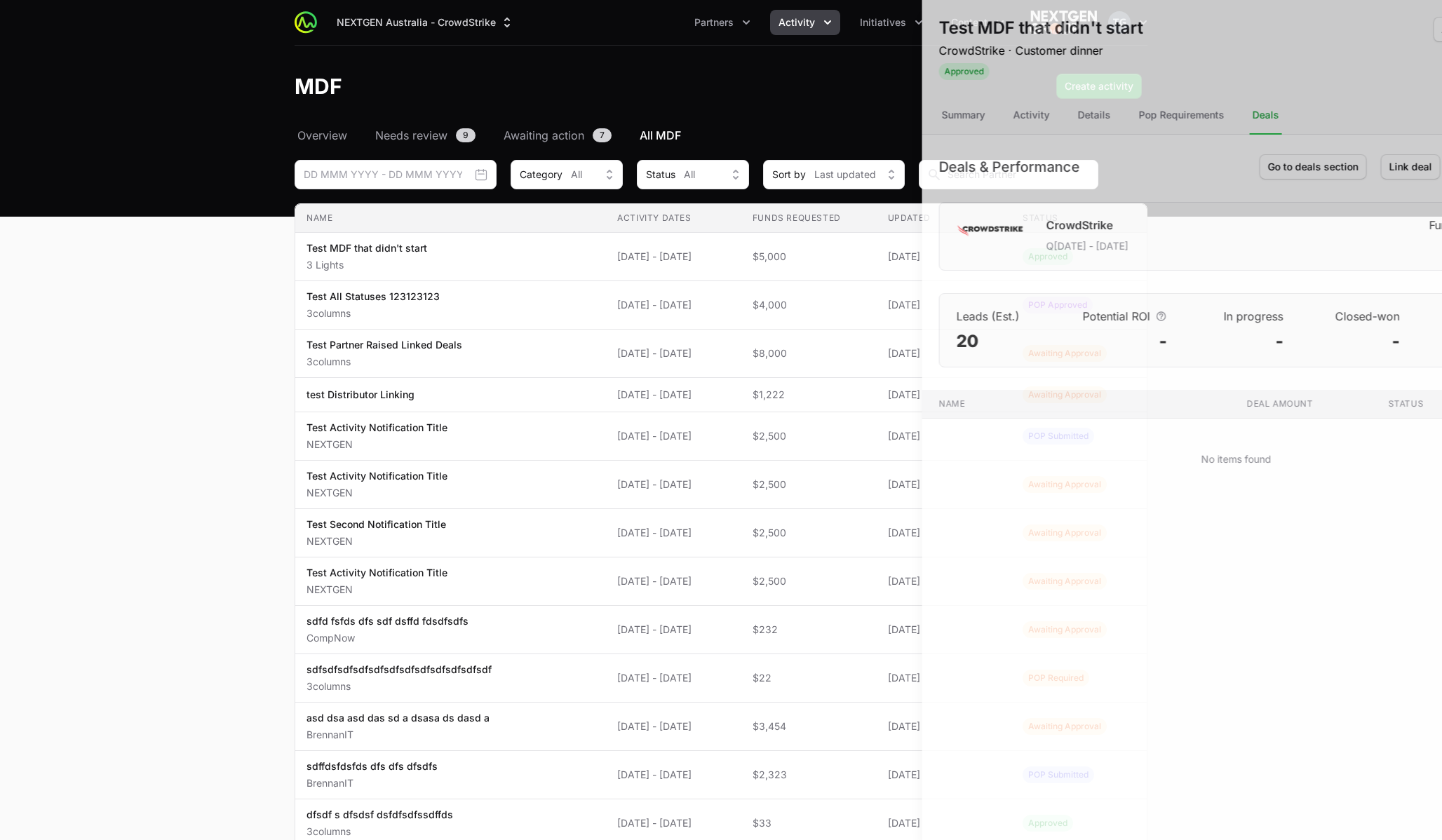
click at [680, 363] on div at bounding box center [721, 420] width 1442 height 840
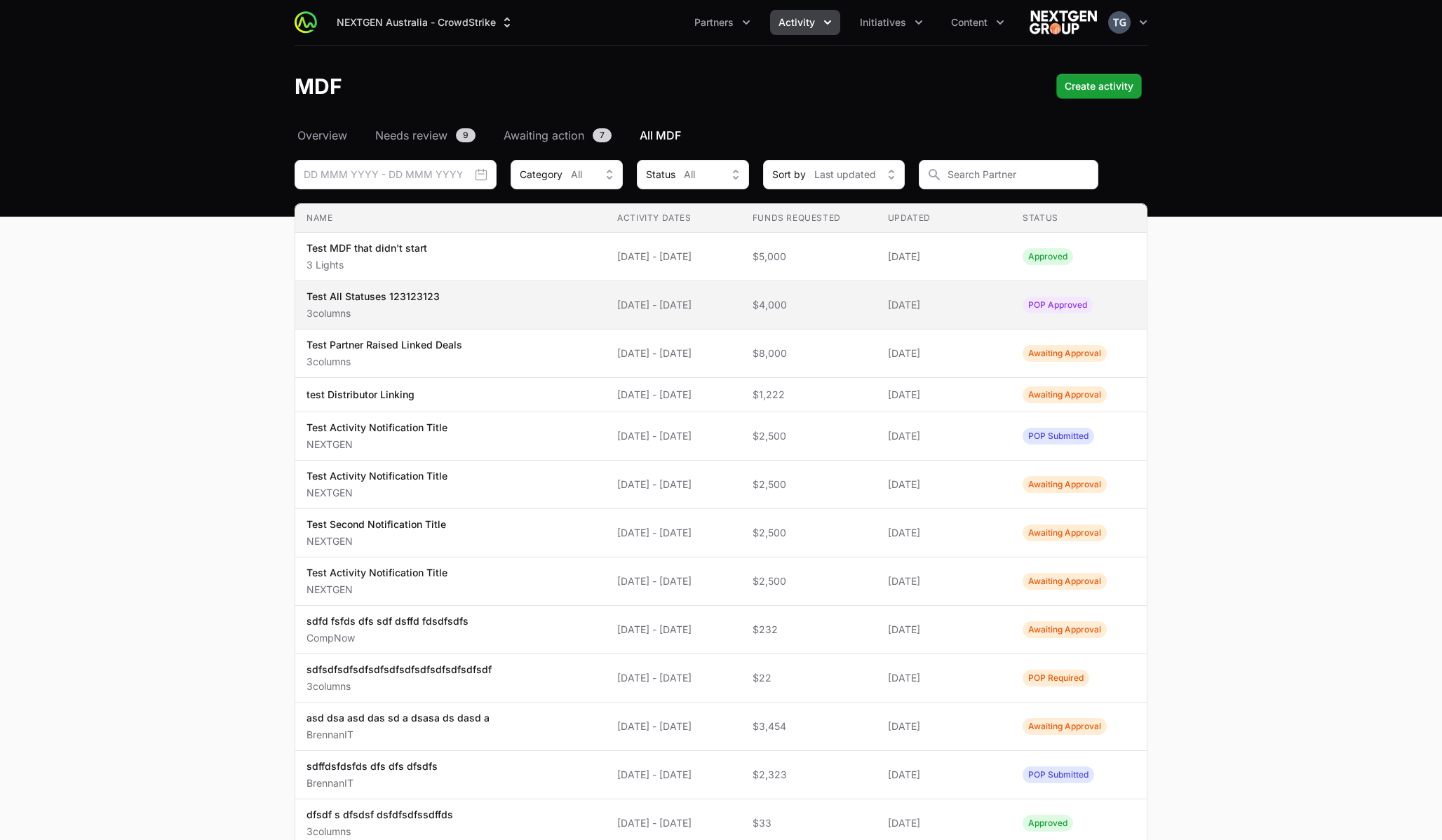
click at [617, 308] on span "[DATE] - [DATE]" at bounding box center [673, 304] width 113 height 14
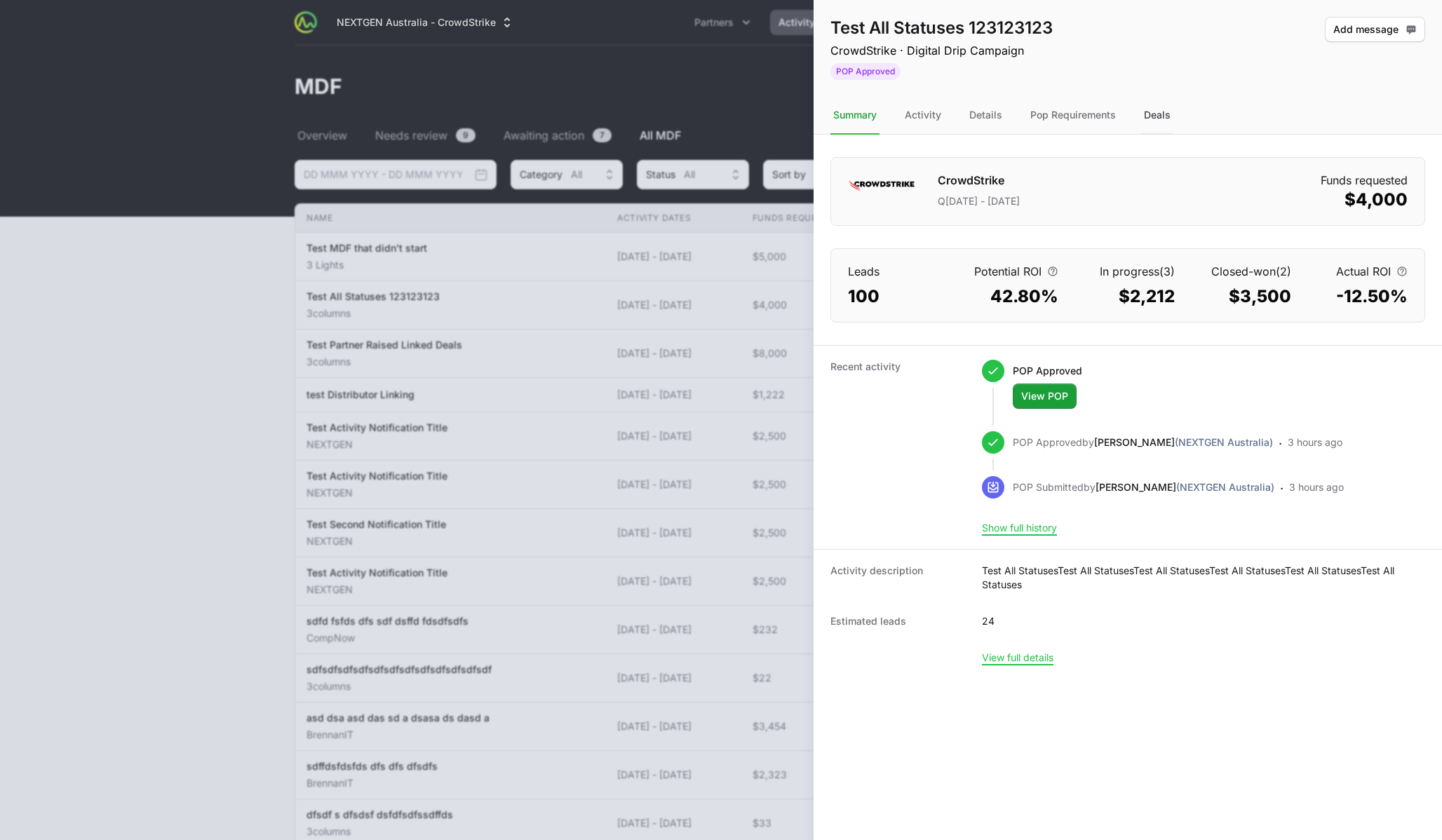
click at [1149, 120] on div "Deals" at bounding box center [1157, 116] width 32 height 38
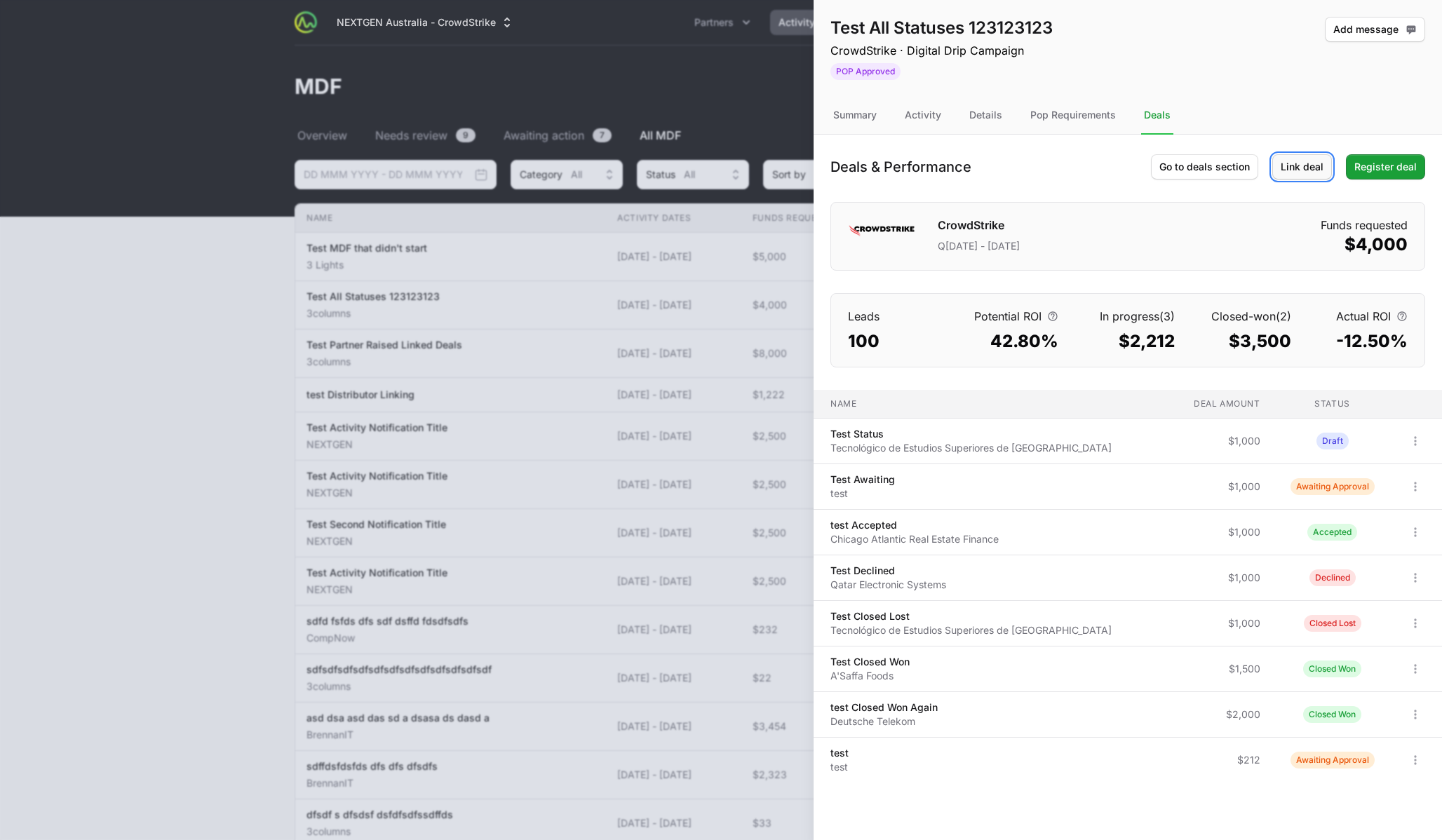
click at [1212, 165] on span "Link deal" at bounding box center [1302, 167] width 43 height 17
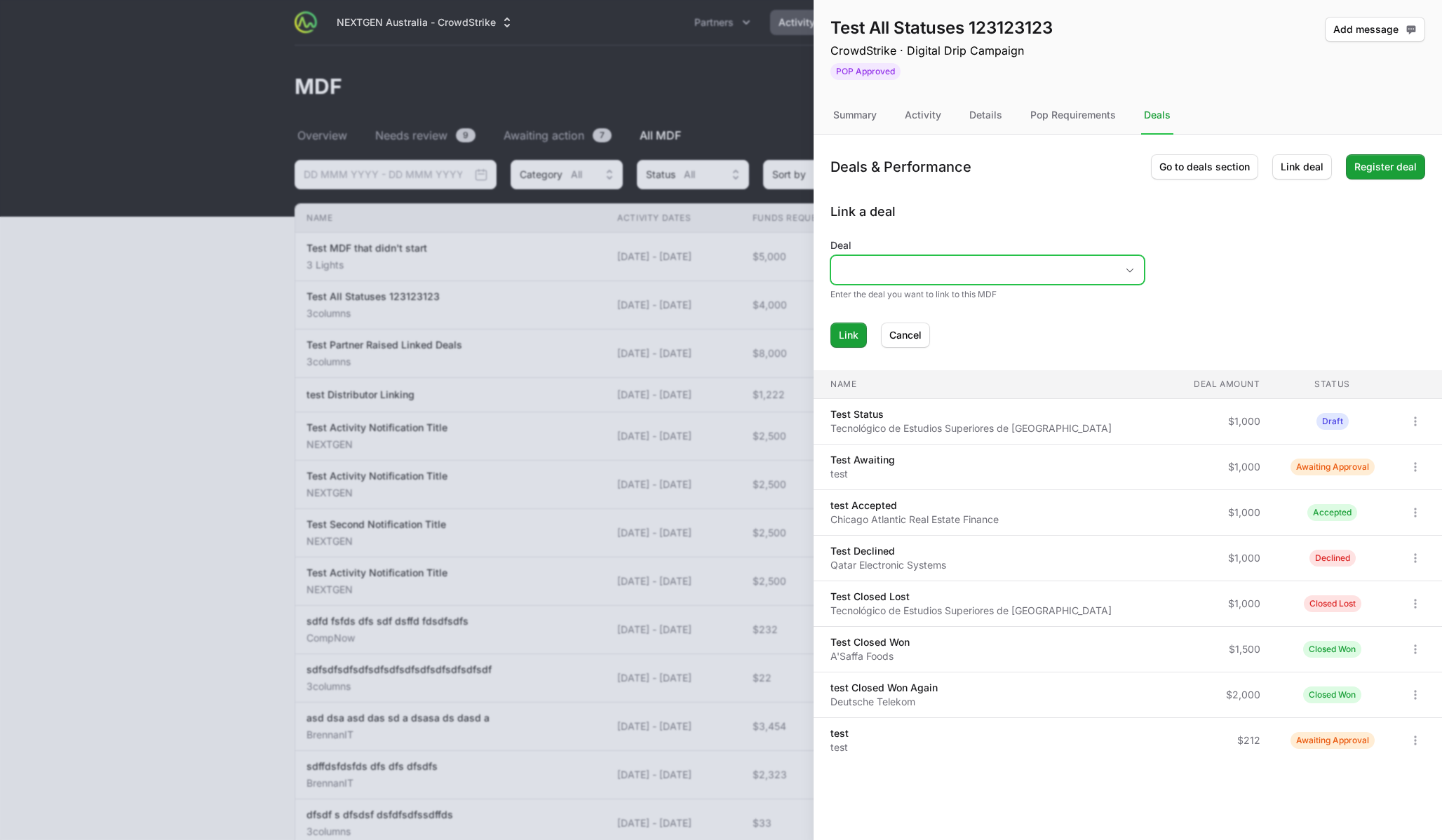
click at [1108, 270] on input "Deal" at bounding box center [973, 269] width 285 height 28
type input "draft"
click at [1037, 268] on input "Deal" at bounding box center [973, 269] width 285 height 28
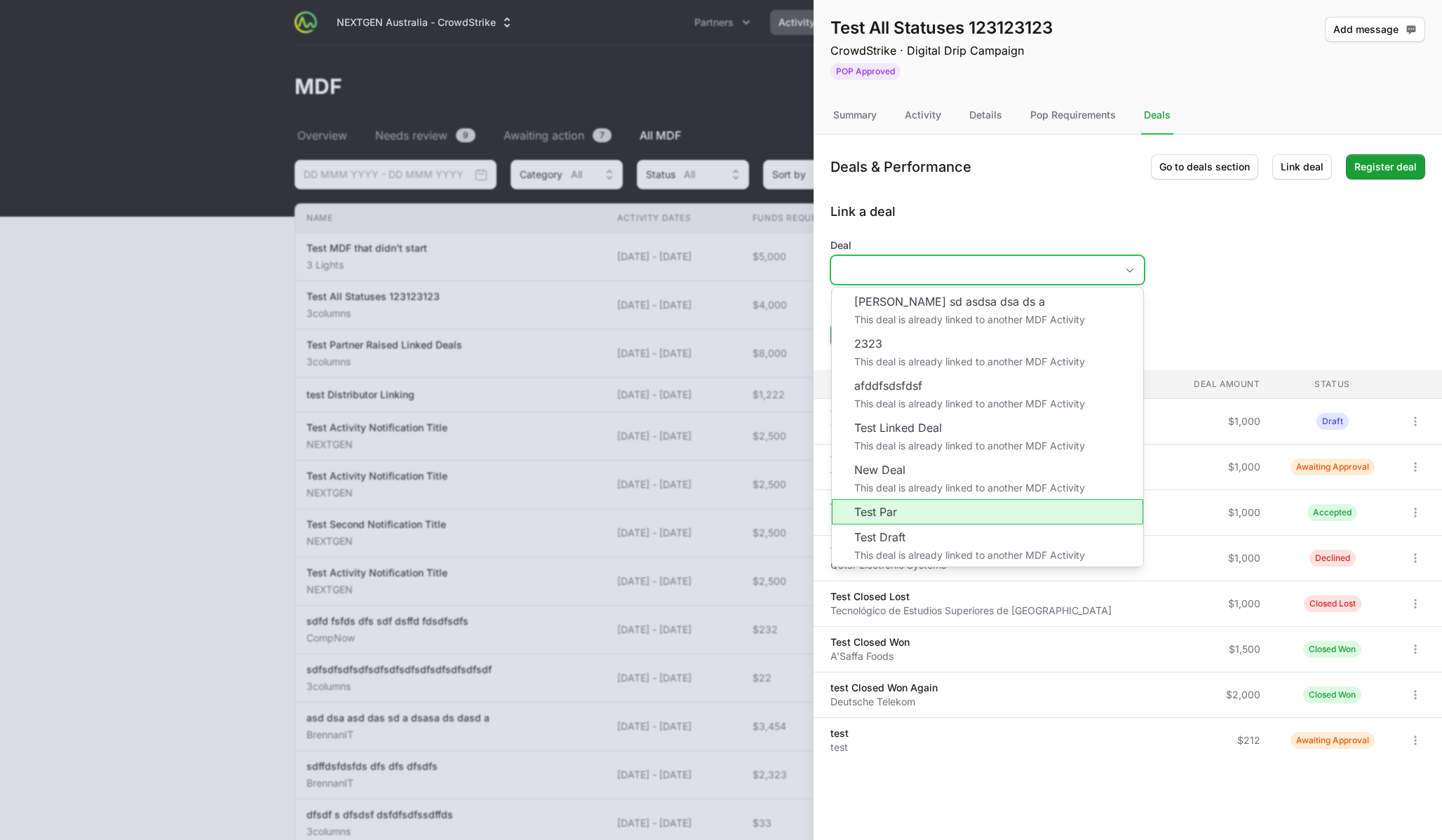
click at [871, 515] on li "Test Par" at bounding box center [987, 512] width 311 height 26
type input "Test Par"
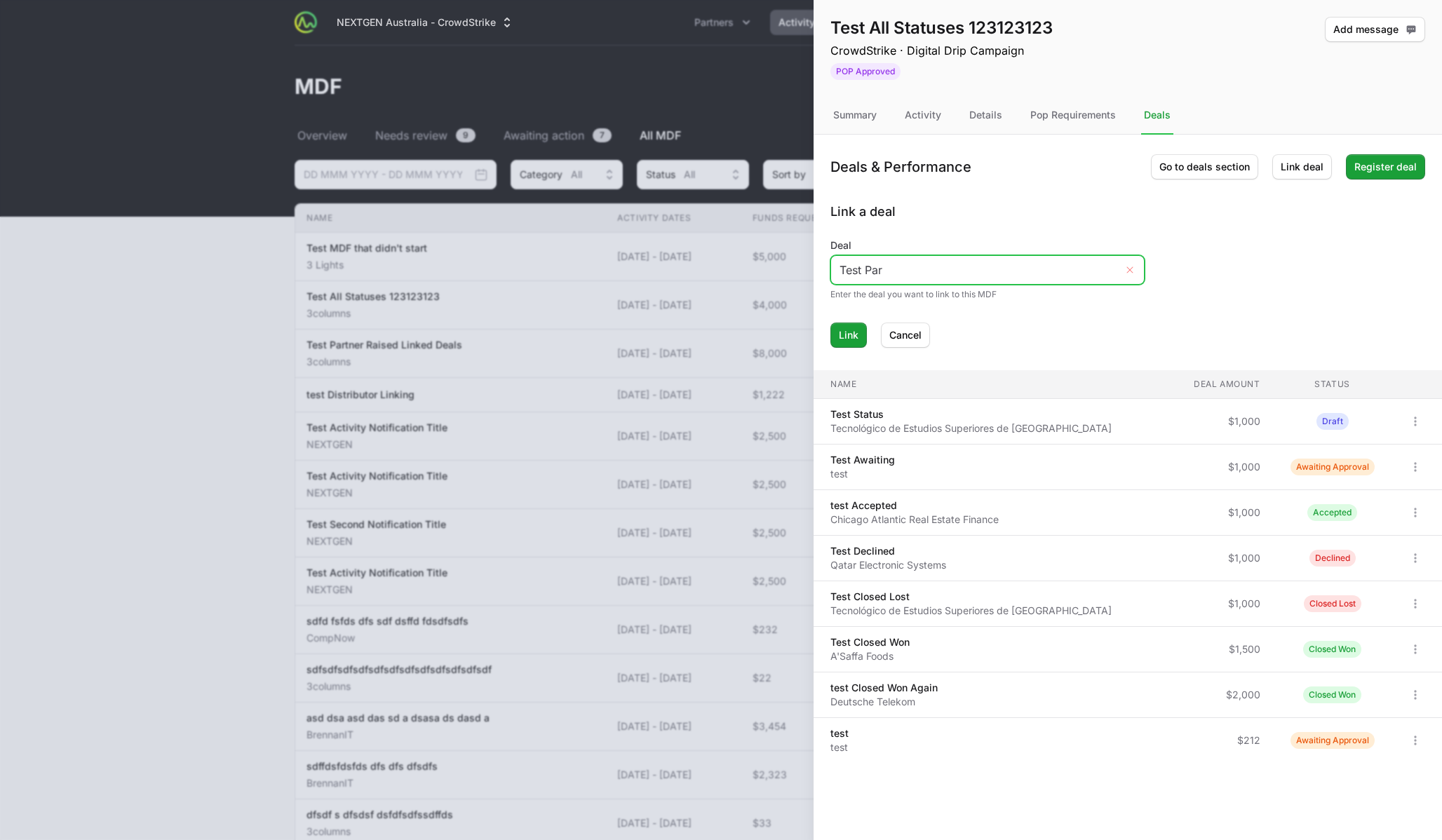
click at [1129, 270] on icon "Remove" at bounding box center [1130, 270] width 7 height 7
click at [1062, 269] on input "Deal" at bounding box center [973, 269] width 285 height 28
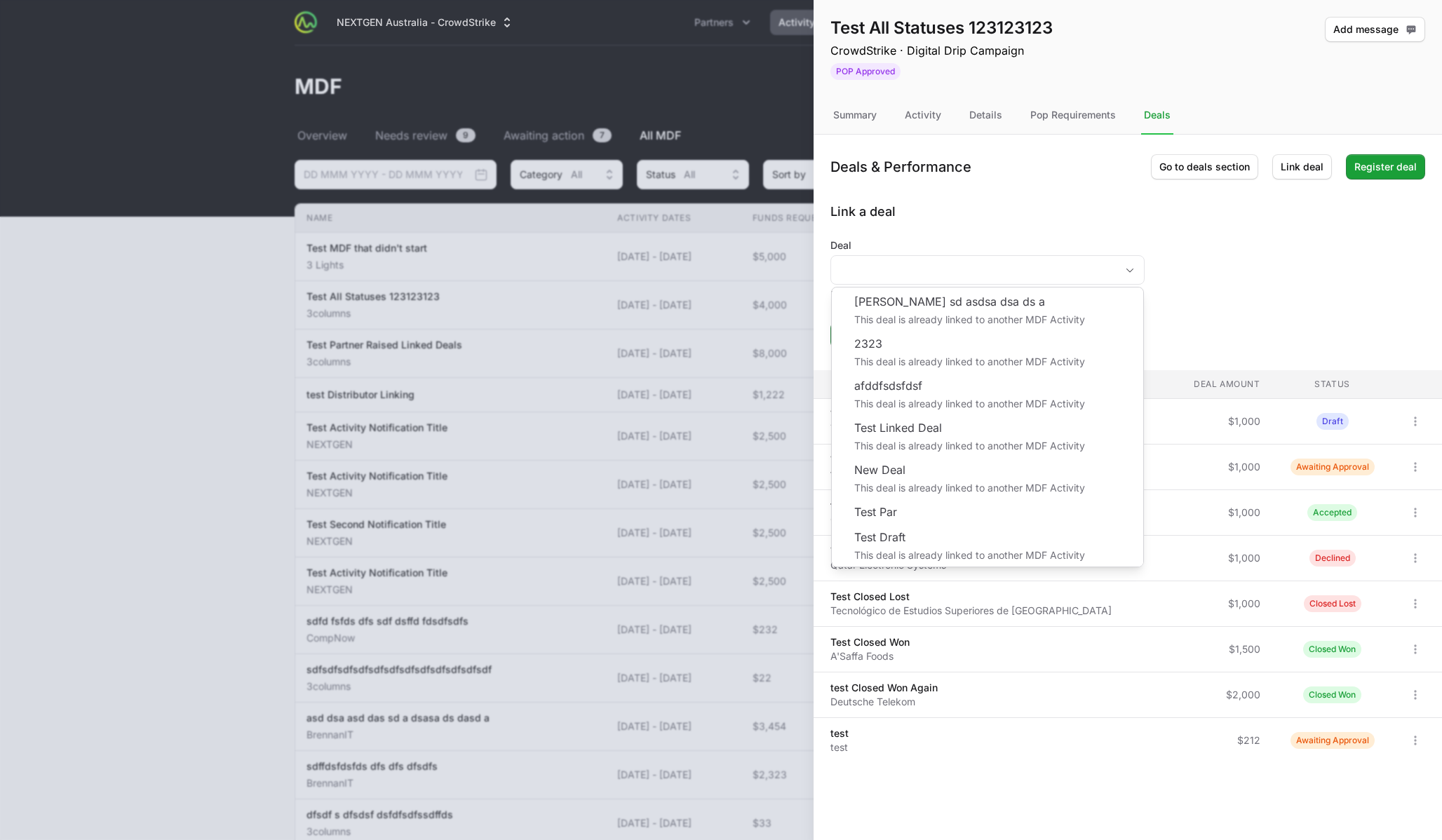
click at [1212, 274] on form "Deal [PERSON_NAME] sd asdsa dsa ds a This deal is already linked to another MDF…" at bounding box center [1127, 293] width 595 height 109
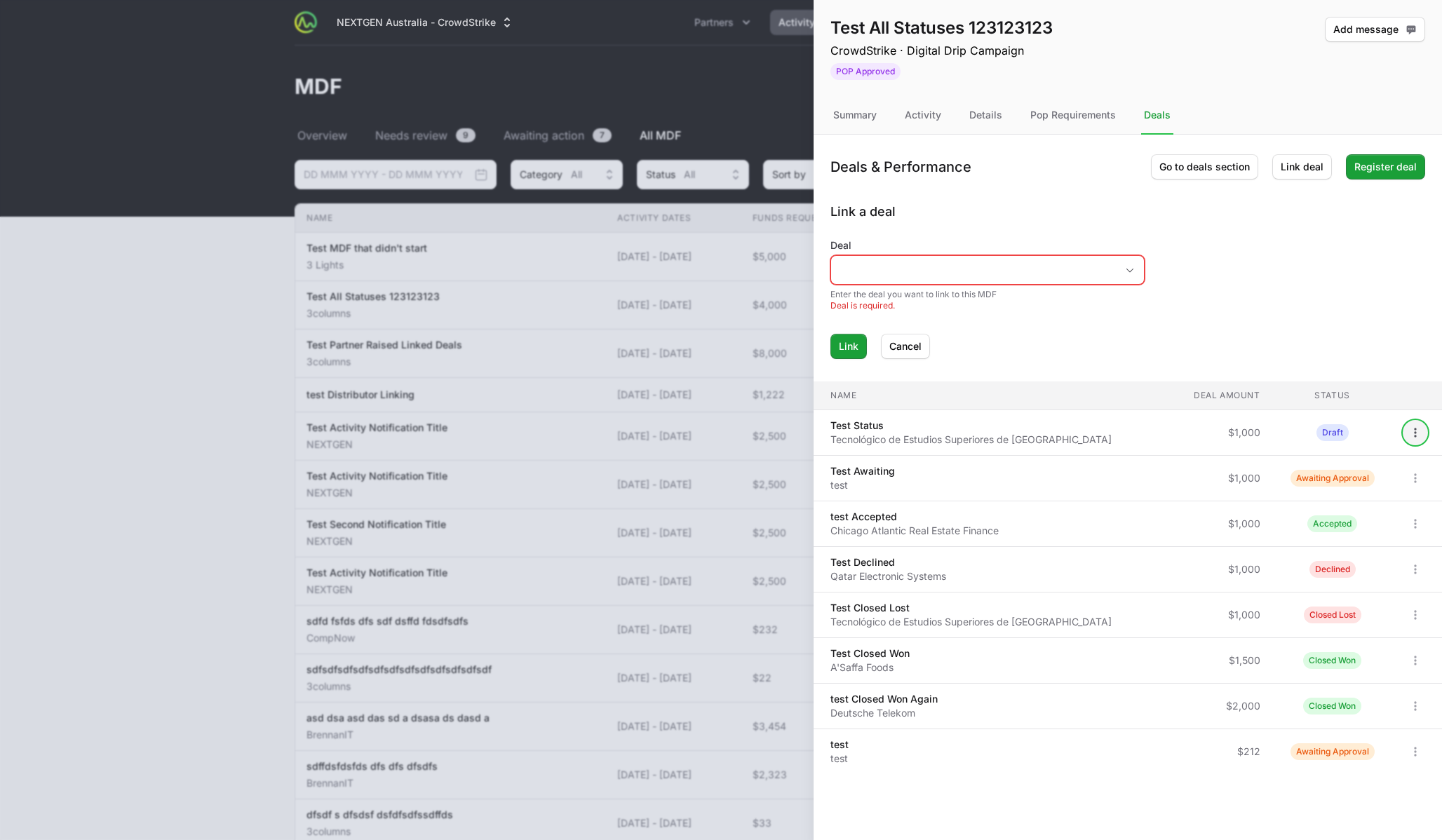
click at [1212, 427] on icon "Open options" at bounding box center [1415, 432] width 14 height 14
click at [1212, 319] on body "NEXTGEN Australia - CrowdStrike Partners Activity Initiatives Content Open user…" at bounding box center [721, 632] width 1442 height 1263
click at [1212, 247] on form "Deal Enter the deal you want to link to this MDF Deal is required. Link Cancel" at bounding box center [1127, 299] width 595 height 121
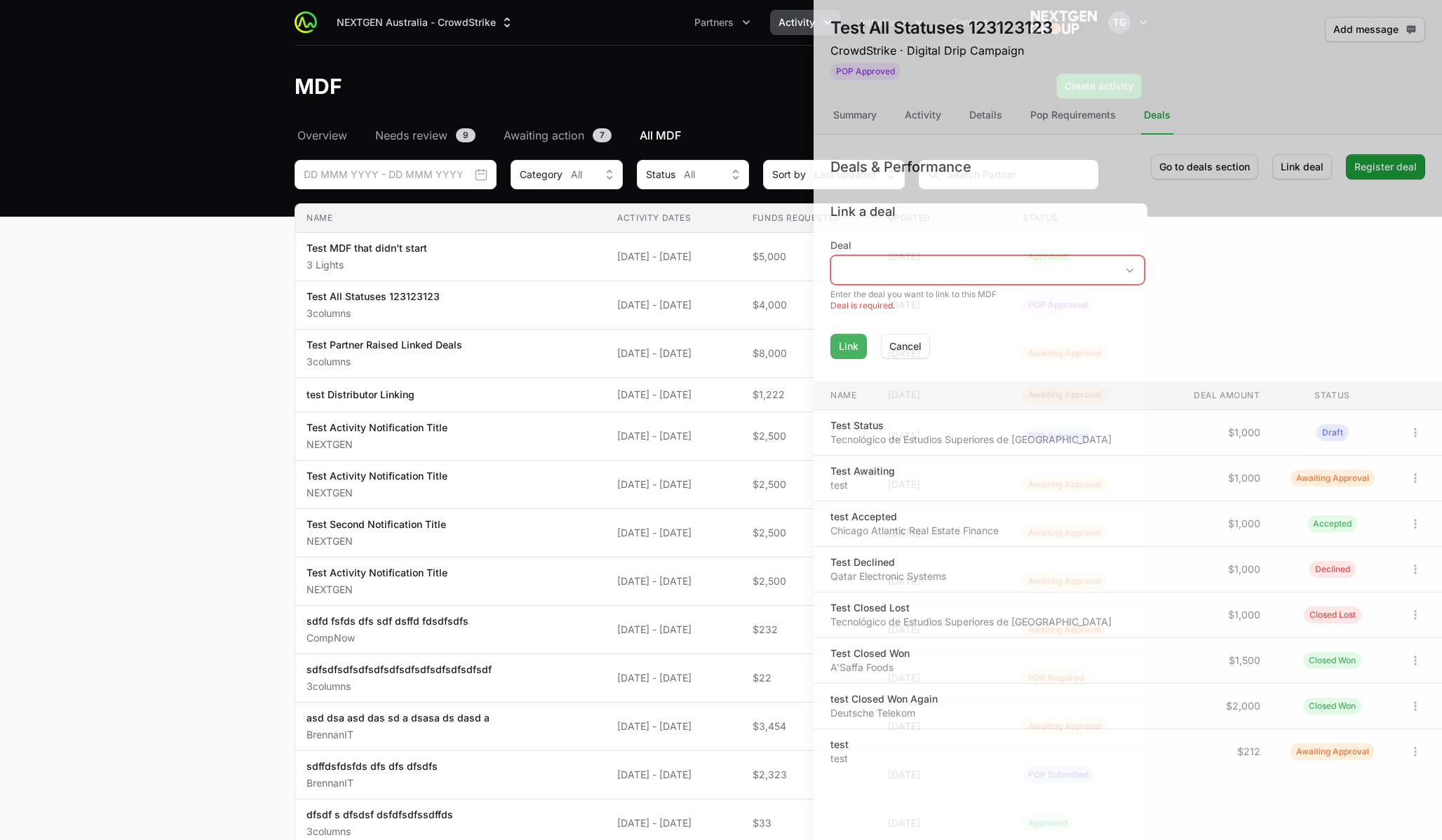
click at [622, 10] on div at bounding box center [721, 420] width 1442 height 840
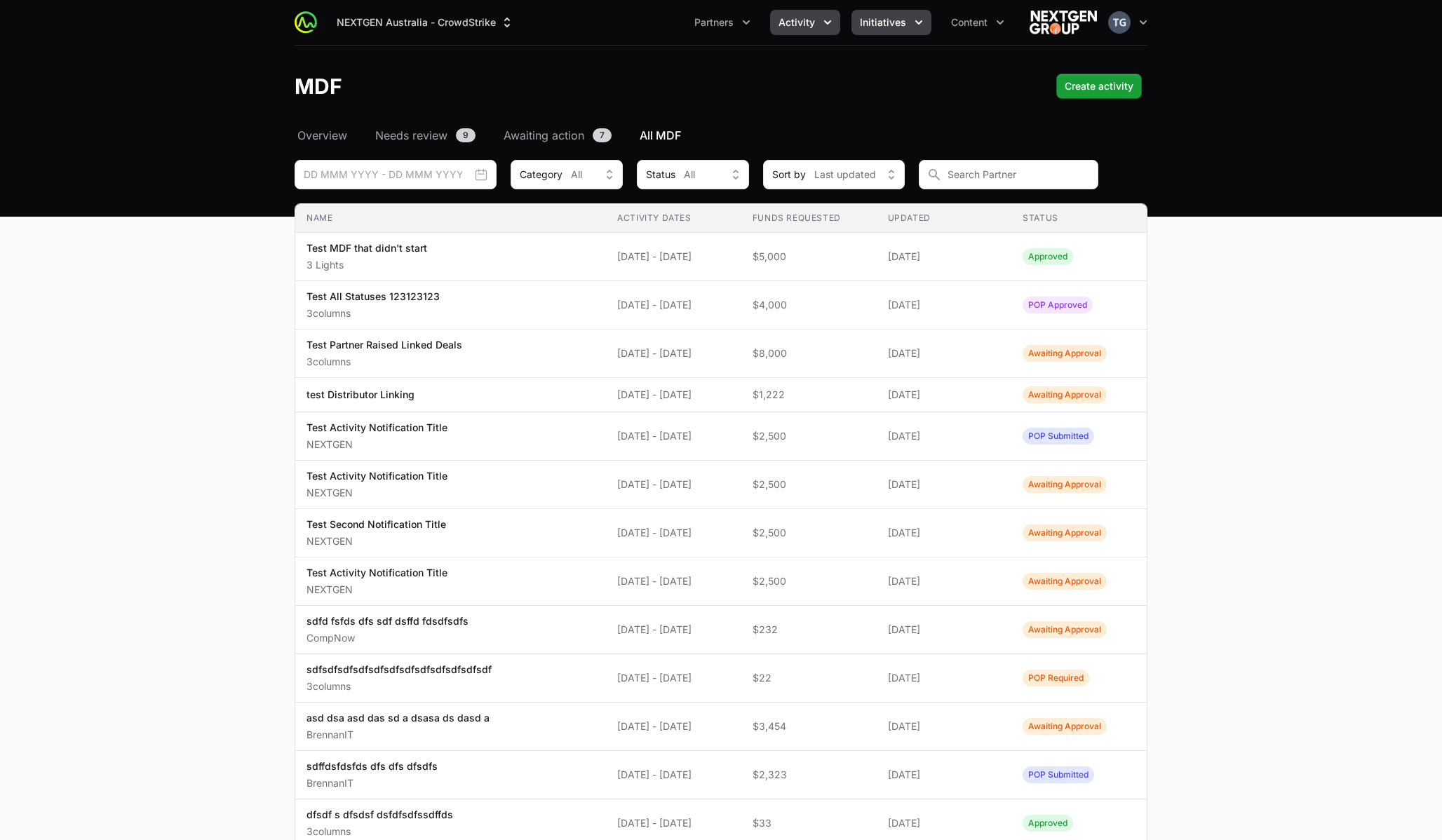
click at [873, 23] on span "Initiatives" at bounding box center [882, 22] width 47 height 14
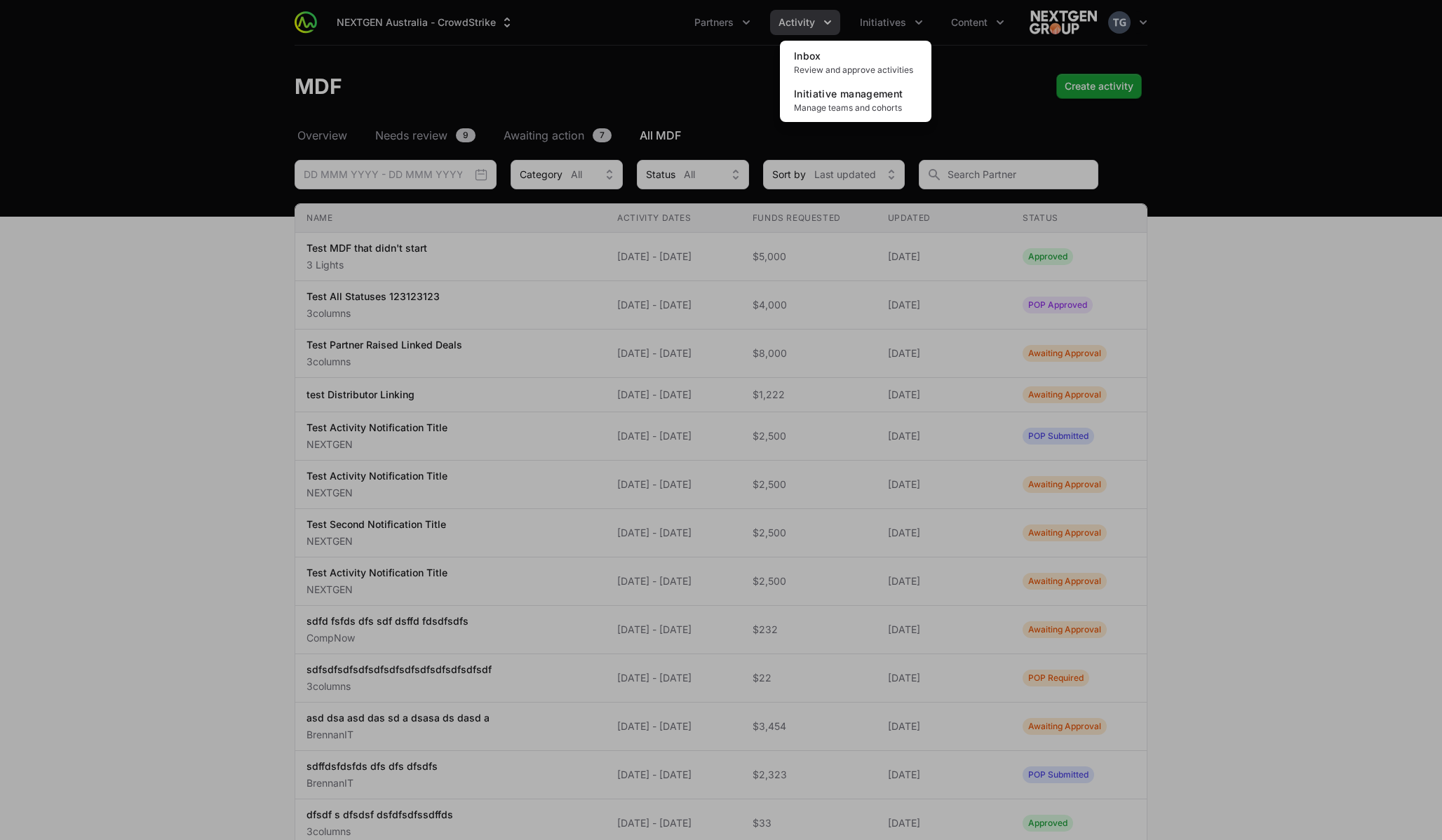
click at [794, 18] on div "Initiatives menu" at bounding box center [721, 420] width 1442 height 840
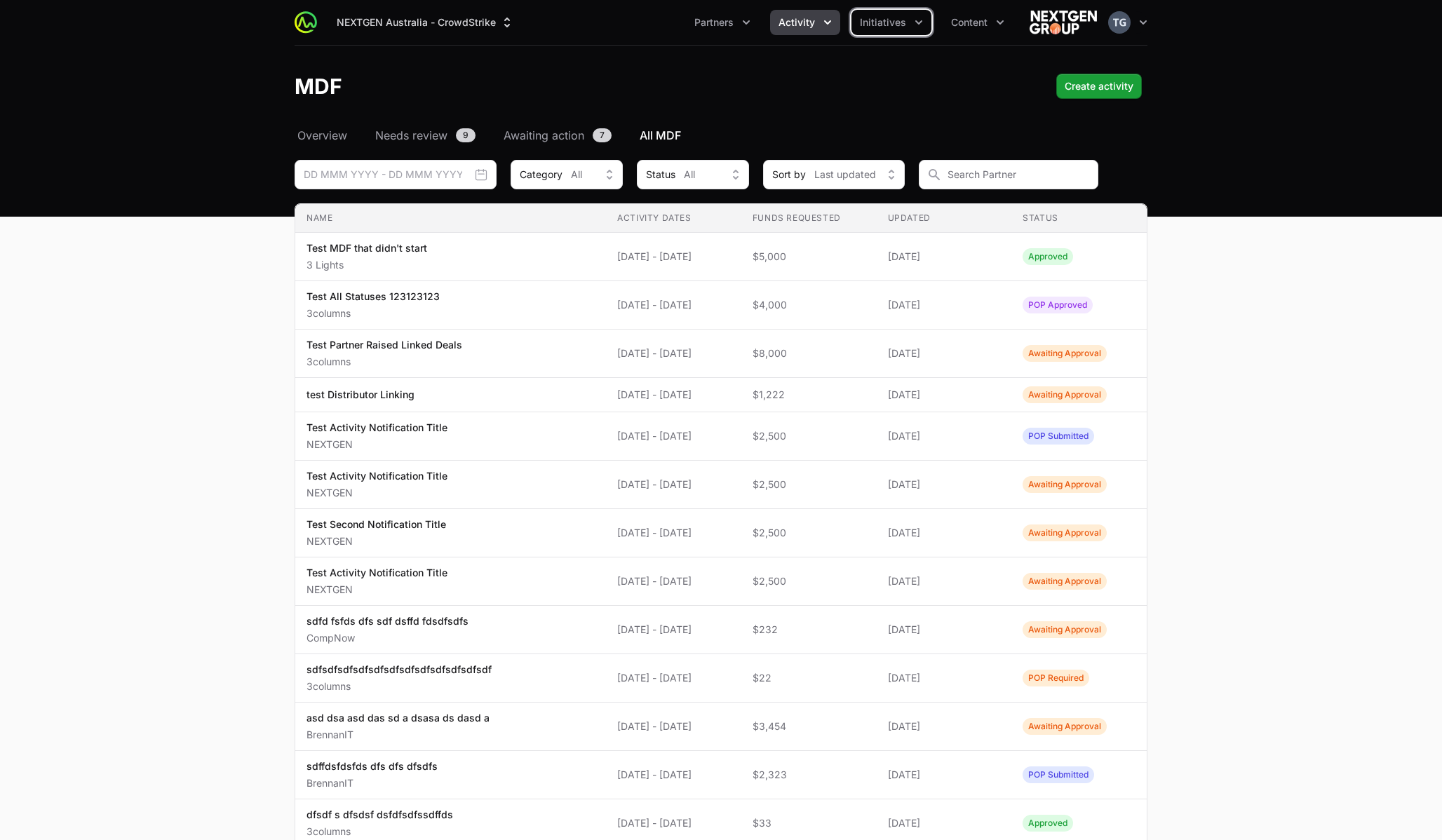
click at [799, 20] on span "Activity" at bounding box center [797, 22] width 36 height 14
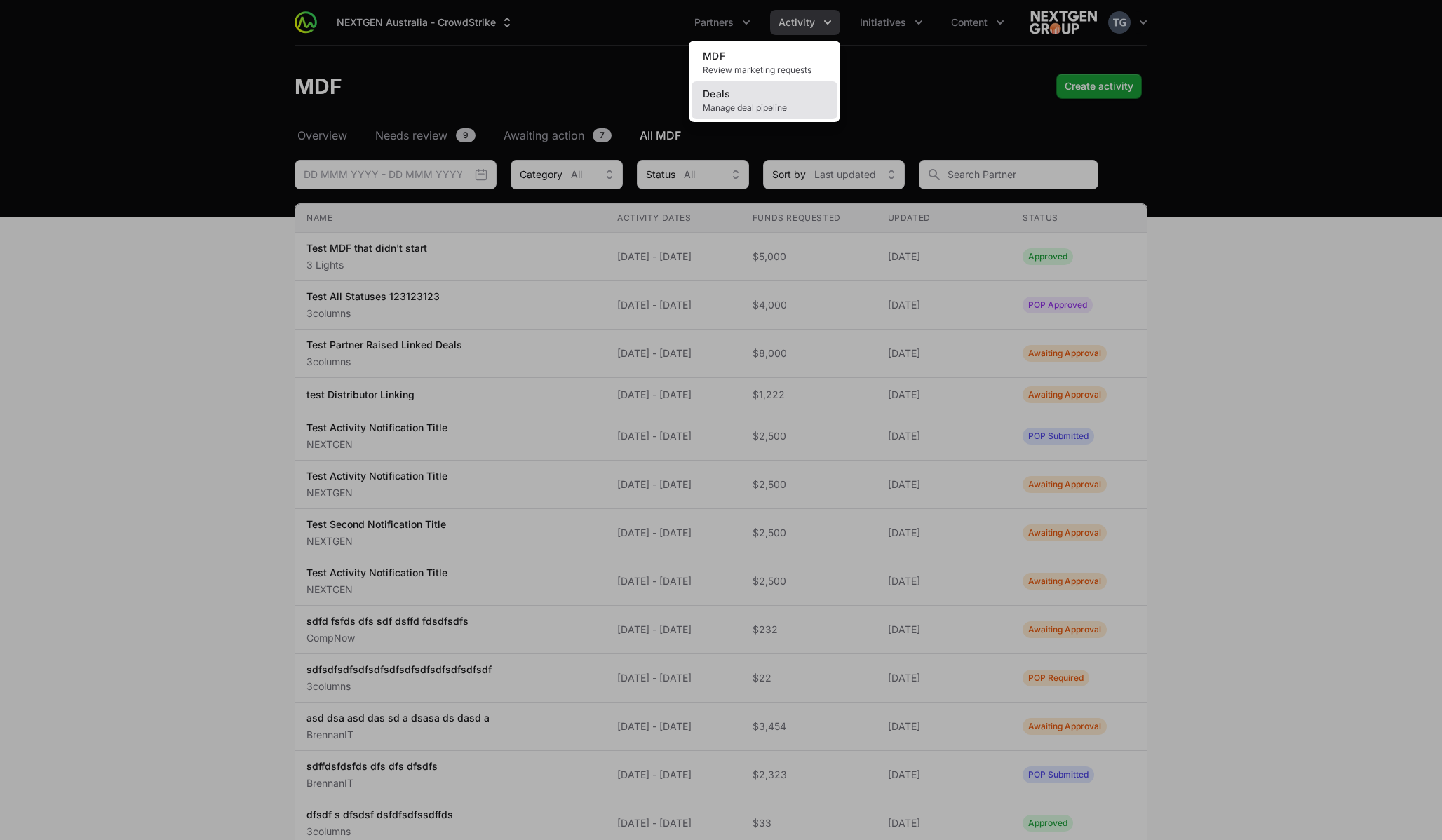
click at [786, 95] on link "Deals Manage deal pipeline" at bounding box center [764, 100] width 146 height 38
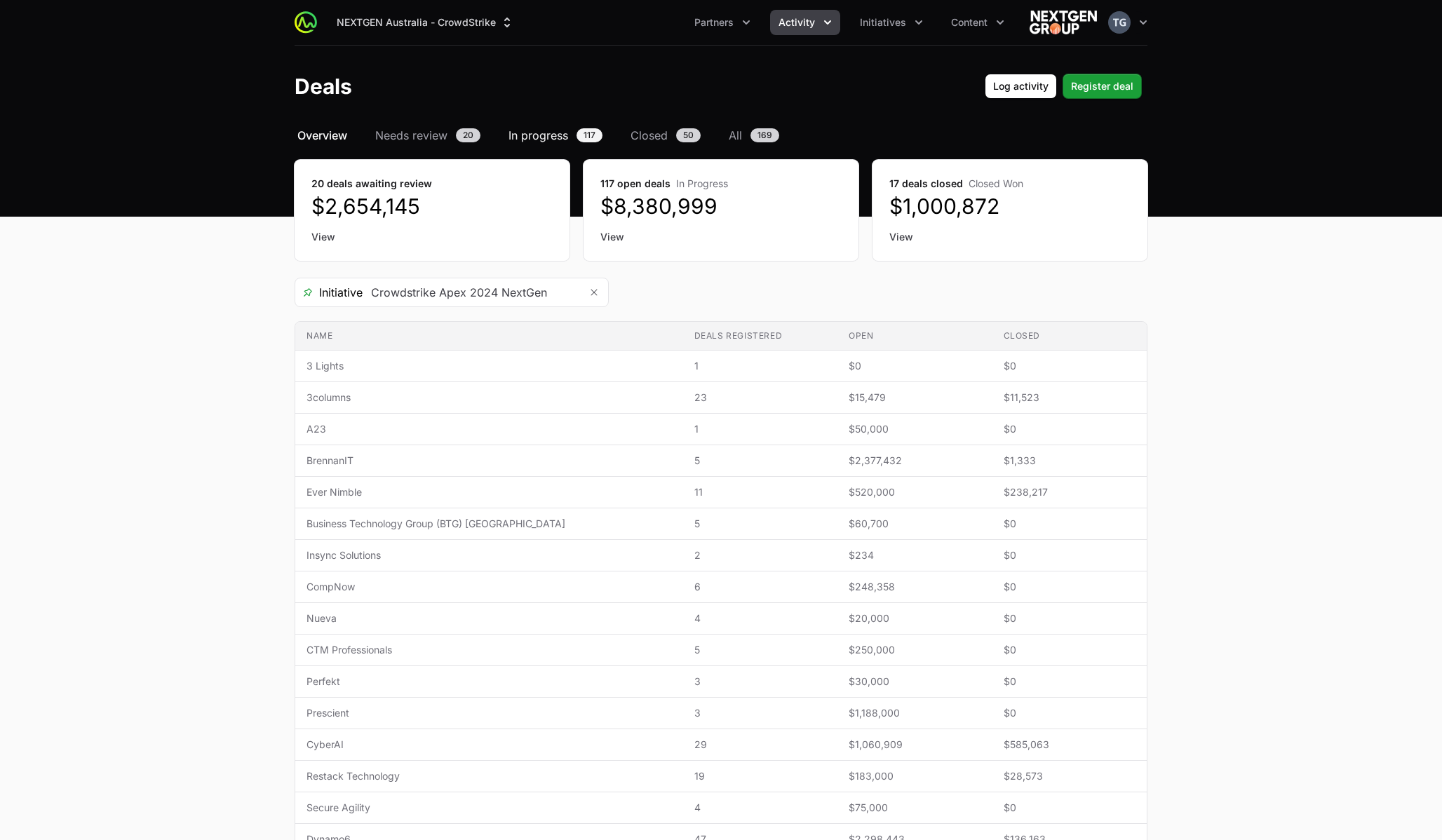
click at [553, 129] on span "In progress" at bounding box center [538, 135] width 60 height 17
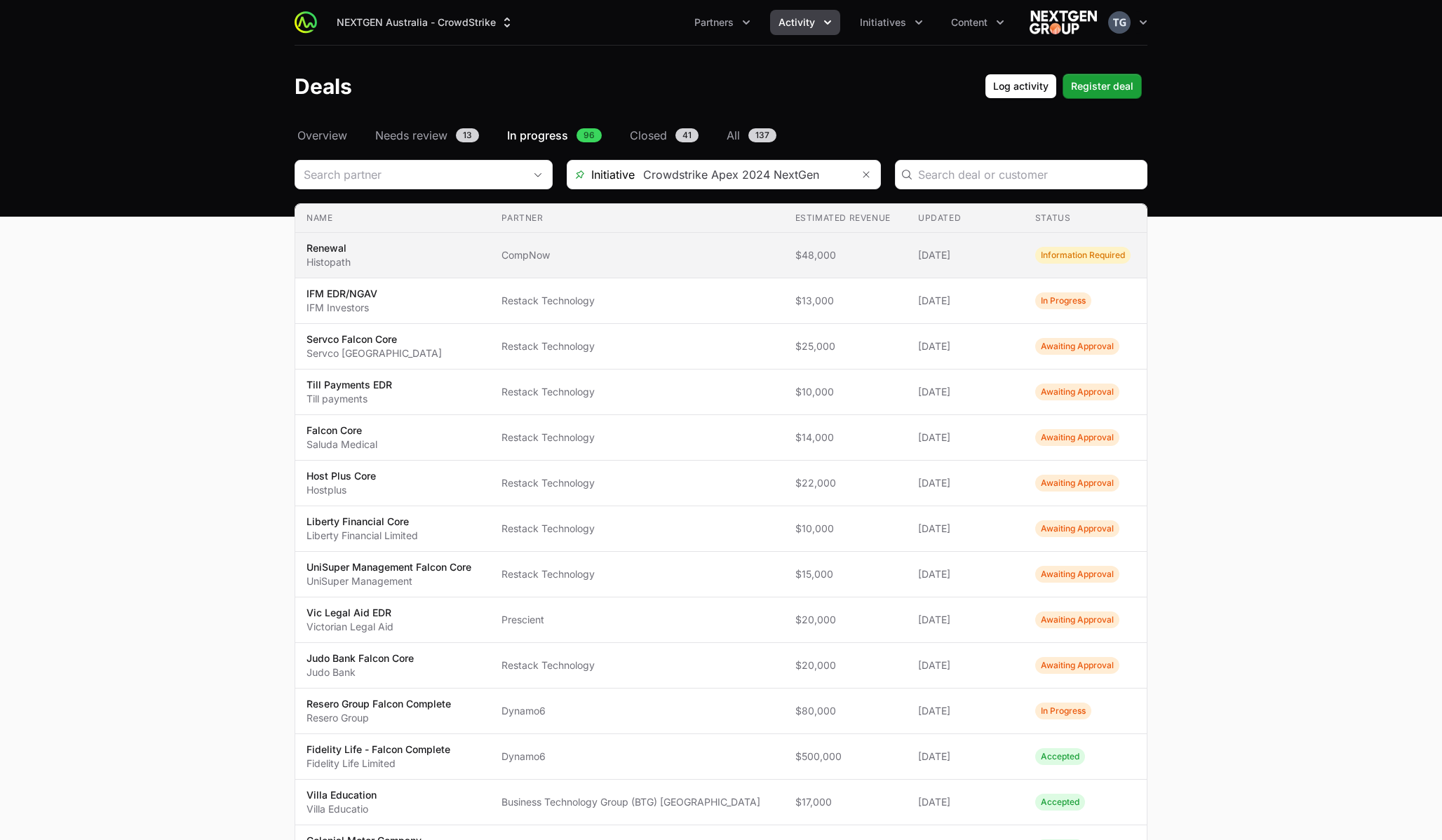
click at [699, 263] on td "Partner CompNow" at bounding box center [637, 256] width 293 height 46
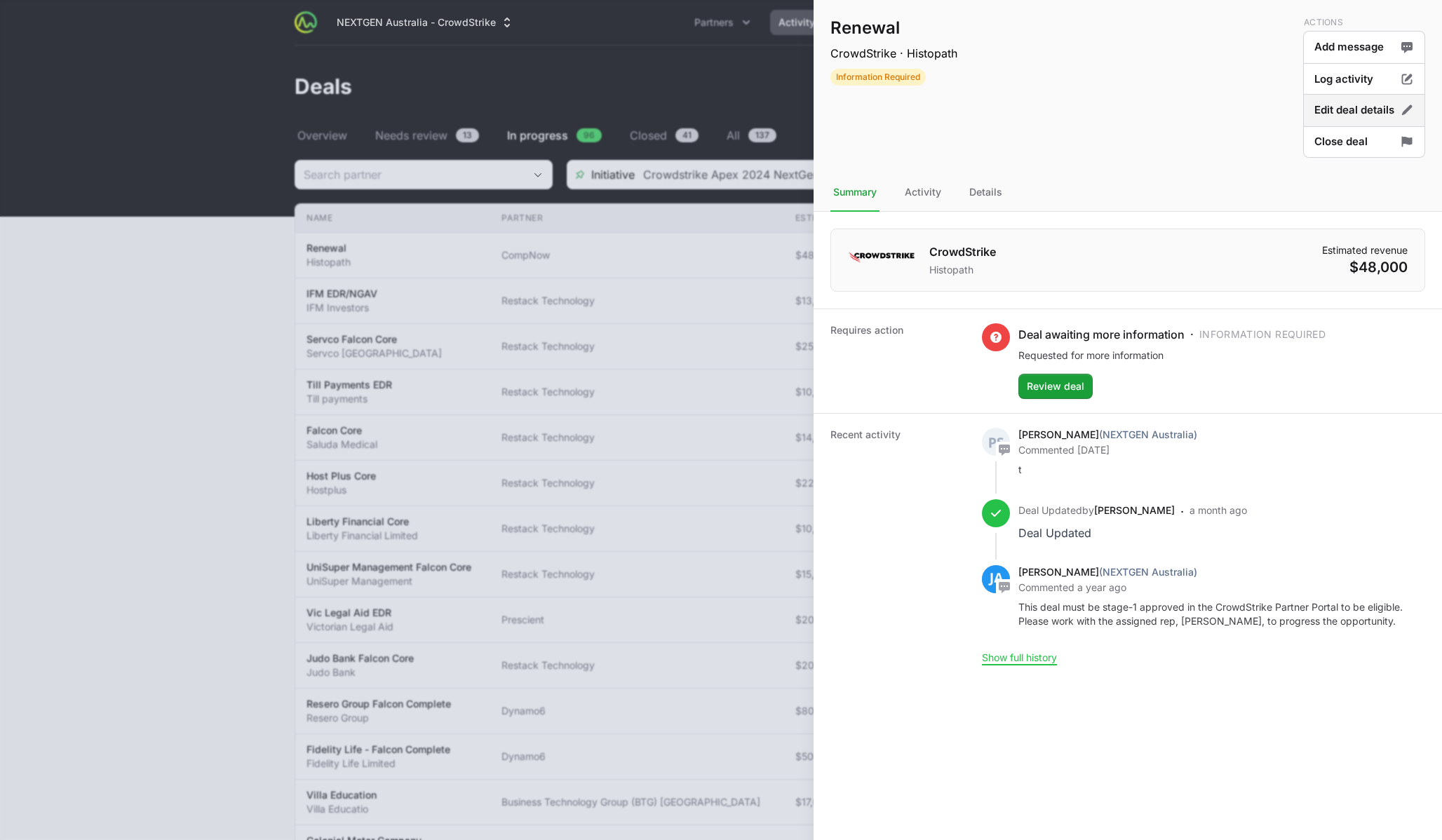
click at [1212, 110] on button "Edit deal details" at bounding box center [1364, 110] width 122 height 33
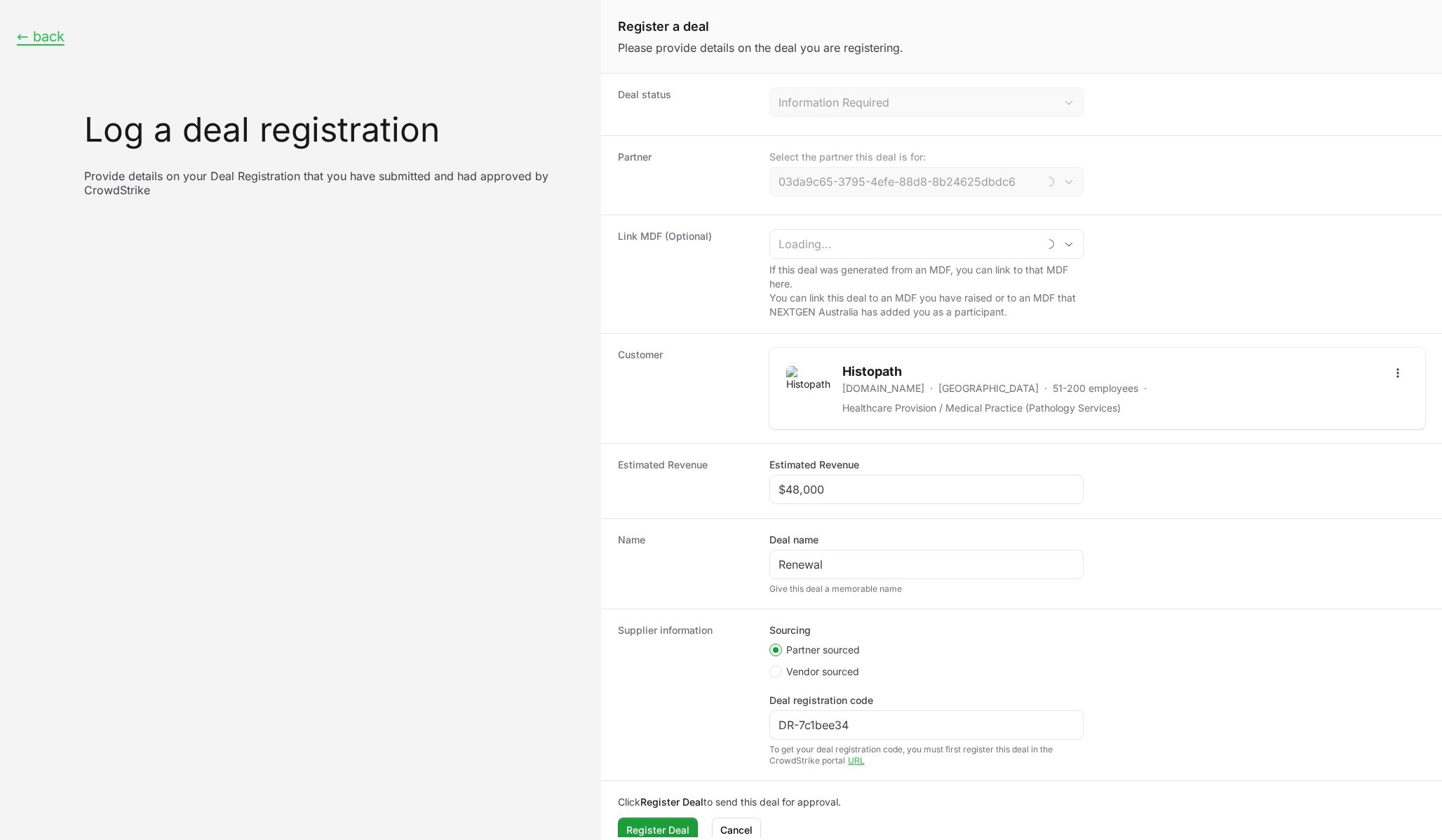
type input "CompNow"
click at [886, 255] on input "Create activity form" at bounding box center [903, 244] width 267 height 28
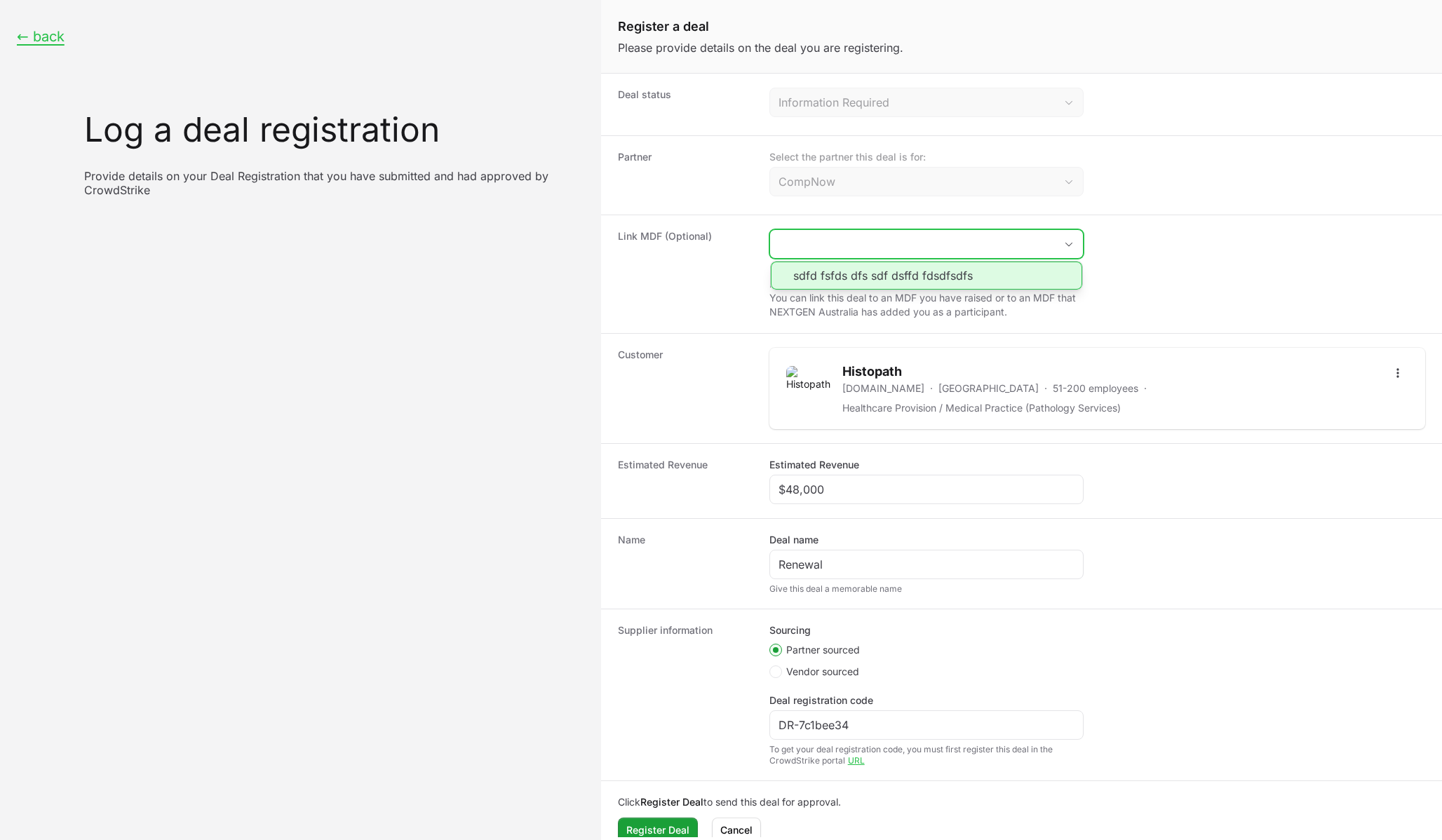
click at [892, 286] on li "sdfd fsfds dfs sdf dsffd fdsdfsdfs" at bounding box center [926, 275] width 311 height 28
type input "sdfd fsfds dfs sdf dsffd fdsdfsdfs"
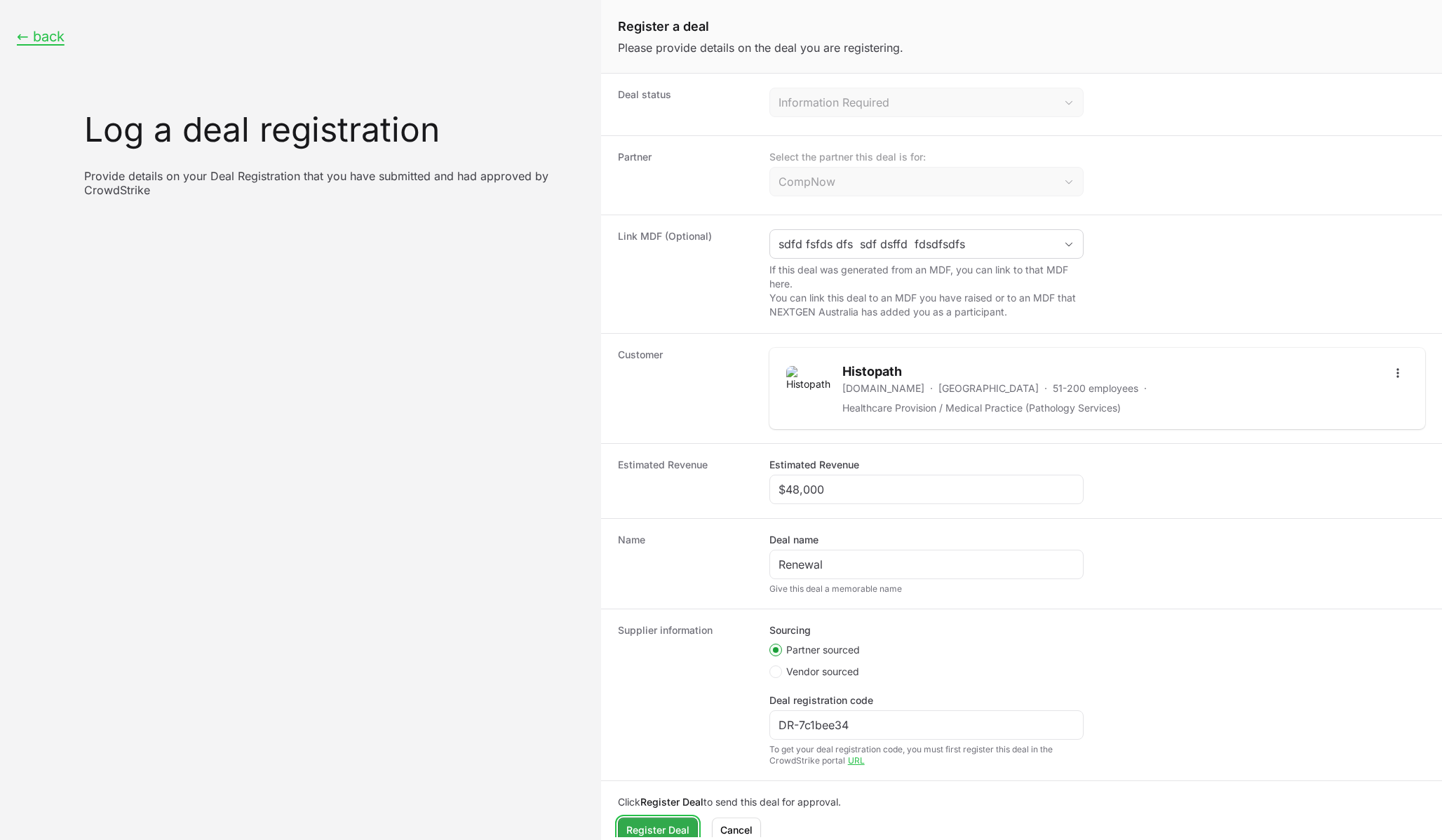
click at [648, 694] on span "Register Deal" at bounding box center [658, 830] width 63 height 17
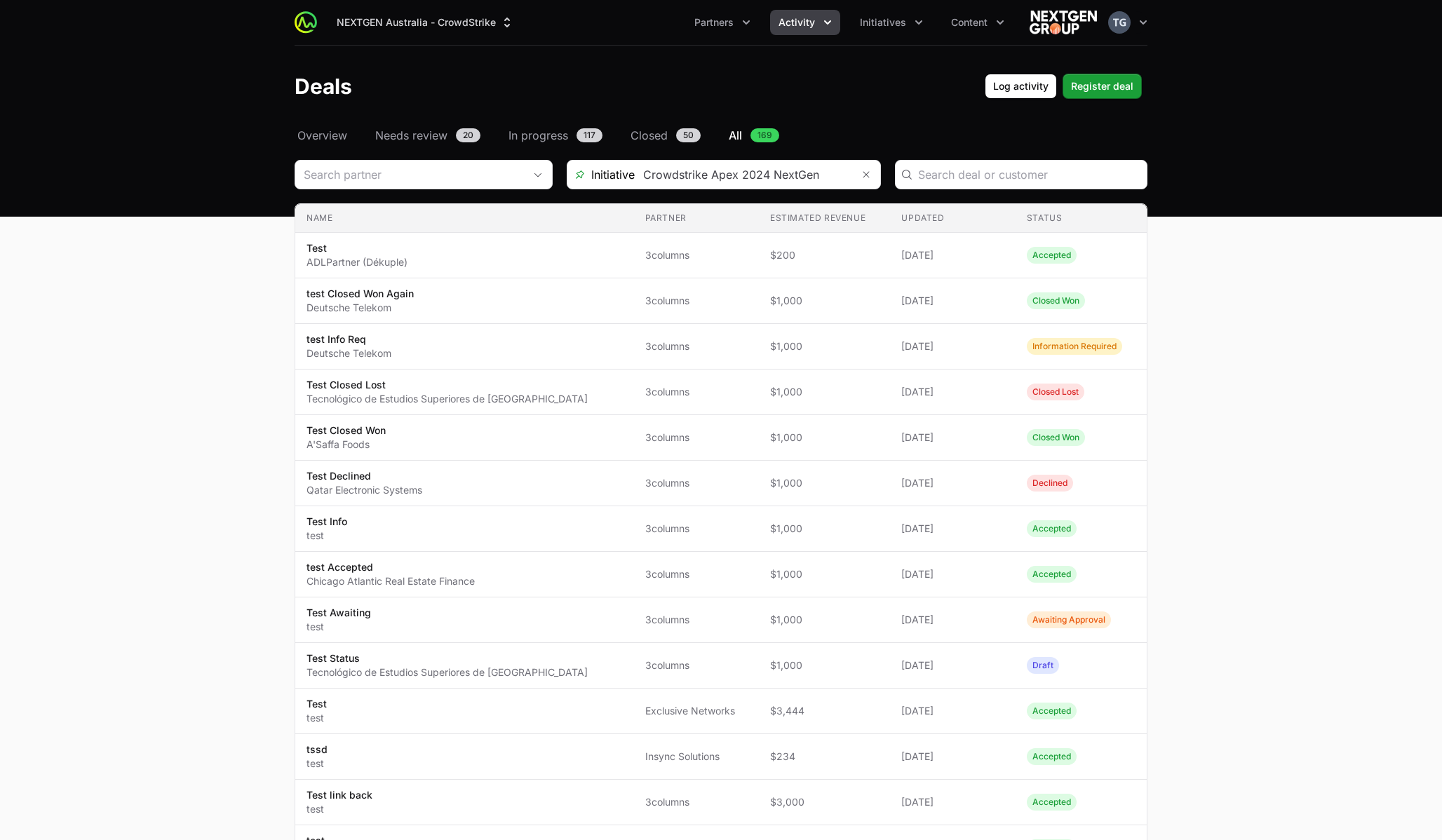
click at [788, 20] on span "Activity" at bounding box center [797, 22] width 36 height 14
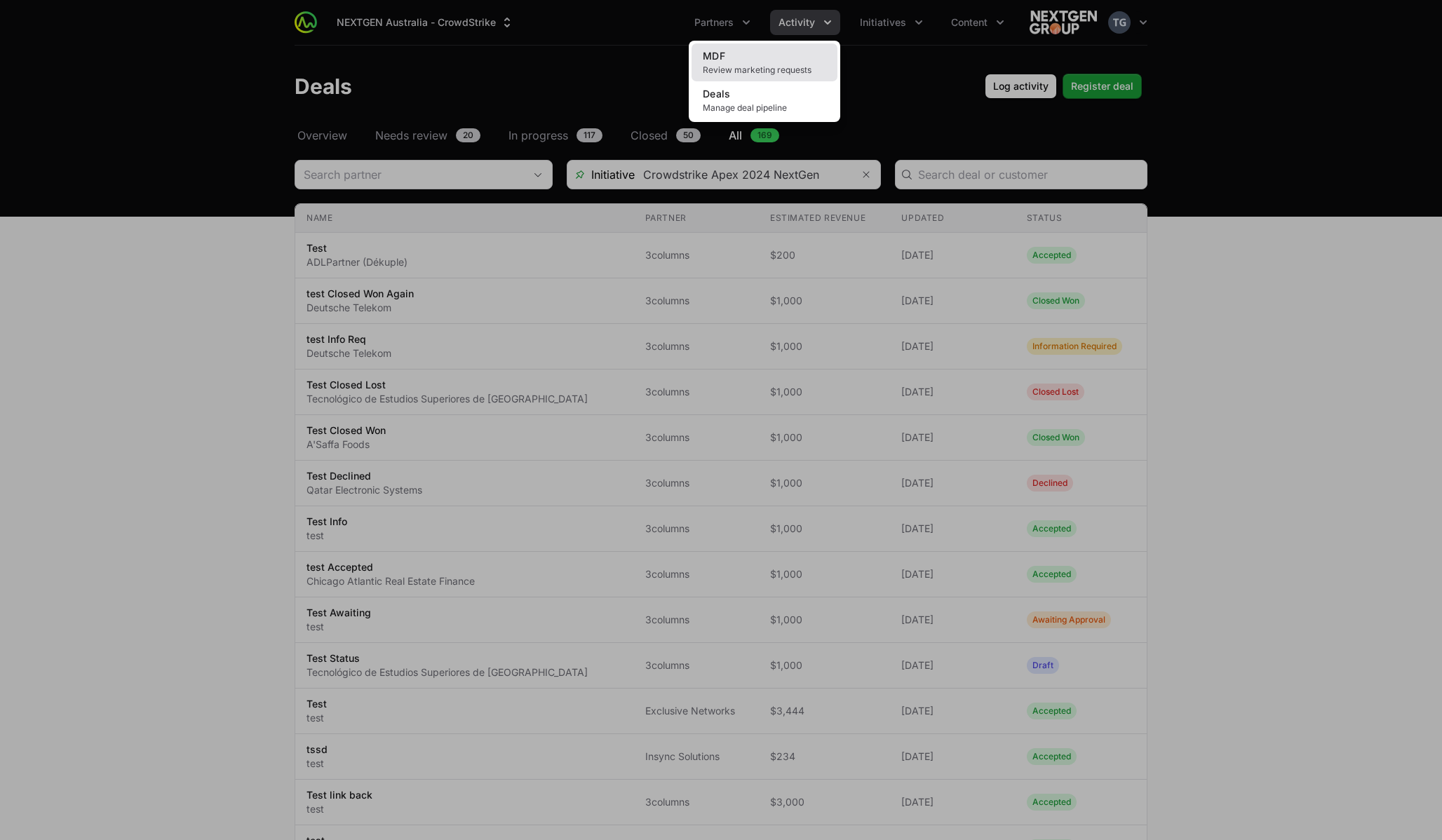
click at [759, 50] on link "MDF Review marketing requests" at bounding box center [764, 63] width 146 height 38
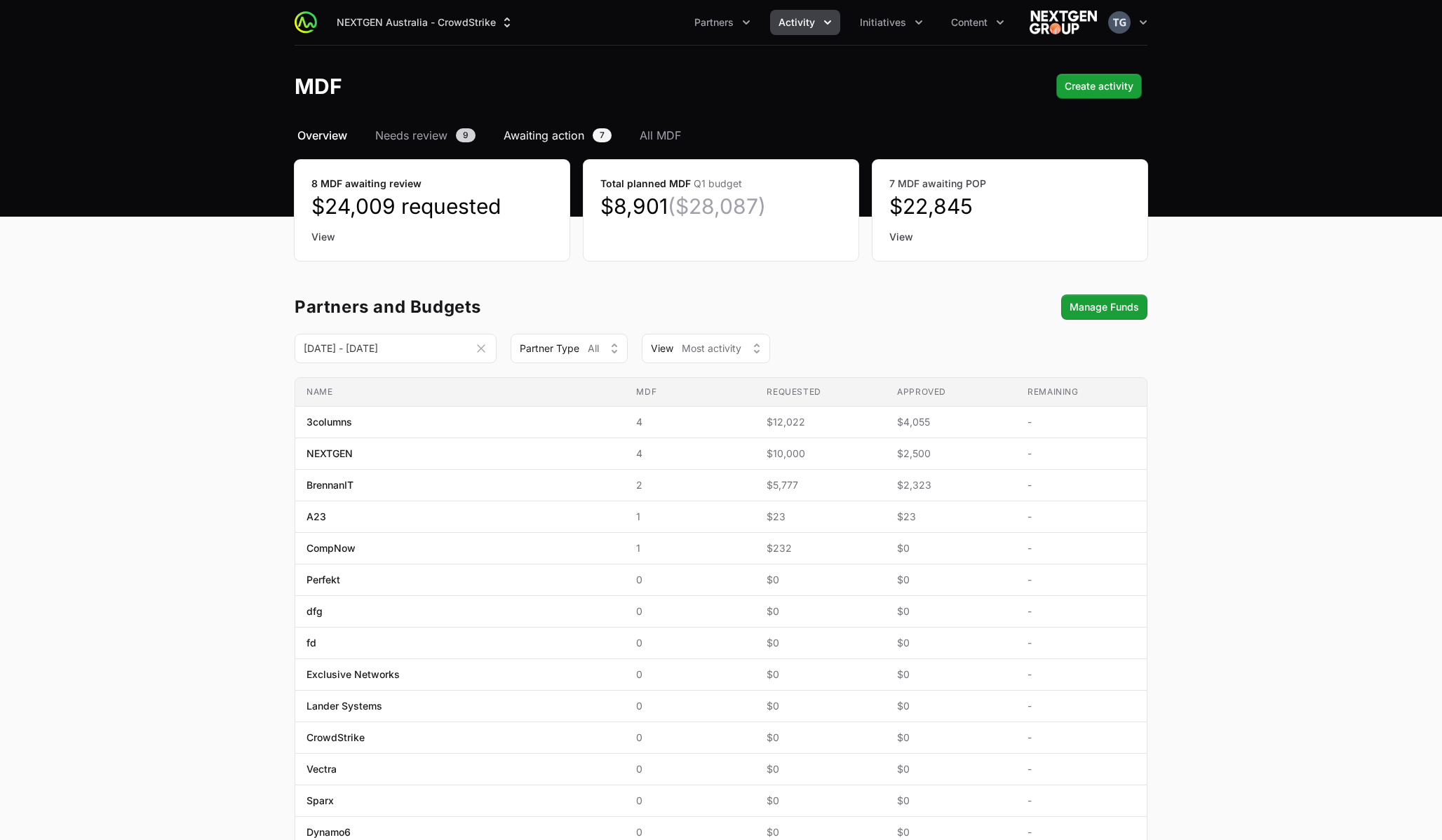
click at [556, 135] on span "Awaiting action" at bounding box center [543, 135] width 81 height 17
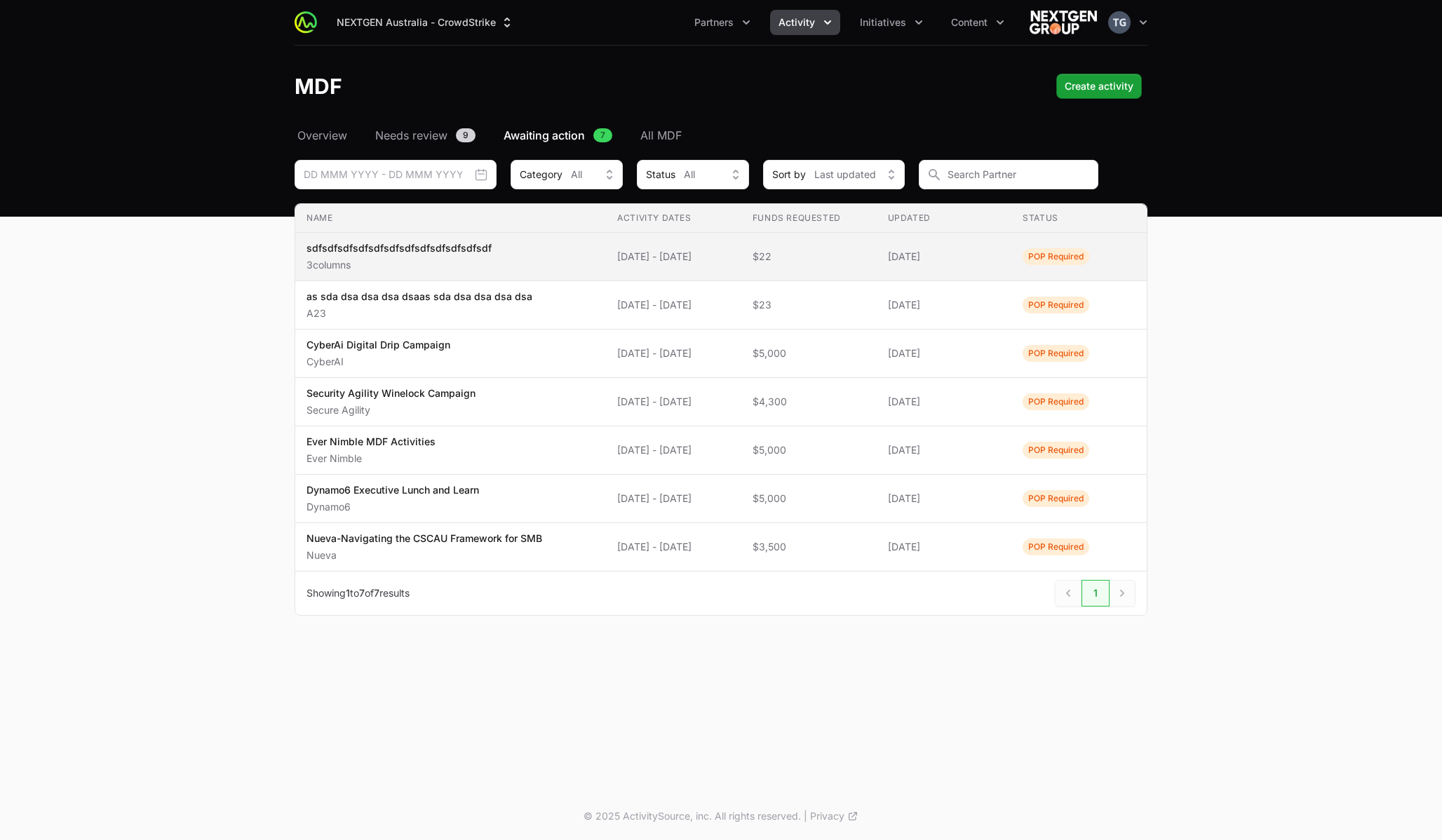
click at [453, 252] on p "sdfsdfsdfsdfsdfsdfsdfsdfsdfsdfsdfsdf" at bounding box center [399, 247] width 186 height 14
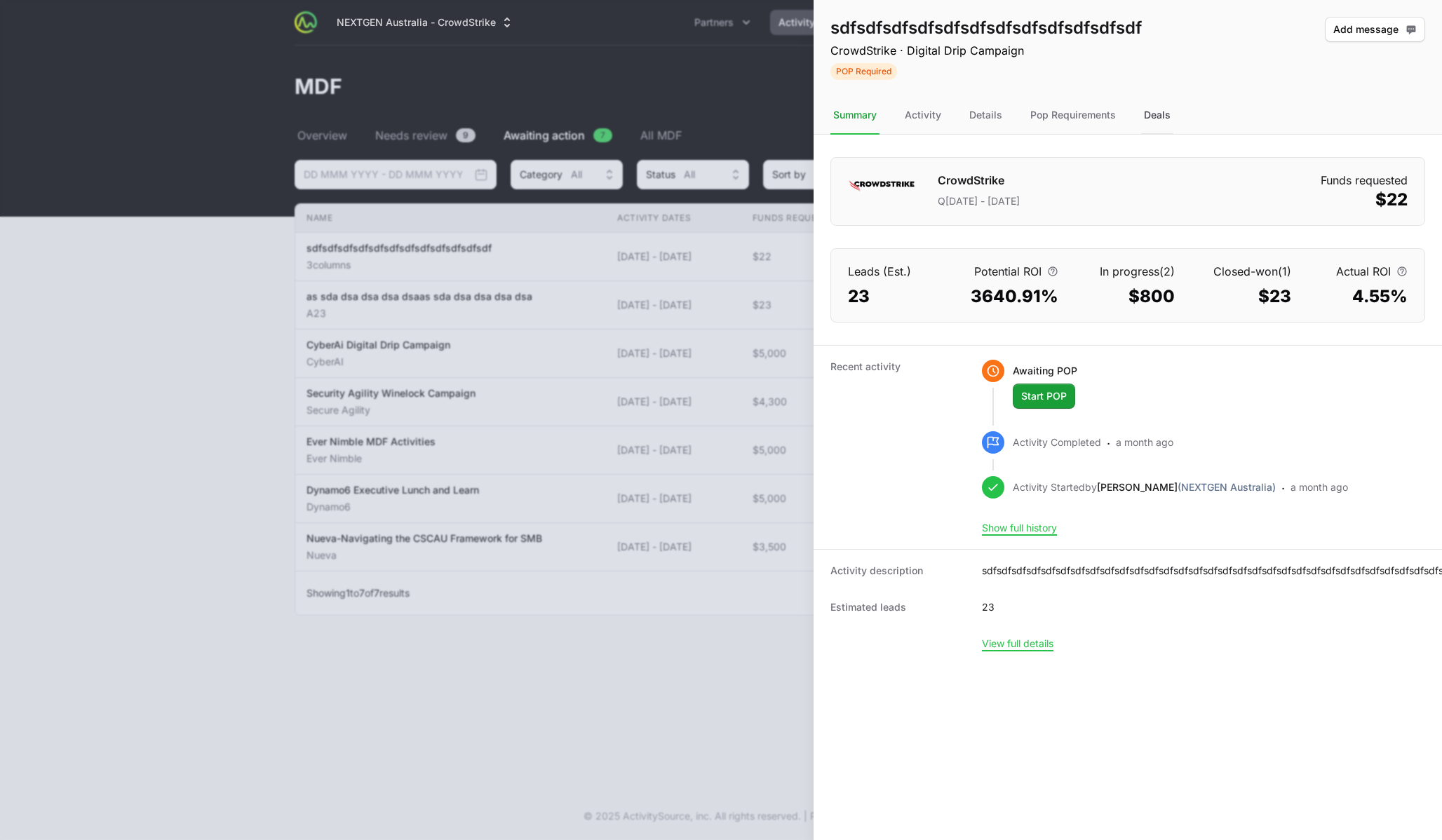
click at [1161, 114] on div "Deals" at bounding box center [1157, 116] width 32 height 38
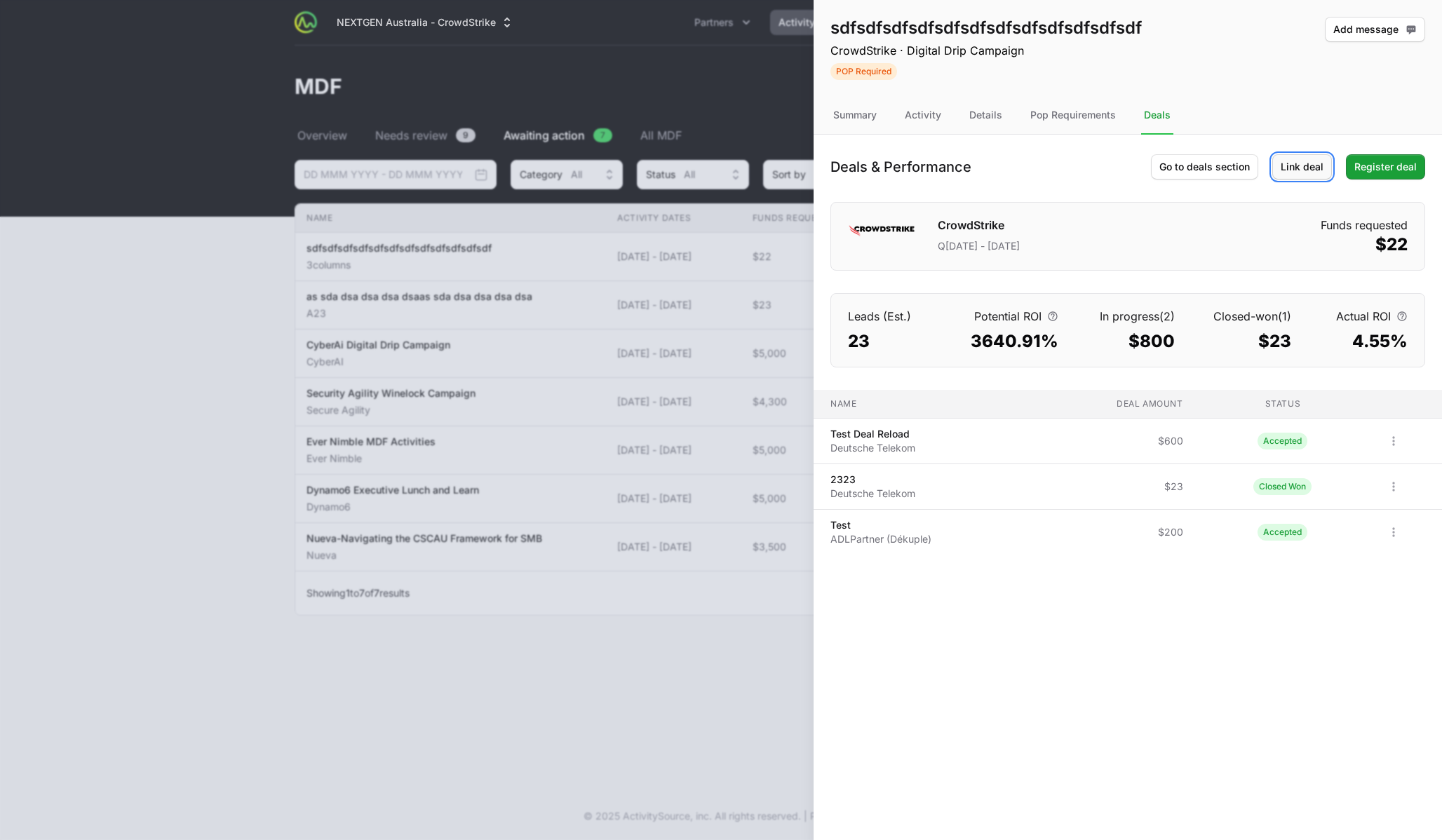
click at [1212, 163] on span "Link deal" at bounding box center [1302, 167] width 43 height 17
click at [1332, 161] on button "Link deal" at bounding box center [1302, 166] width 60 height 26
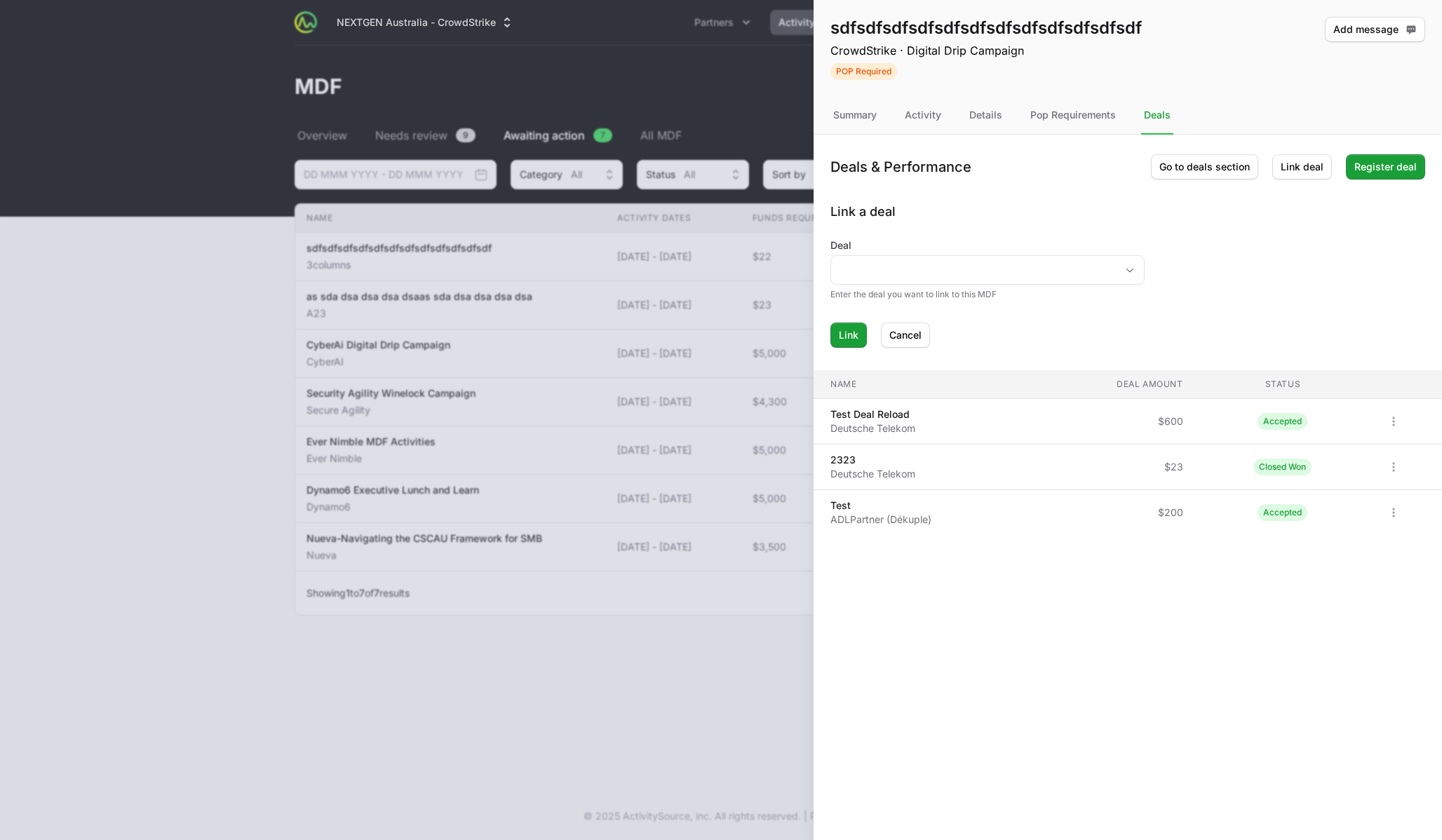
drag, startPoint x: 842, startPoint y: 209, endPoint x: 848, endPoint y: 361, distance: 152.1
click at [848, 361] on div "Deals & Performance Go to deals section Link deal Register deal Link a deal Dea…" at bounding box center [1128, 351] width 628 height 434
drag, startPoint x: 843, startPoint y: 218, endPoint x: 843, endPoint y: 286, distance: 68.0
click at [843, 285] on div "Link a deal Deal Enter the deal you want to link to this MDF Link Cancel" at bounding box center [1127, 274] width 595 height 146
click at [1057, 112] on div "Pop Requirements" at bounding box center [1074, 116] width 91 height 38
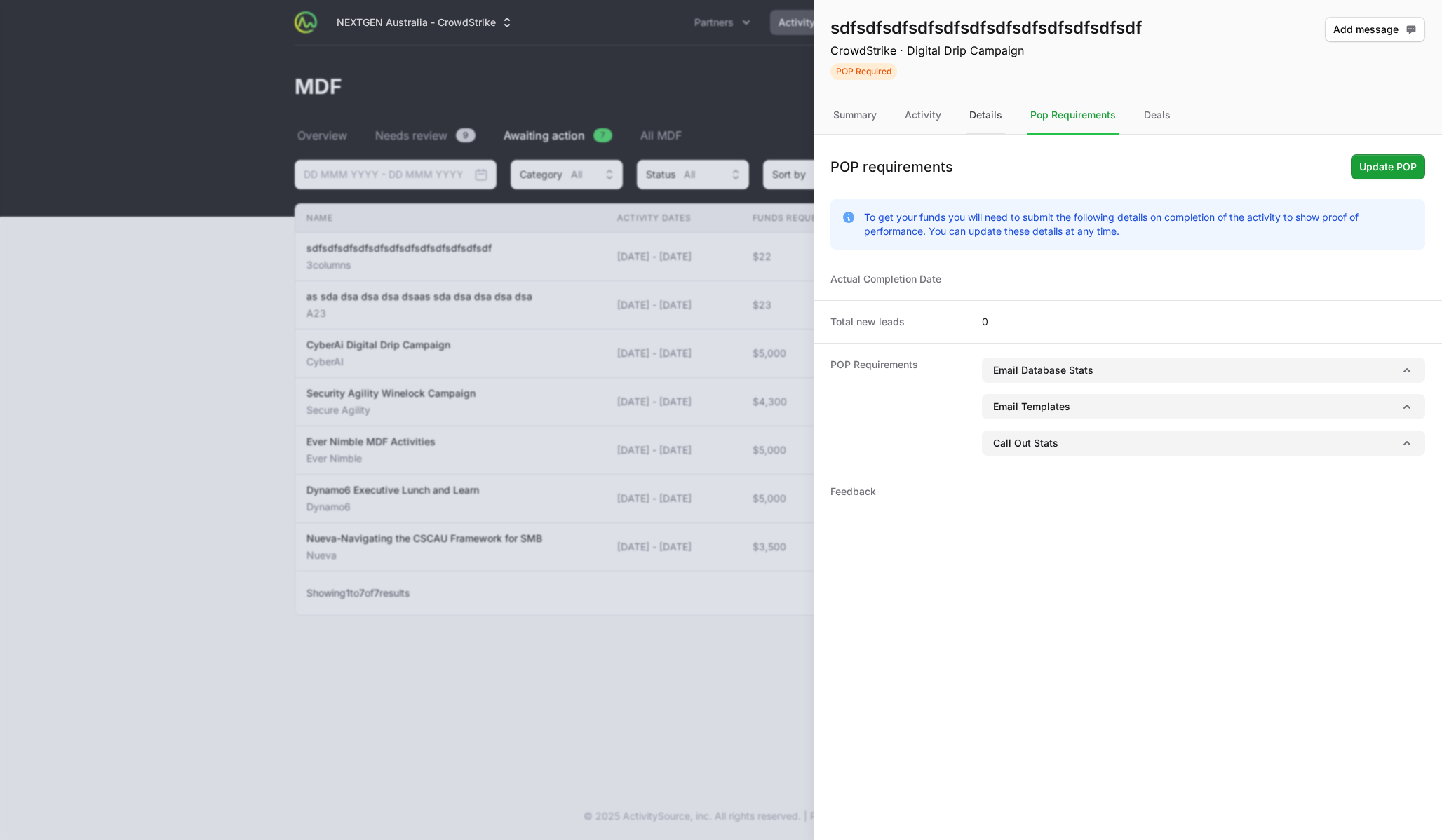
click at [988, 120] on div "Details" at bounding box center [985, 116] width 39 height 38
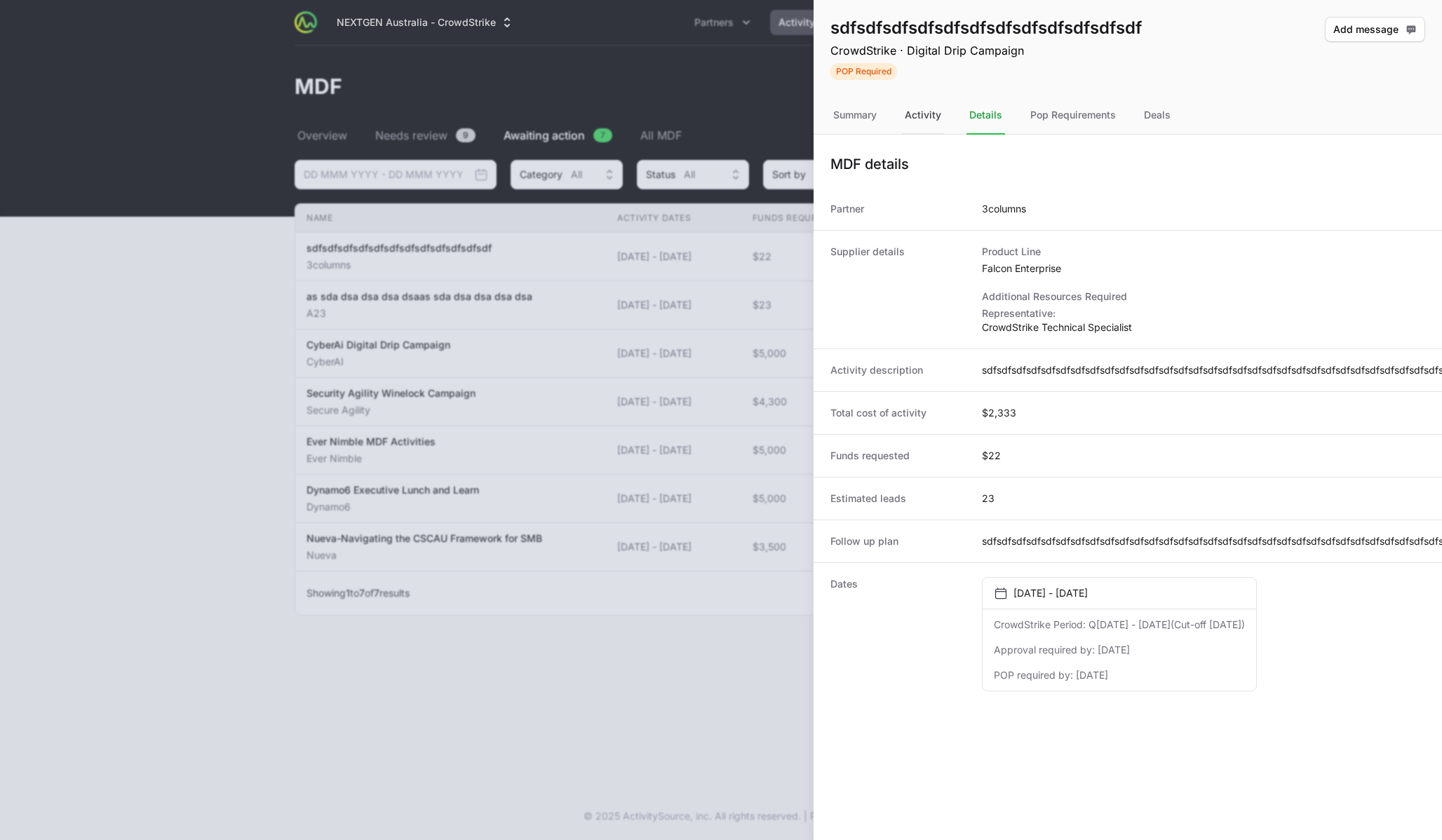
click at [932, 116] on div "Activity" at bounding box center [923, 116] width 42 height 38
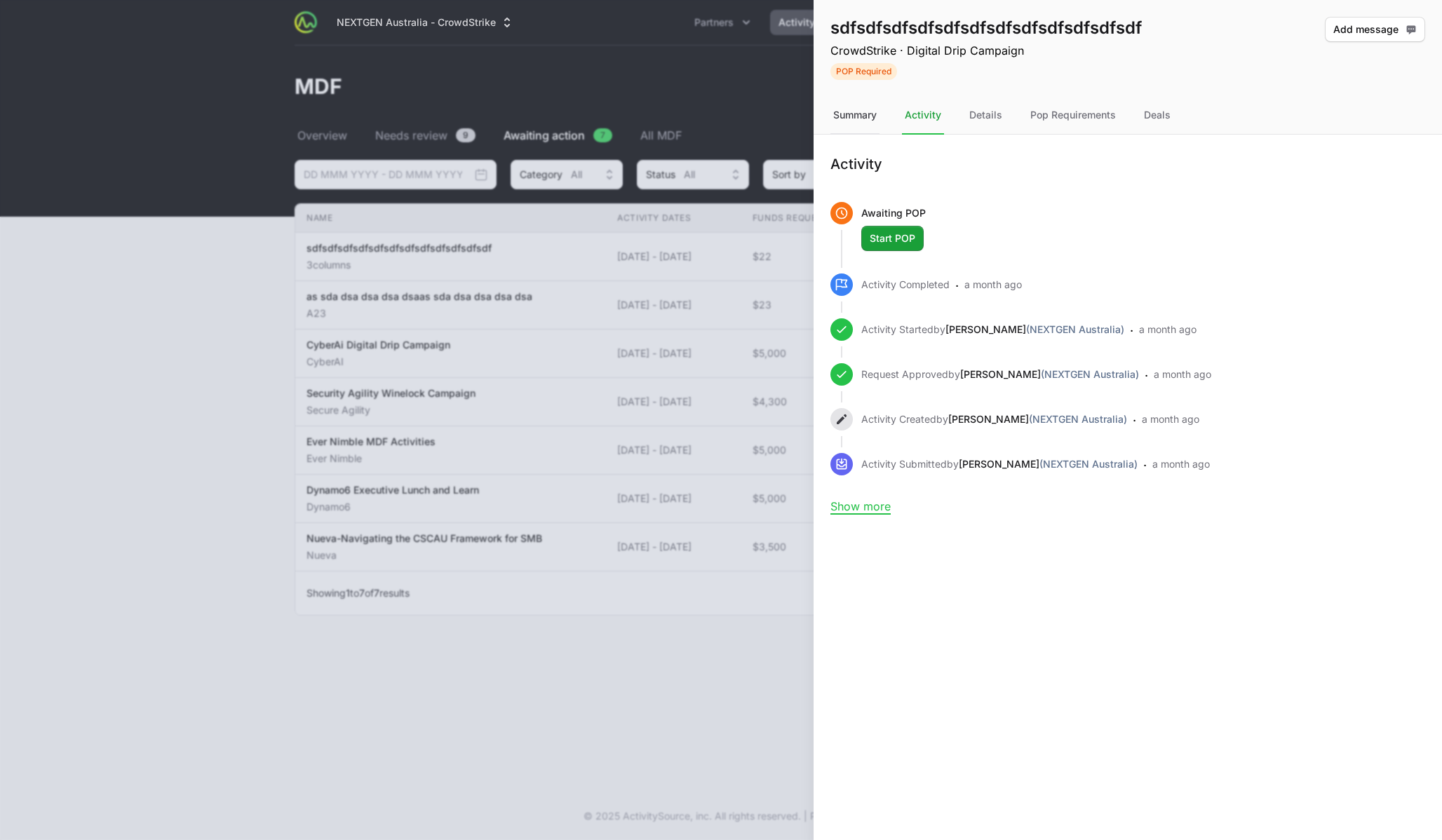
click at [866, 115] on div "Summary" at bounding box center [855, 116] width 49 height 38
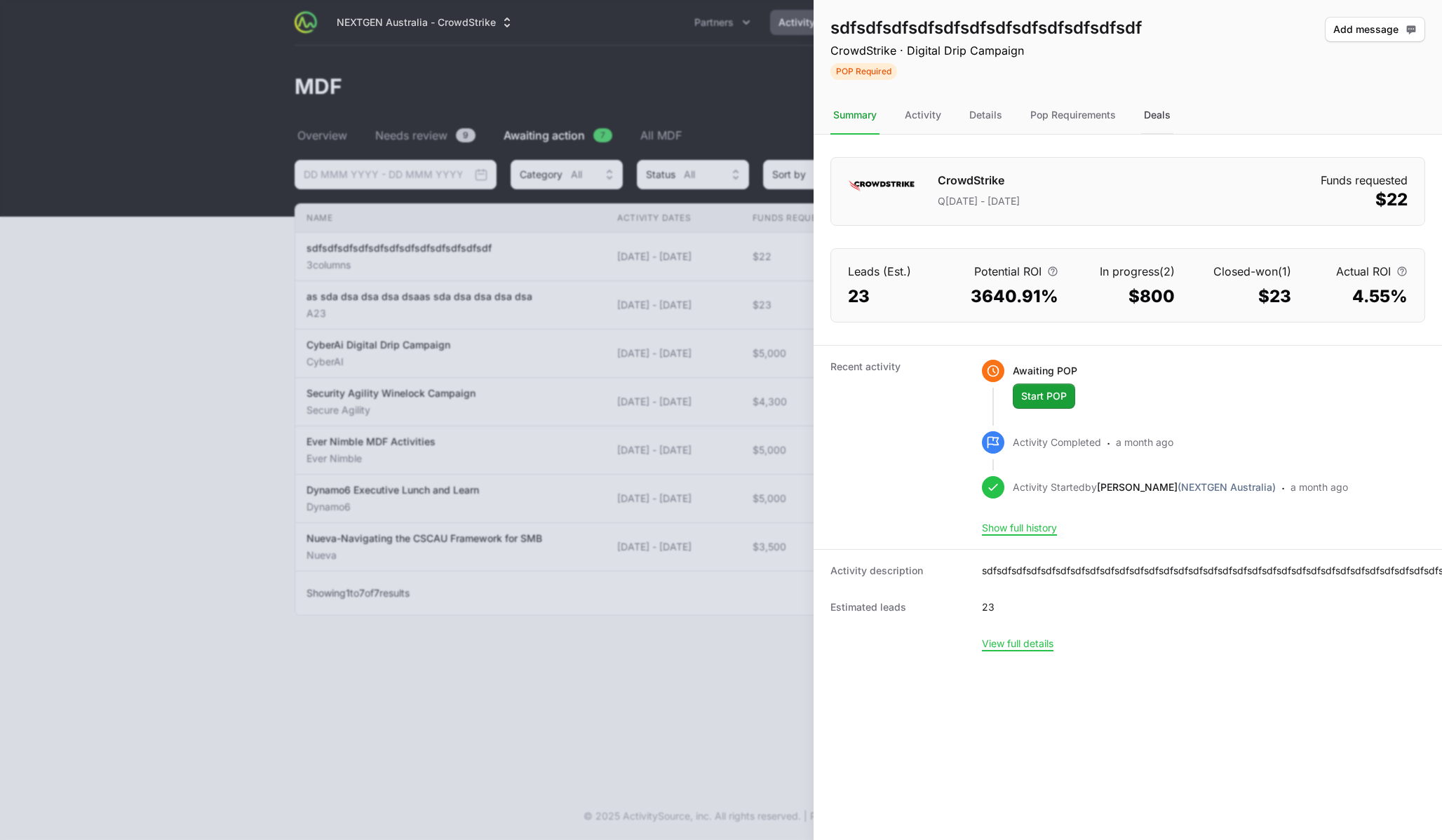
click at [1148, 113] on div "Deals" at bounding box center [1157, 116] width 32 height 38
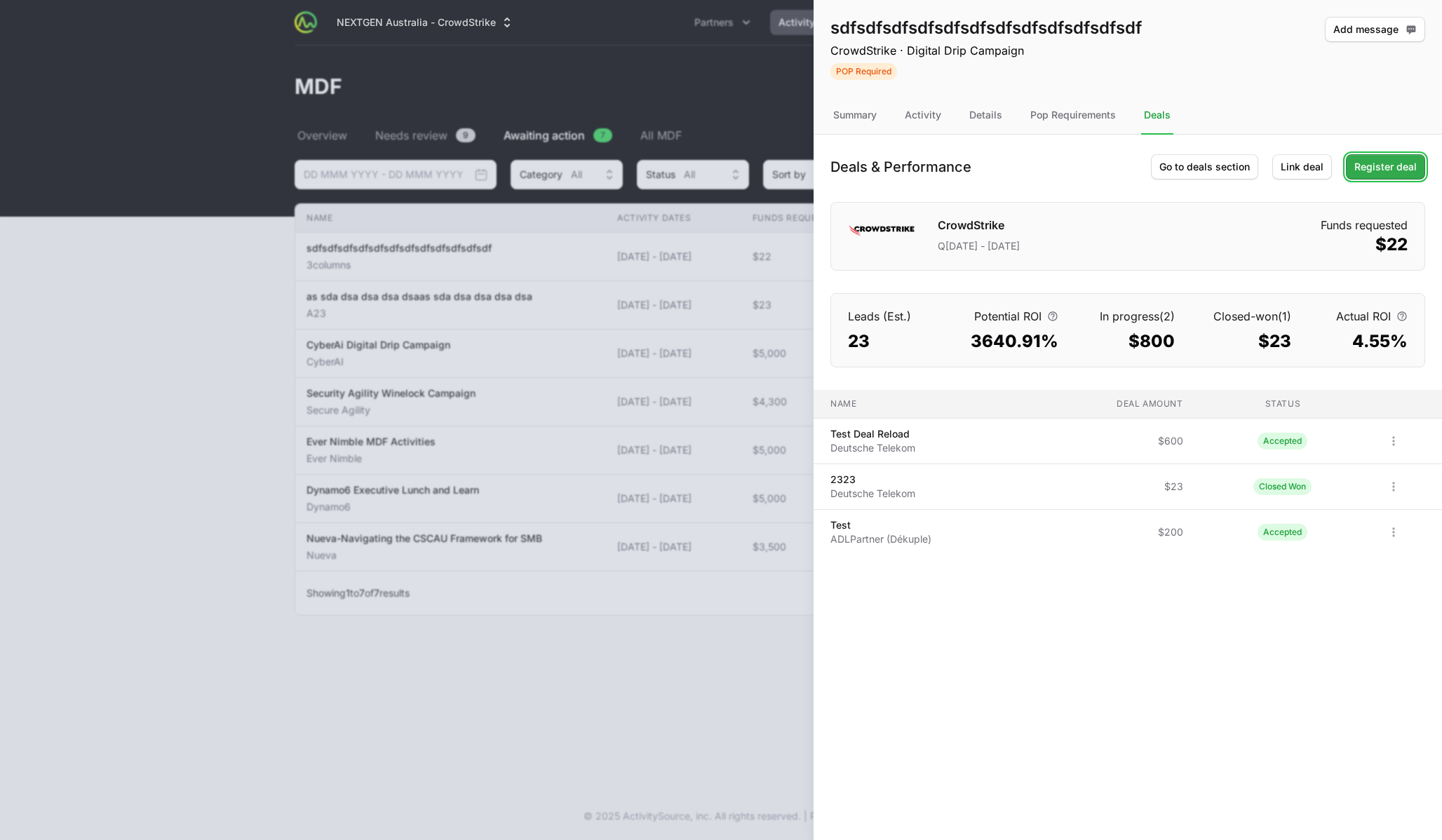
click at [1379, 173] on span "Register deal" at bounding box center [1386, 167] width 63 height 17
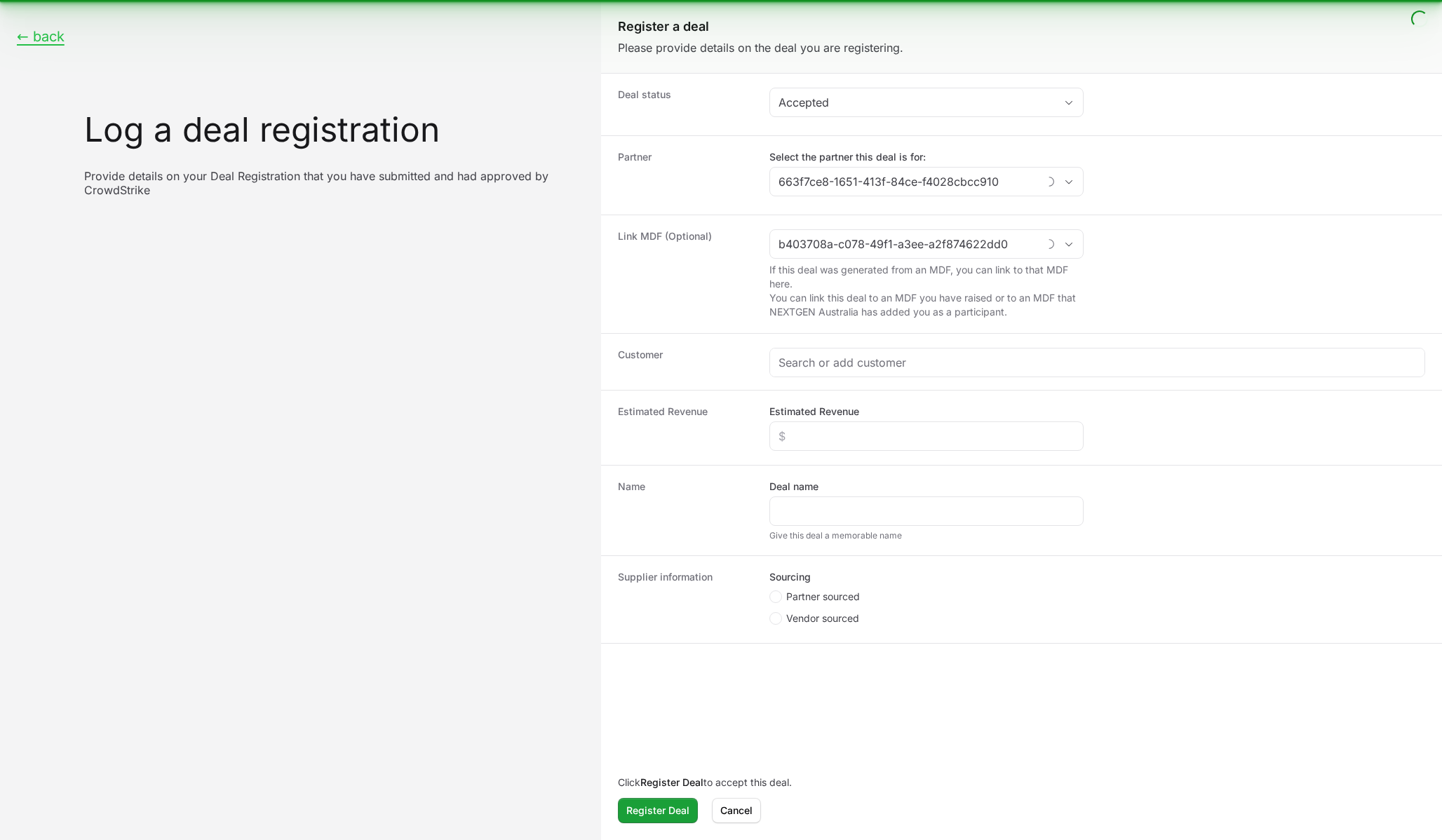
type input "3columns"
type input "sdfsdfsdfsdfsdfsdfsdfsdfsdfsdfsdfsdf"
